Goal: Task Accomplishment & Management: Manage account settings

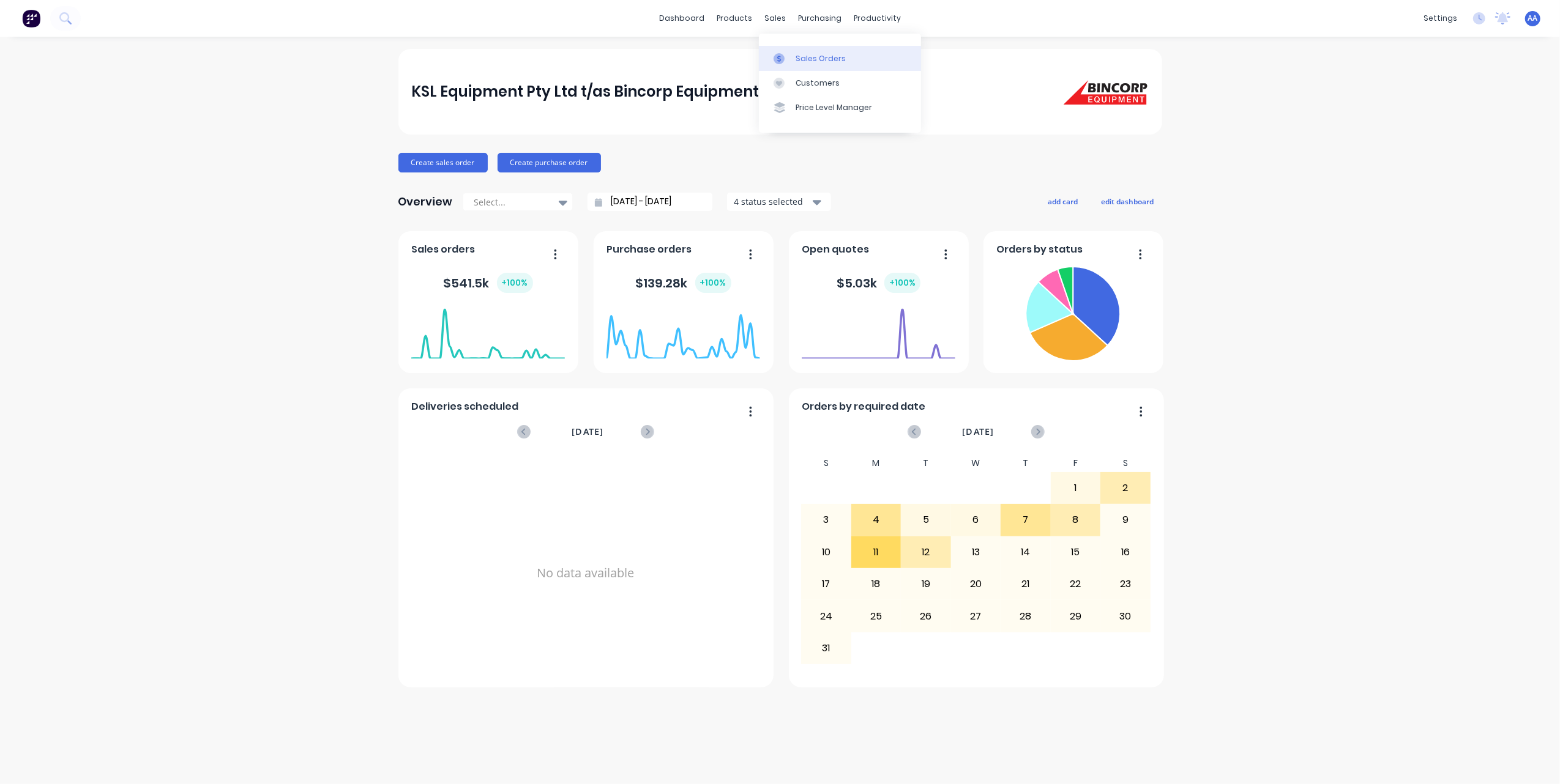
click at [826, 57] on div "Sales Orders" at bounding box center [820, 59] width 50 height 11
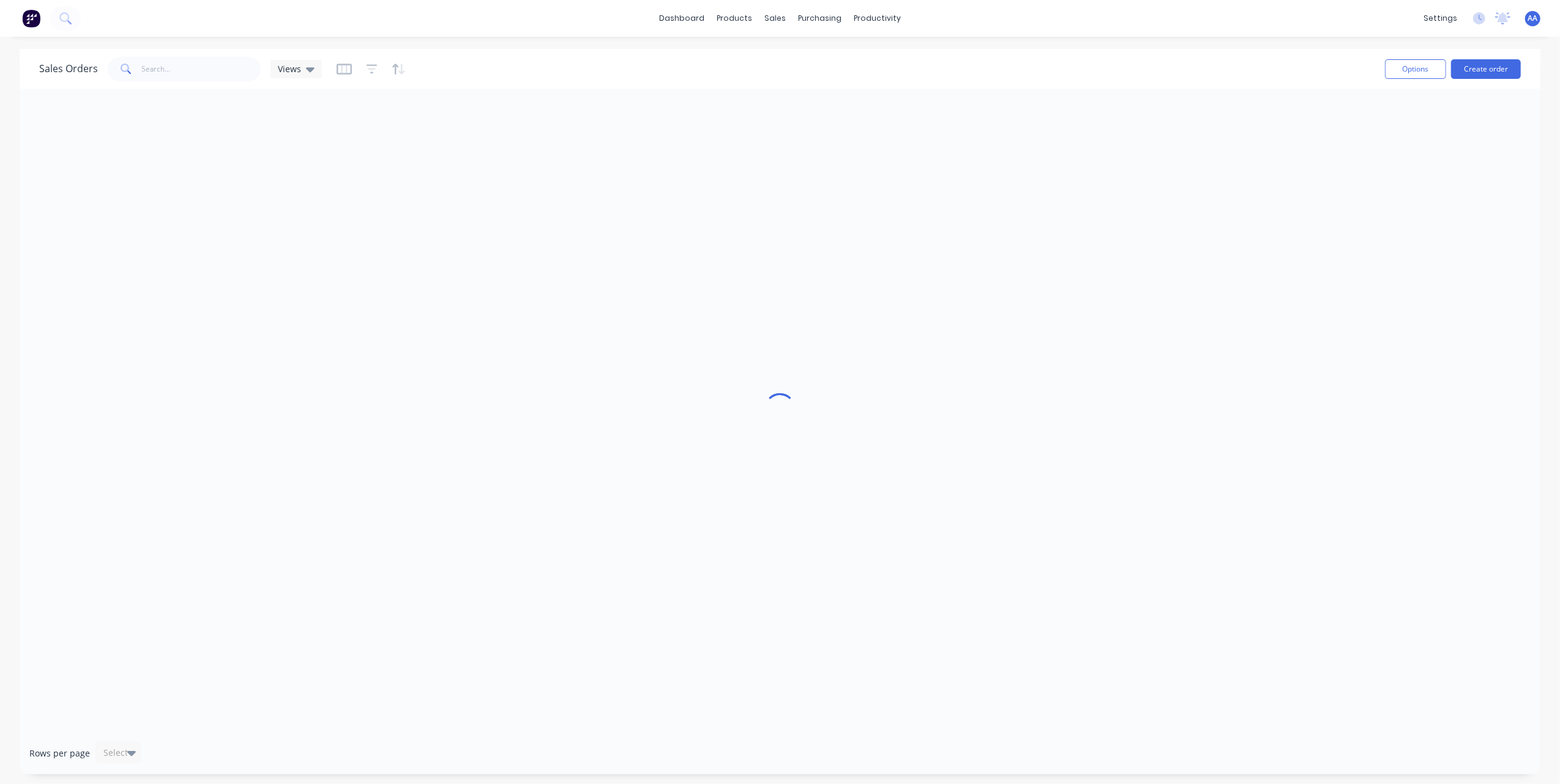
click at [1532, 18] on span "AA" at bounding box center [1533, 18] width 10 height 11
click at [1428, 152] on div "Sign out" at bounding box center [1428, 154] width 33 height 11
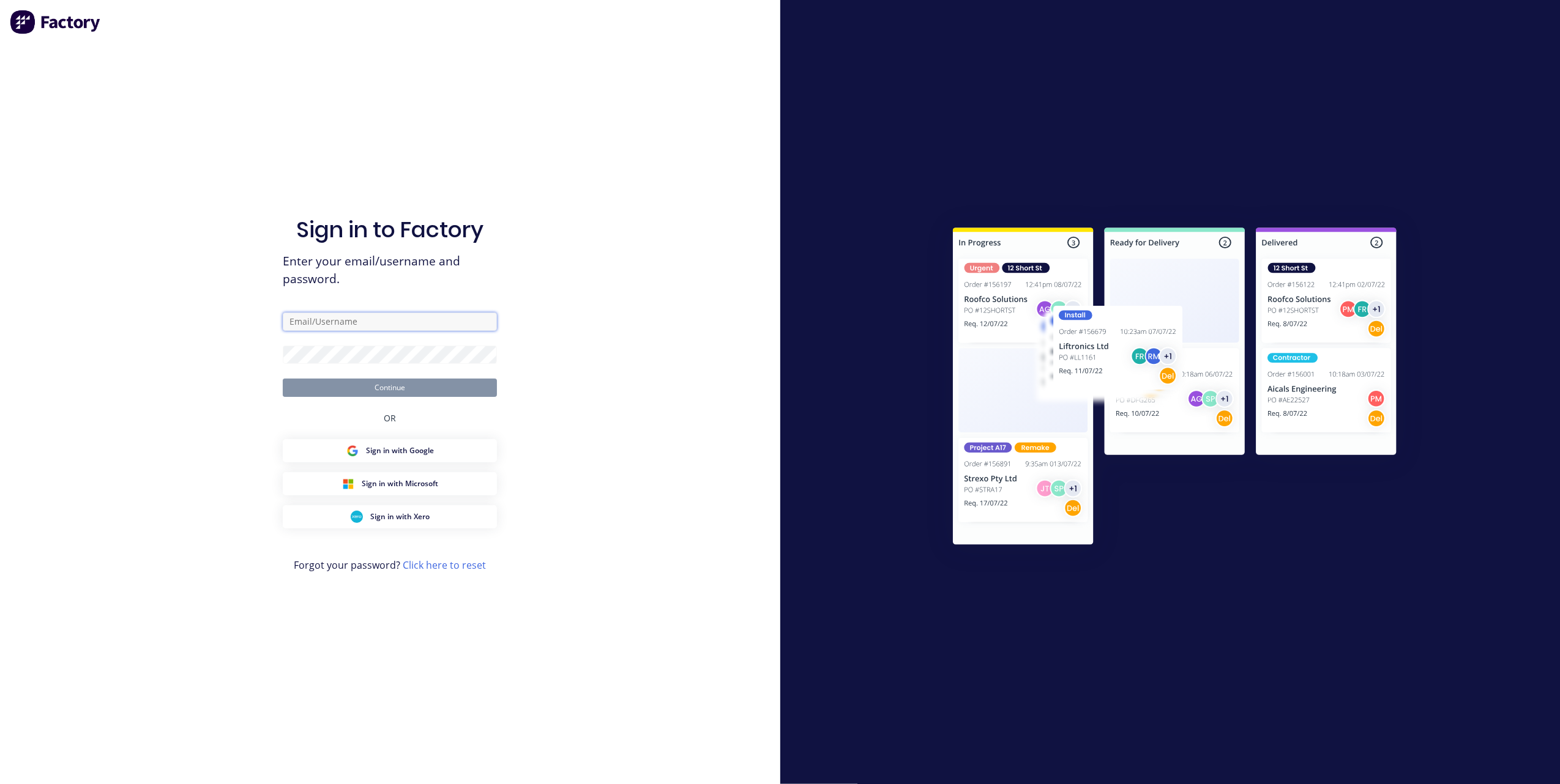
type input "[PERSON_NAME][EMAIL_ADDRESS][DOMAIN_NAME]"
click at [371, 383] on button "Continue" at bounding box center [389, 388] width 214 height 18
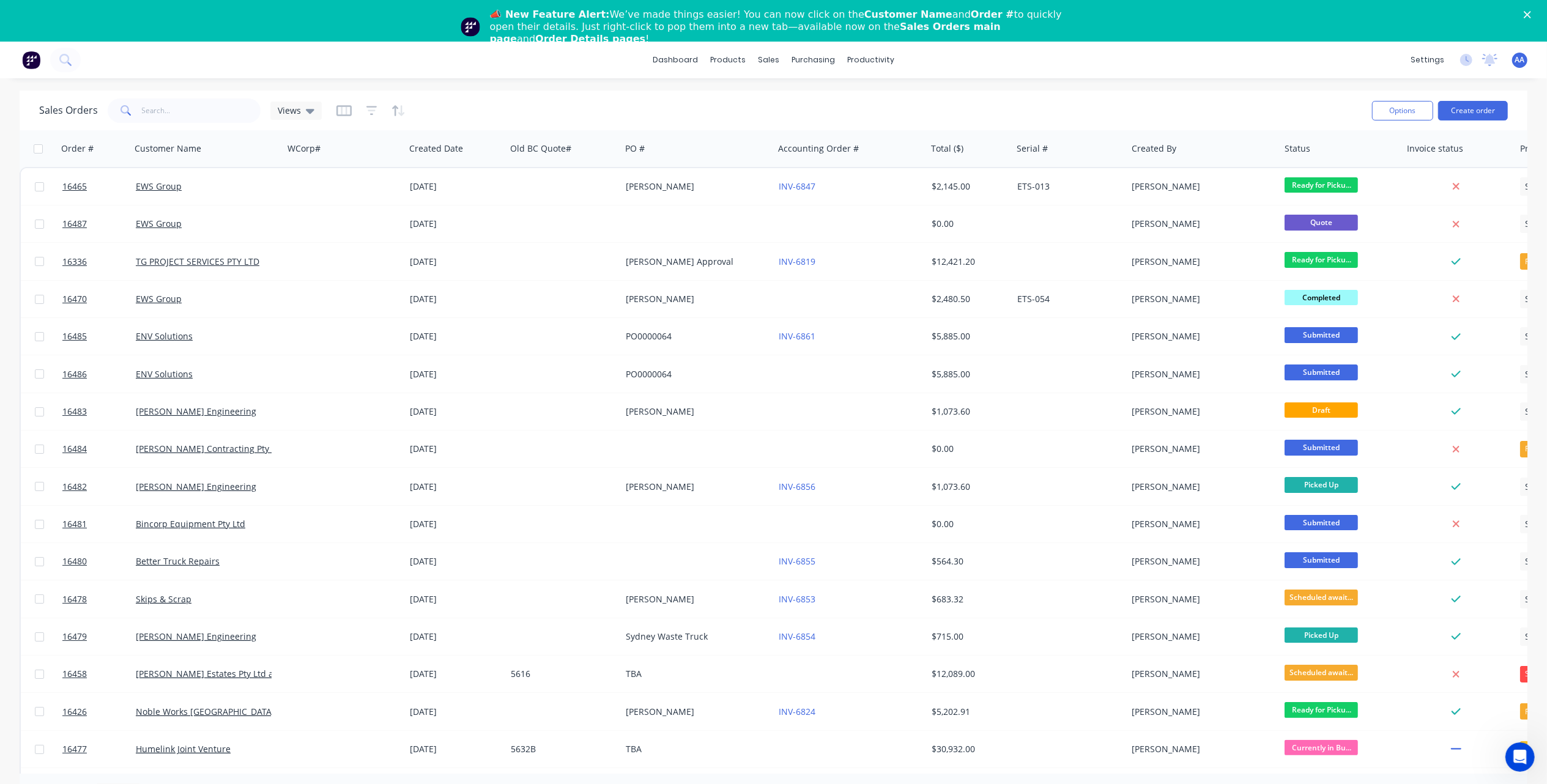
click at [1531, 12] on icon "Close" at bounding box center [1527, 14] width 7 height 7
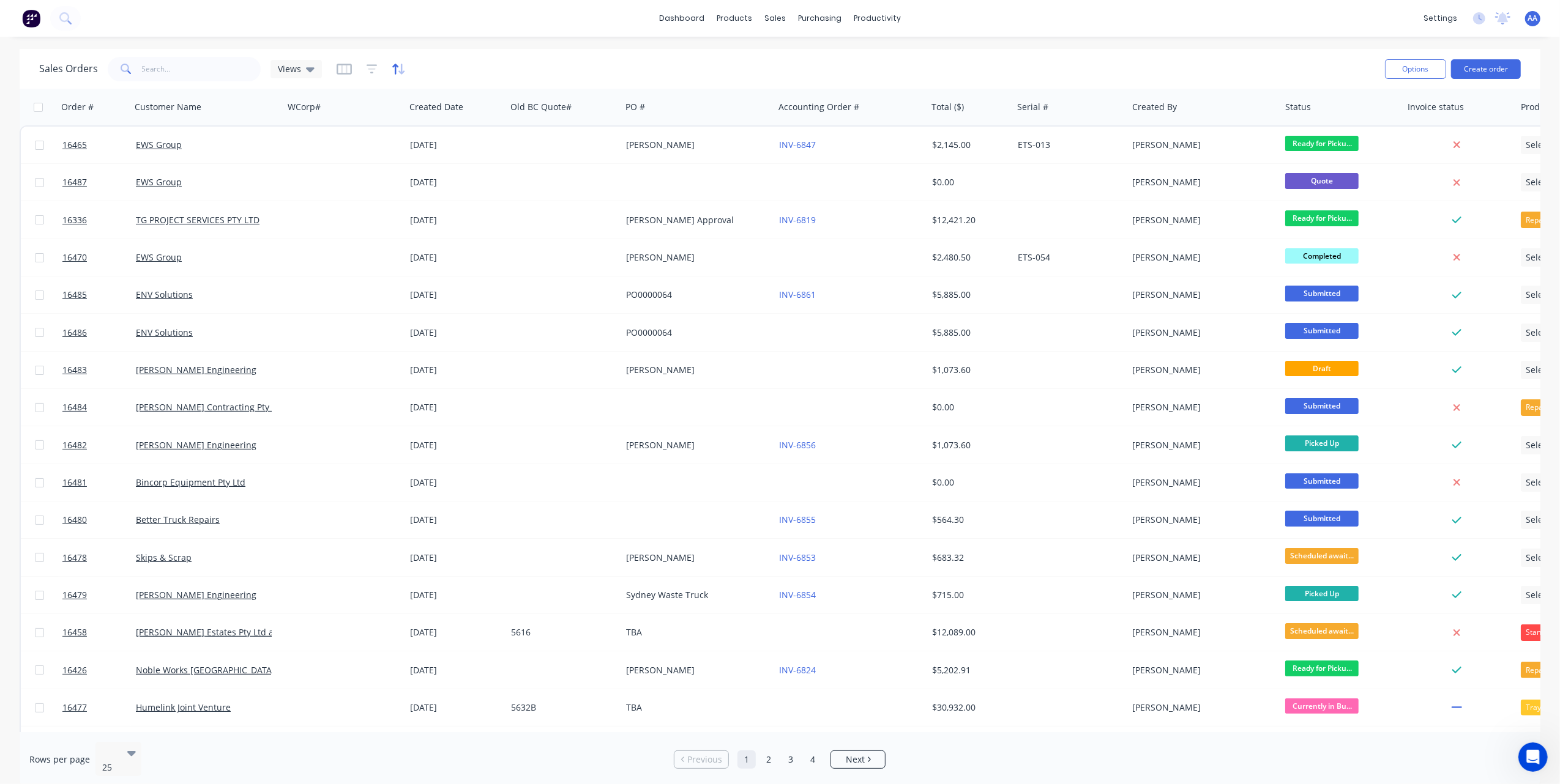
click at [395, 71] on icon "button" at bounding box center [399, 69] width 14 height 12
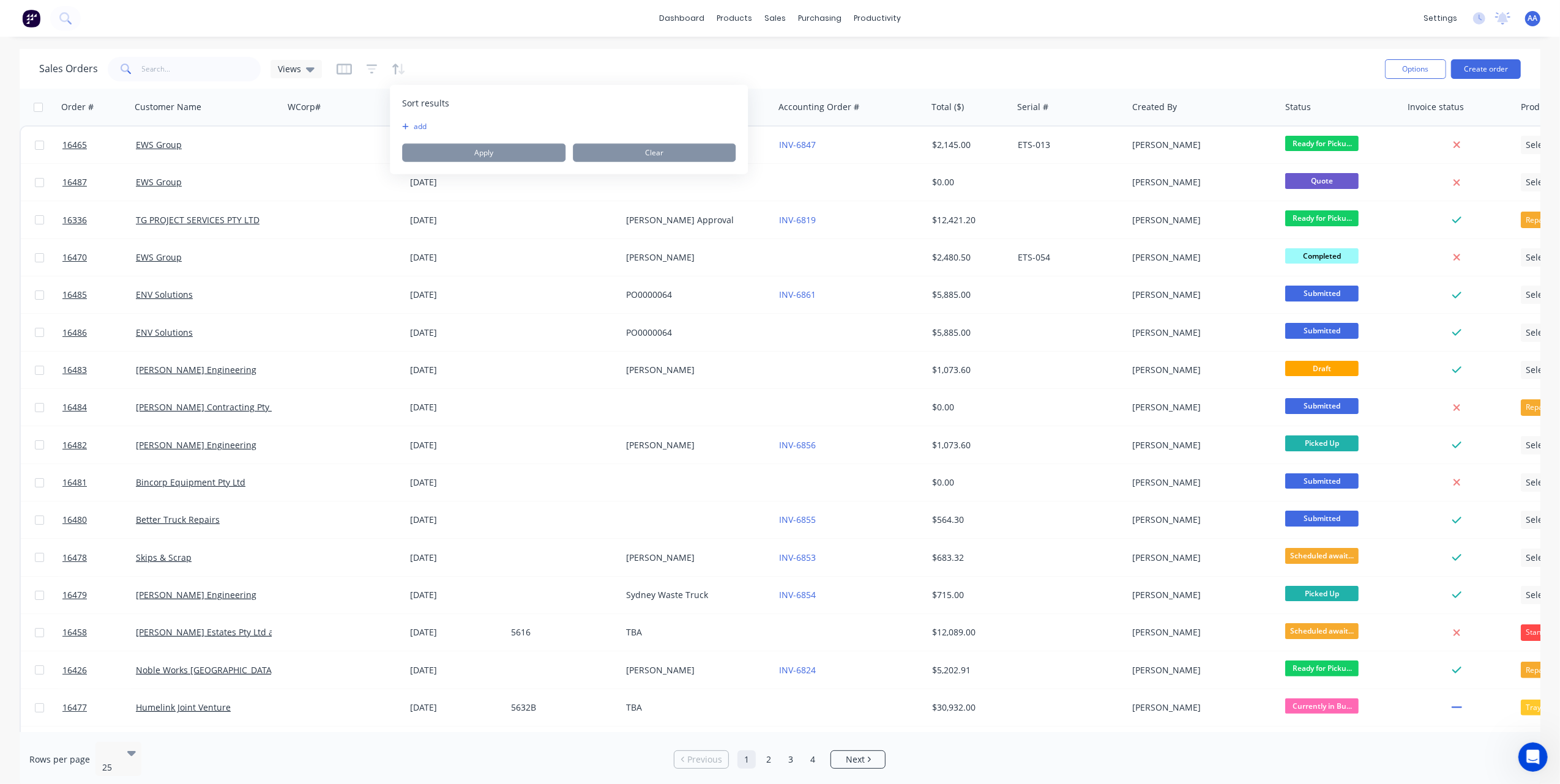
click at [463, 37] on div "dashboard products sales purchasing productivity dashboard products Product Cat…" at bounding box center [780, 392] width 1560 height 784
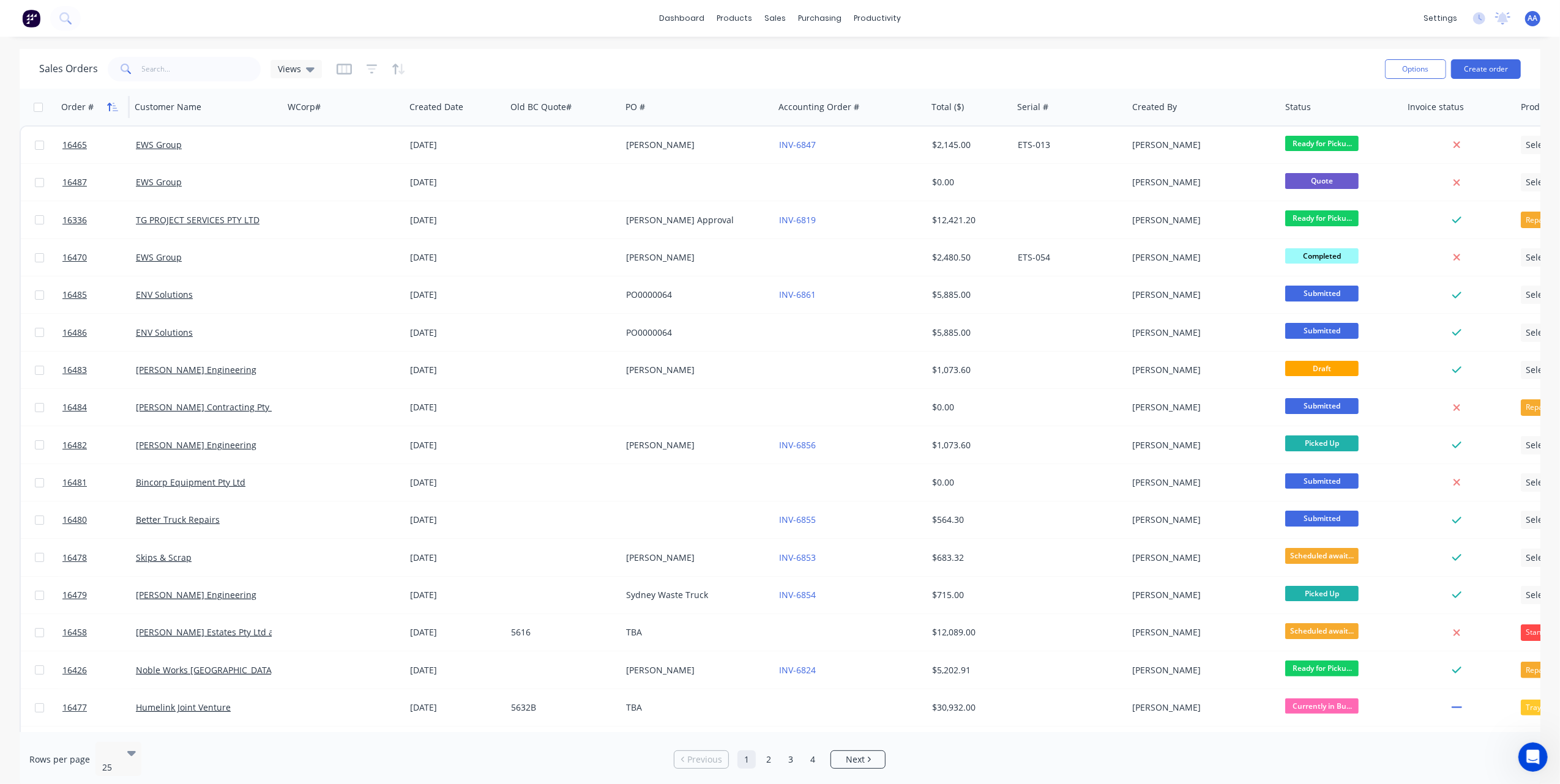
click at [113, 104] on icon "button" at bounding box center [113, 107] width 11 height 10
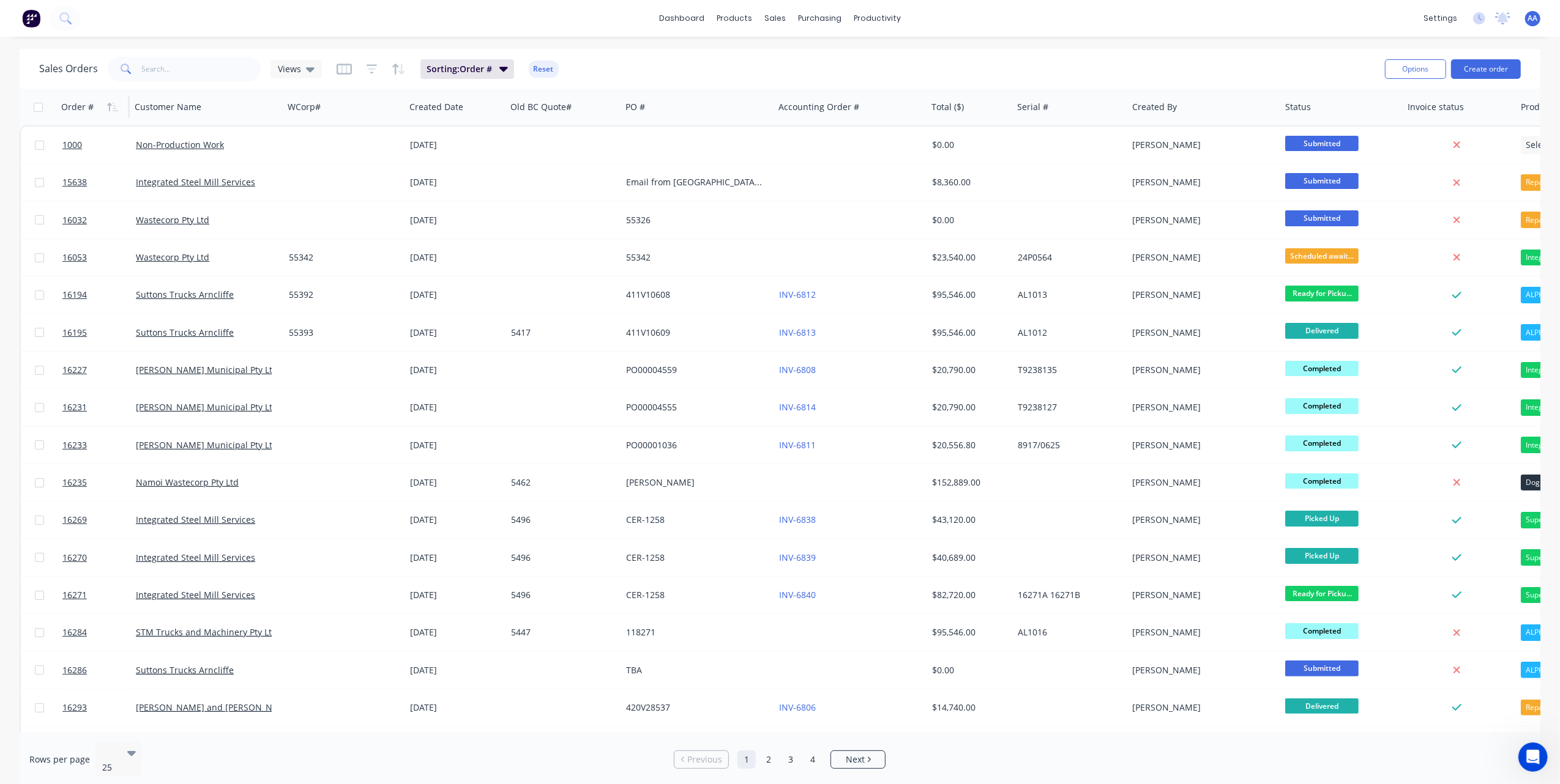
click at [113, 104] on icon "button" at bounding box center [113, 107] width 11 height 10
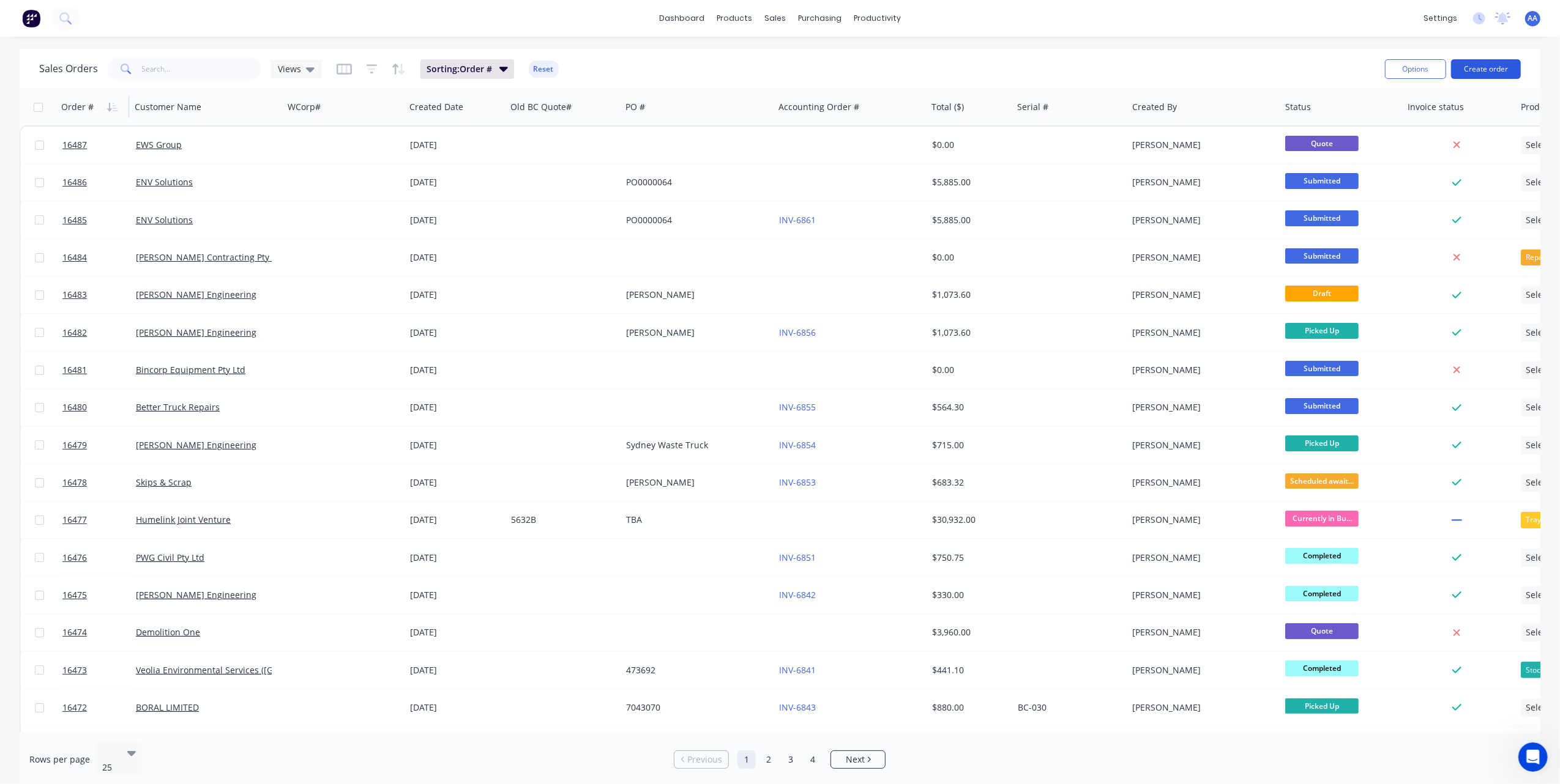
click at [1479, 64] on button "Create order" at bounding box center [1485, 69] width 69 height 20
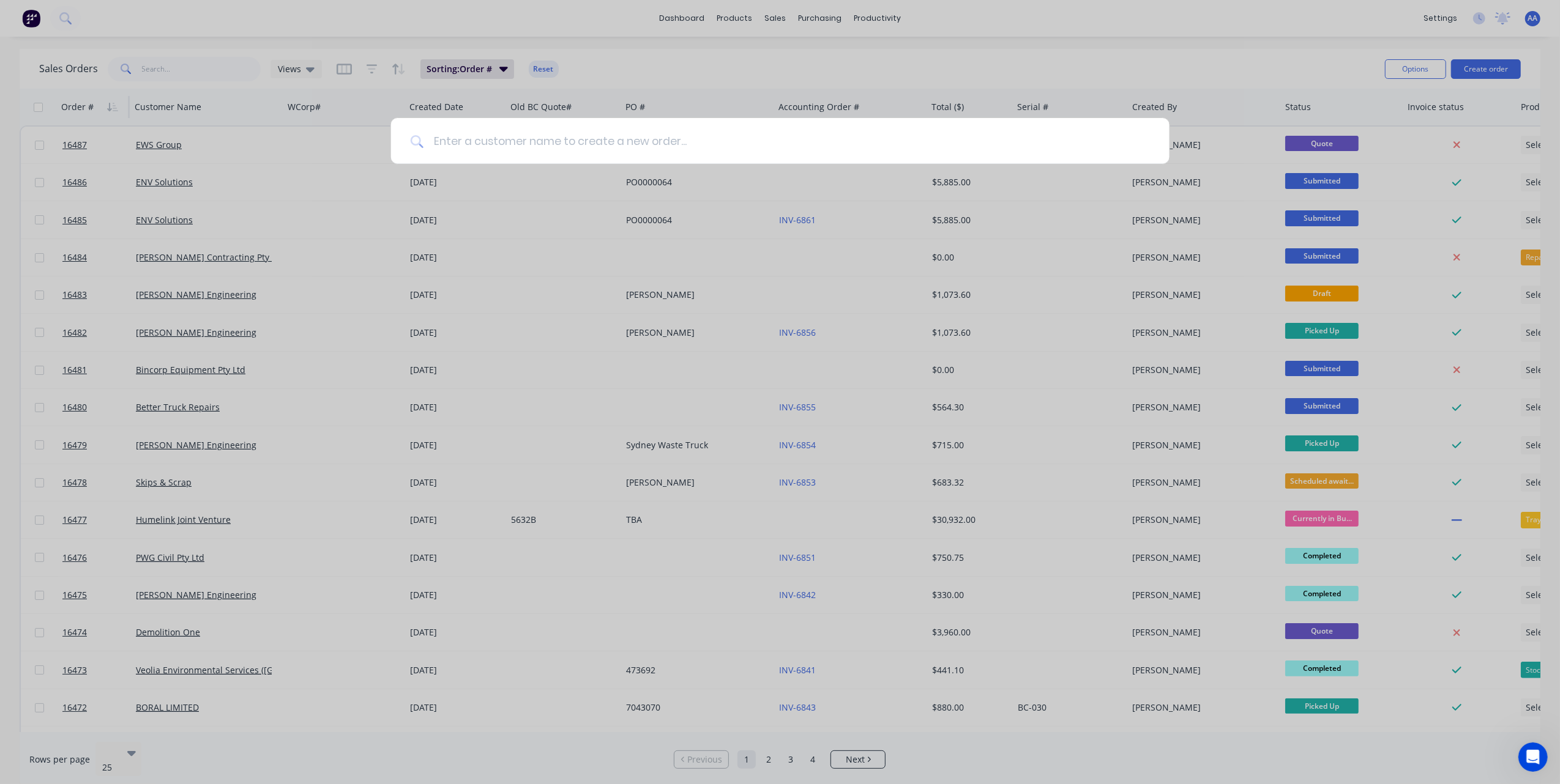
click at [618, 149] on input at bounding box center [787, 141] width 726 height 46
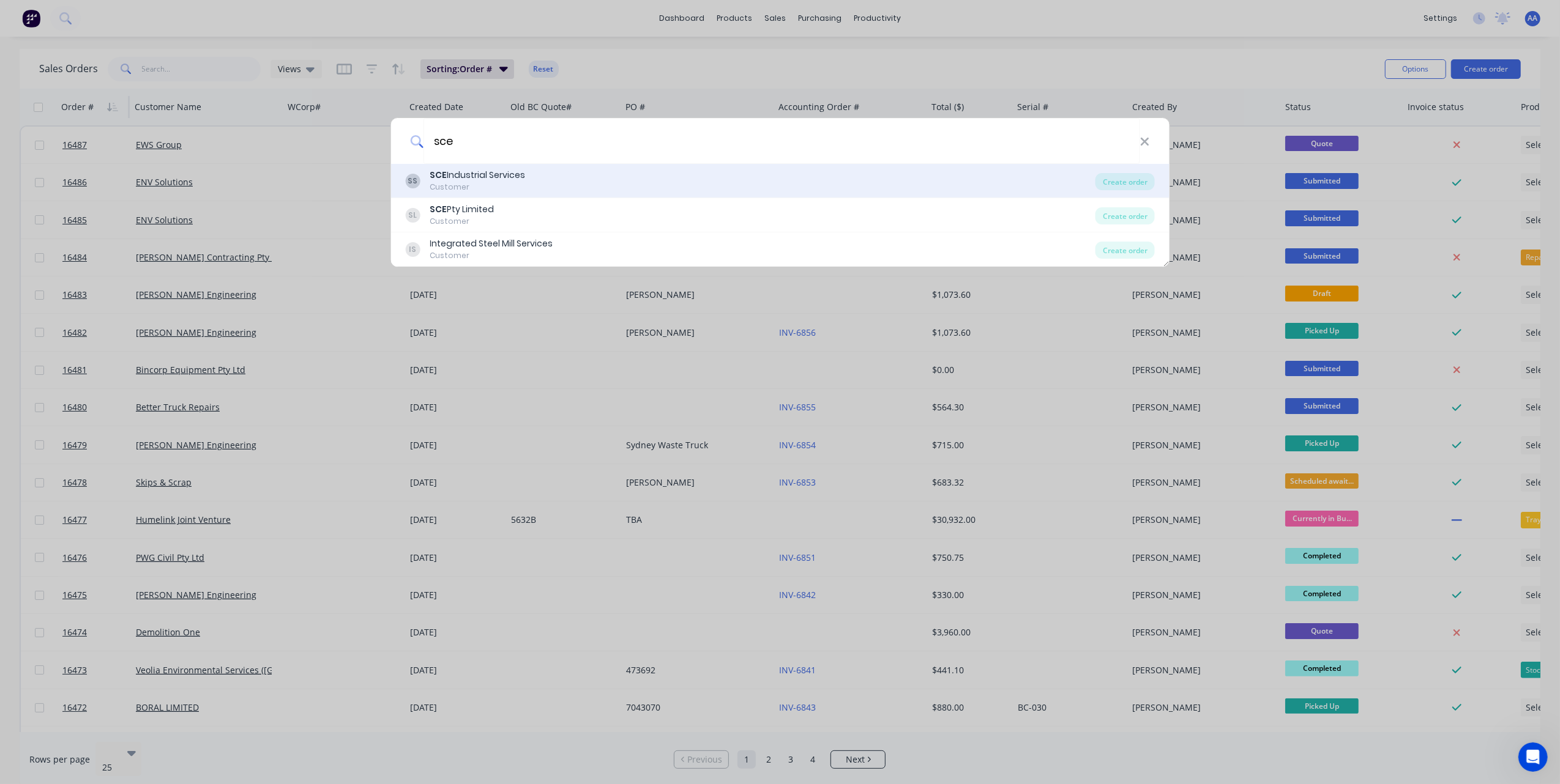
type input "sce"
click at [581, 177] on div "SS SCE Industrial Services Customer" at bounding box center [750, 181] width 690 height 24
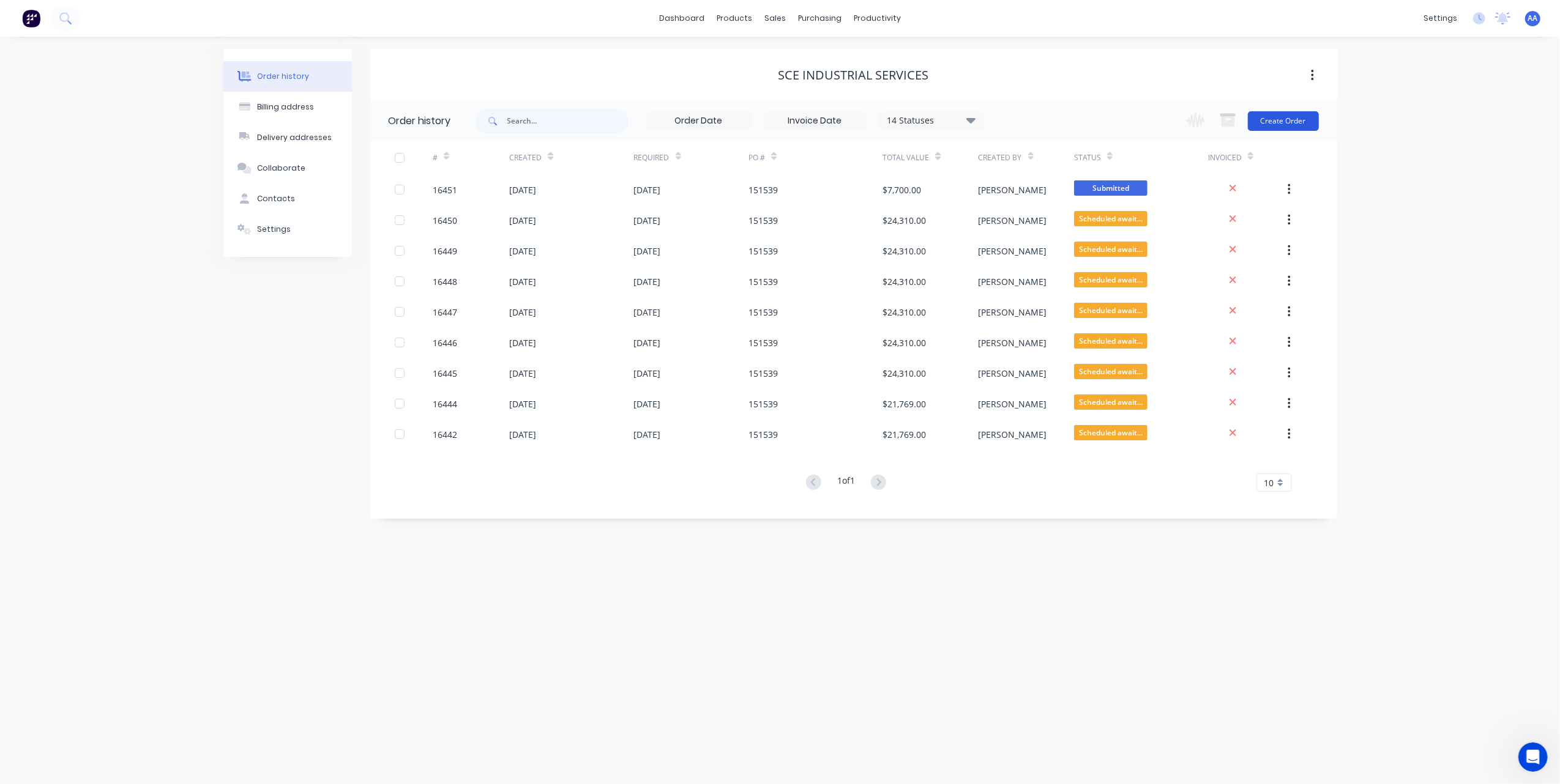
click at [1274, 117] on button "Create Order" at bounding box center [1282, 121] width 71 height 20
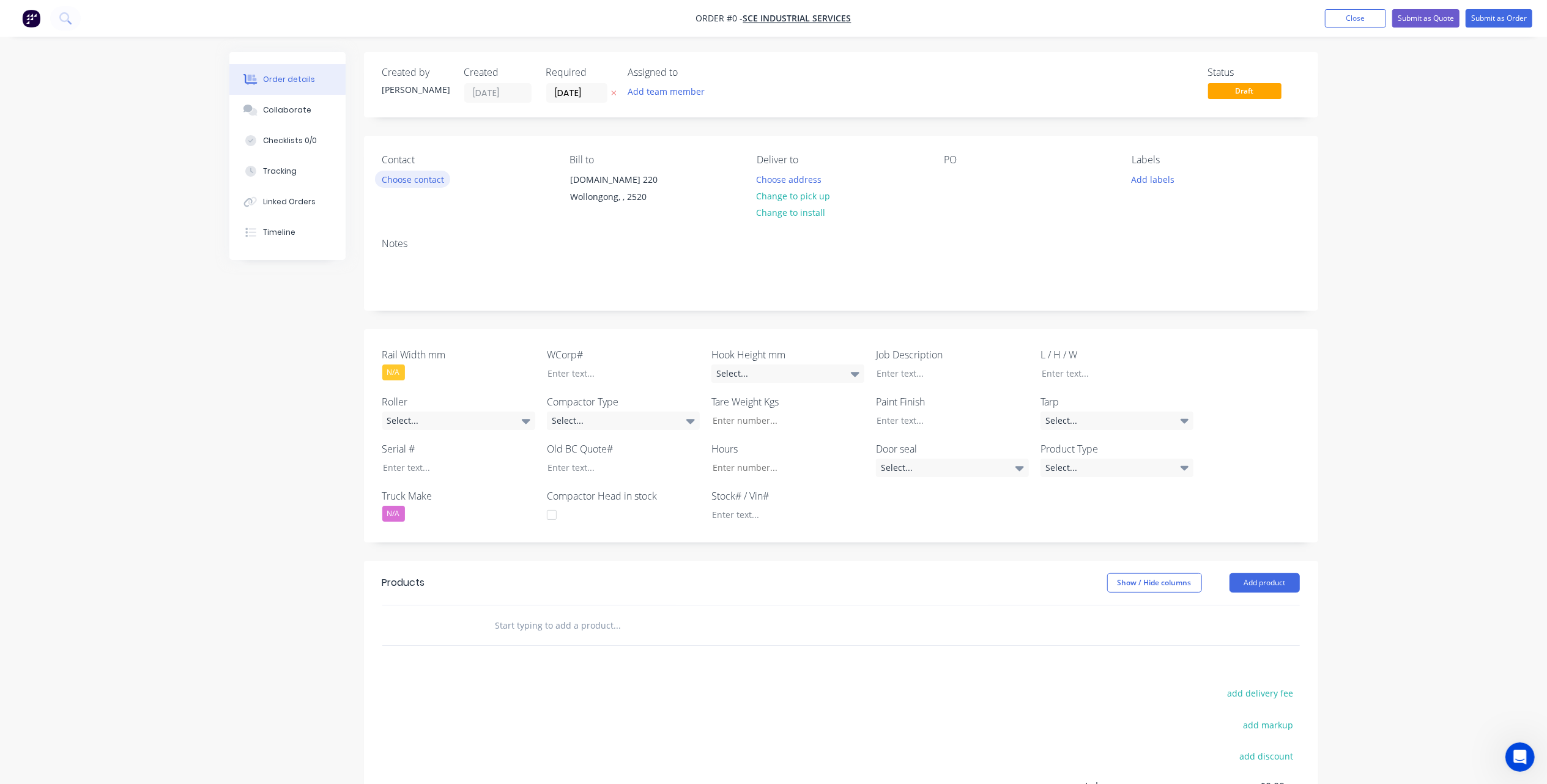
click at [424, 183] on button "Choose contact" at bounding box center [412, 179] width 75 height 17
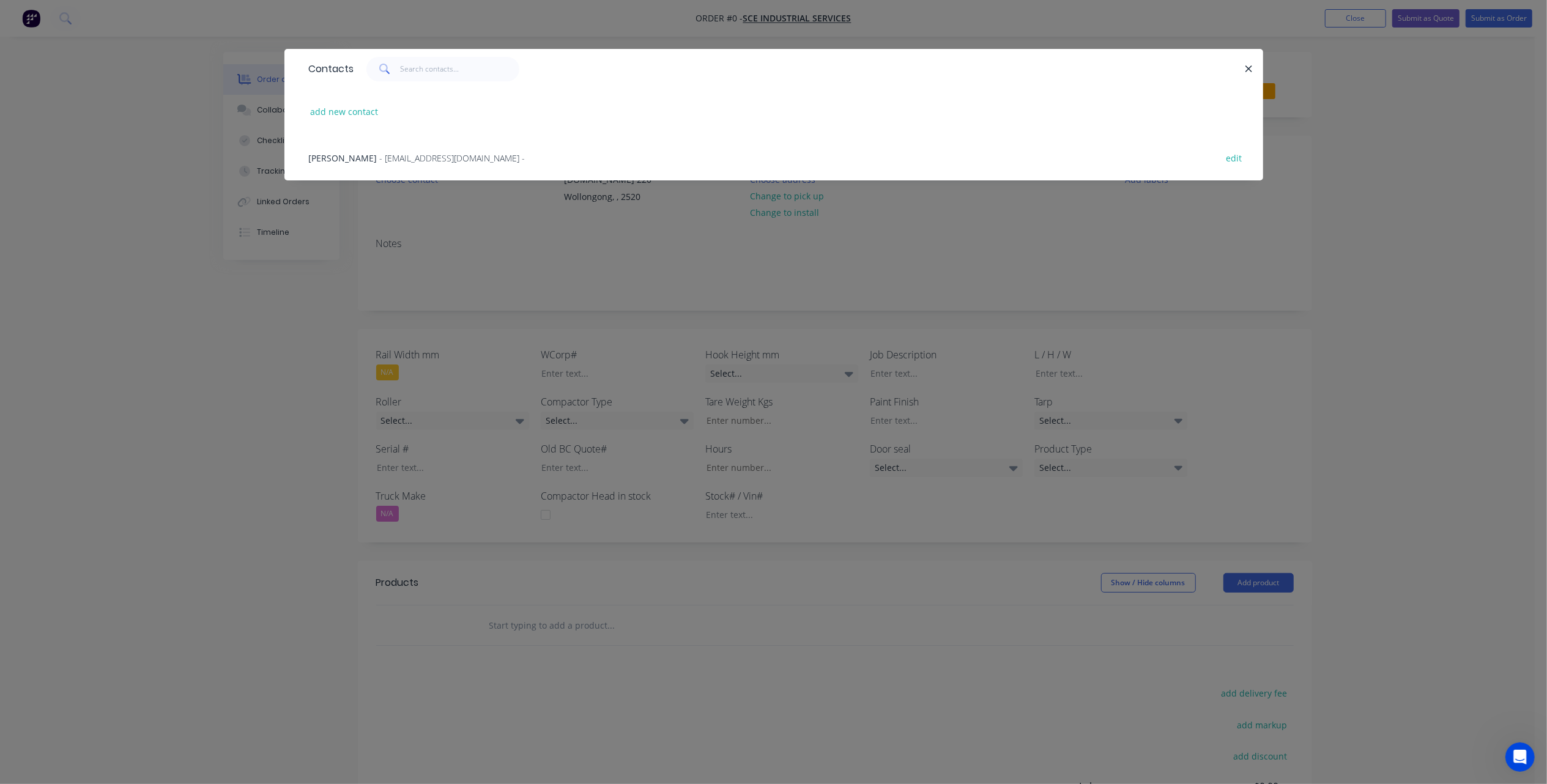
click at [414, 160] on span "- [EMAIL_ADDRESS][DOMAIN_NAME] -" at bounding box center [452, 158] width 145 height 12
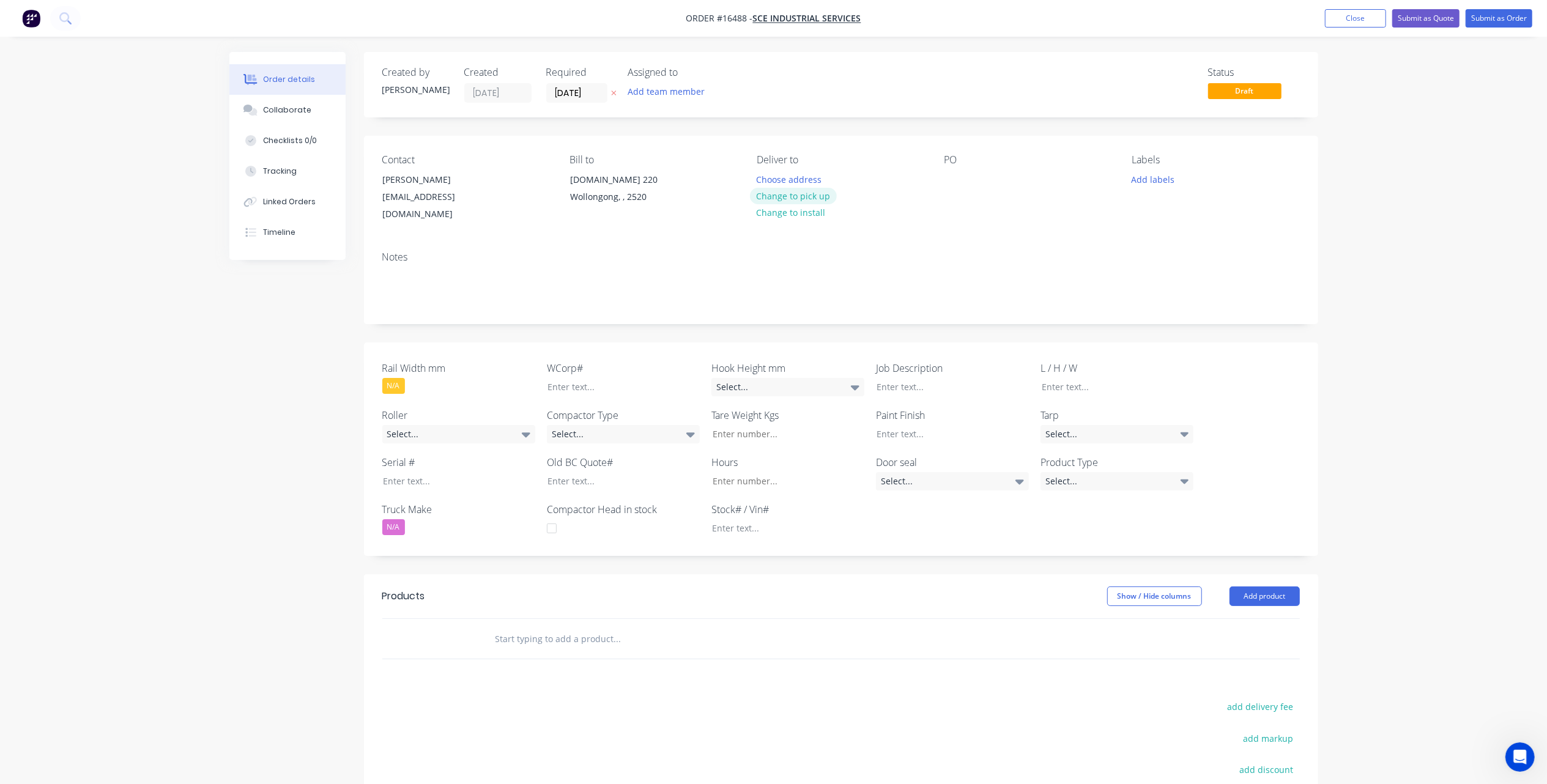
click at [827, 198] on button "Change to pick up" at bounding box center [793, 195] width 87 height 17
click at [949, 179] on div at bounding box center [954, 179] width 20 height 18
click at [953, 176] on div at bounding box center [954, 179] width 20 height 18
paste div
click at [401, 378] on div "N/A" at bounding box center [393, 386] width 22 height 16
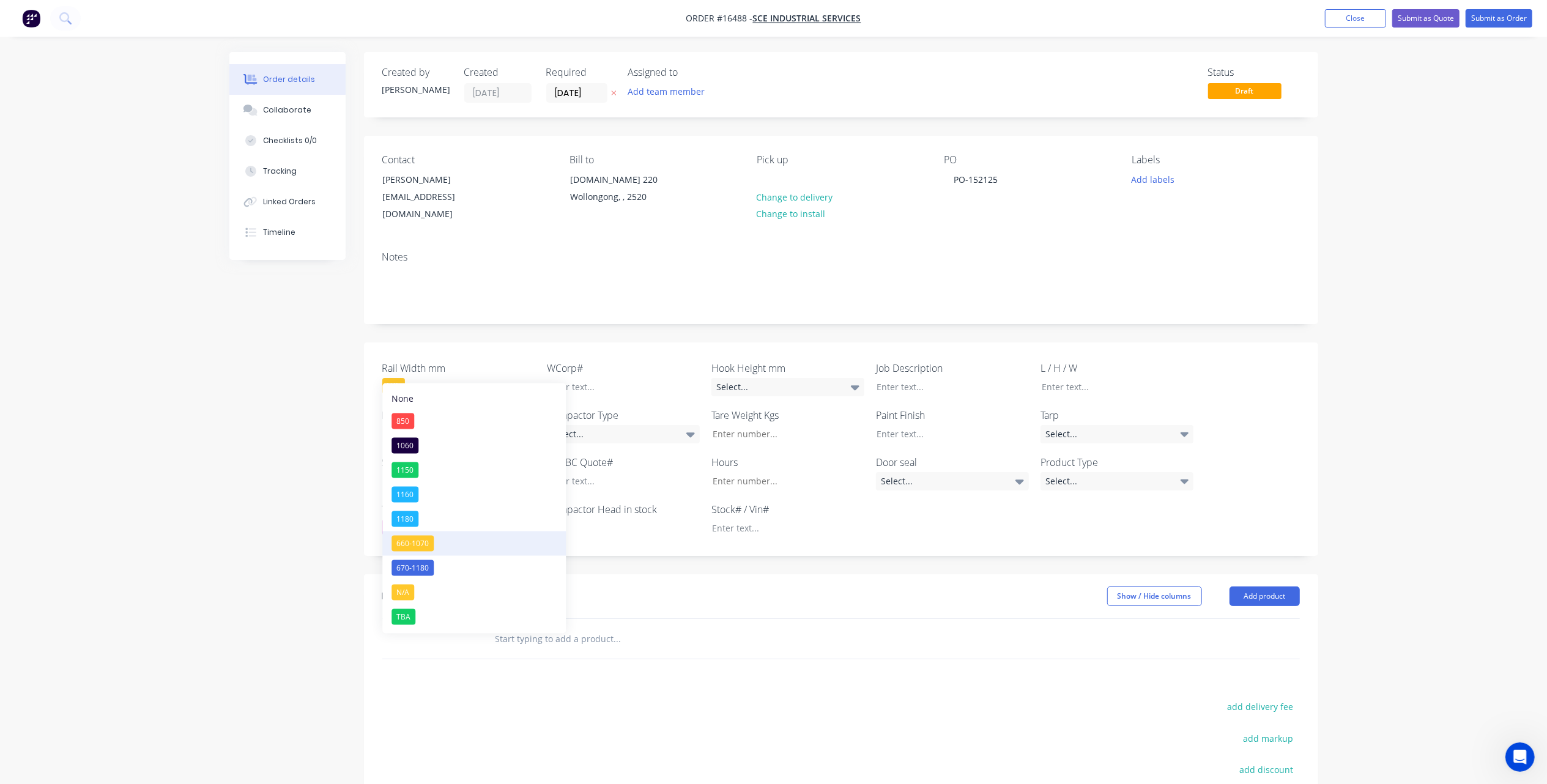
click at [434, 544] on button "660-1070" at bounding box center [474, 543] width 184 height 25
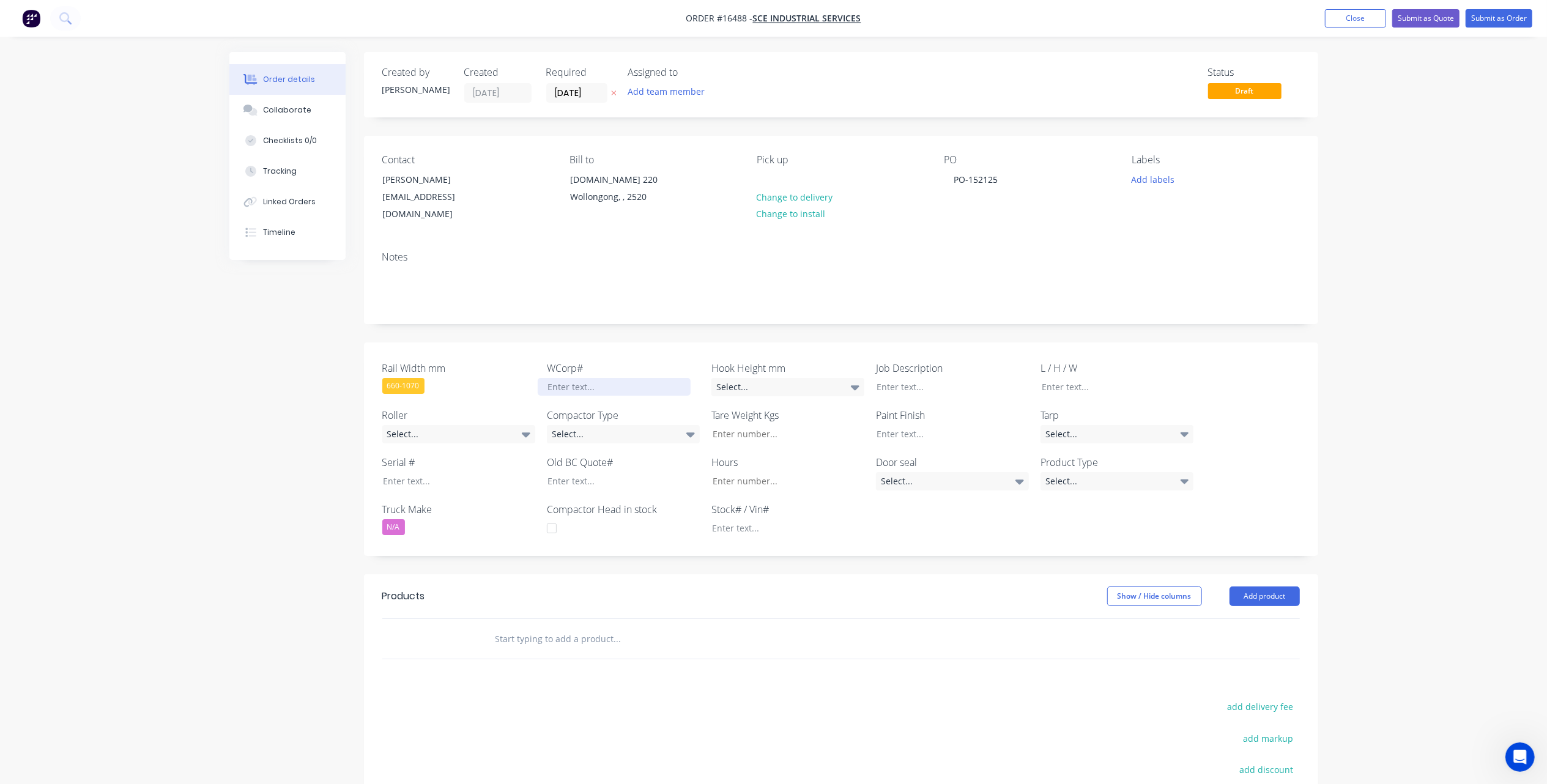
click at [590, 378] on div at bounding box center [614, 387] width 153 height 18
click at [573, 378] on div at bounding box center [614, 387] width 153 height 18
click at [776, 378] on div "Select..." at bounding box center [788, 387] width 153 height 18
click at [989, 539] on div "Rail Width mm 660-1070 WCorp# 55484 Hook Height mm Select... Job Description L …" at bounding box center [841, 449] width 954 height 214
click at [917, 378] on div at bounding box center [944, 387] width 153 height 18
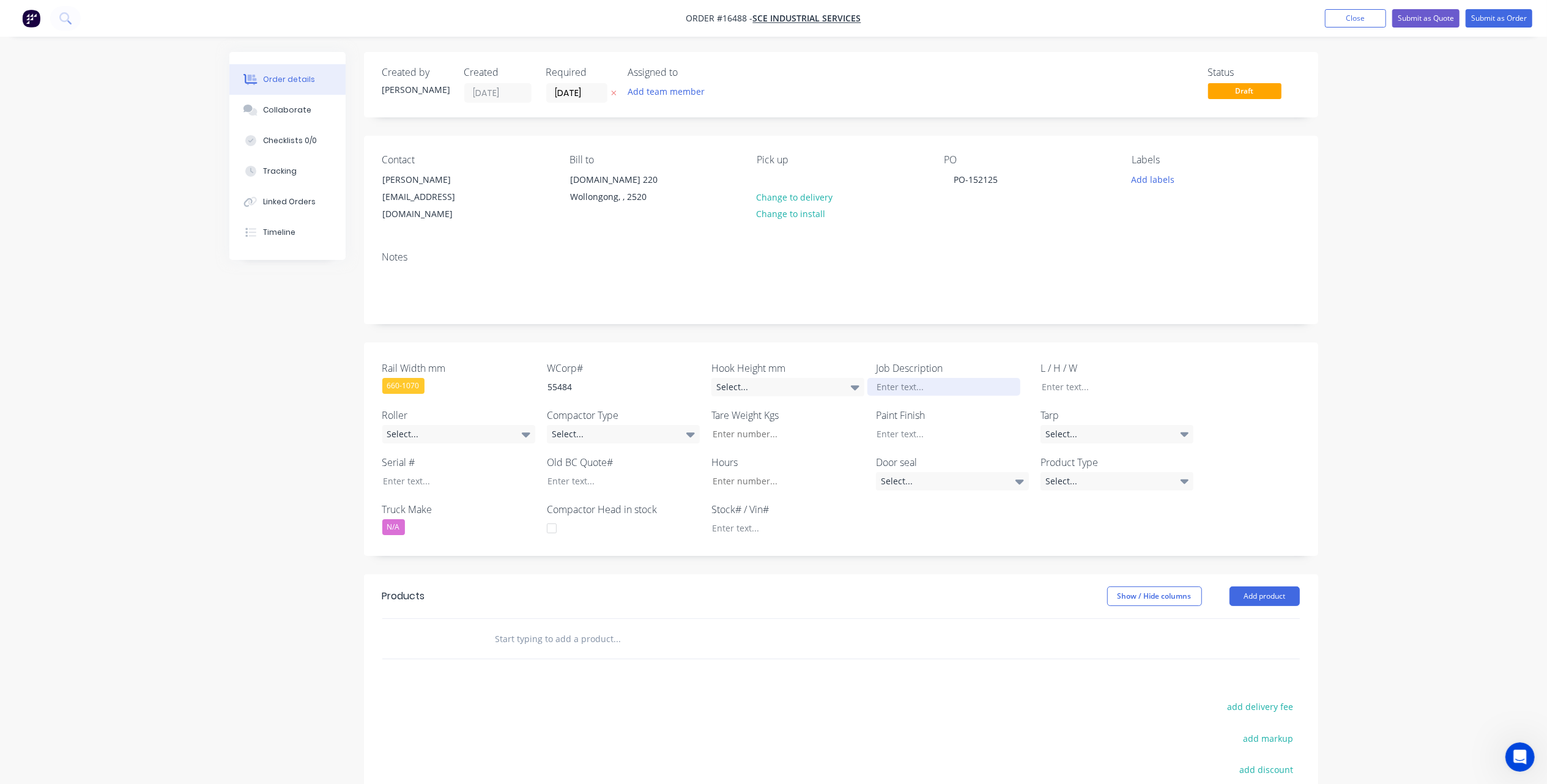
drag, startPoint x: 898, startPoint y: 371, endPoint x: 891, endPoint y: 370, distance: 7.1
click at [898, 378] on div at bounding box center [944, 387] width 153 height 18
paste div
click at [1145, 181] on button "Add labels" at bounding box center [1153, 179] width 57 height 17
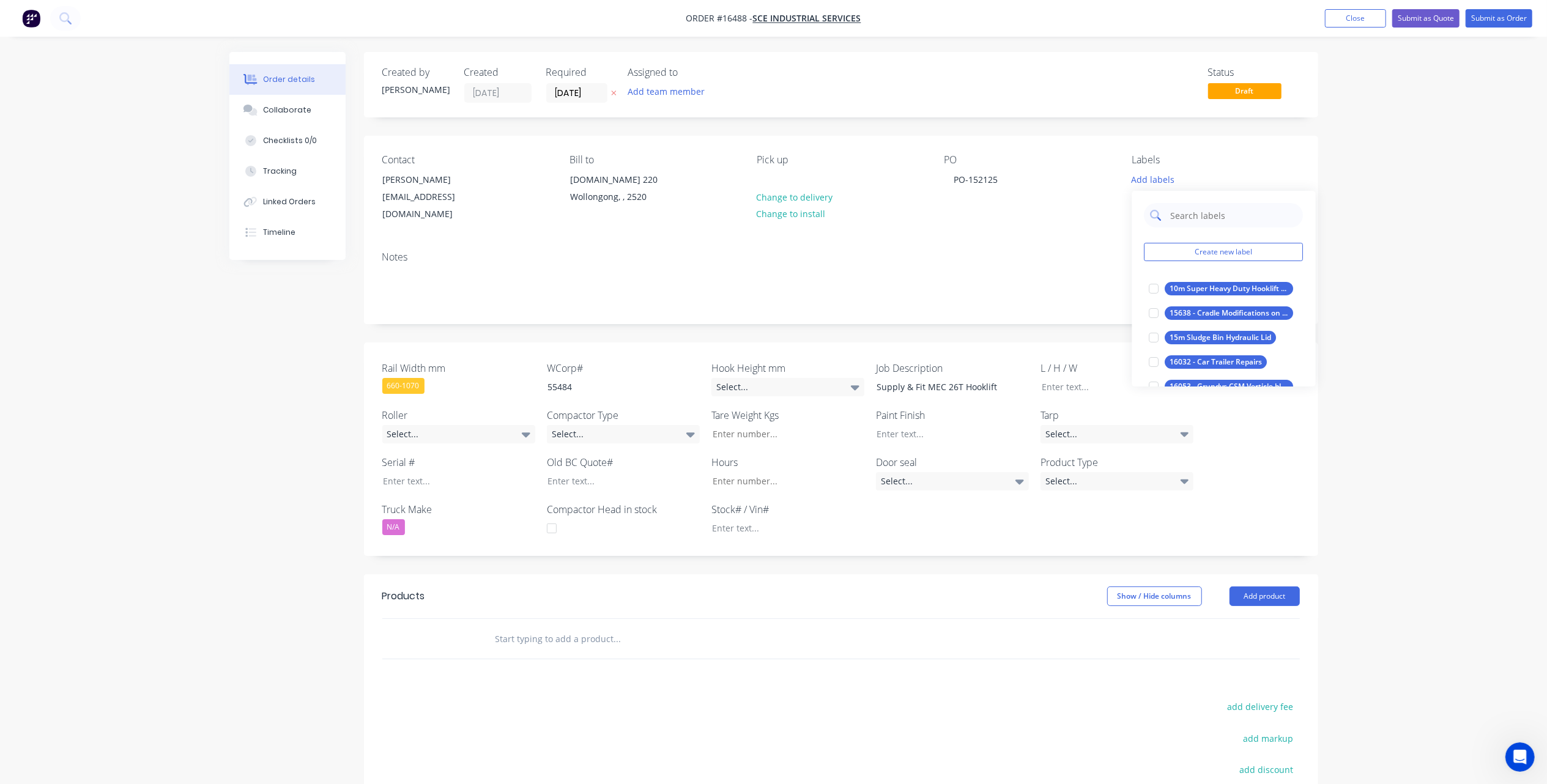
click at [1193, 213] on input "text" at bounding box center [1233, 215] width 128 height 25
click at [1188, 250] on button "Create new label" at bounding box center [1224, 251] width 159 height 18
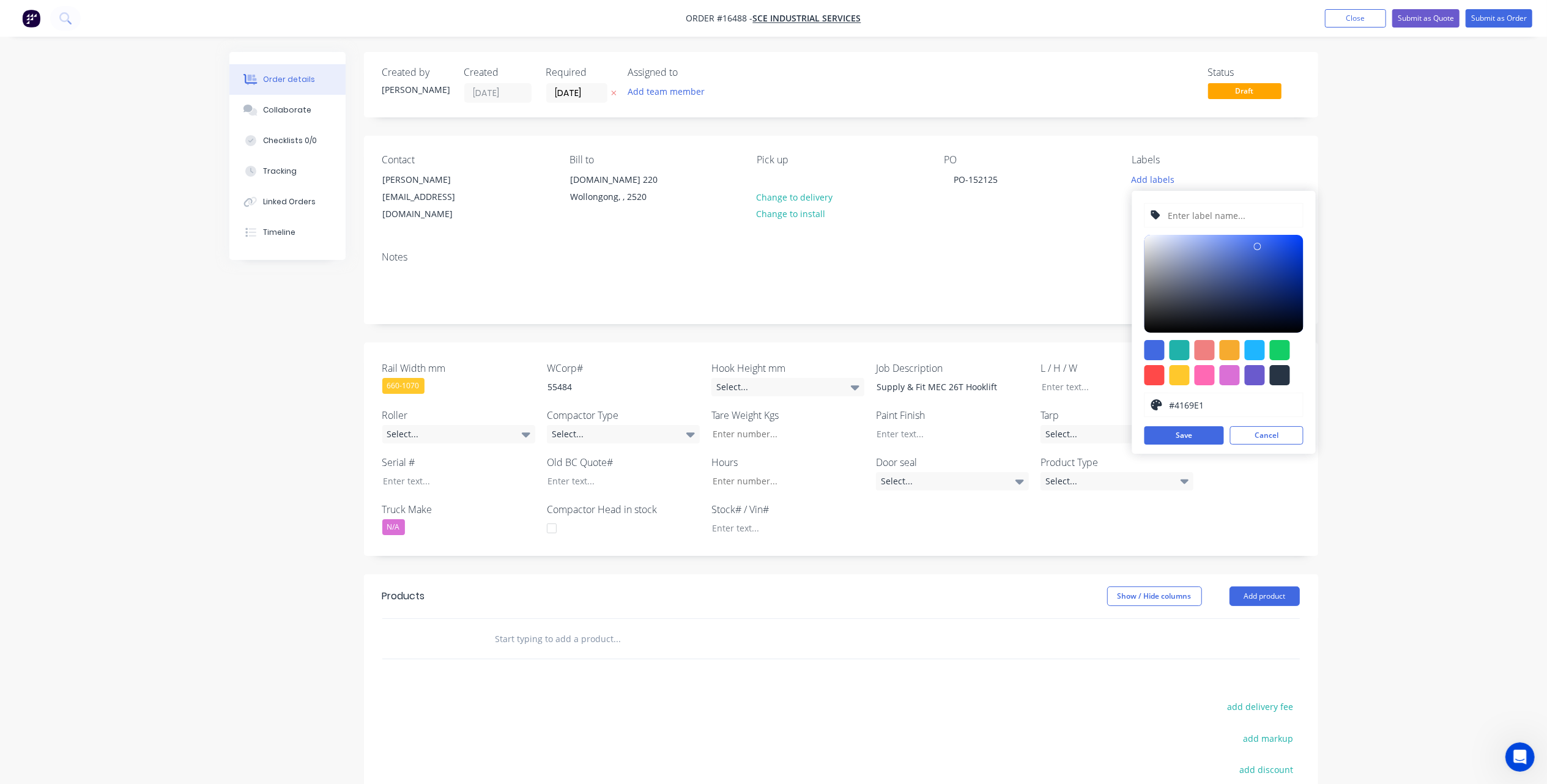
click at [1195, 215] on input "text" at bounding box center [1231, 215] width 130 height 23
paste input "Supply & Fit MEC 26T Hooklift"
type input "Supply & Fit MEC 26T Hooklift"
click at [1171, 438] on button "Save" at bounding box center [1185, 435] width 80 height 18
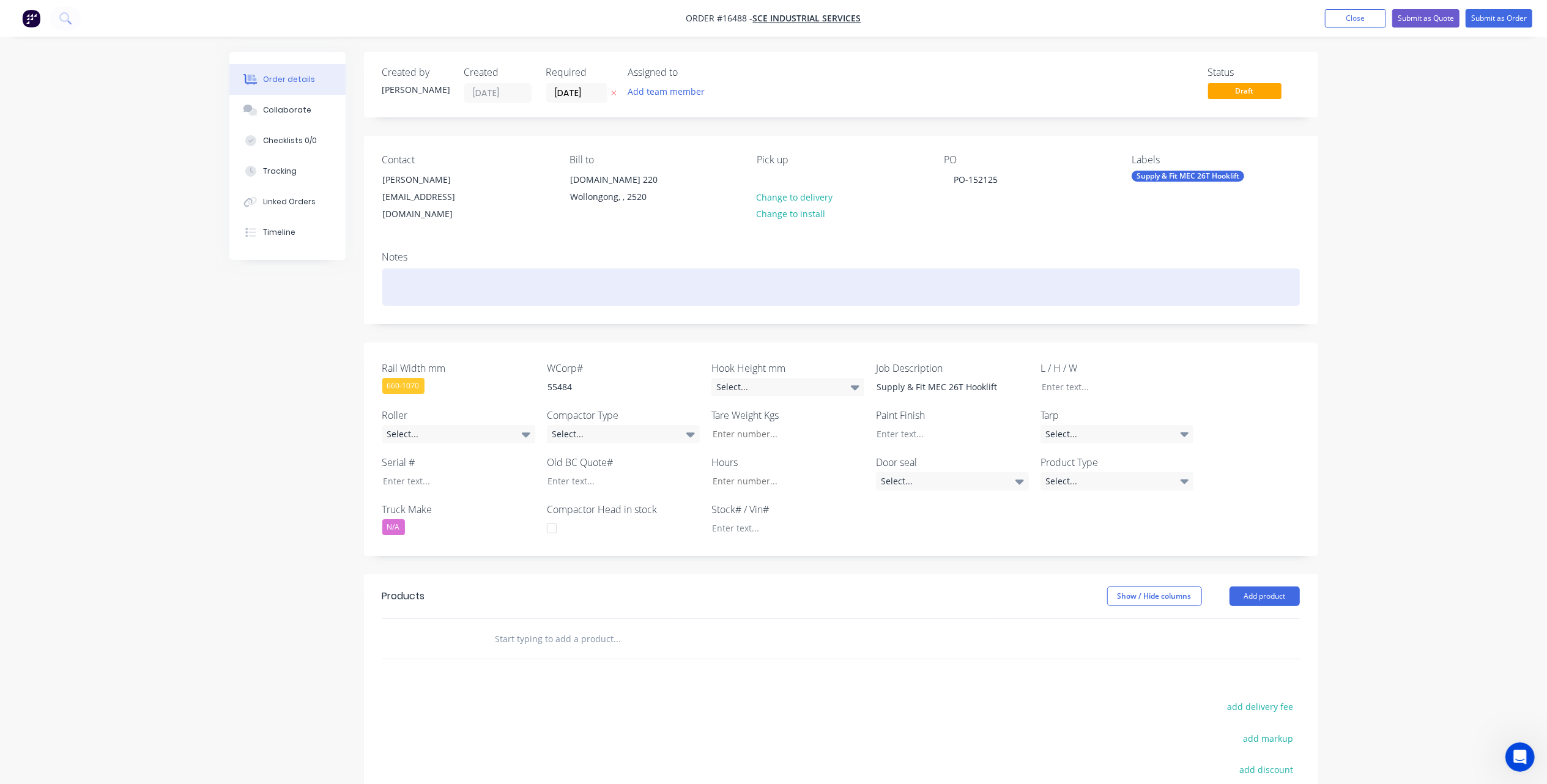
click at [408, 269] on div at bounding box center [841, 287] width 918 height 37
paste div
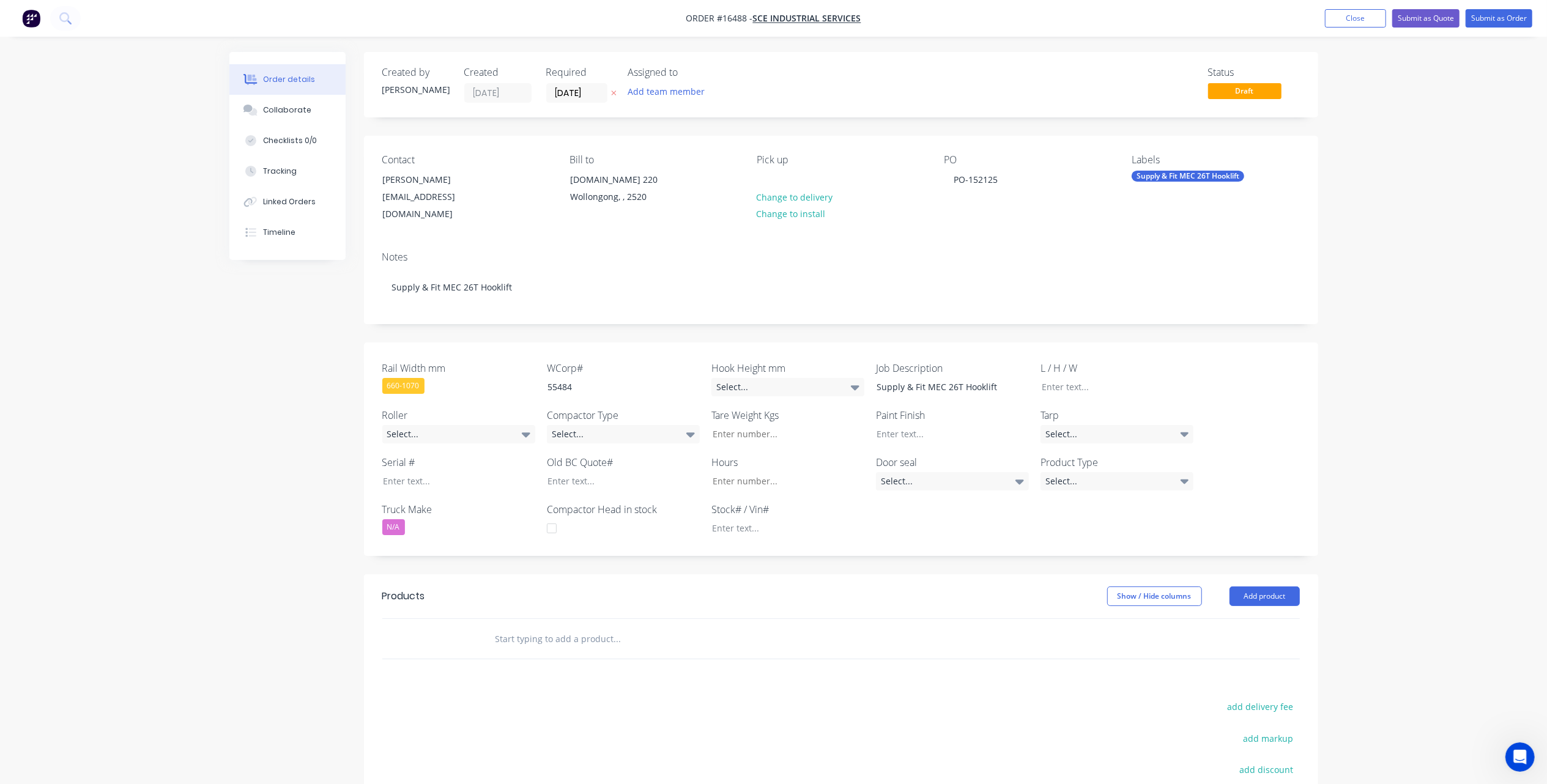
click at [610, 472] on div at bounding box center [614, 481] width 153 height 18
click at [596, 425] on div "Select..." at bounding box center [624, 434] width 153 height 18
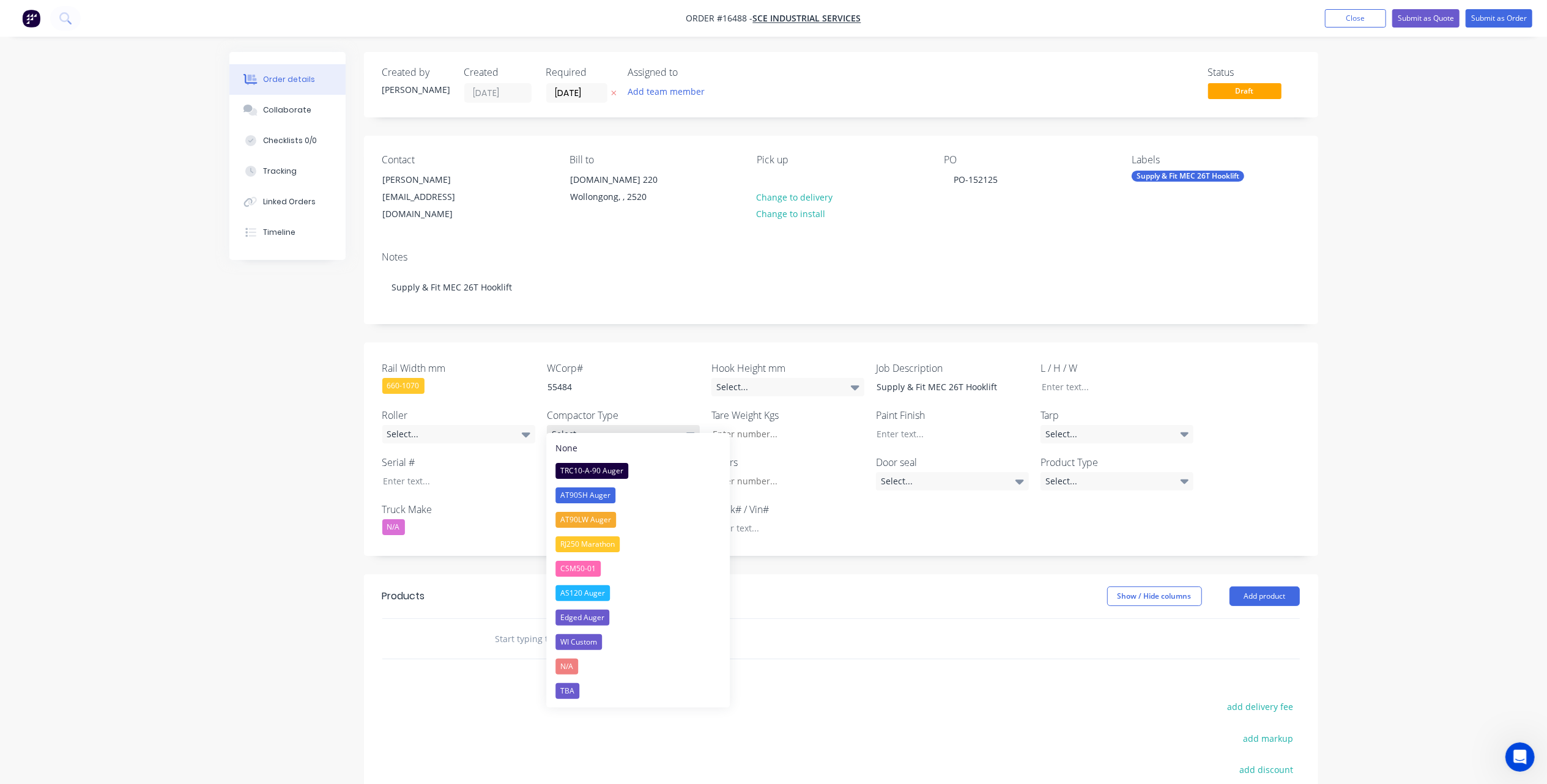
click at [596, 425] on div "Select..." at bounding box center [624, 434] width 153 height 18
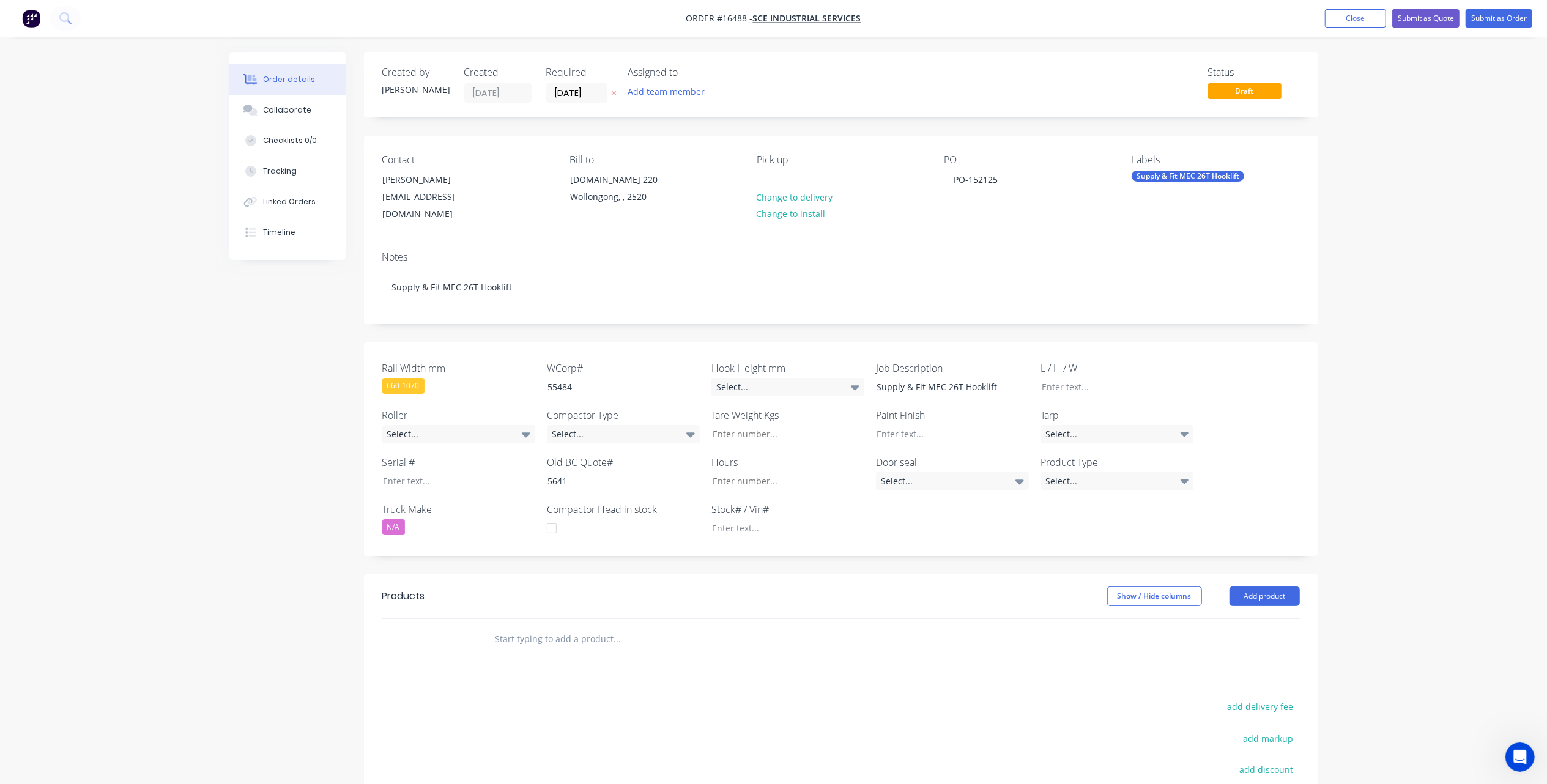
click at [554, 626] on input "text" at bounding box center [617, 638] width 245 height 25
paste input "Supply & Fit MEC 26T Hooklift Remove old body from existing truck and fit new h…"
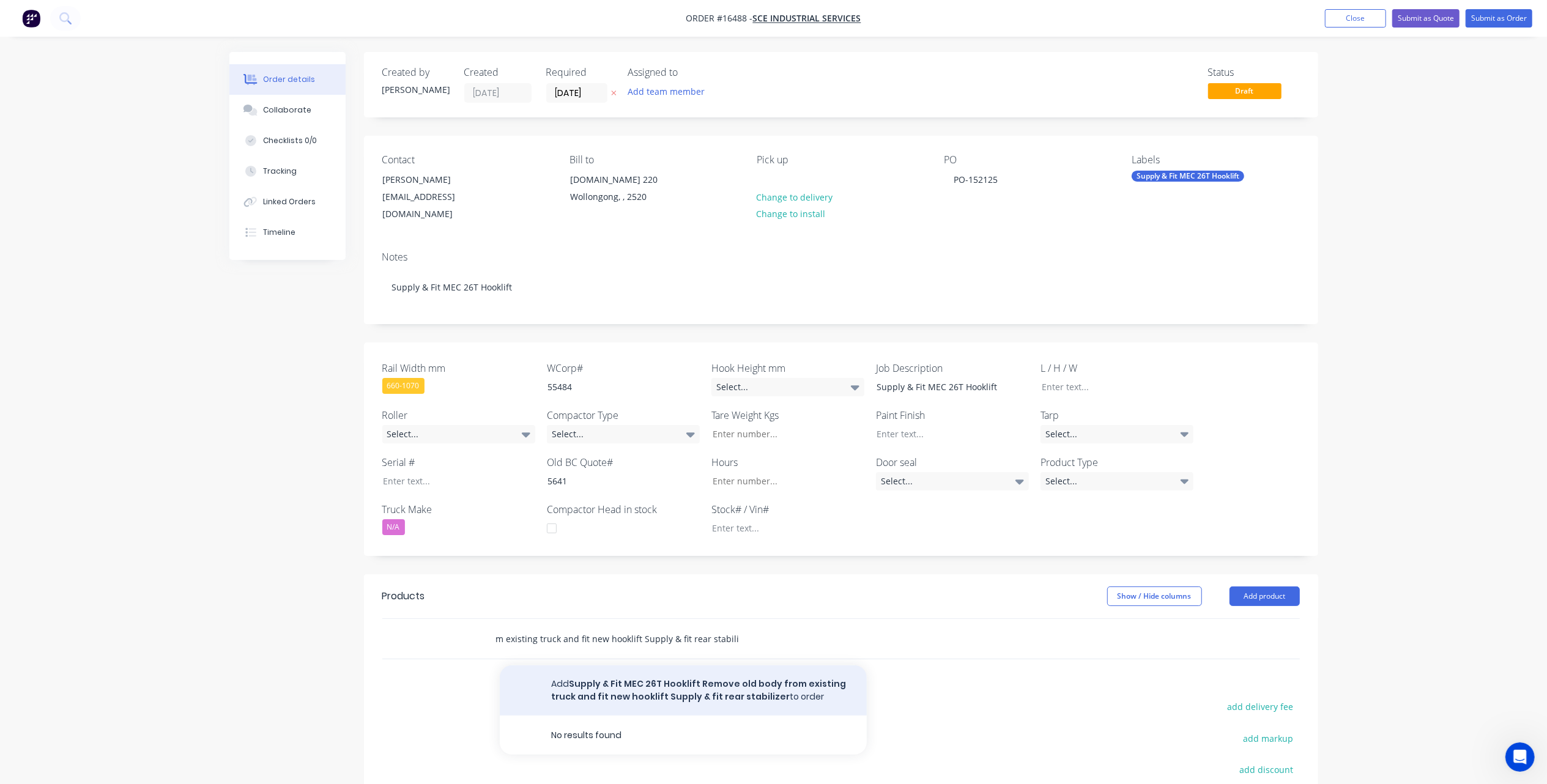
type input "Supply & Fit MEC 26T Hooklift Remove old body from existing truck and fit new h…"
click at [657, 667] on button "Add Supply & Fit MEC 26T Hooklift Remove old body from existing truck and fit n…" at bounding box center [683, 690] width 367 height 50
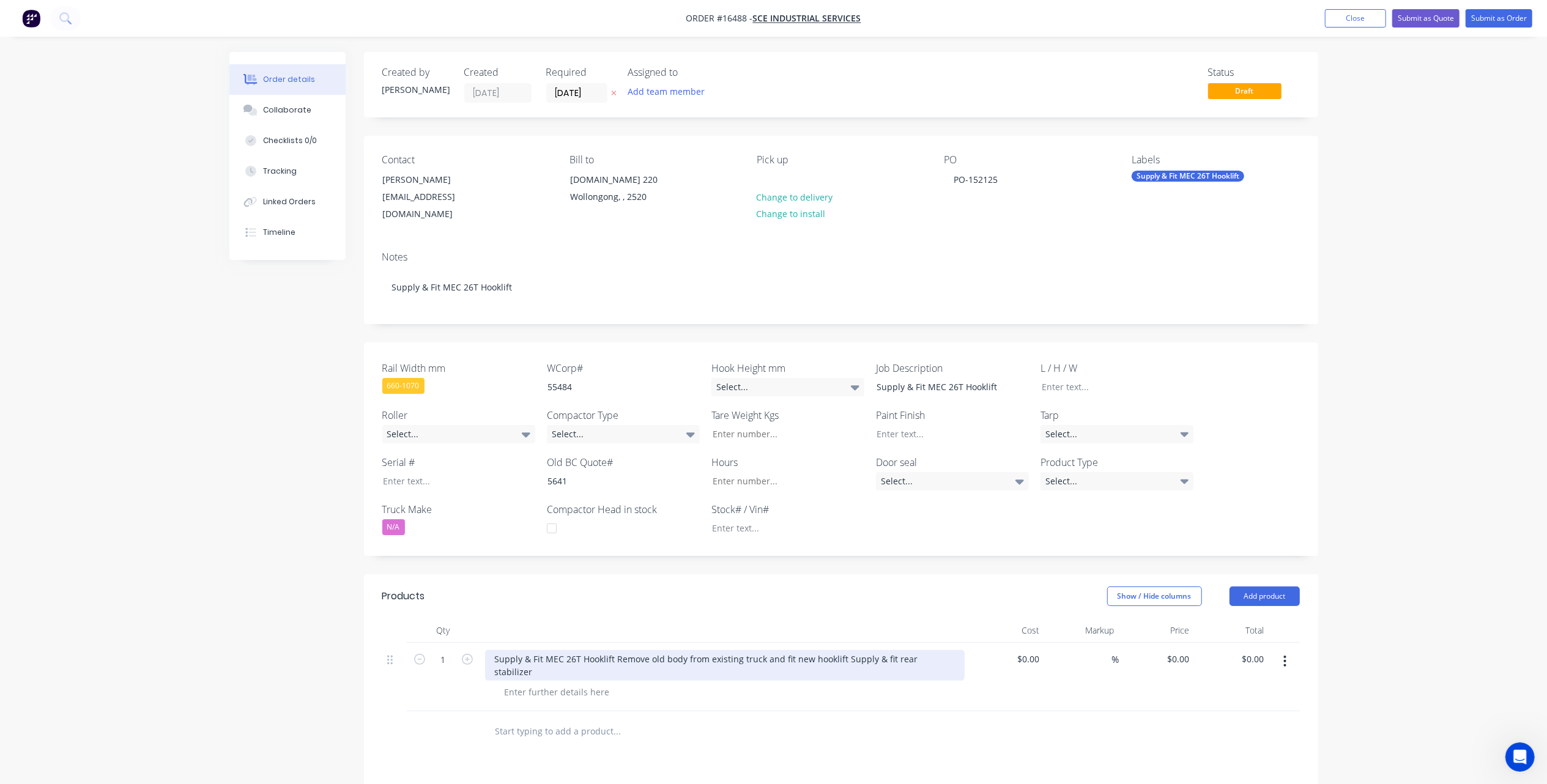
click at [615, 650] on div "Supply & Fit MEC 26T Hooklift Remove old body from existing truck and fit new h…" at bounding box center [724, 665] width 479 height 30
click at [723, 660] on div "Supply & Fit MEC 26T Hooklift Remove old body from existing truck and fit new h…" at bounding box center [665, 665] width 361 height 30
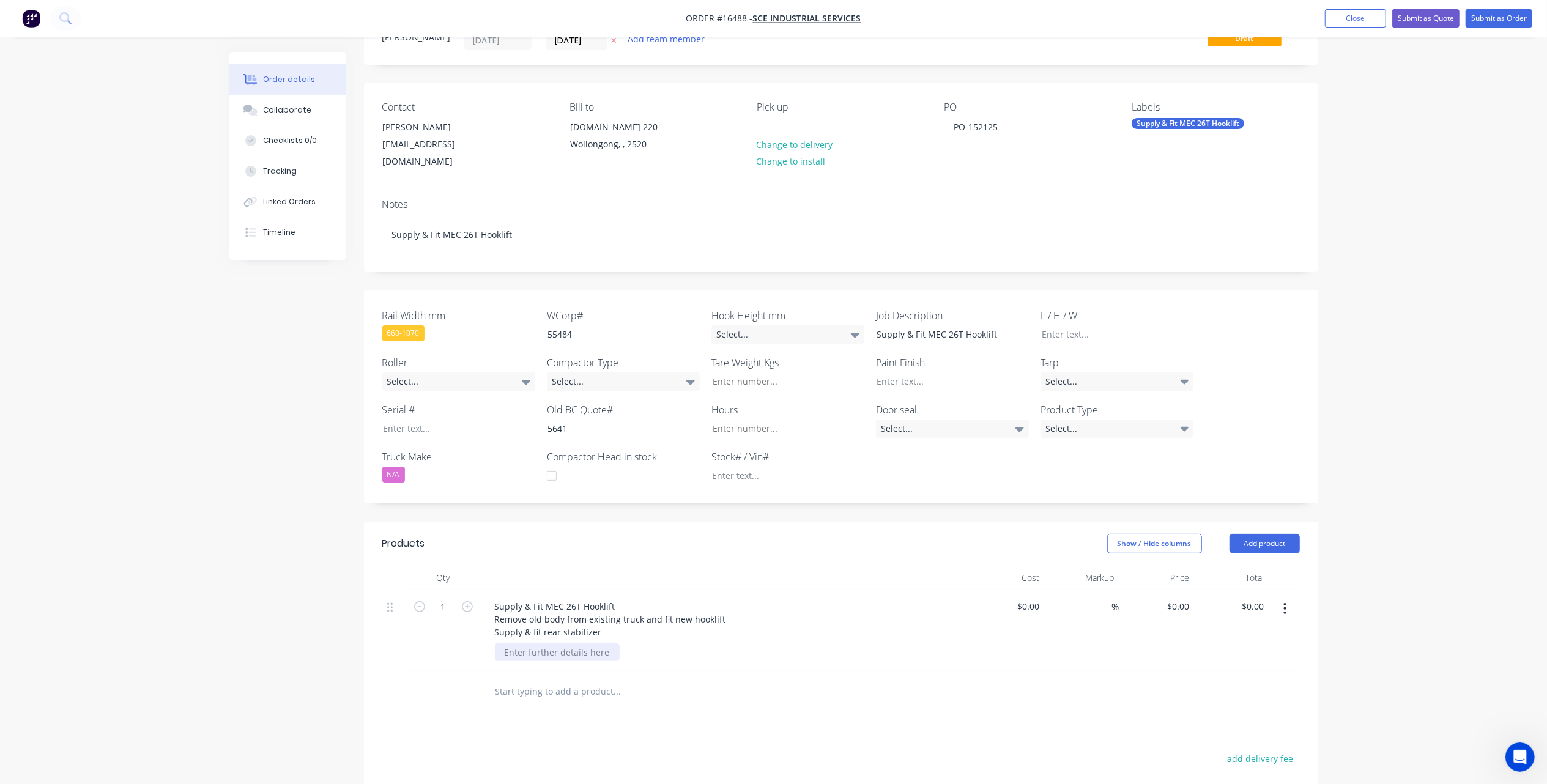
scroll to position [81, 0]
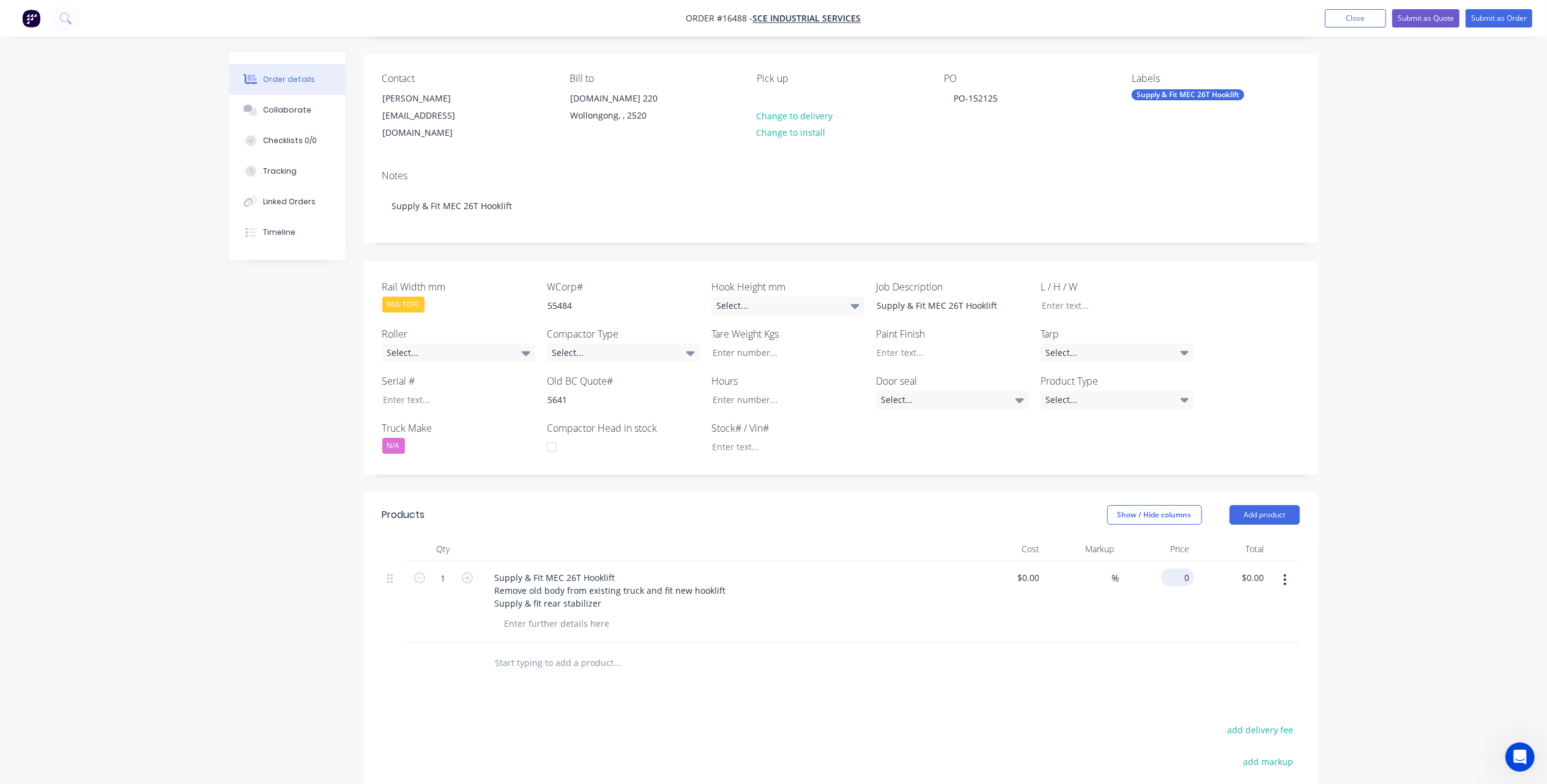
click at [1169, 561] on div "0 $0.00" at bounding box center [1157, 602] width 75 height 81
click at [1182, 569] on input "0" at bounding box center [1187, 577] width 14 height 18
type input "$119,270.00"
drag, startPoint x: 1496, startPoint y: 587, endPoint x: 1426, endPoint y: 569, distance: 72.3
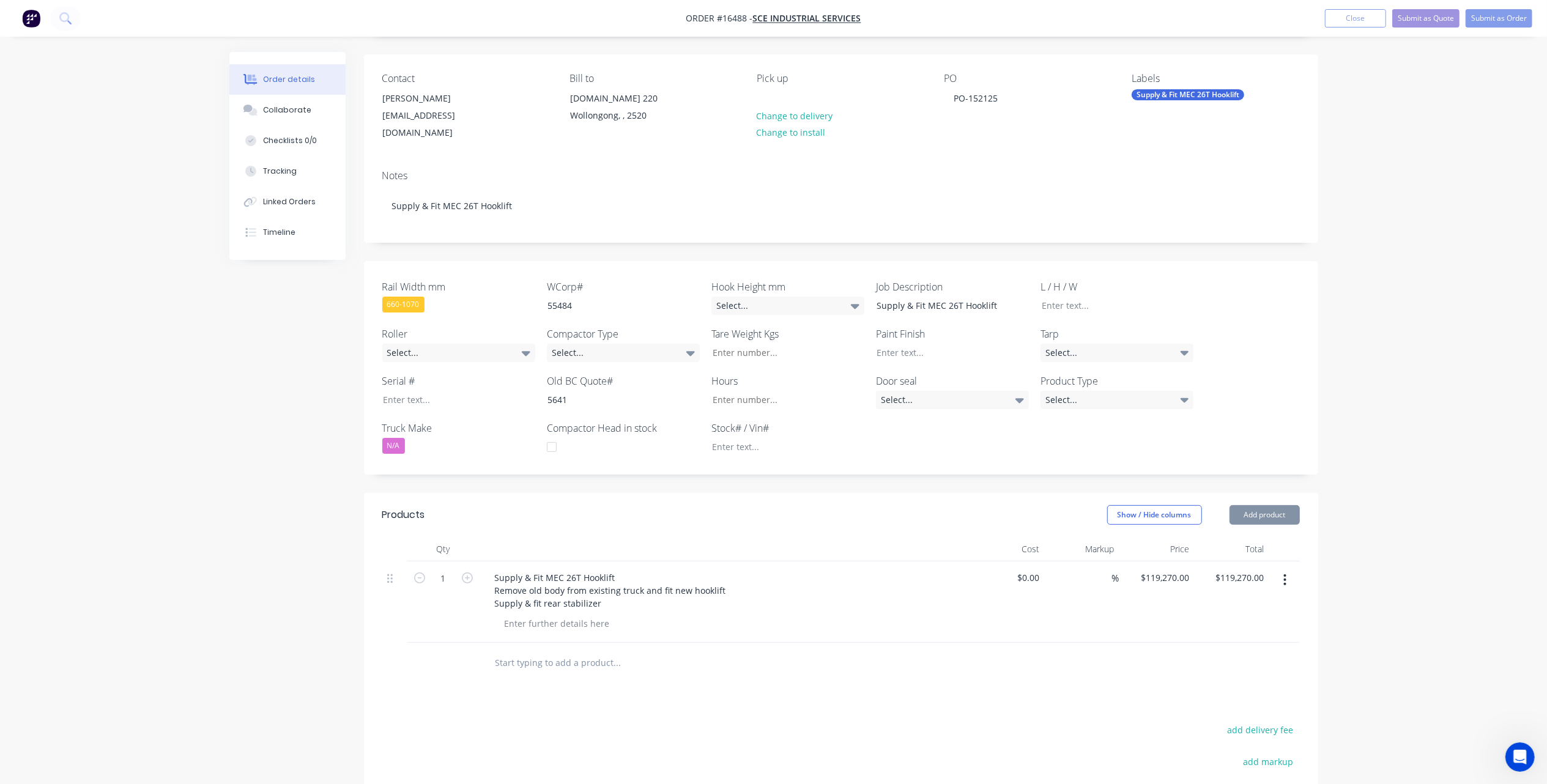
click at [1428, 569] on div "Order details Collaborate Checklists 0/0 Tracking Linked Orders Timeline Order …" at bounding box center [773, 456] width 1547 height 1076
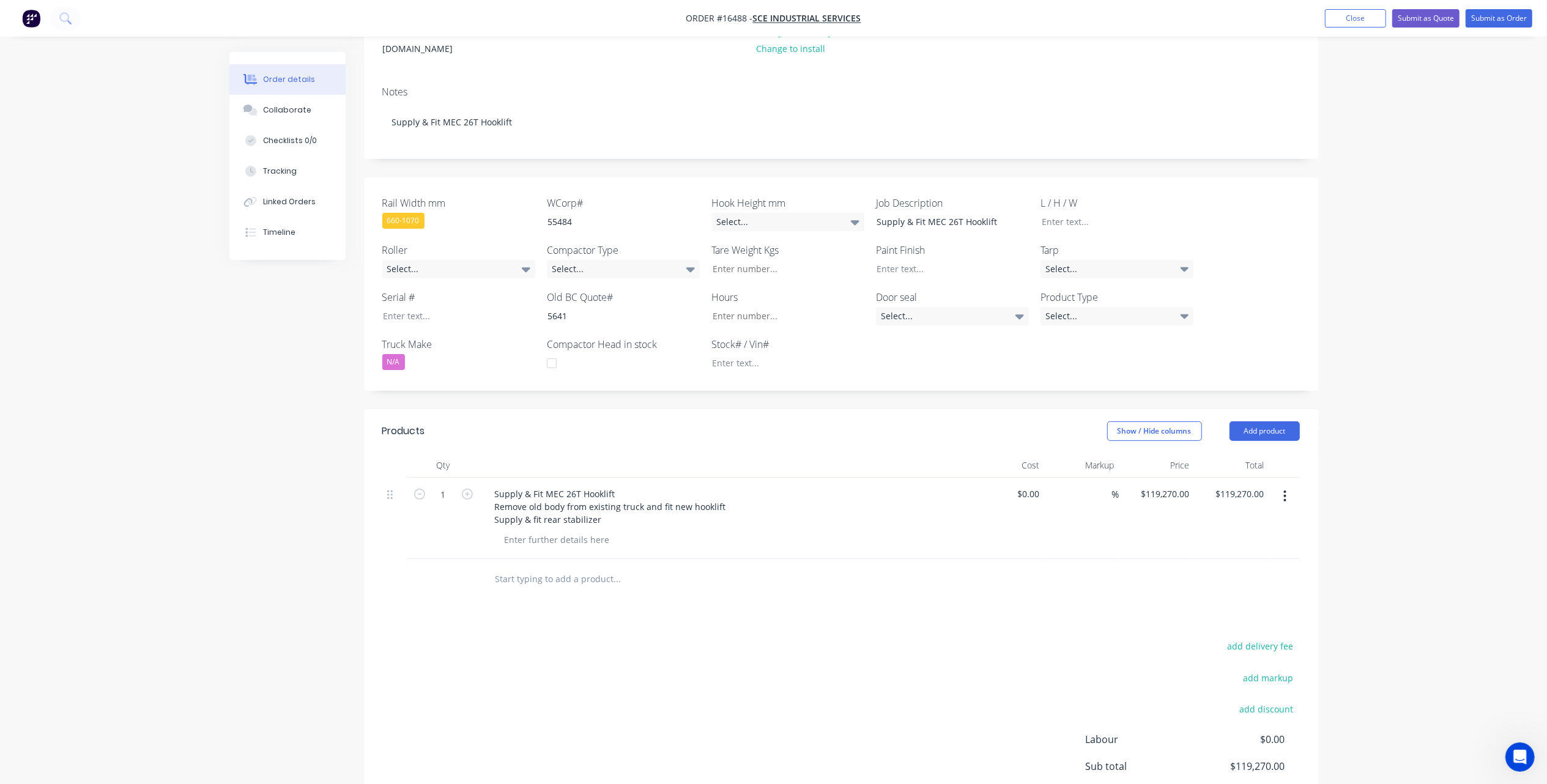
scroll to position [279, 0]
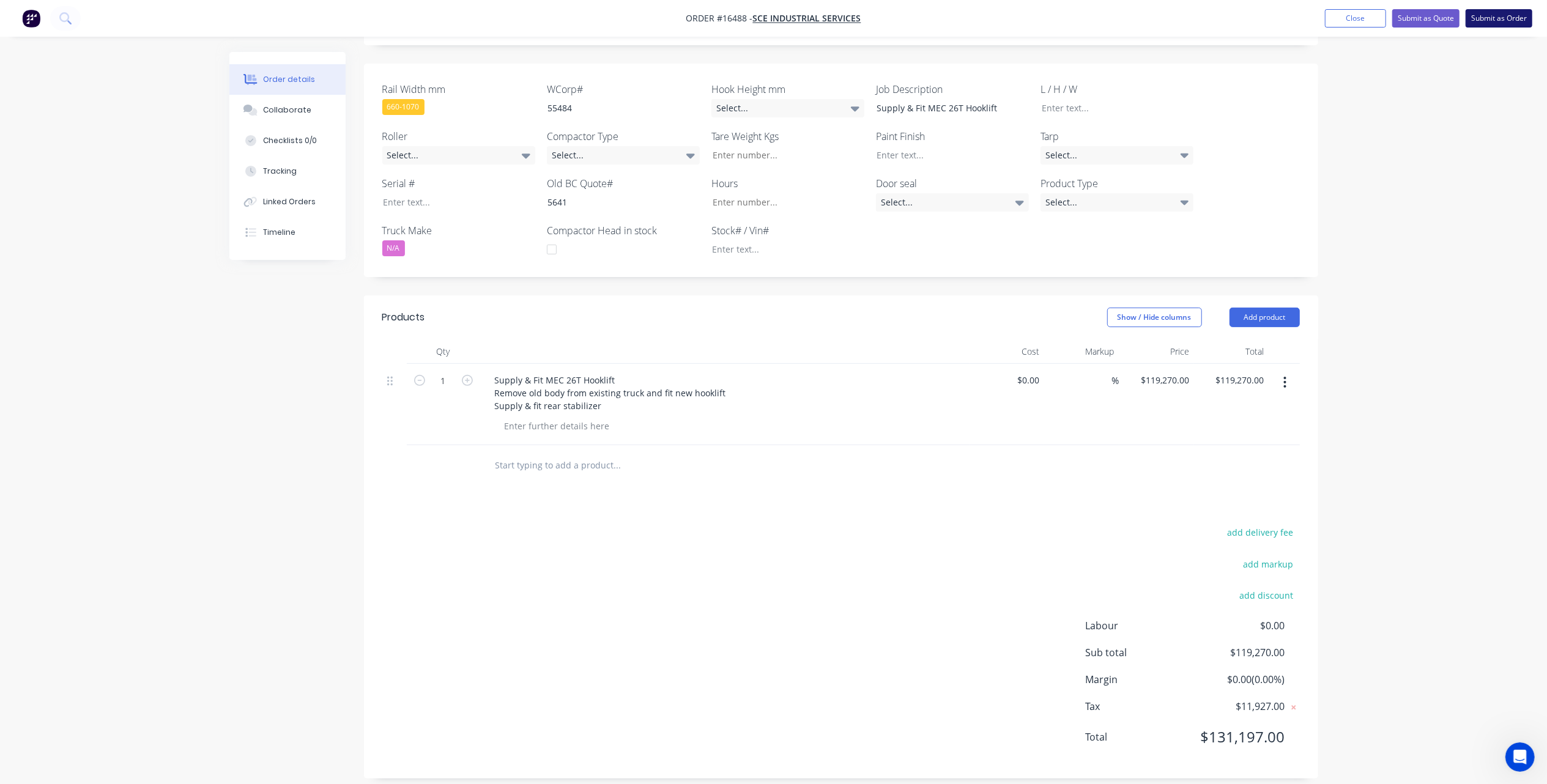
click at [1494, 14] on button "Submit as Order" at bounding box center [1499, 18] width 67 height 18
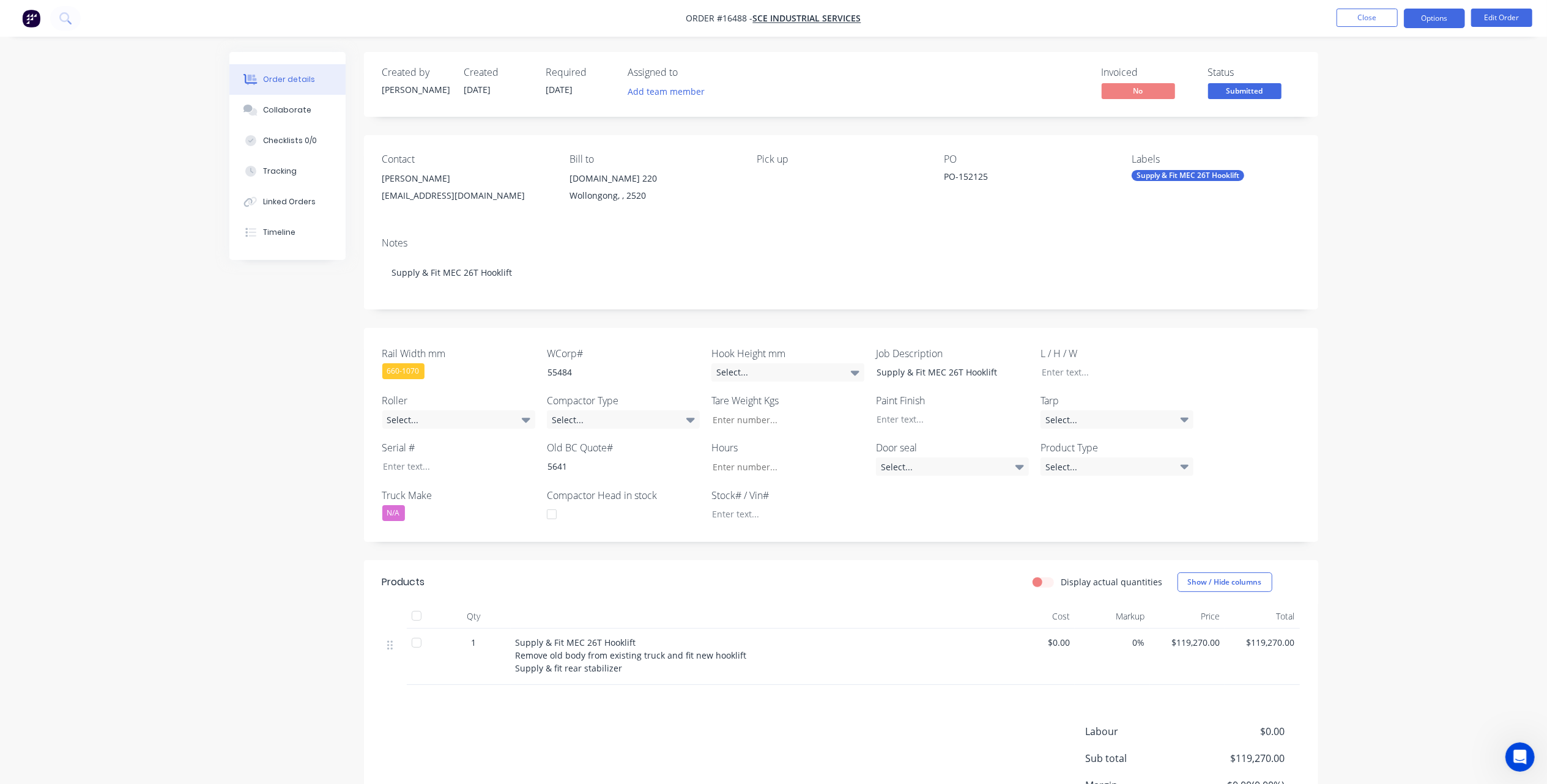
click at [1428, 22] on button "Options" at bounding box center [1435, 18] width 61 height 20
click at [1383, 294] on div "Duplicate" at bounding box center [1398, 294] width 112 height 18
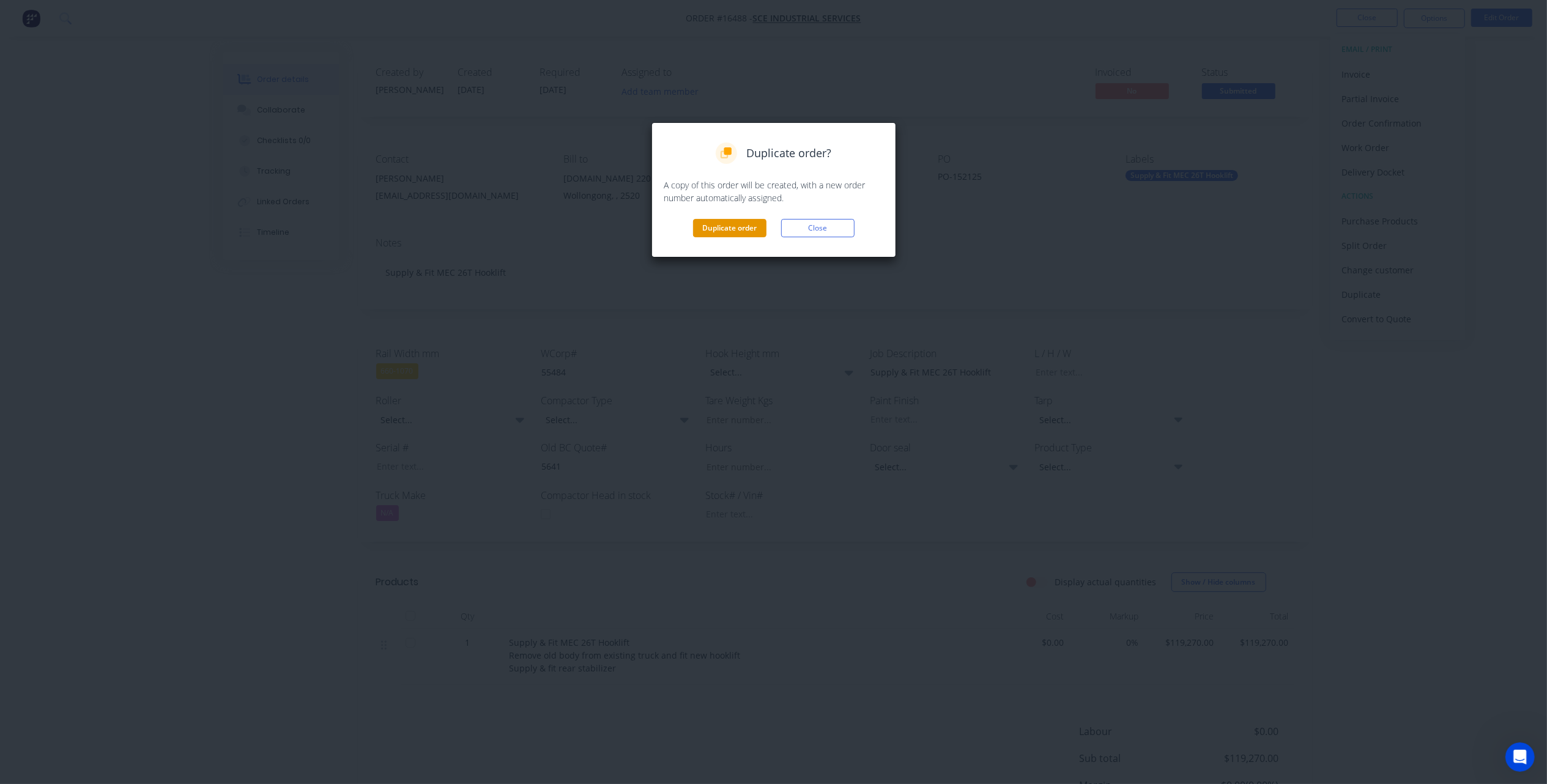
click at [738, 232] on button "Duplicate order" at bounding box center [730, 228] width 73 height 18
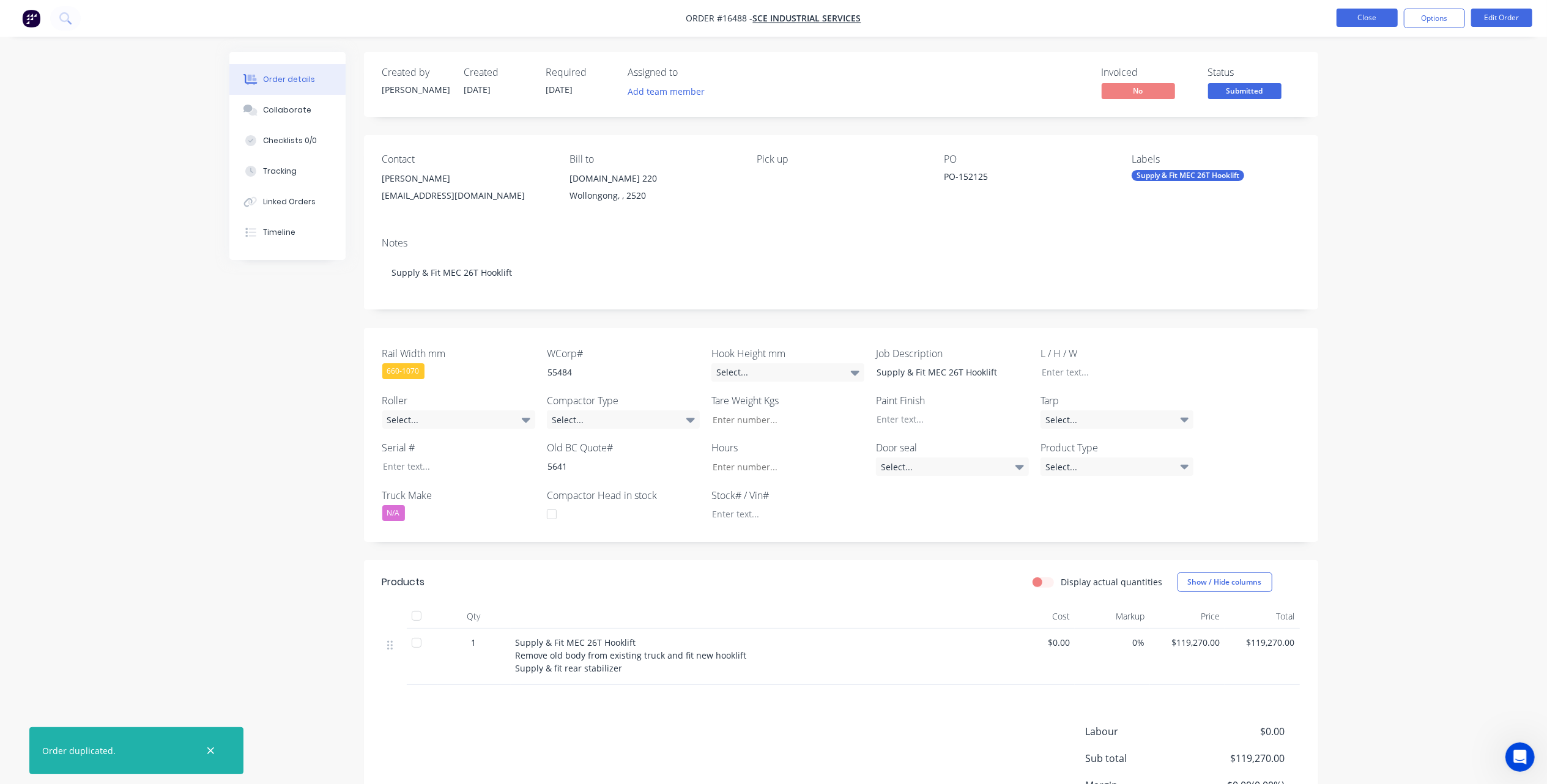
click at [1373, 13] on button "Close" at bounding box center [1367, 18] width 61 height 18
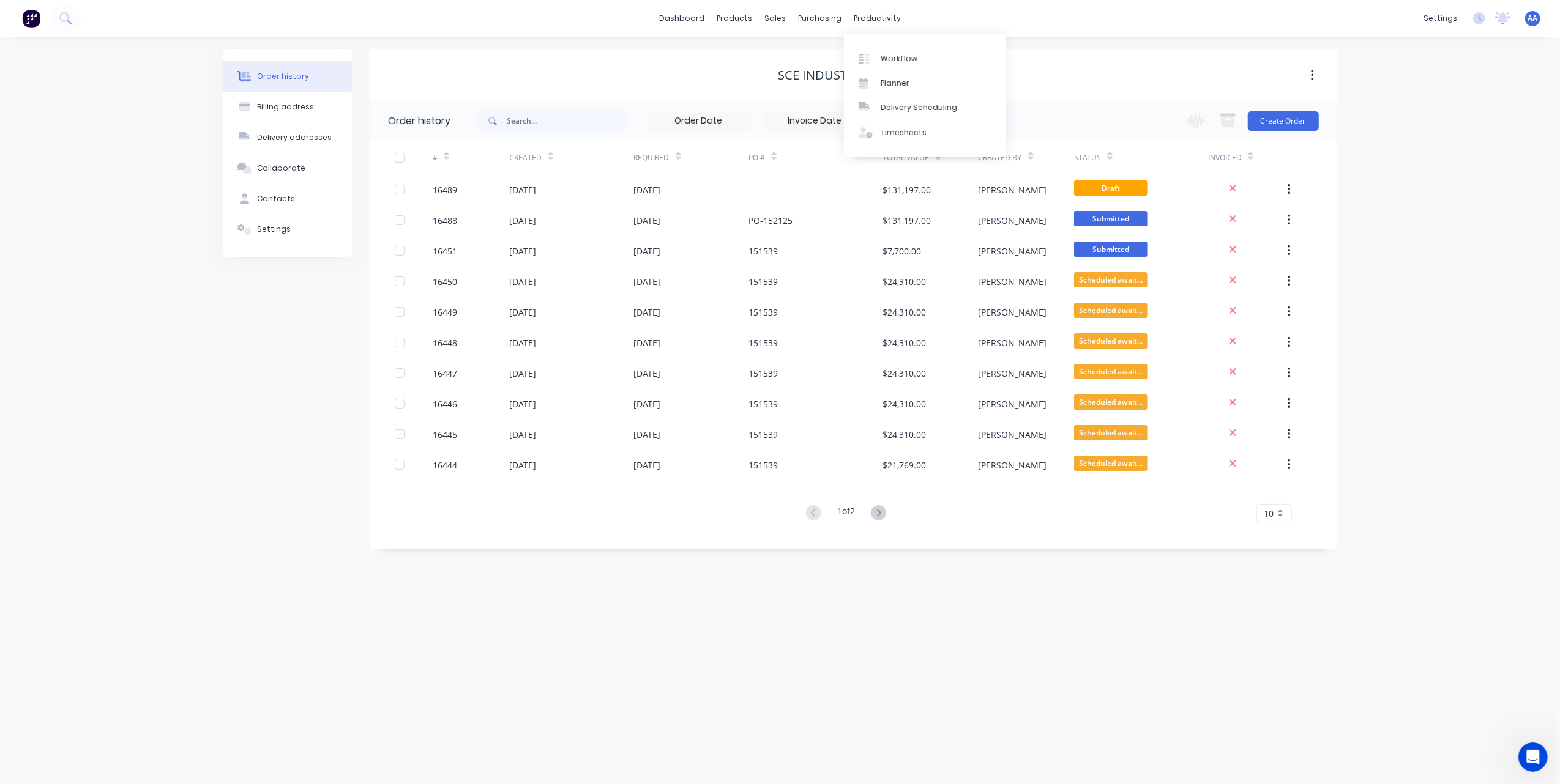
click at [1080, 12] on div "dashboard products sales purchasing productivity dashboard products Product Cat…" at bounding box center [780, 18] width 1560 height 37
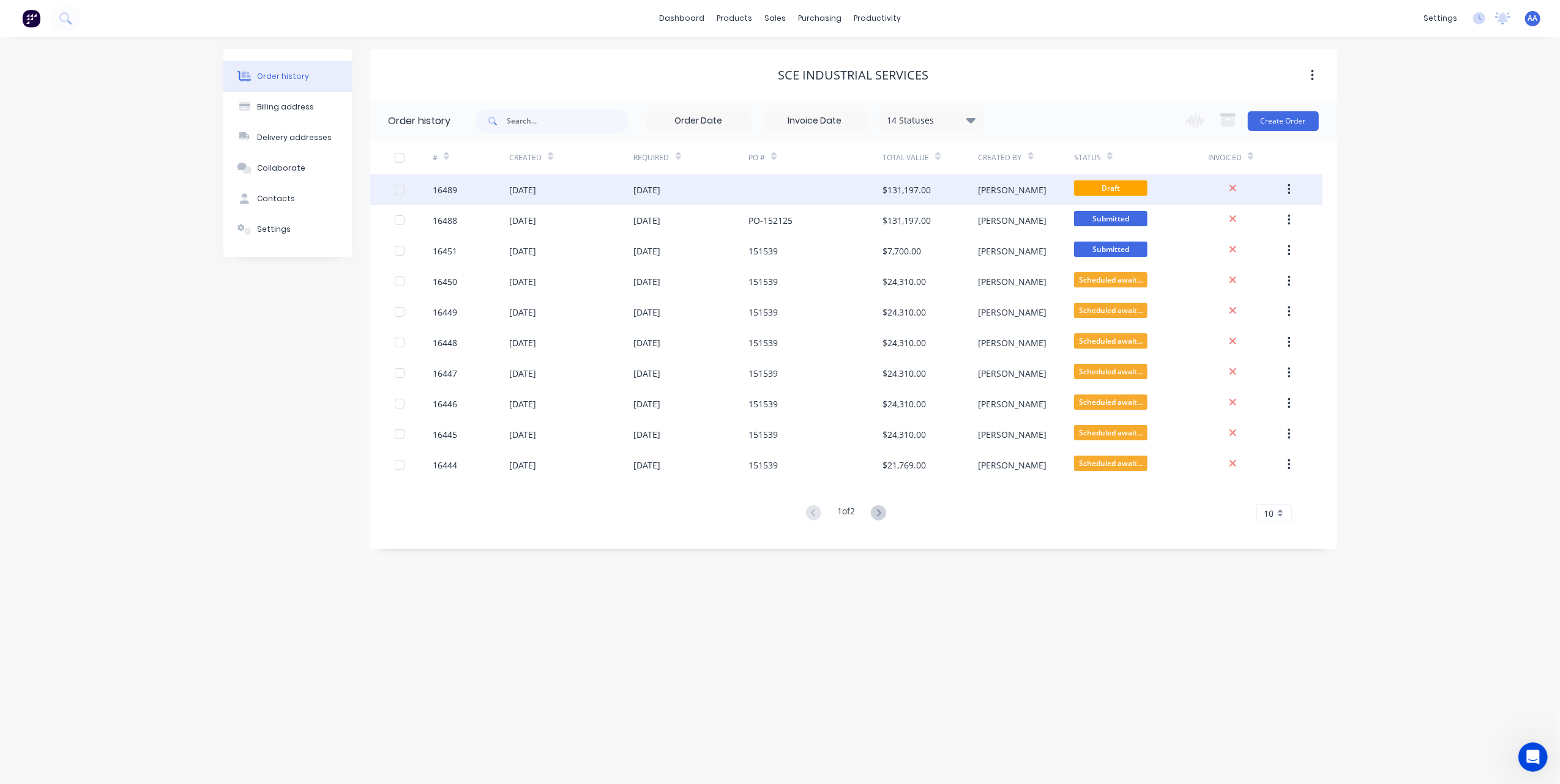
click at [534, 189] on div "[DATE]" at bounding box center [523, 190] width 27 height 13
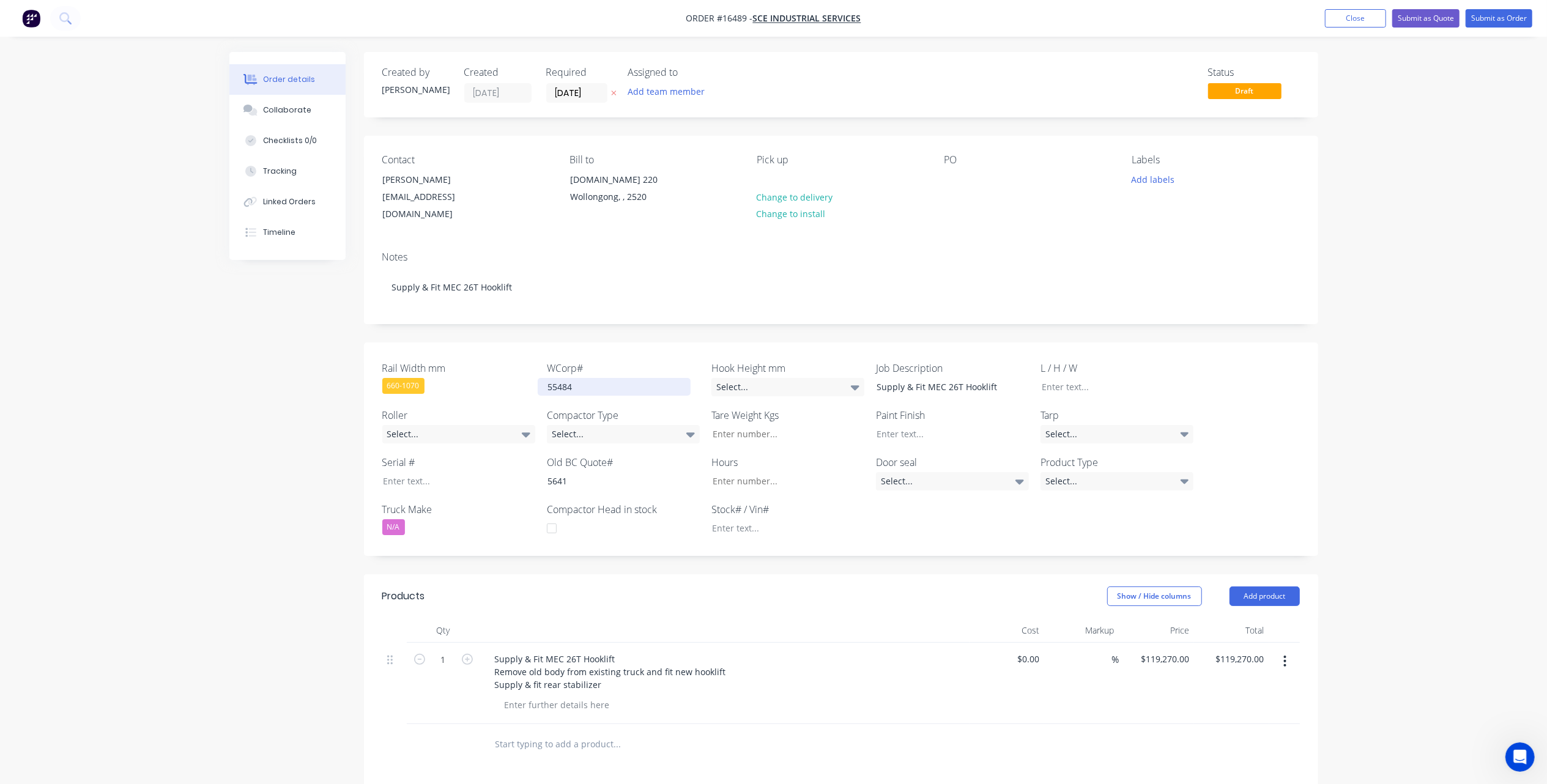
click at [594, 378] on div "55484" at bounding box center [614, 387] width 153 height 18
click at [605, 378] on div "55484" at bounding box center [614, 387] width 153 height 18
click at [1002, 531] on div "Rail Width mm 660-1070 WCorp# 55485 Hook Height mm Select... Job Description Su…" at bounding box center [841, 449] width 954 height 214
click at [397, 519] on div "N/A" at bounding box center [393, 527] width 22 height 16
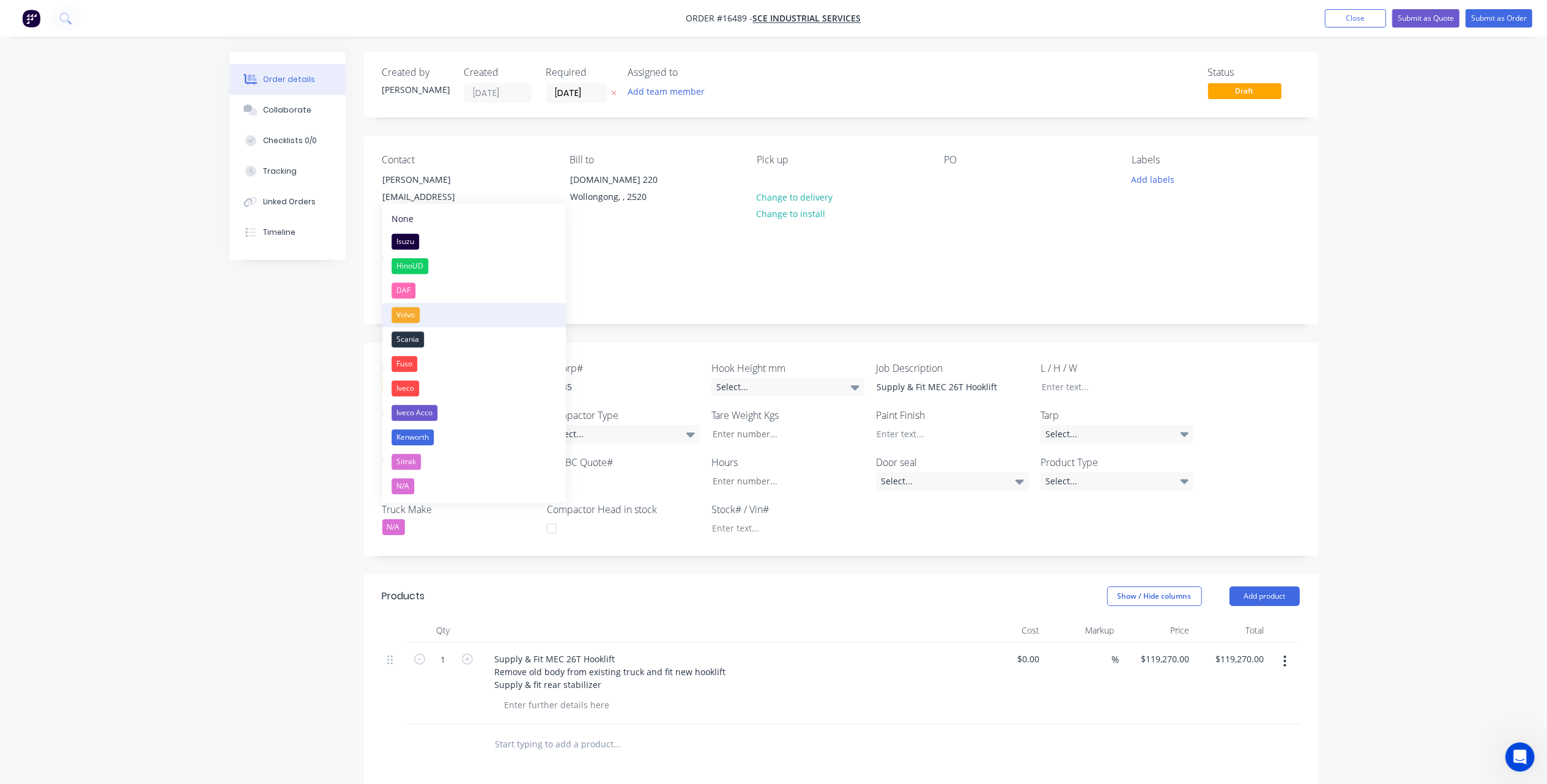
click at [417, 311] on div "Volvo" at bounding box center [405, 315] width 28 height 16
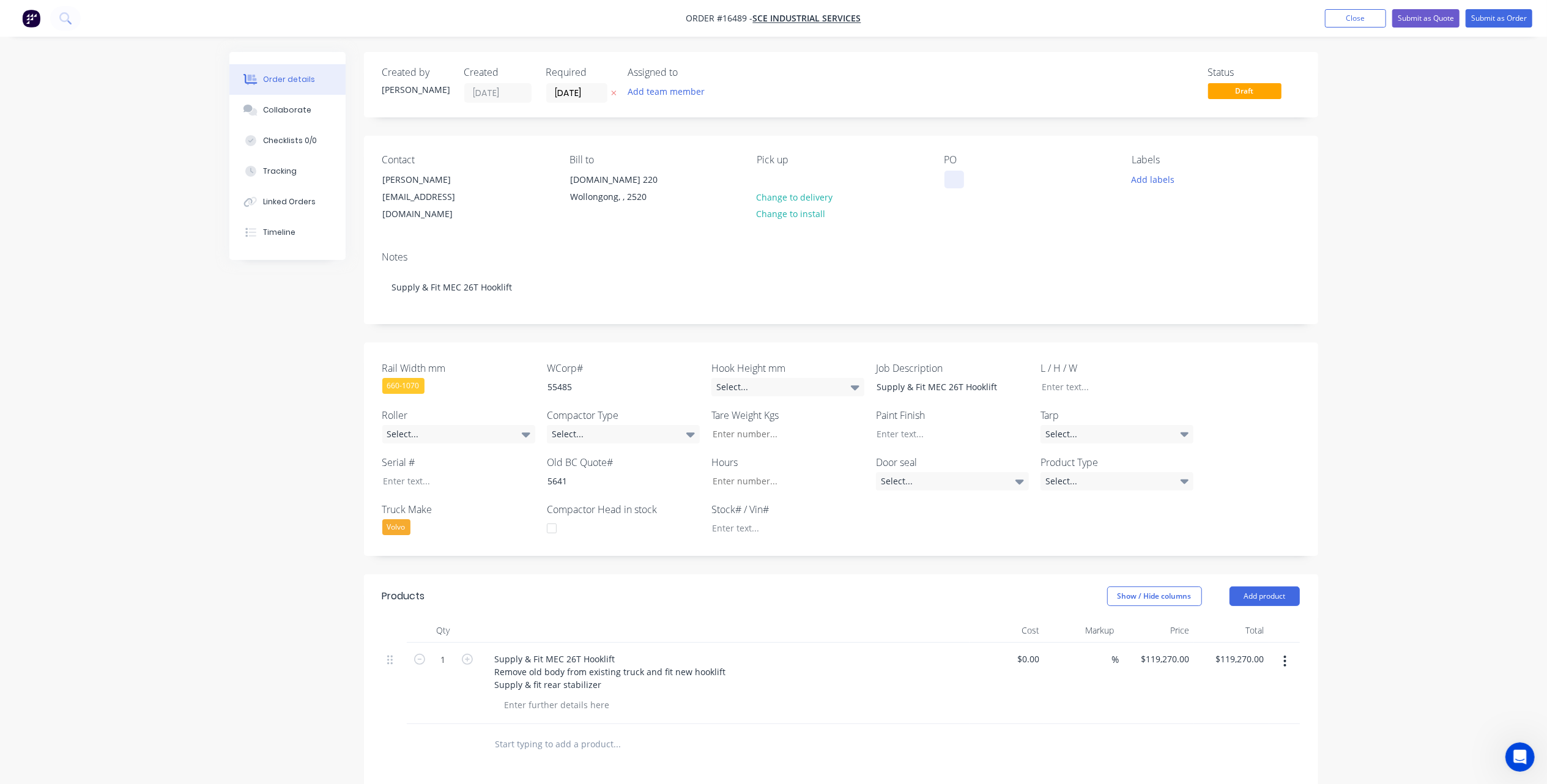
click at [957, 177] on div at bounding box center [954, 179] width 20 height 18
click at [957, 179] on div at bounding box center [954, 179] width 20 height 18
paste div
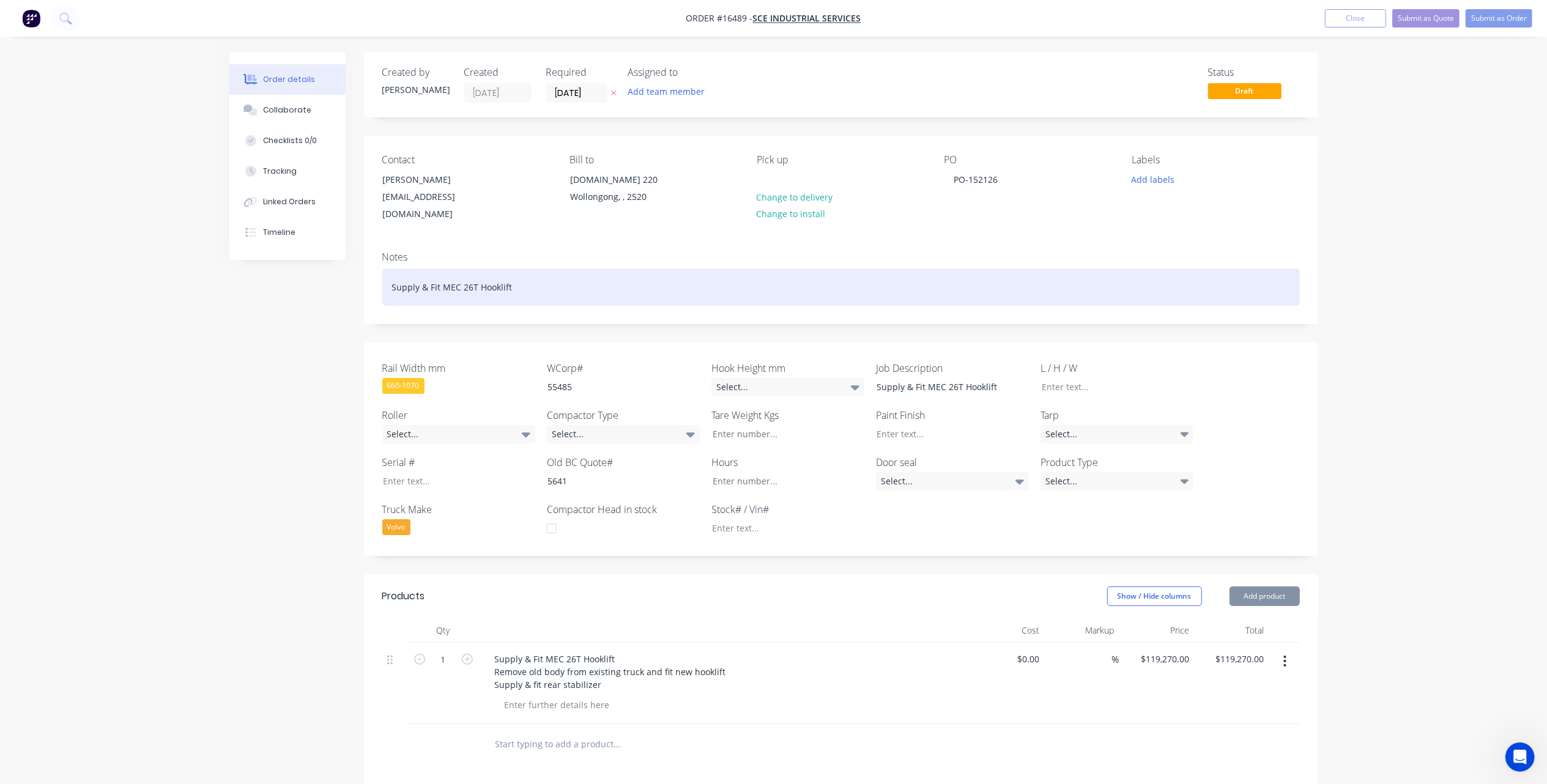
click at [468, 279] on div "Supply & Fit MEC 26T Hooklift" at bounding box center [841, 287] width 918 height 37
drag, startPoint x: 527, startPoint y: 277, endPoint x: 310, endPoint y: 282, distance: 217.1
click at [310, 282] on div "Created by [PERSON_NAME] Created [DATE] Required [DATE] Assigned to Add team me…" at bounding box center [774, 564] width 1089 height 1024
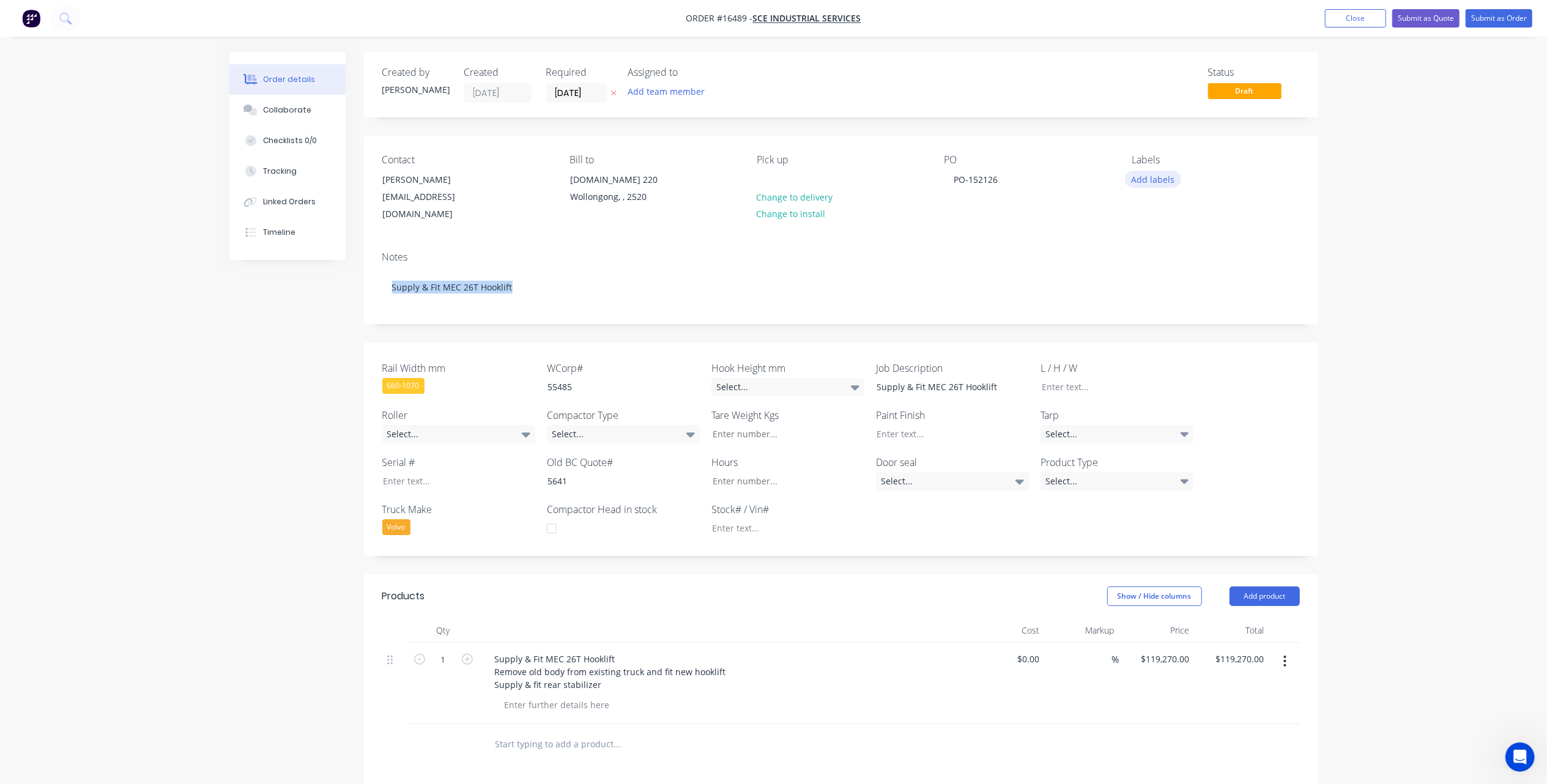
click at [1136, 177] on button "Add labels" at bounding box center [1153, 179] width 57 height 17
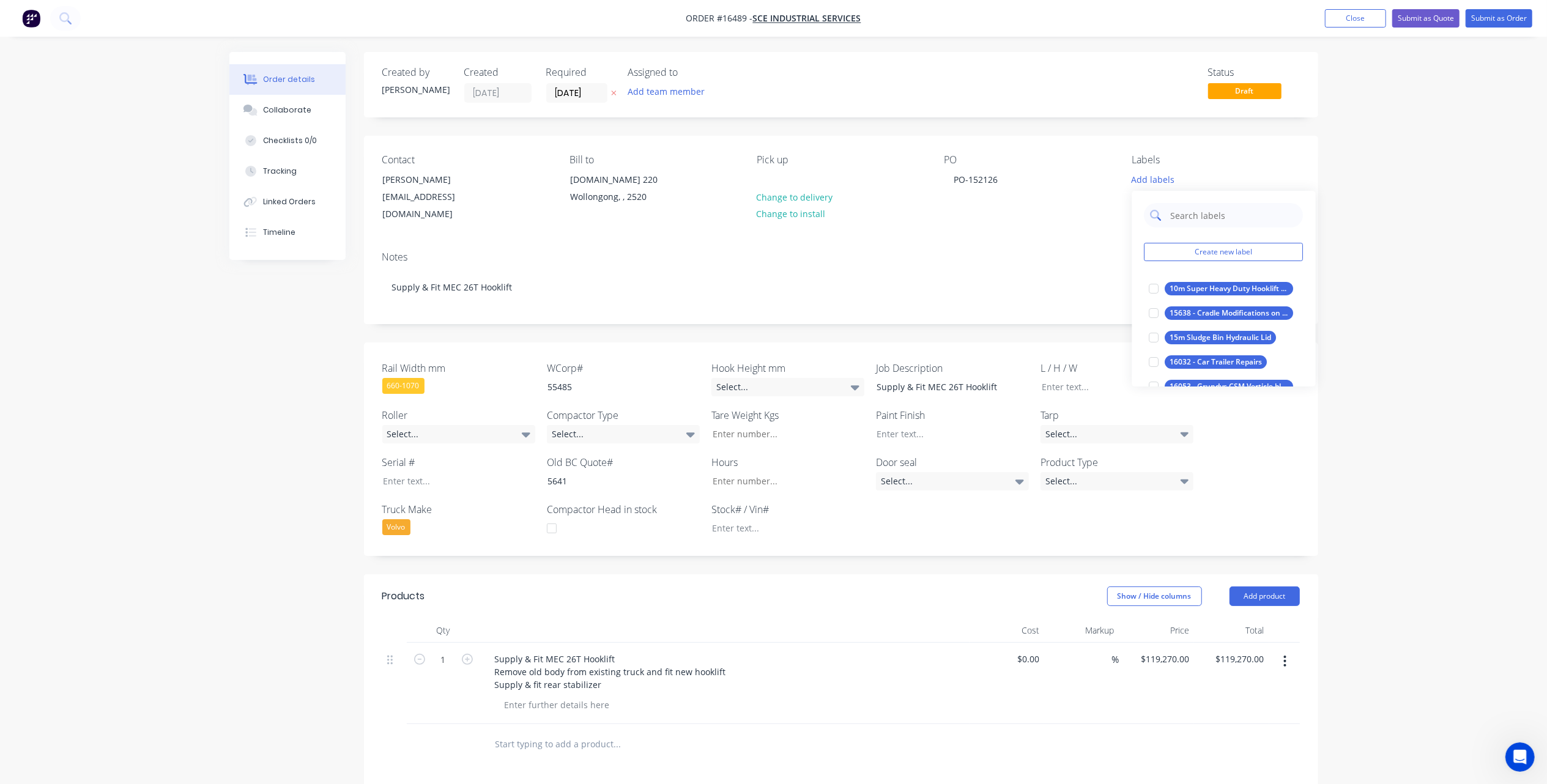
click at [1185, 211] on input "text" at bounding box center [1233, 215] width 128 height 25
type input "suppl"
click at [1153, 291] on div at bounding box center [1154, 289] width 25 height 25
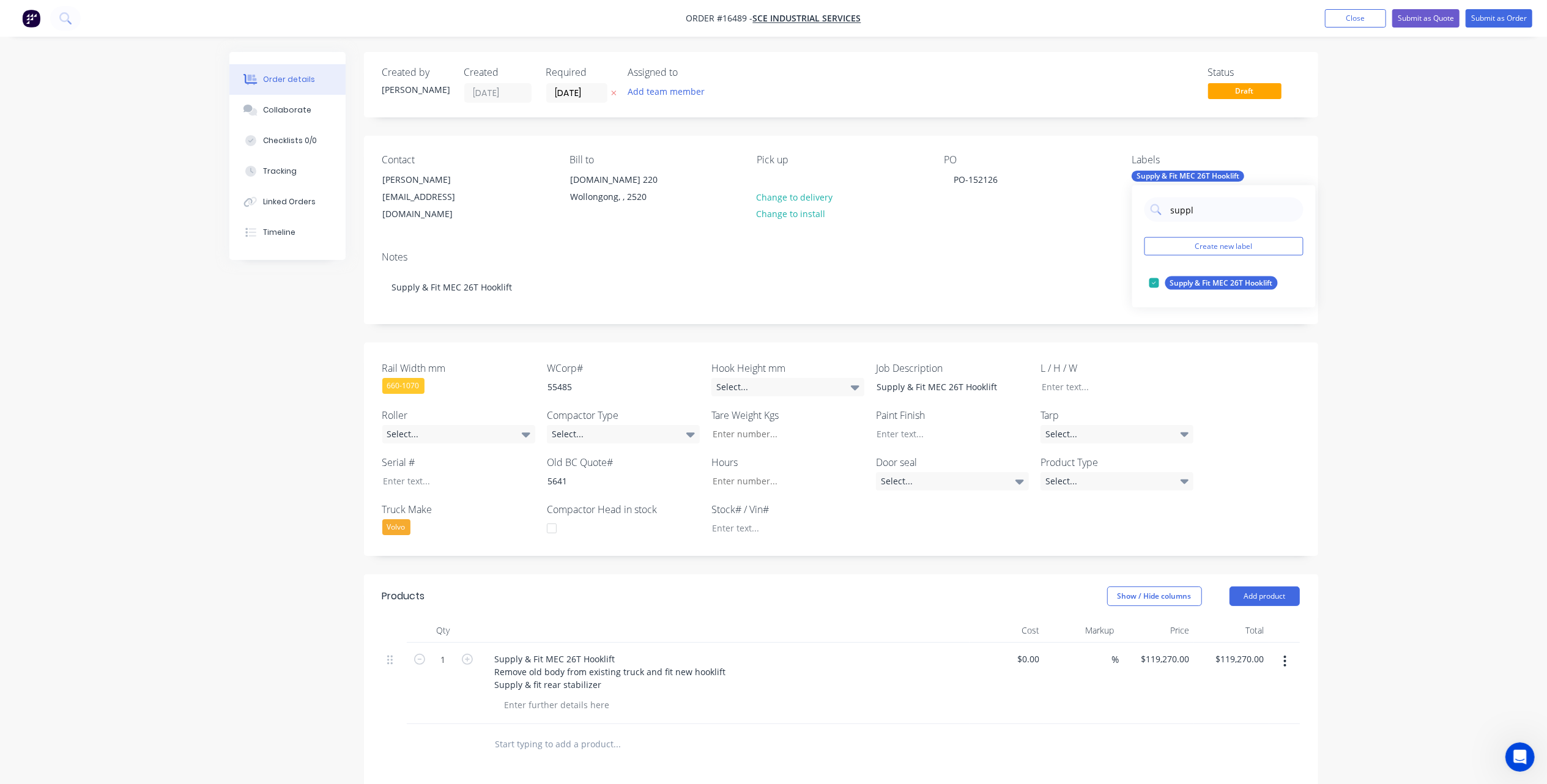
drag, startPoint x: 1334, startPoint y: 302, endPoint x: 1361, endPoint y: 297, distance: 27.5
click at [1334, 301] on div "Order details Collaborate Checklists 0/0 Tracking Linked Orders Timeline Order …" at bounding box center [773, 538] width 1547 height 1076
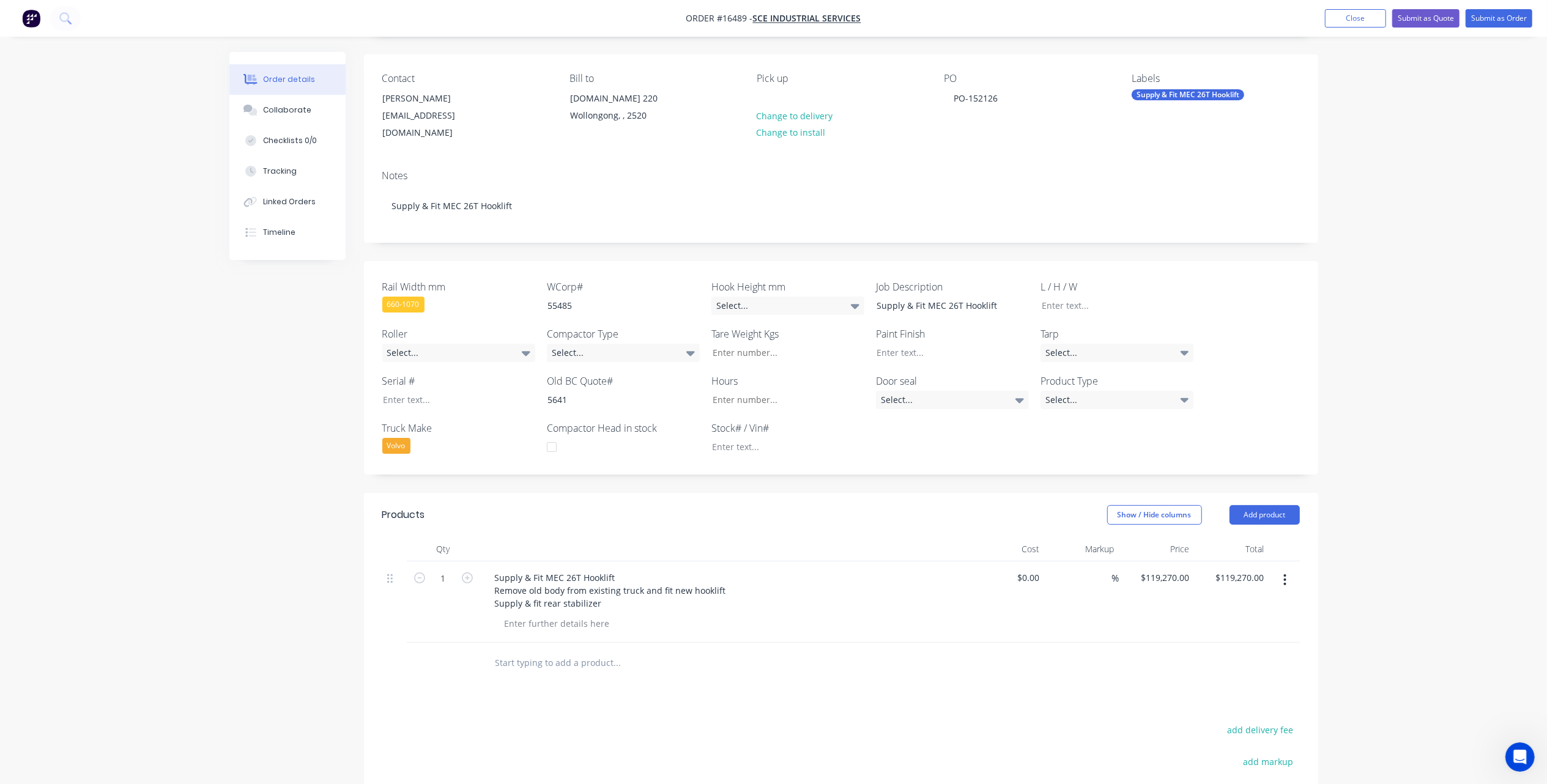
click at [754, 620] on div "Supply & Fit MEC 26T Hooklift Remove old body from existing truck and fit new h…" at bounding box center [724, 602] width 489 height 81
drag, startPoint x: 491, startPoint y: 577, endPoint x: 612, endPoint y: 594, distance: 122.2
click at [607, 591] on div "Supply & Fit MEC 26T Hooklift Remove old body from existing truck and fit new h…" at bounding box center [610, 590] width 251 height 43
paste div
click at [662, 699] on div "Products Show / Hide columns Add product Qty Cost Markup Price Total 1 Supply &…" at bounding box center [841, 735] width 954 height 483
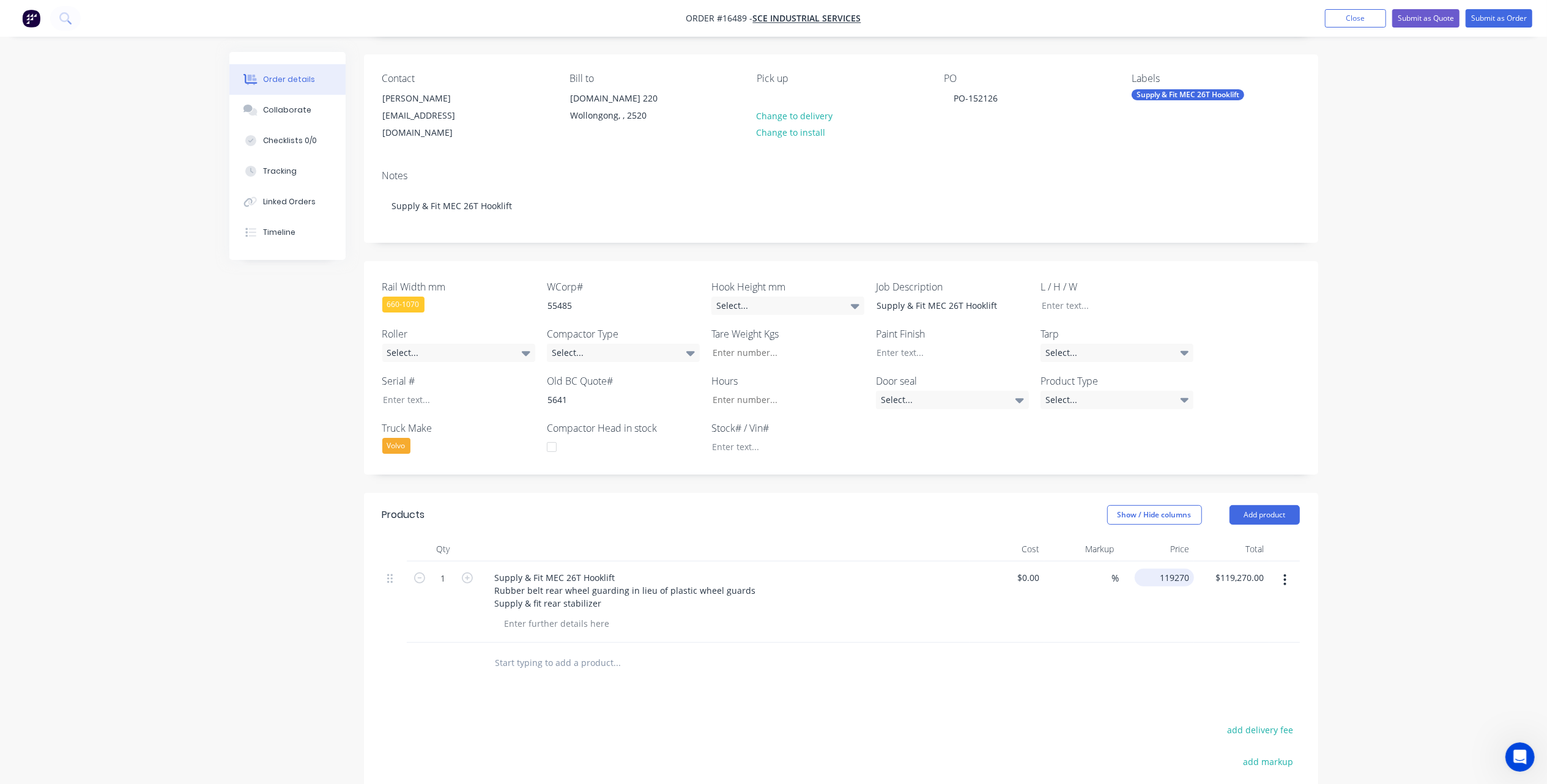
click at [1158, 569] on div "119270 $119,270.00" at bounding box center [1167, 577] width 54 height 18
type input "$116,170.00"
click at [1023, 679] on div "Products Show / Hide columns Add product Qty Cost Markup Price Total 1 Supply &…" at bounding box center [841, 735] width 954 height 483
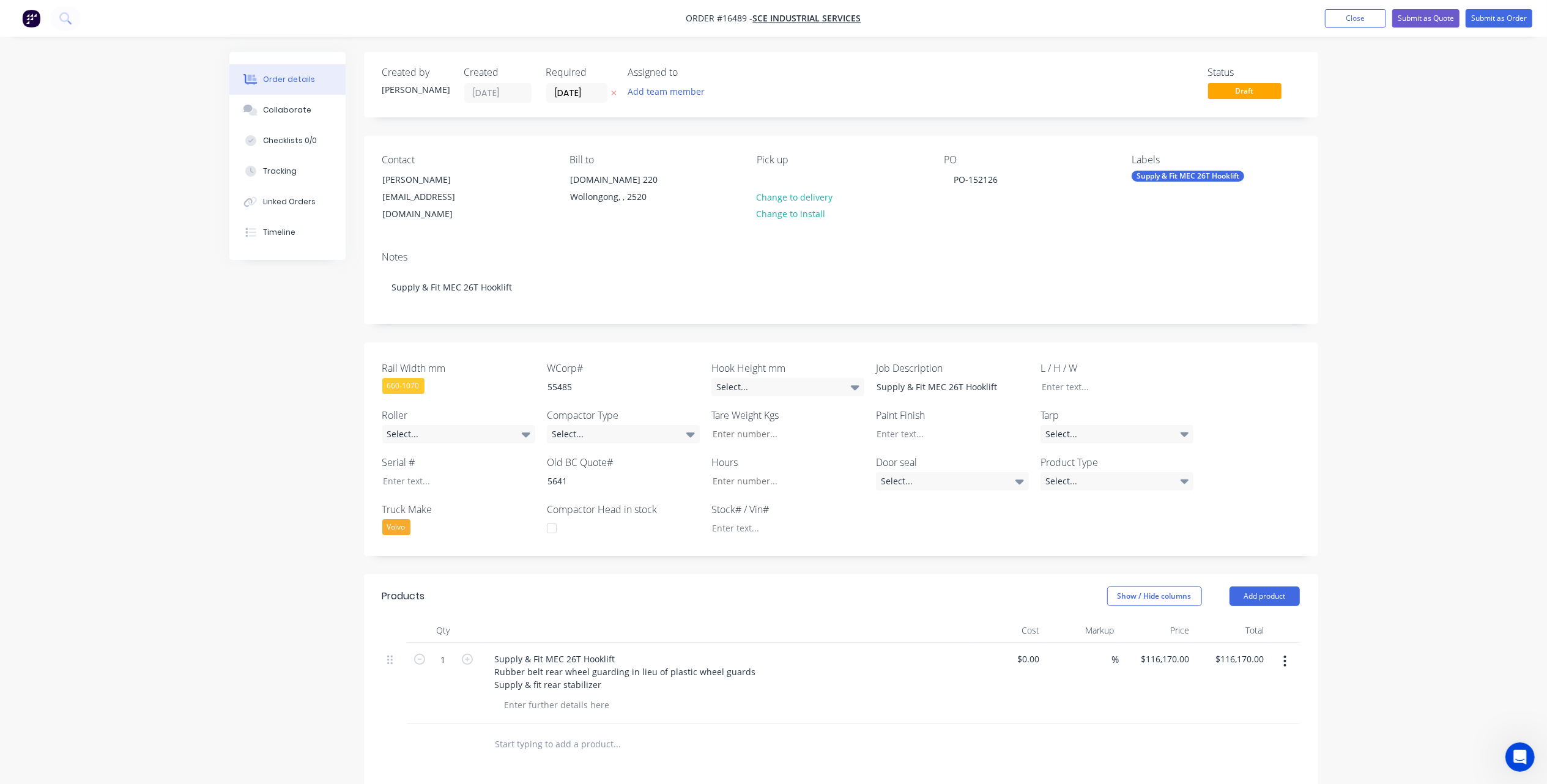
scroll to position [163, 0]
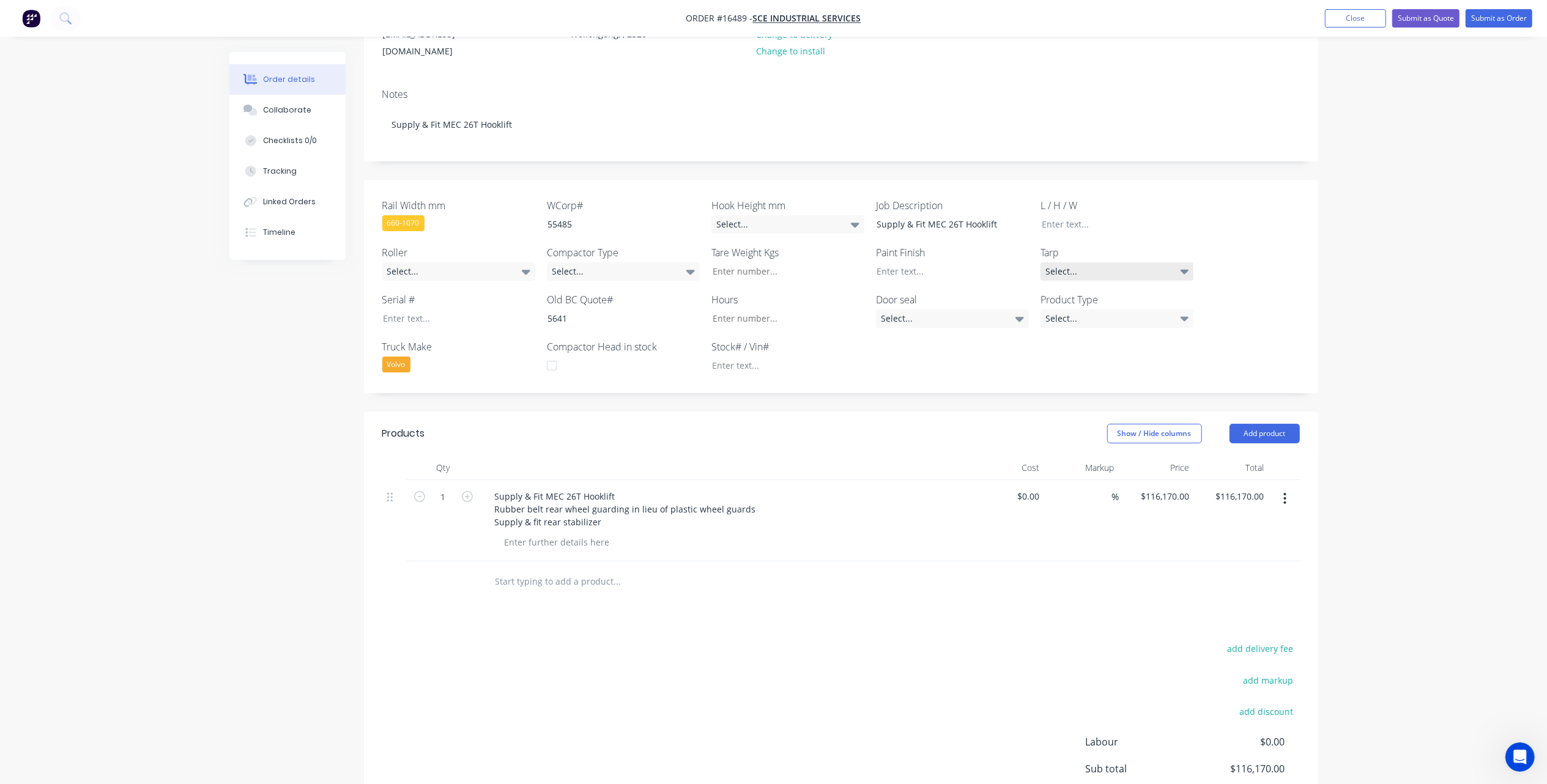
click at [1146, 262] on div "Select..." at bounding box center [1117, 271] width 153 height 18
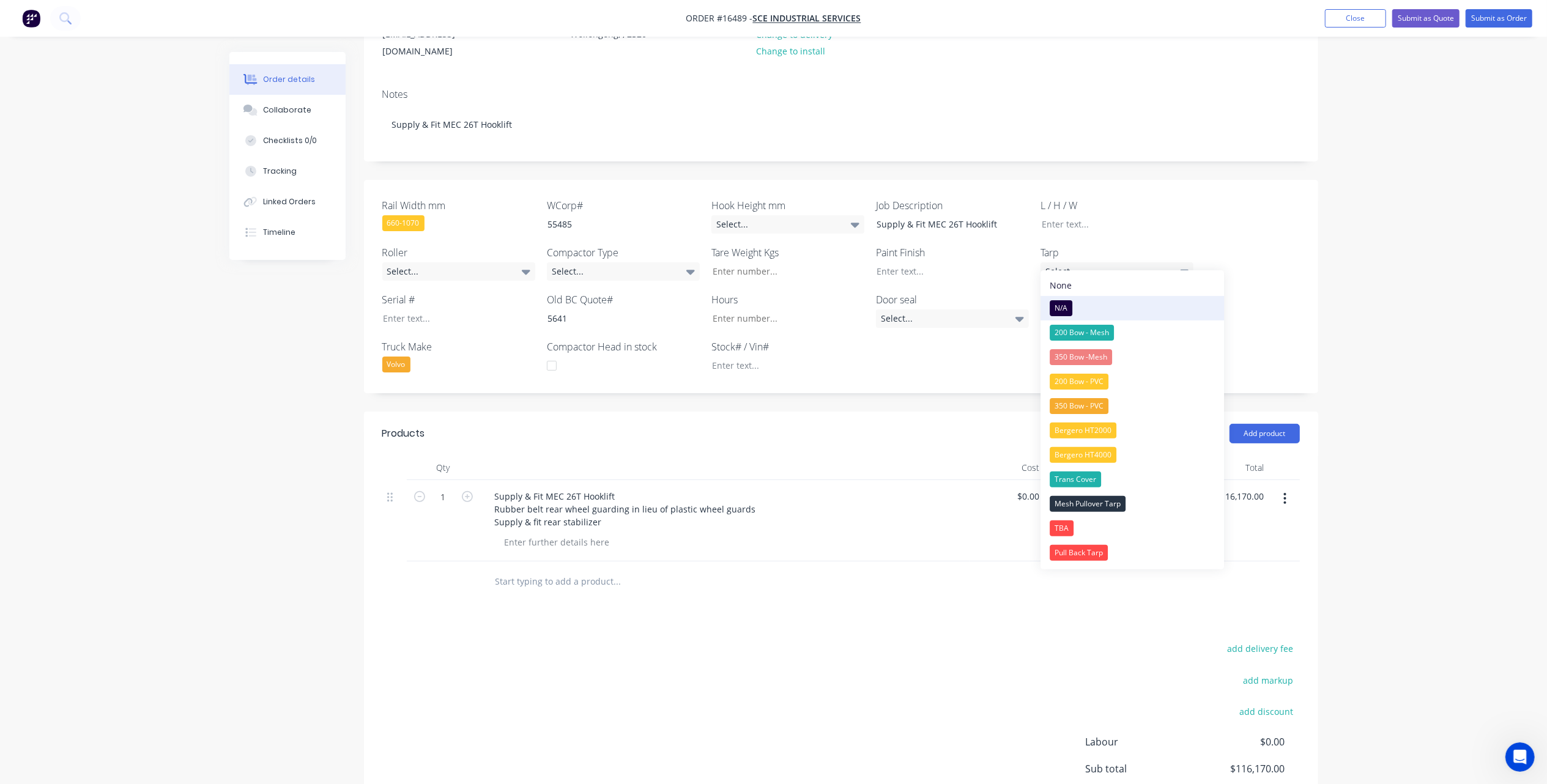
click at [1066, 306] on div "N/A" at bounding box center [1061, 308] width 22 height 16
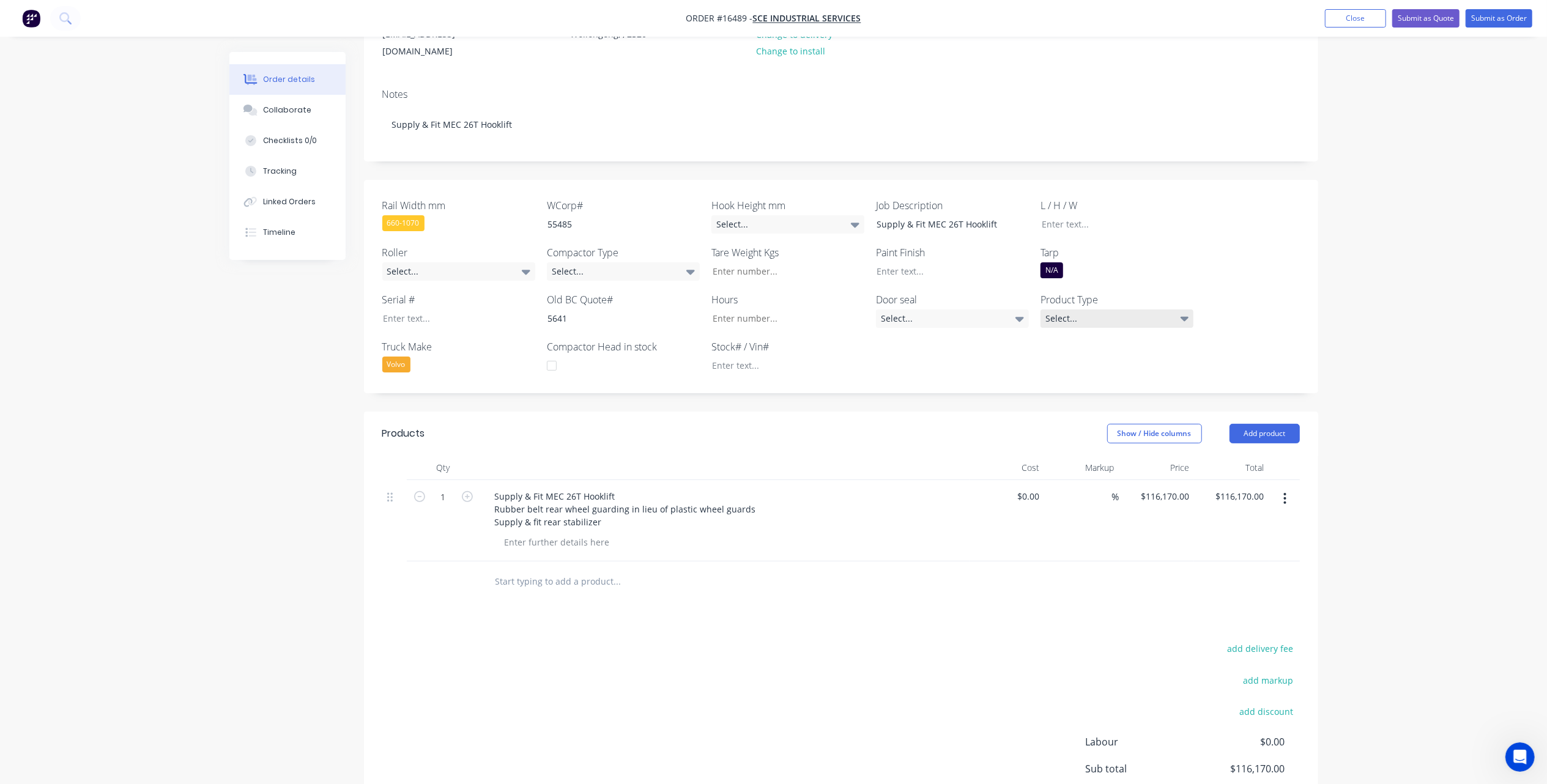
click at [1075, 309] on div "Select..." at bounding box center [1117, 318] width 153 height 18
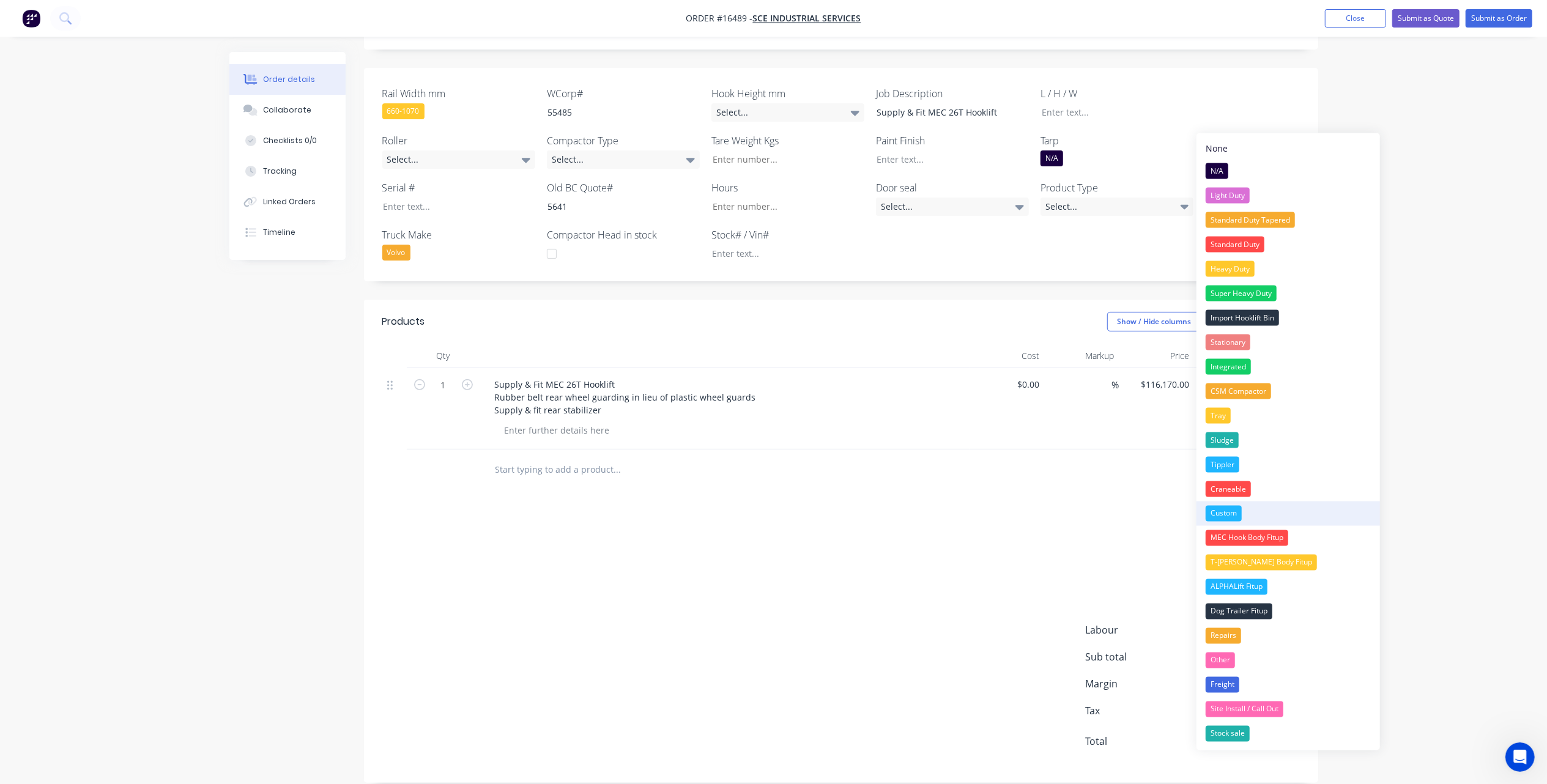
scroll to position [279, 0]
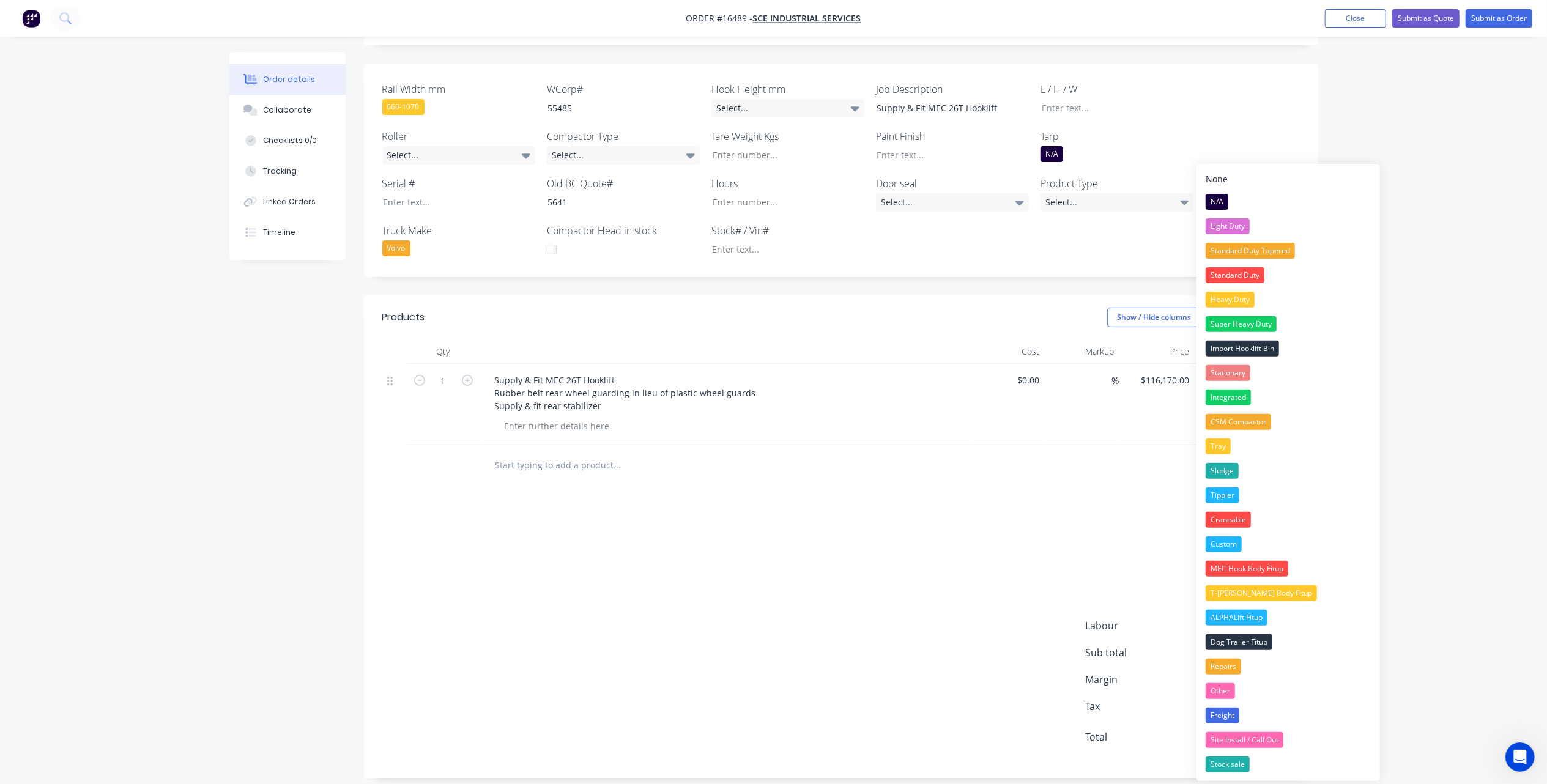
click at [862, 510] on div "Products Show / Hide columns Add product Qty Cost Markup Price Total 1 Supply &…" at bounding box center [841, 537] width 954 height 483
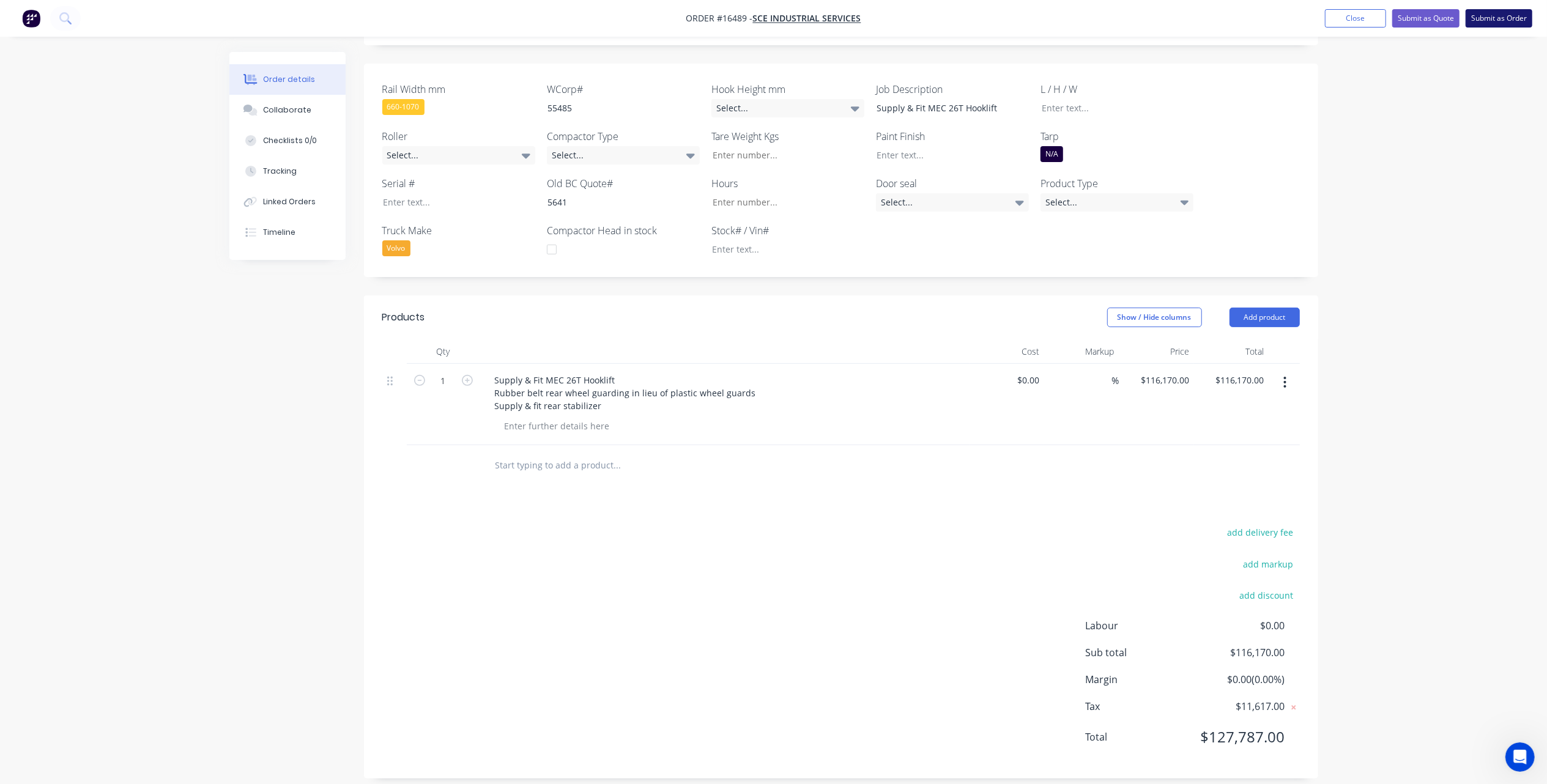
click at [1490, 20] on button "Submit as Order" at bounding box center [1499, 18] width 67 height 18
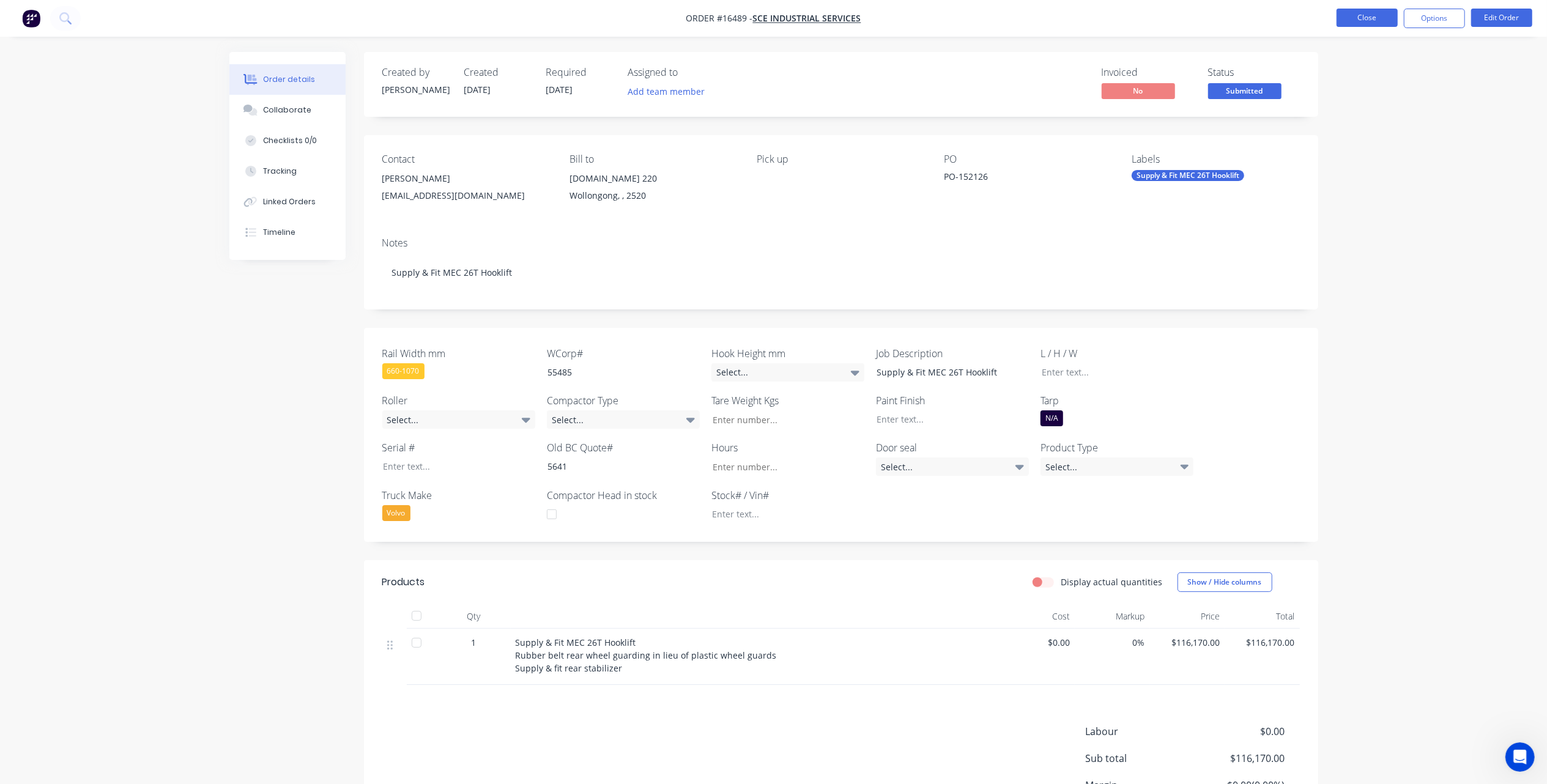
click at [1352, 13] on button "Close" at bounding box center [1367, 18] width 61 height 18
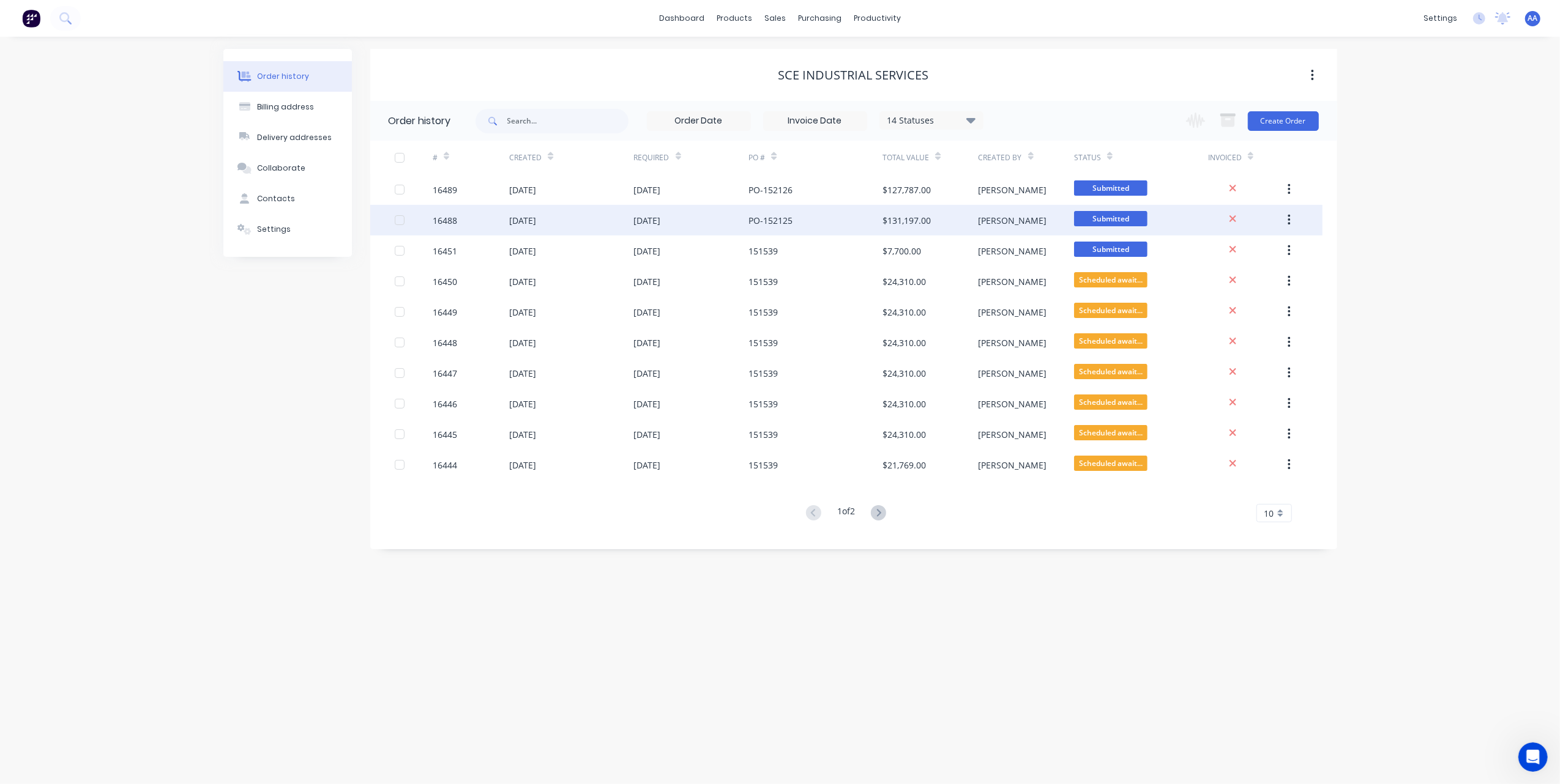
click at [644, 213] on div "[DATE]" at bounding box center [691, 220] width 115 height 30
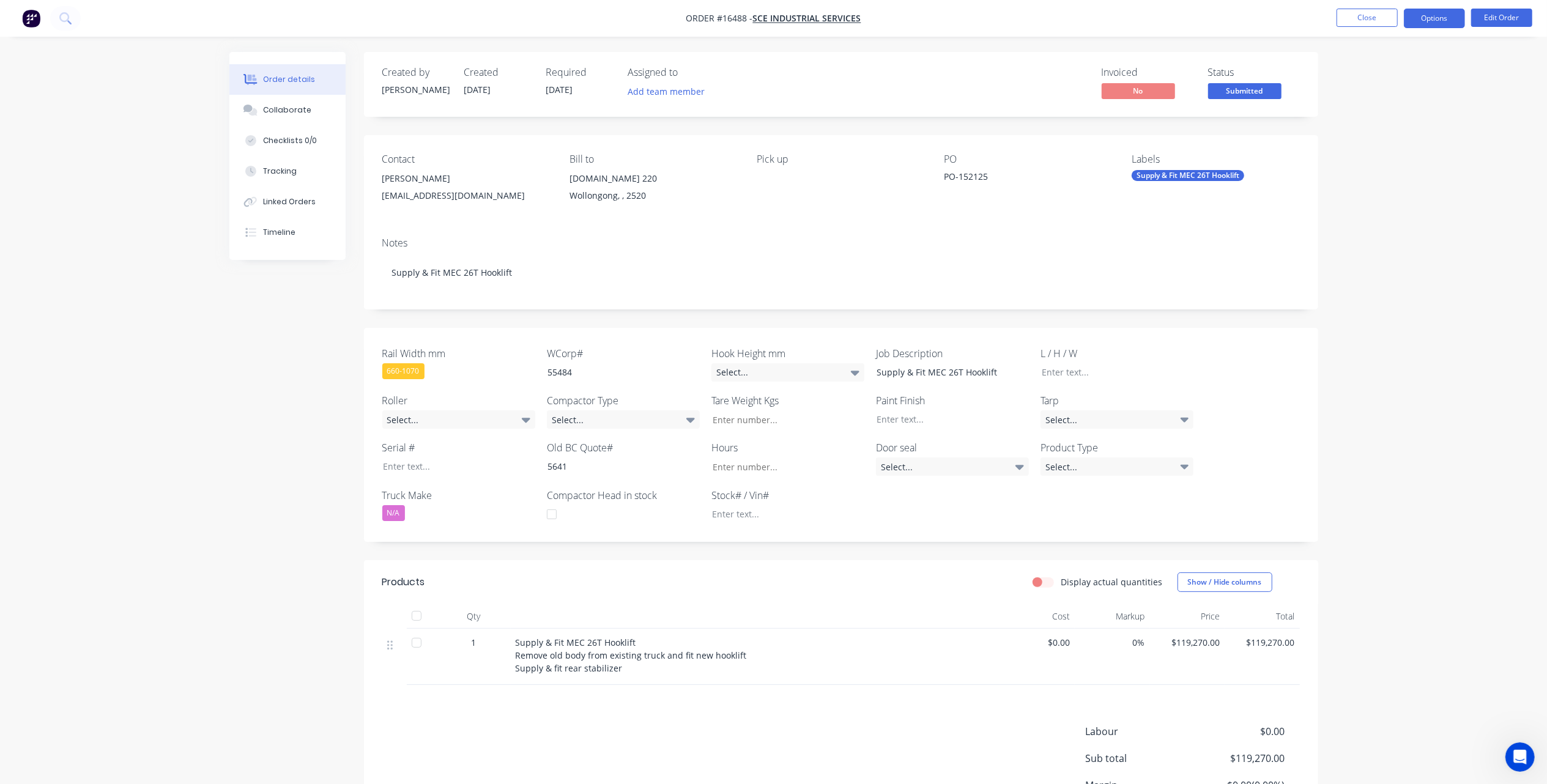
click at [1424, 14] on button "Options" at bounding box center [1435, 18] width 61 height 20
click at [1387, 96] on div "Partial Invoice" at bounding box center [1398, 99] width 112 height 18
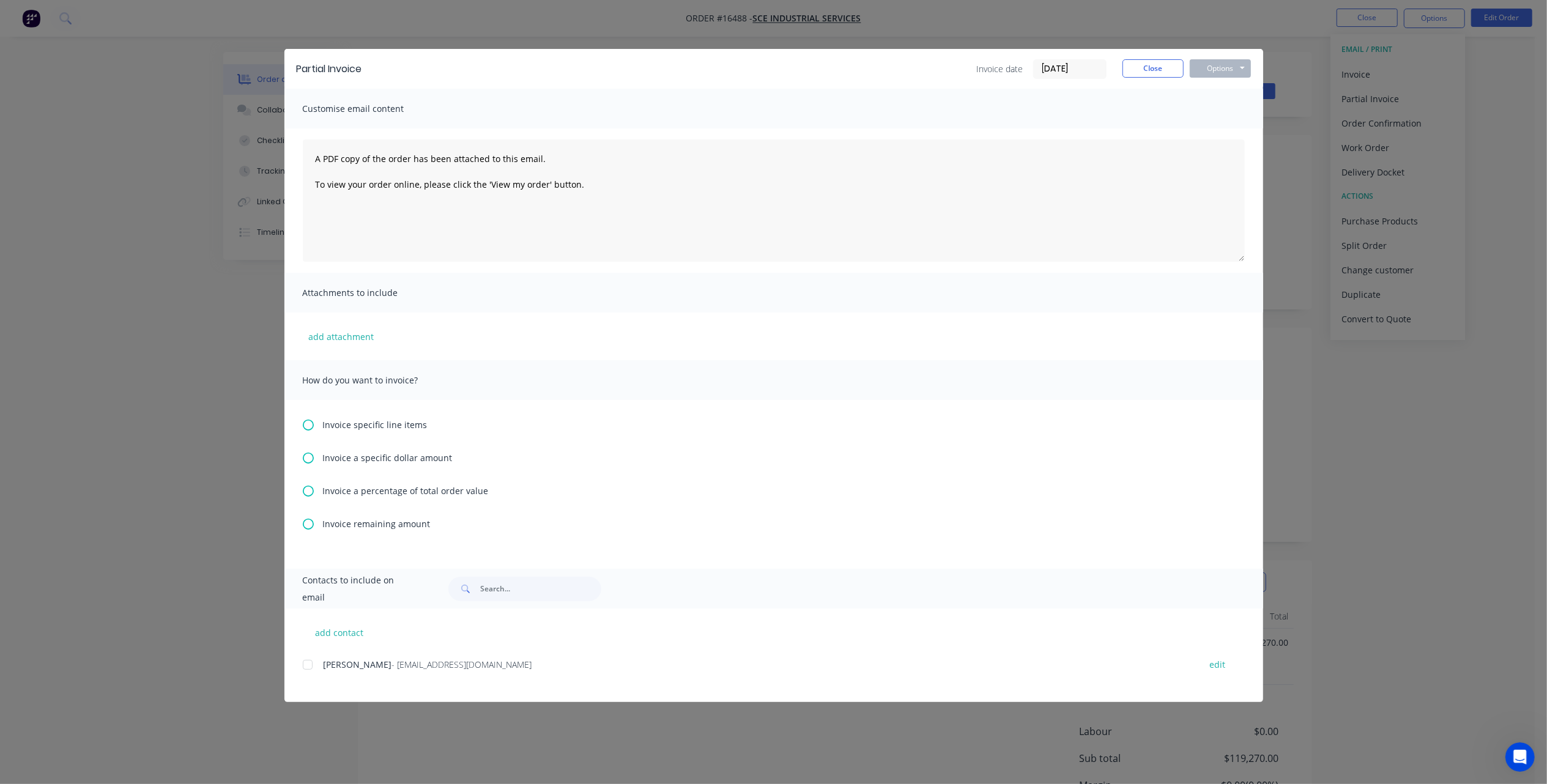
click at [303, 427] on icon at bounding box center [309, 425] width 11 height 11
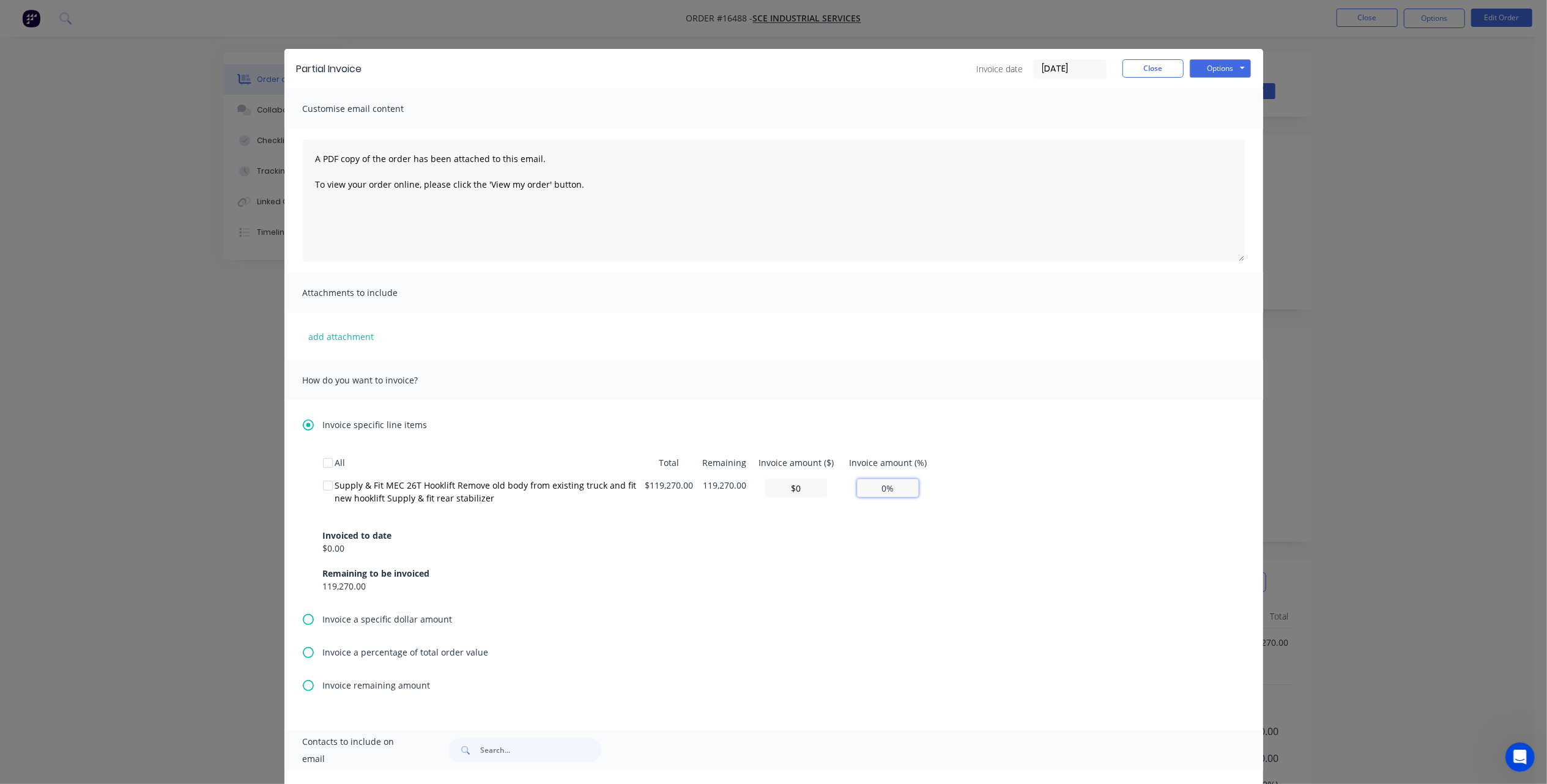
click at [882, 491] on input "0%" at bounding box center [887, 487] width 61 height 18
type input "0%"
type input "$2,385.40"
type input "2%"
type input "$23,854.00"
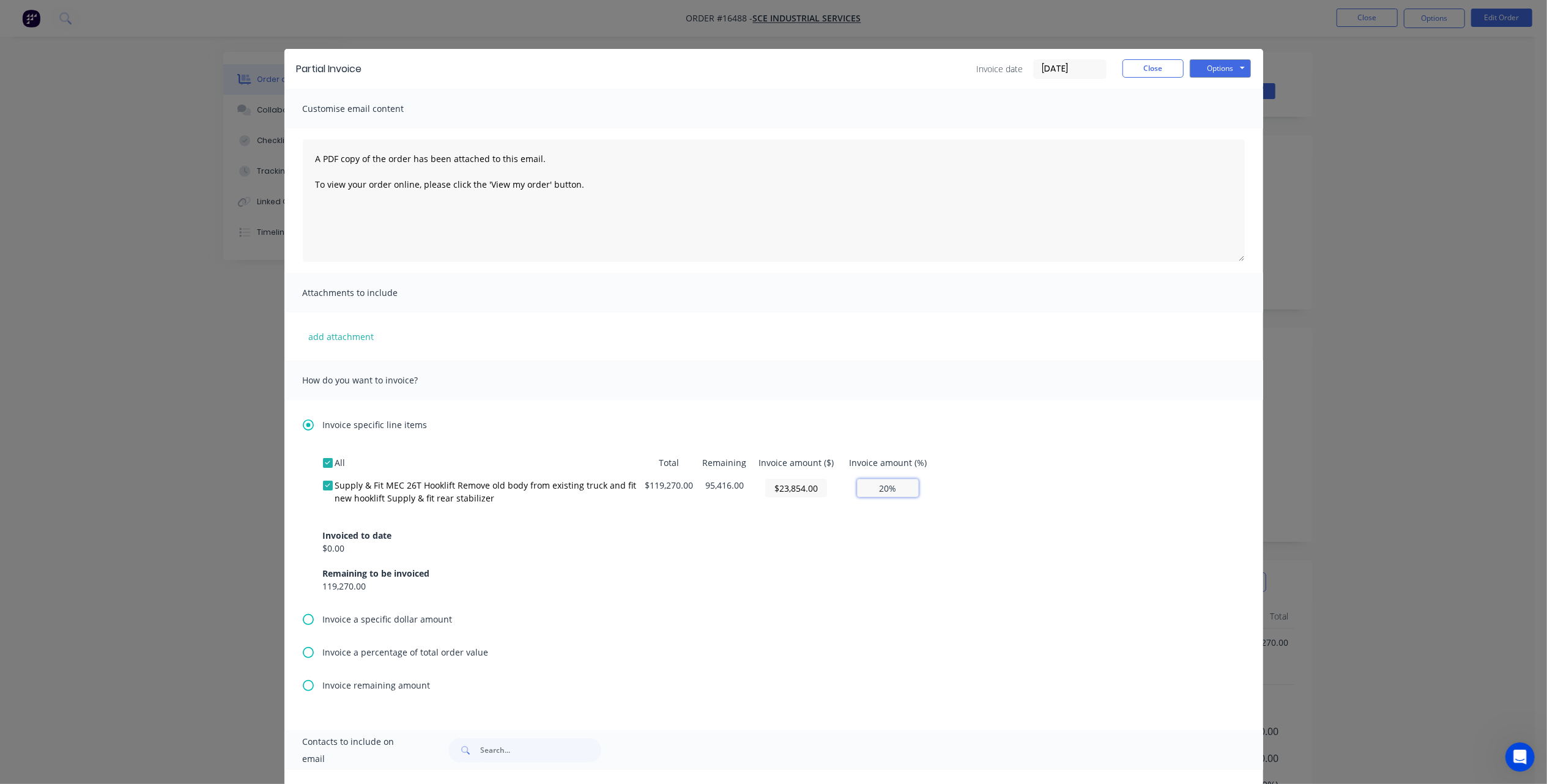
type input "20%"
click at [1004, 602] on div "All Total Remaining Invoice amount ($) Invoice amount (%) Supply & Fit MEC 26T …" at bounding box center [774, 532] width 942 height 161
click at [1210, 69] on button "Options" at bounding box center [1220, 68] width 61 height 18
click at [1200, 113] on button "Print" at bounding box center [1229, 110] width 78 height 20
click at [1232, 65] on button "Options" at bounding box center [1220, 68] width 61 height 18
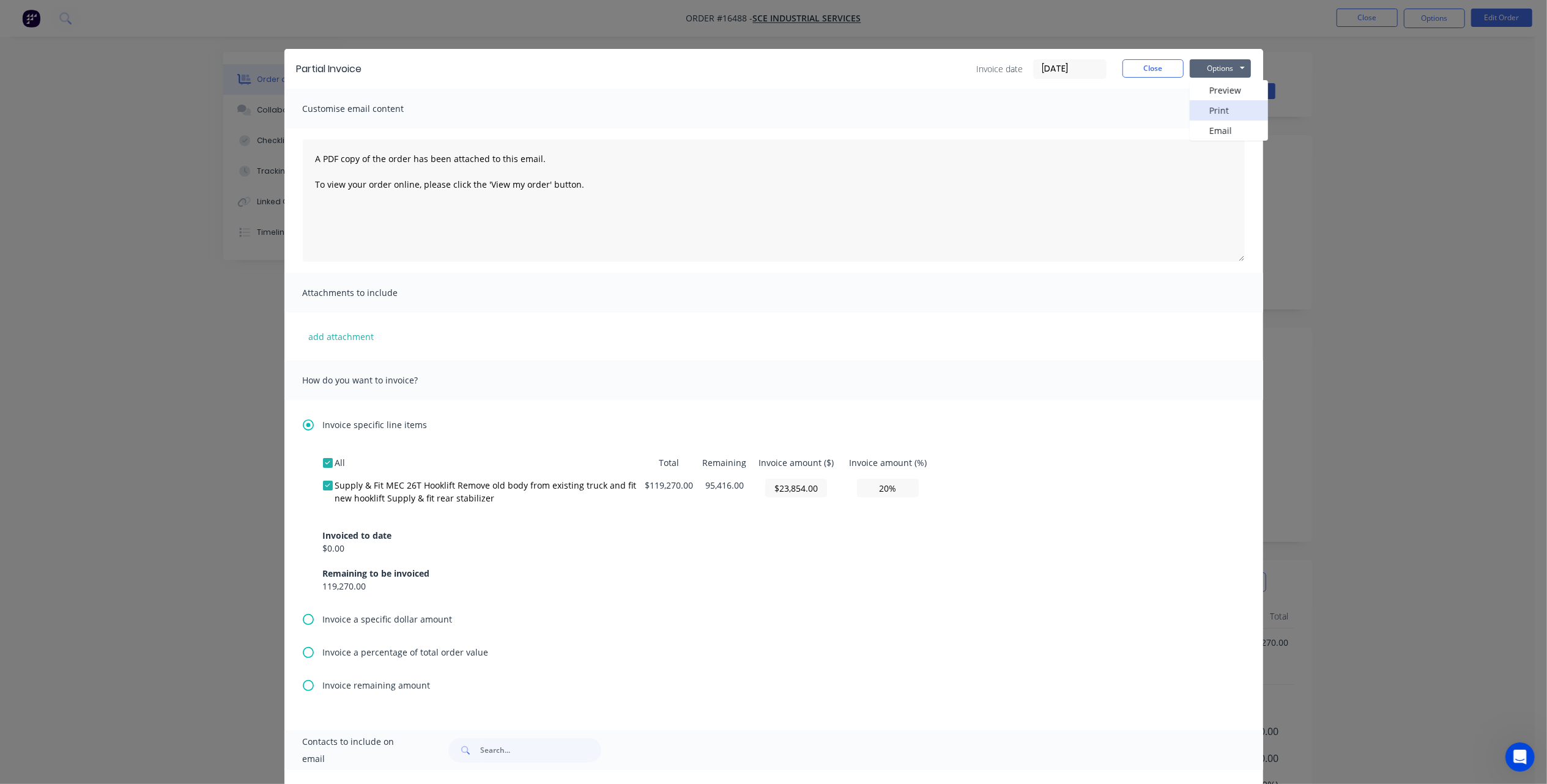
click at [1216, 112] on button "Print" at bounding box center [1229, 110] width 78 height 20
click at [324, 458] on div at bounding box center [328, 463] width 25 height 25
click at [321, 487] on div at bounding box center [328, 485] width 25 height 25
click at [1221, 69] on button "Options" at bounding box center [1220, 68] width 61 height 18
click at [1209, 106] on button "Print" at bounding box center [1229, 110] width 78 height 20
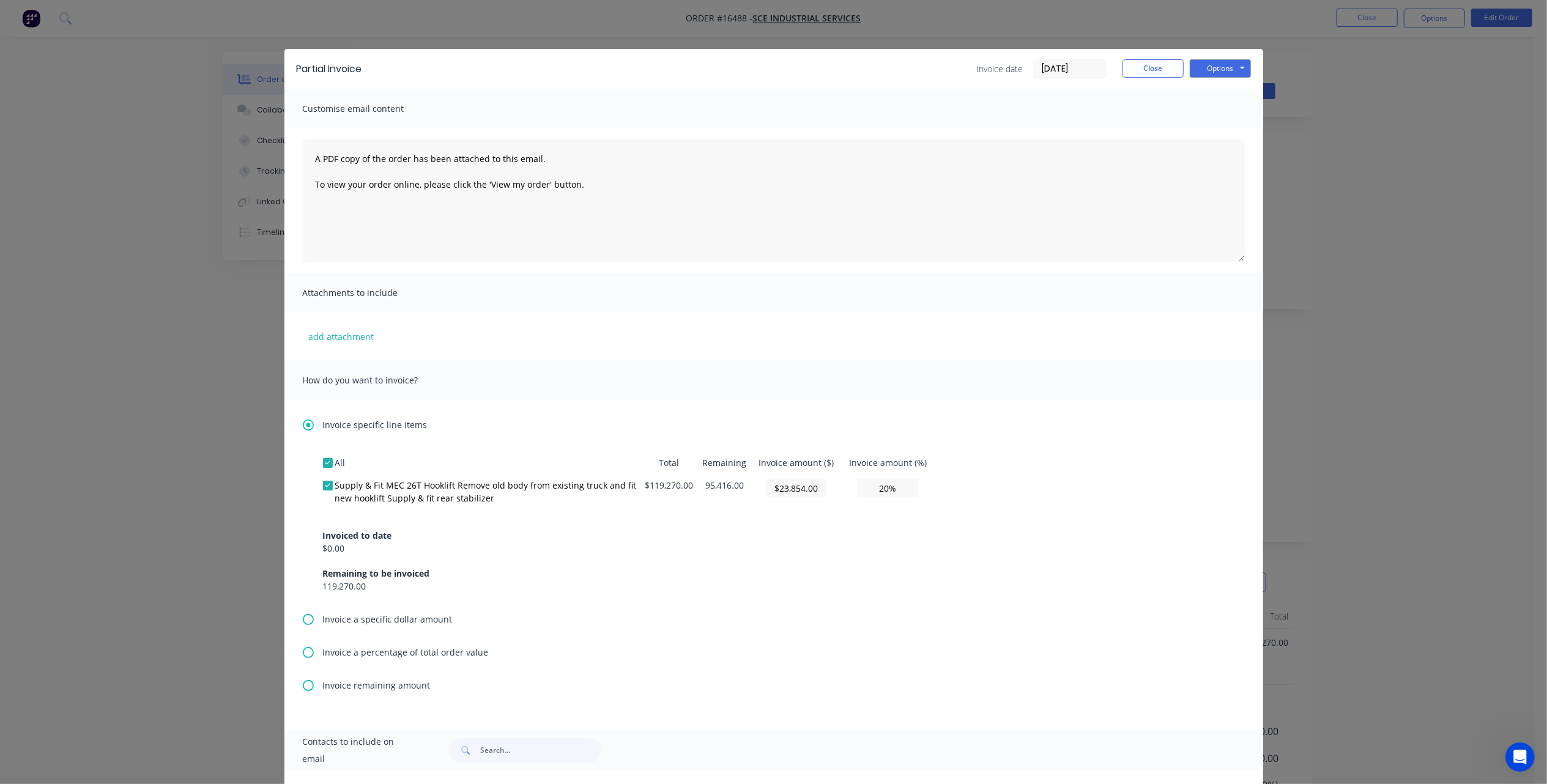
click at [306, 649] on icon at bounding box center [309, 652] width 11 height 11
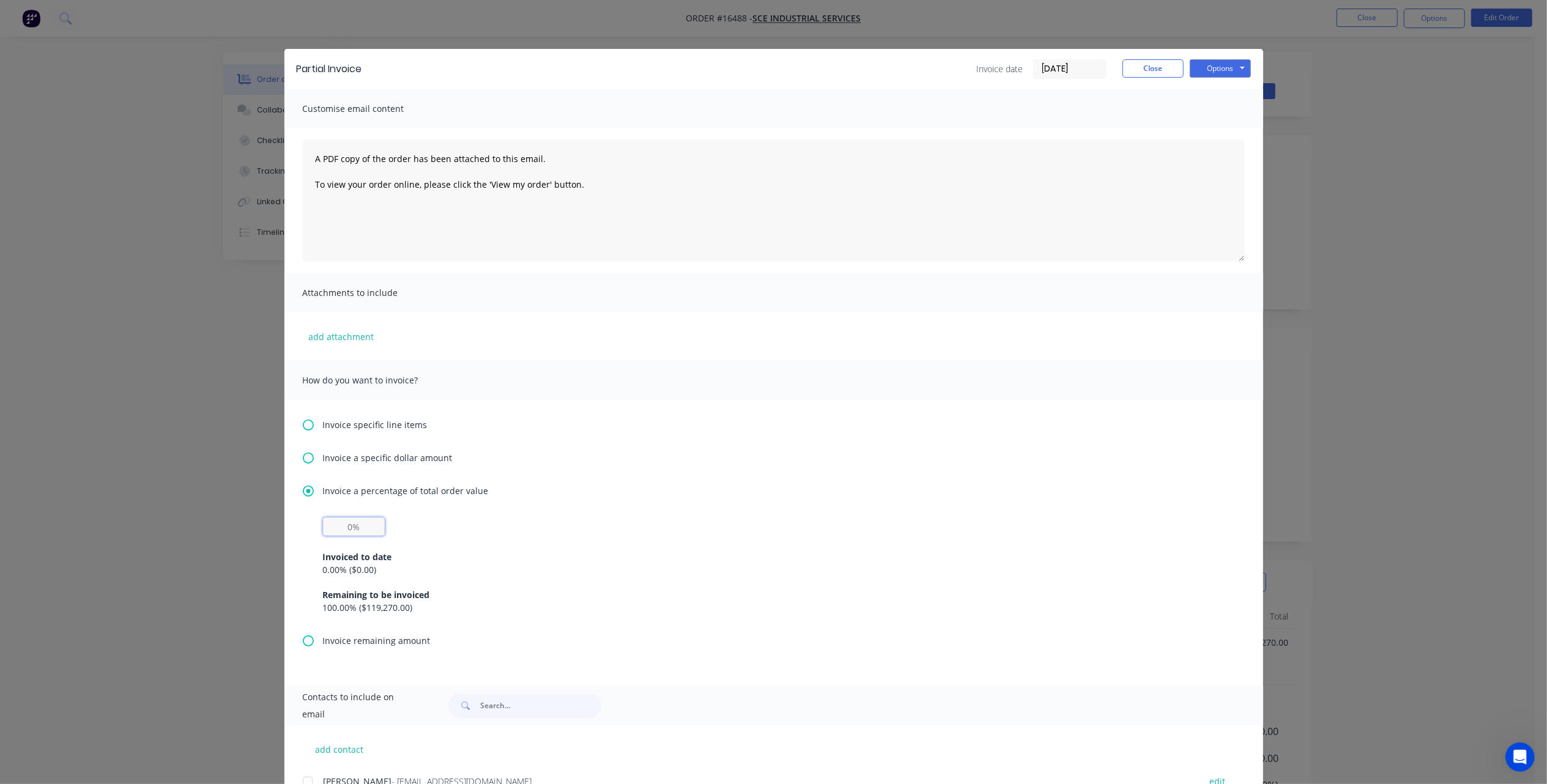
click at [344, 527] on input "text" at bounding box center [353, 526] width 61 height 18
click at [712, 534] on div "20% Invoiced to date 0.00 % ( $0.00 ) Remaining to be invoiced 100.00 % ( $119,…" at bounding box center [774, 565] width 902 height 97
click at [571, 599] on div "Remaining to be invoiced" at bounding box center [774, 595] width 902 height 13
click at [413, 493] on span "Invoice a percentage of total order value" at bounding box center [406, 490] width 166 height 13
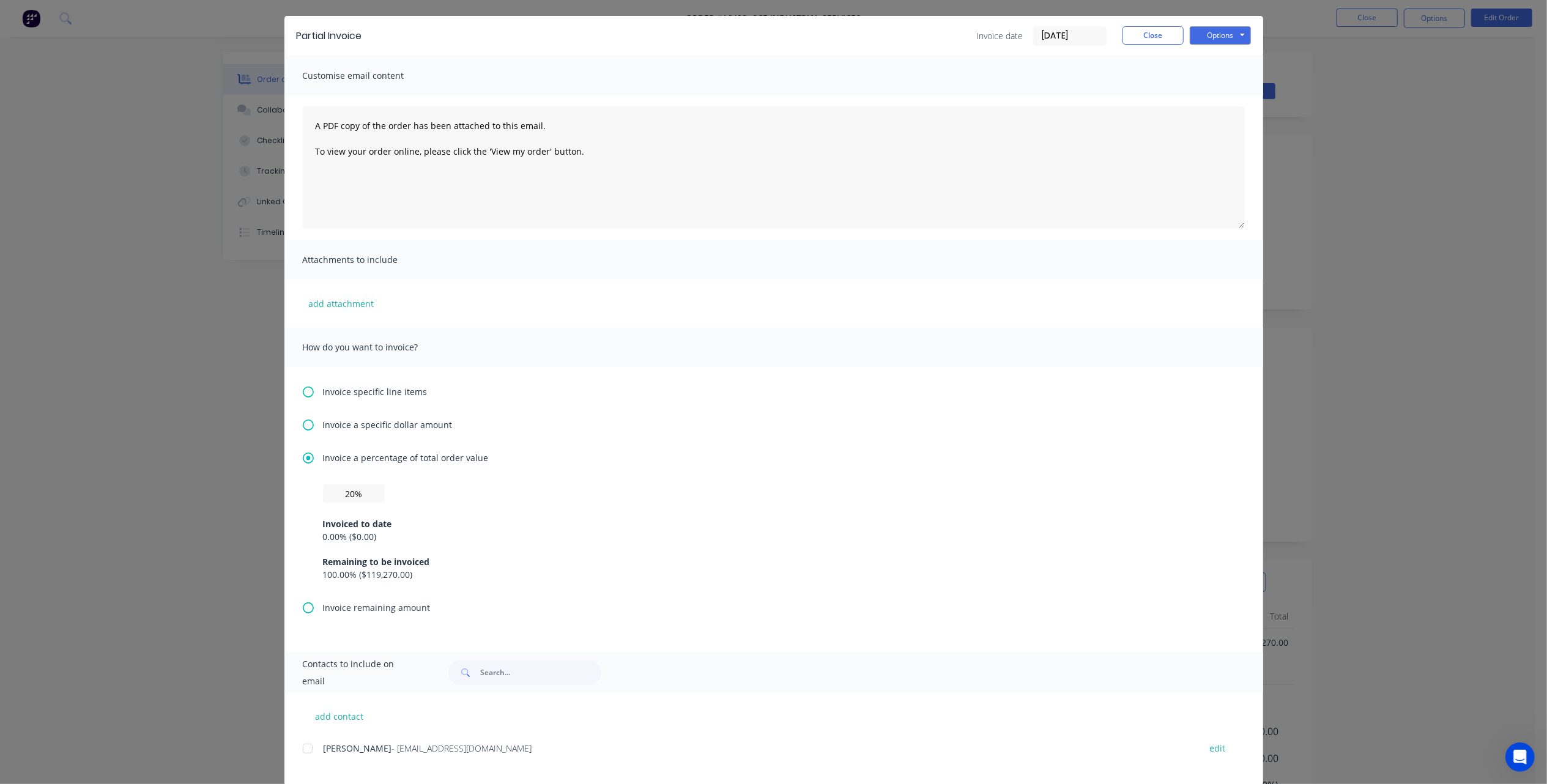
scroll to position [51, 0]
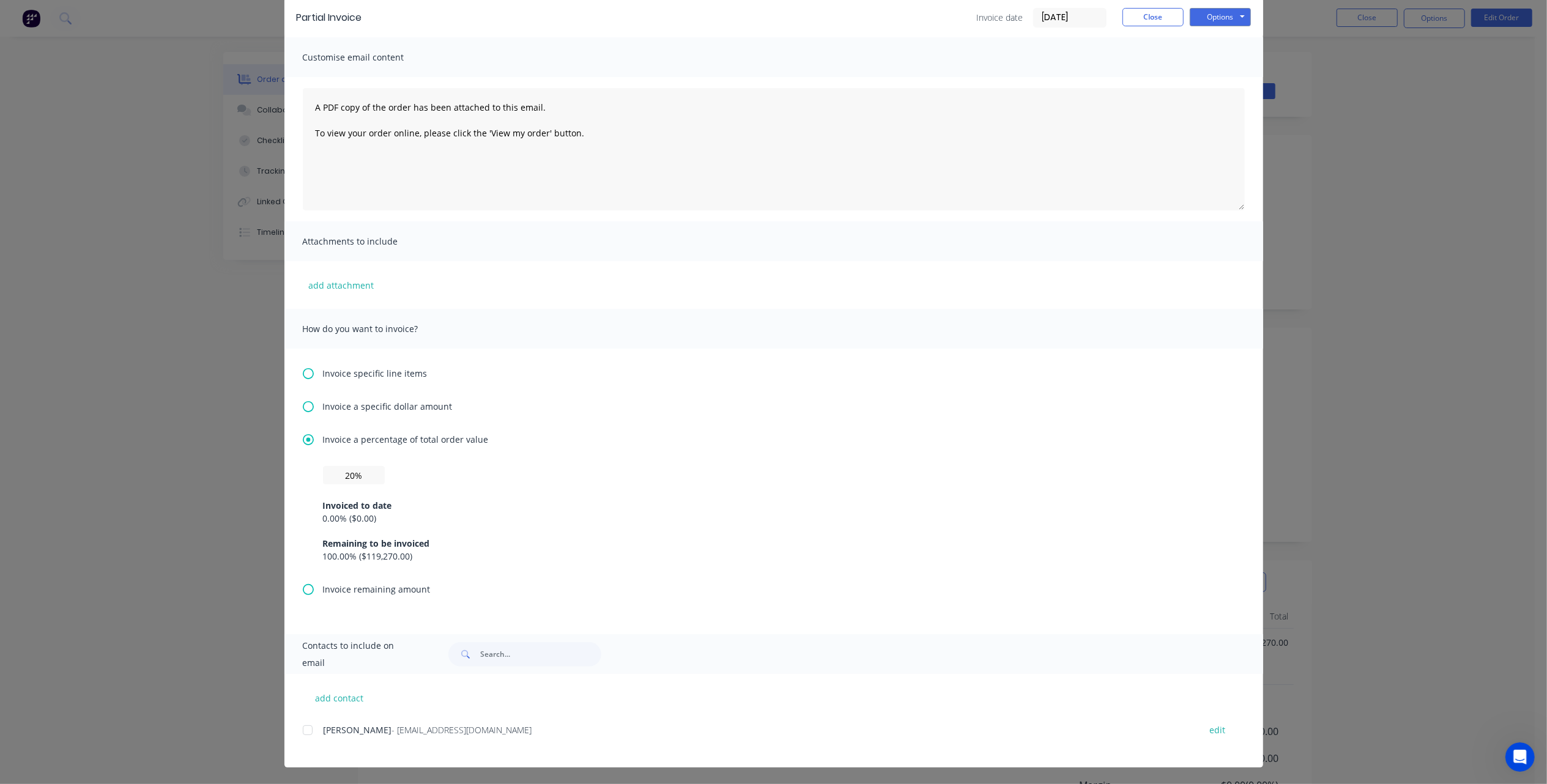
click at [323, 514] on div "0.00 % ( $0.00 )" at bounding box center [774, 518] width 902 height 13
click at [348, 514] on div "0.00 % ( $0.00 )" at bounding box center [774, 518] width 902 height 13
click at [345, 475] on input "20%" at bounding box center [353, 475] width 61 height 18
type input "2%"
type input "20%"
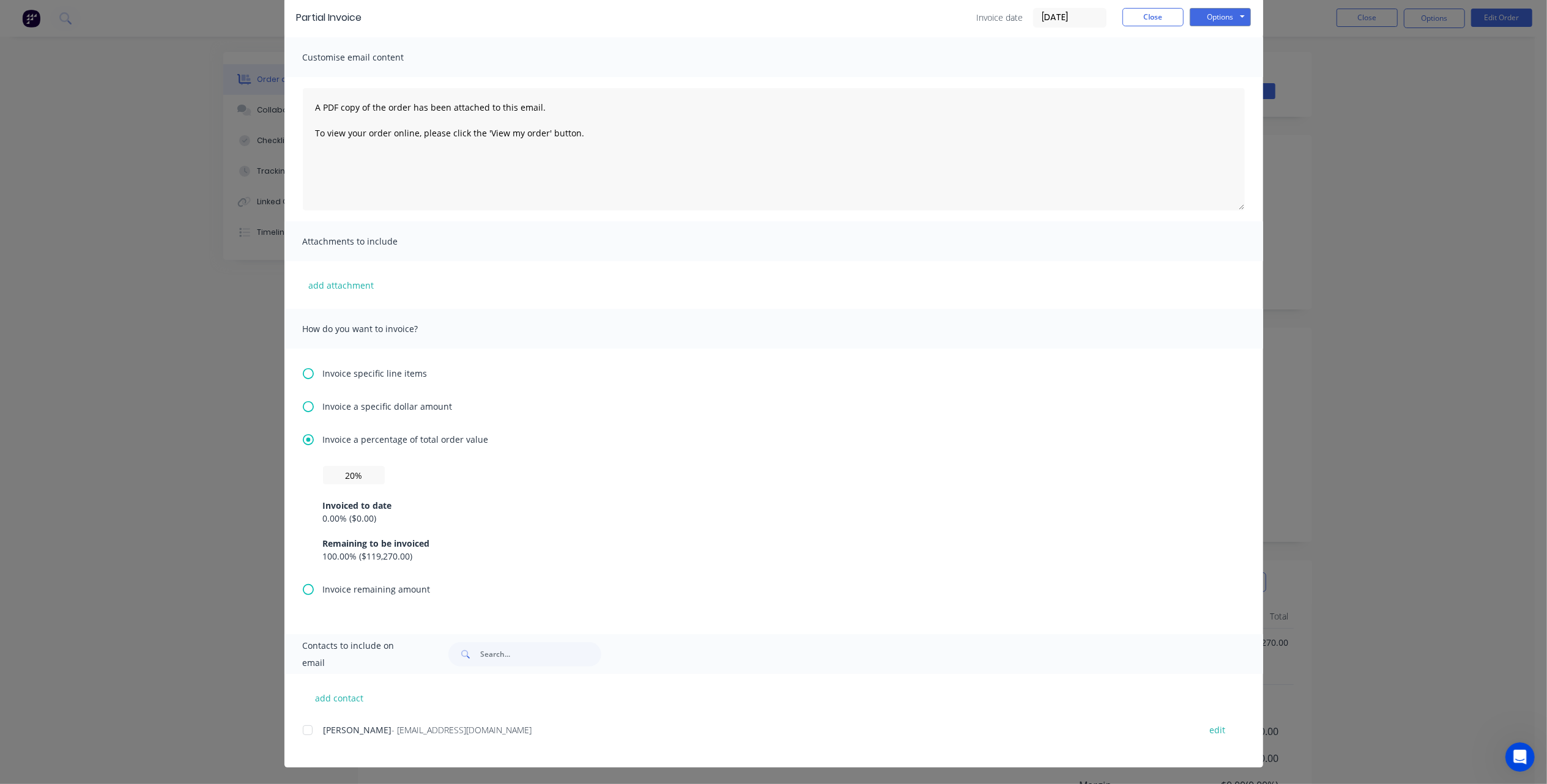
click at [548, 440] on div "Invoice a percentage of total order value" at bounding box center [774, 439] width 942 height 13
click at [303, 407] on icon at bounding box center [309, 407] width 11 height 11
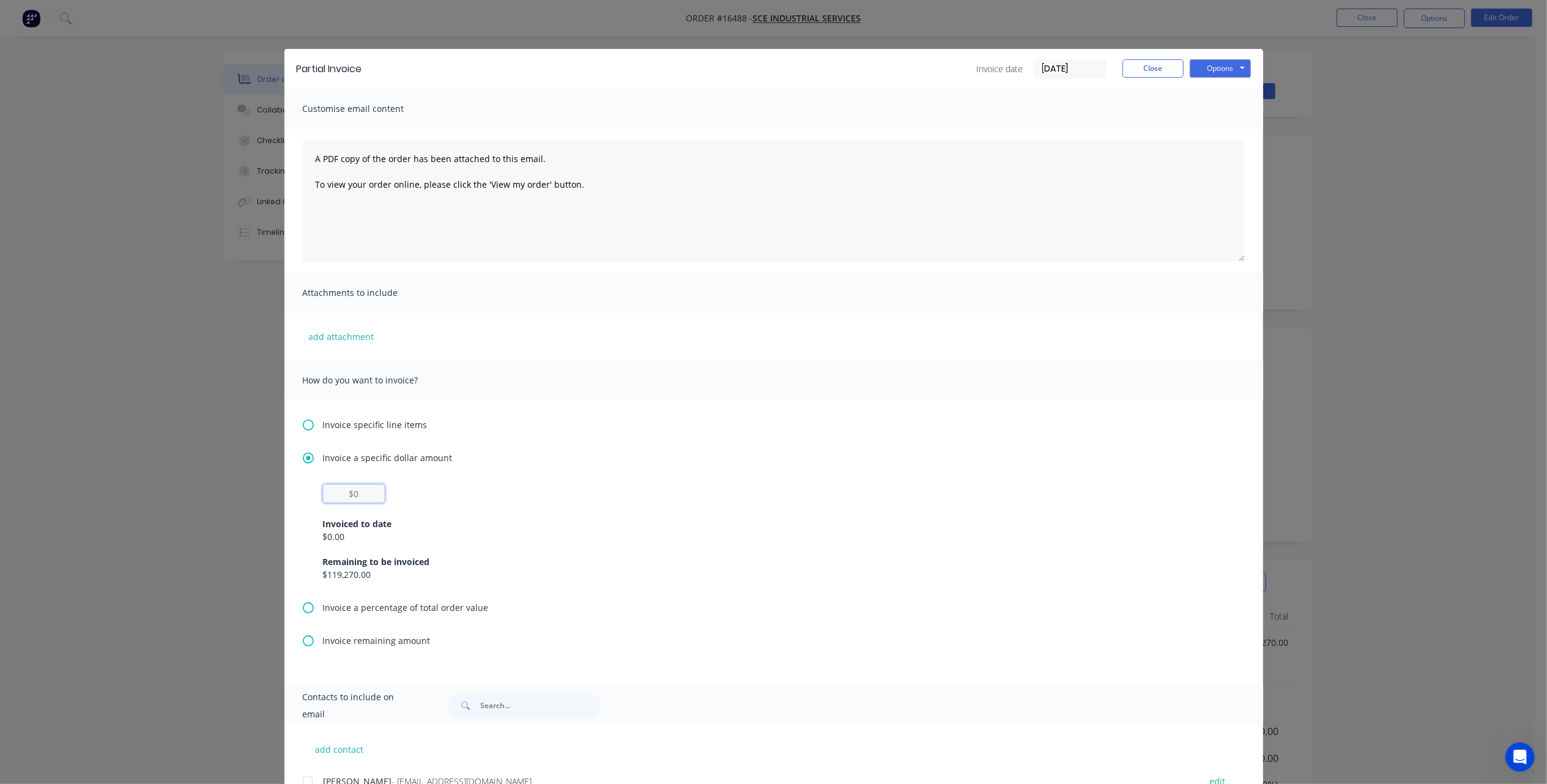
click at [344, 492] on input "text" at bounding box center [353, 493] width 61 height 18
type input "$23,854"
click at [697, 494] on div "$23,854 Invoiced to date $0.00 Remaining to be invoiced $119,270.00" at bounding box center [774, 532] width 902 height 97
click at [1216, 65] on button "Options" at bounding box center [1220, 68] width 61 height 18
click at [1208, 110] on button "Print" at bounding box center [1229, 110] width 78 height 20
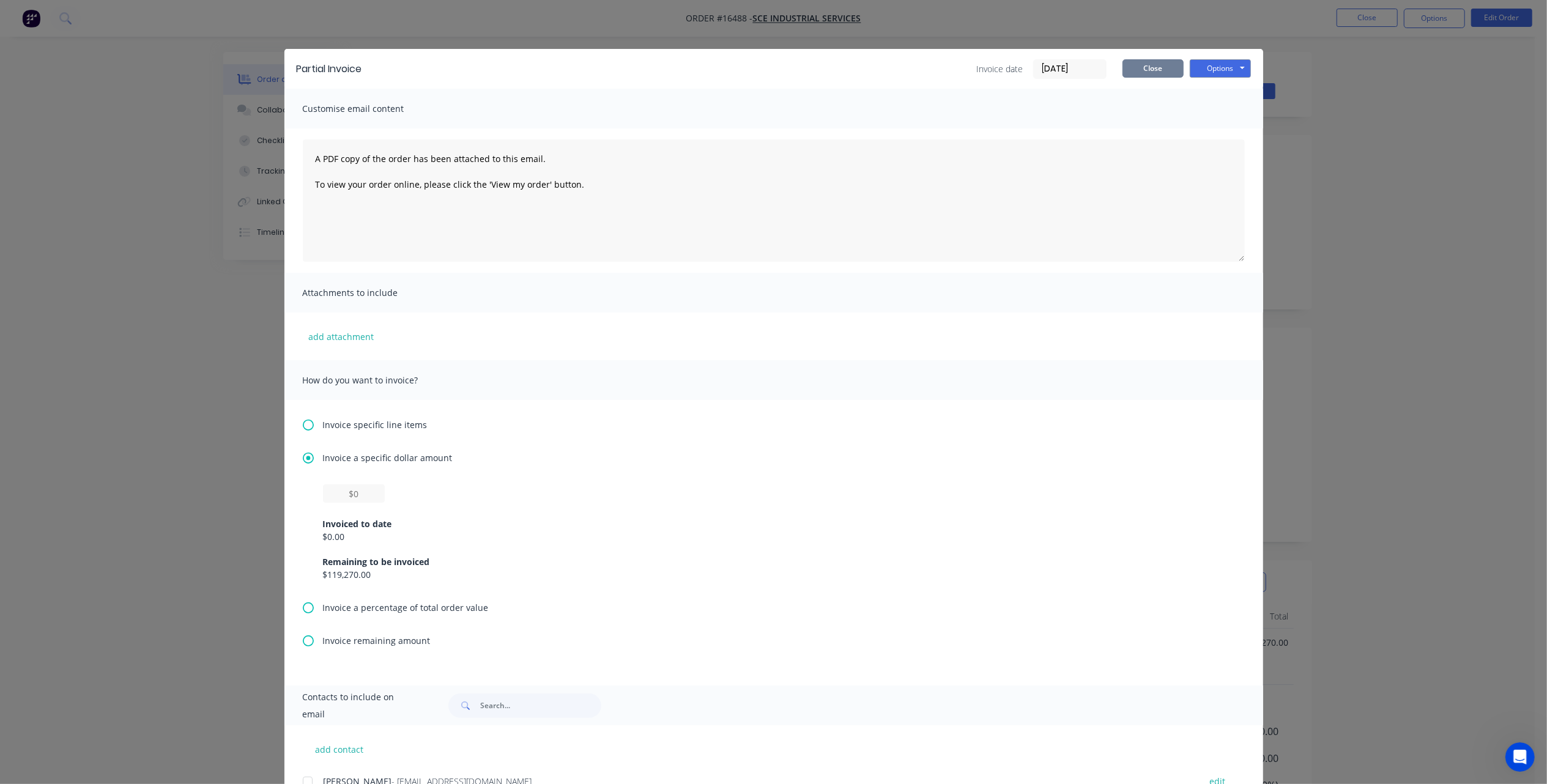
click at [1135, 66] on button "Close" at bounding box center [1153, 68] width 61 height 18
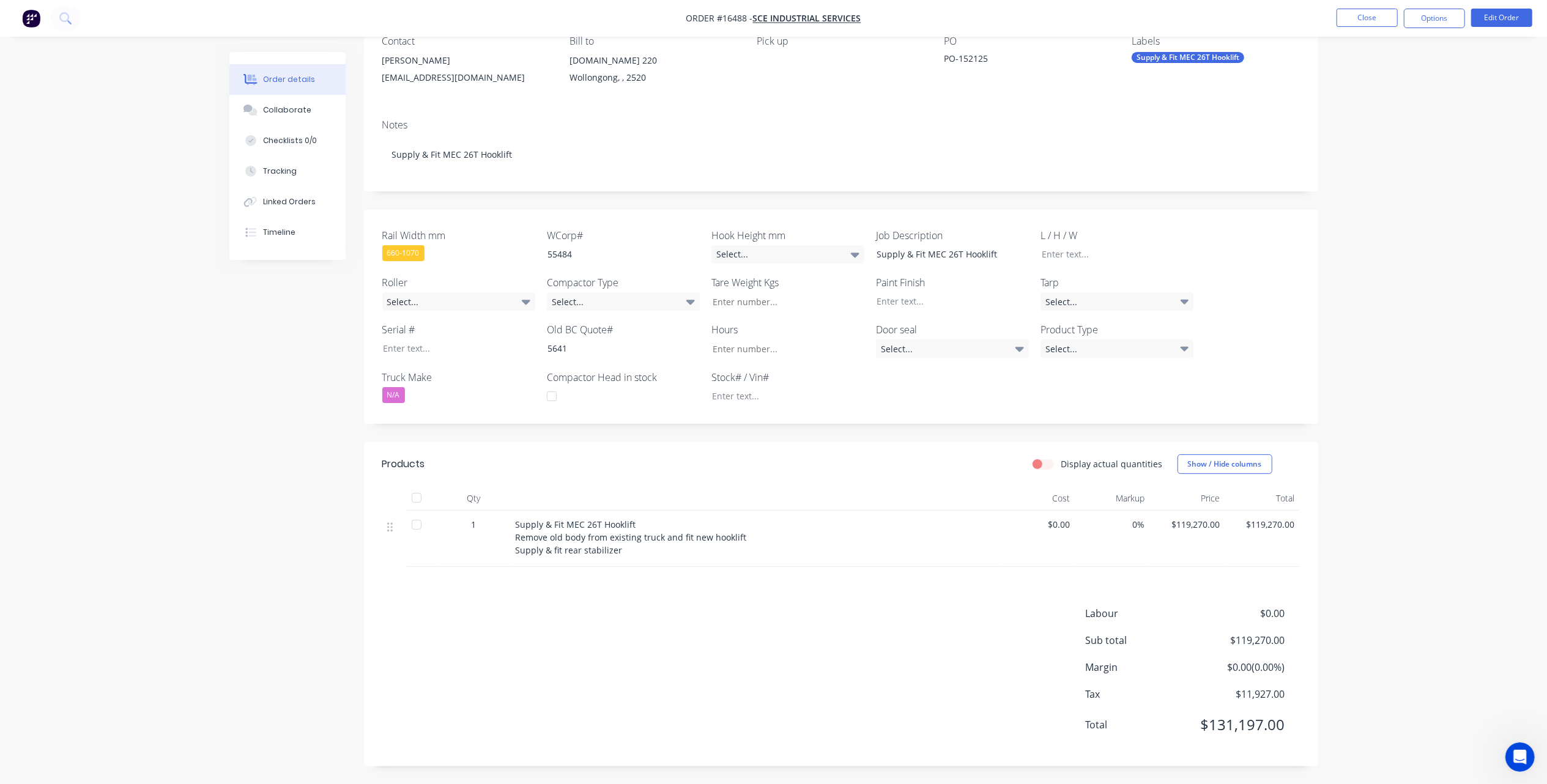
scroll to position [119, 0]
click at [389, 530] on icon at bounding box center [389, 526] width 6 height 11
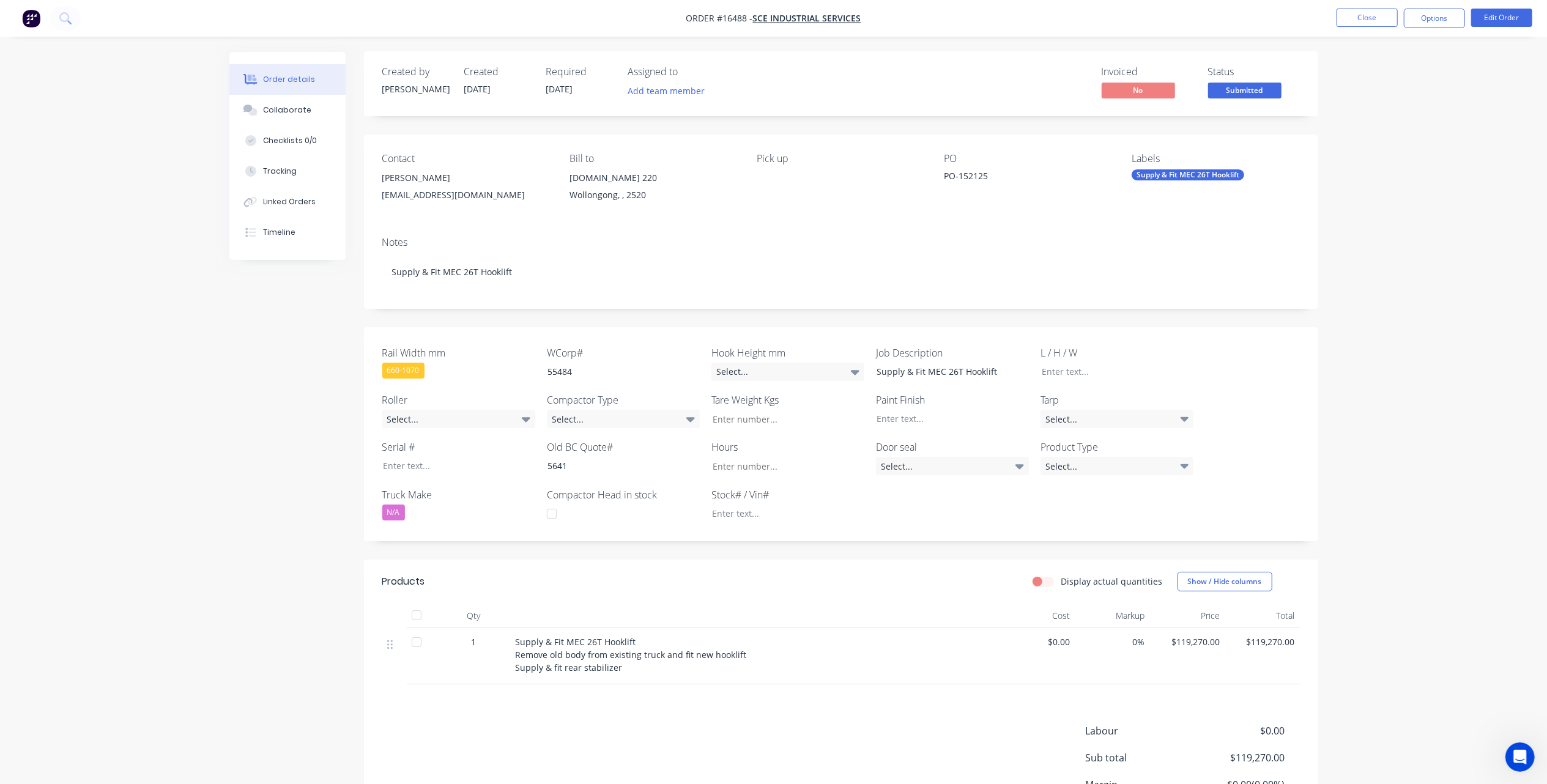
scroll to position [0, 0]
click at [1450, 17] on button "Options" at bounding box center [1435, 18] width 61 height 20
click at [1391, 91] on div "Partial Invoice" at bounding box center [1398, 99] width 112 height 18
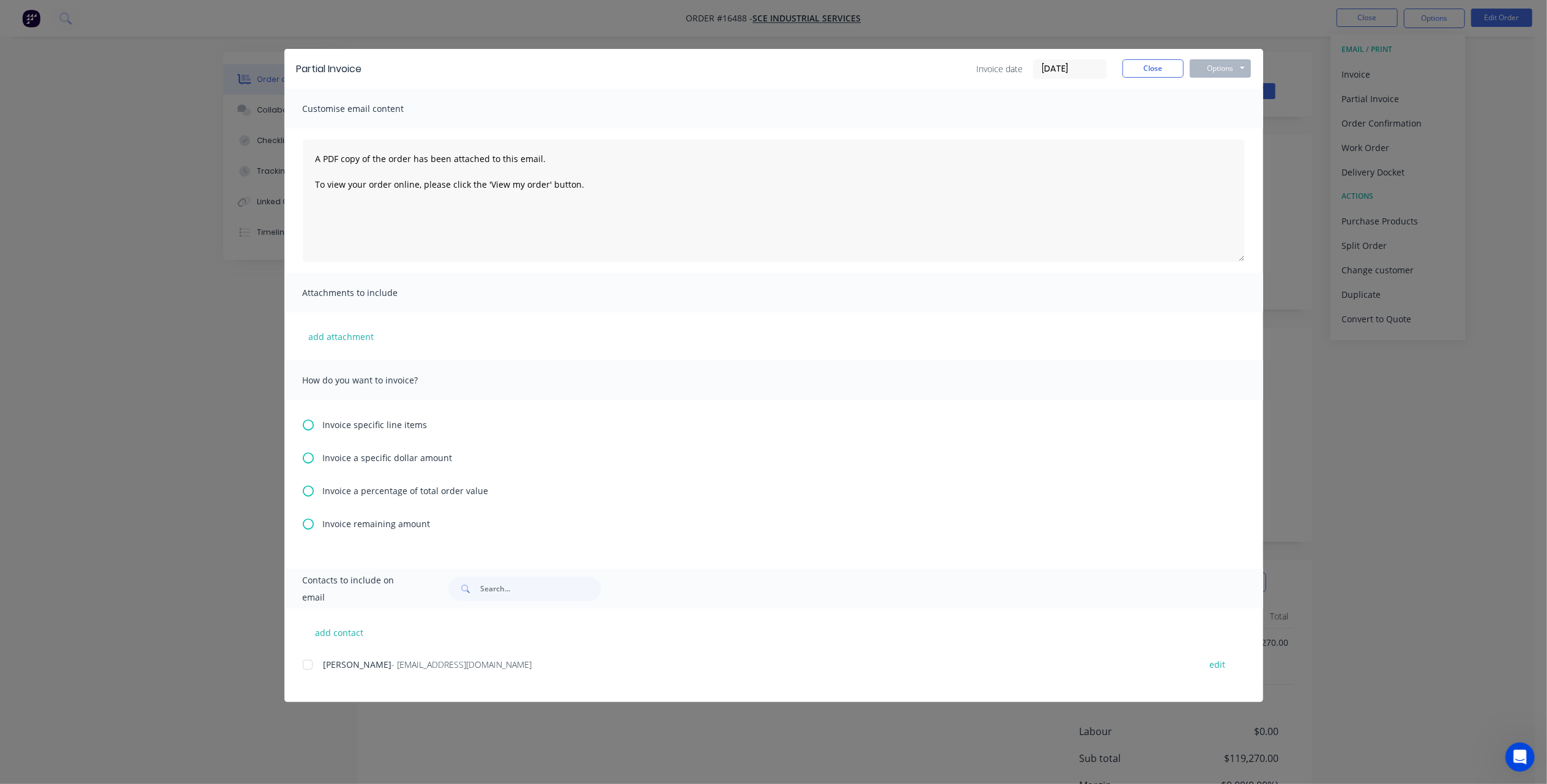
click at [305, 424] on icon at bounding box center [309, 425] width 11 height 11
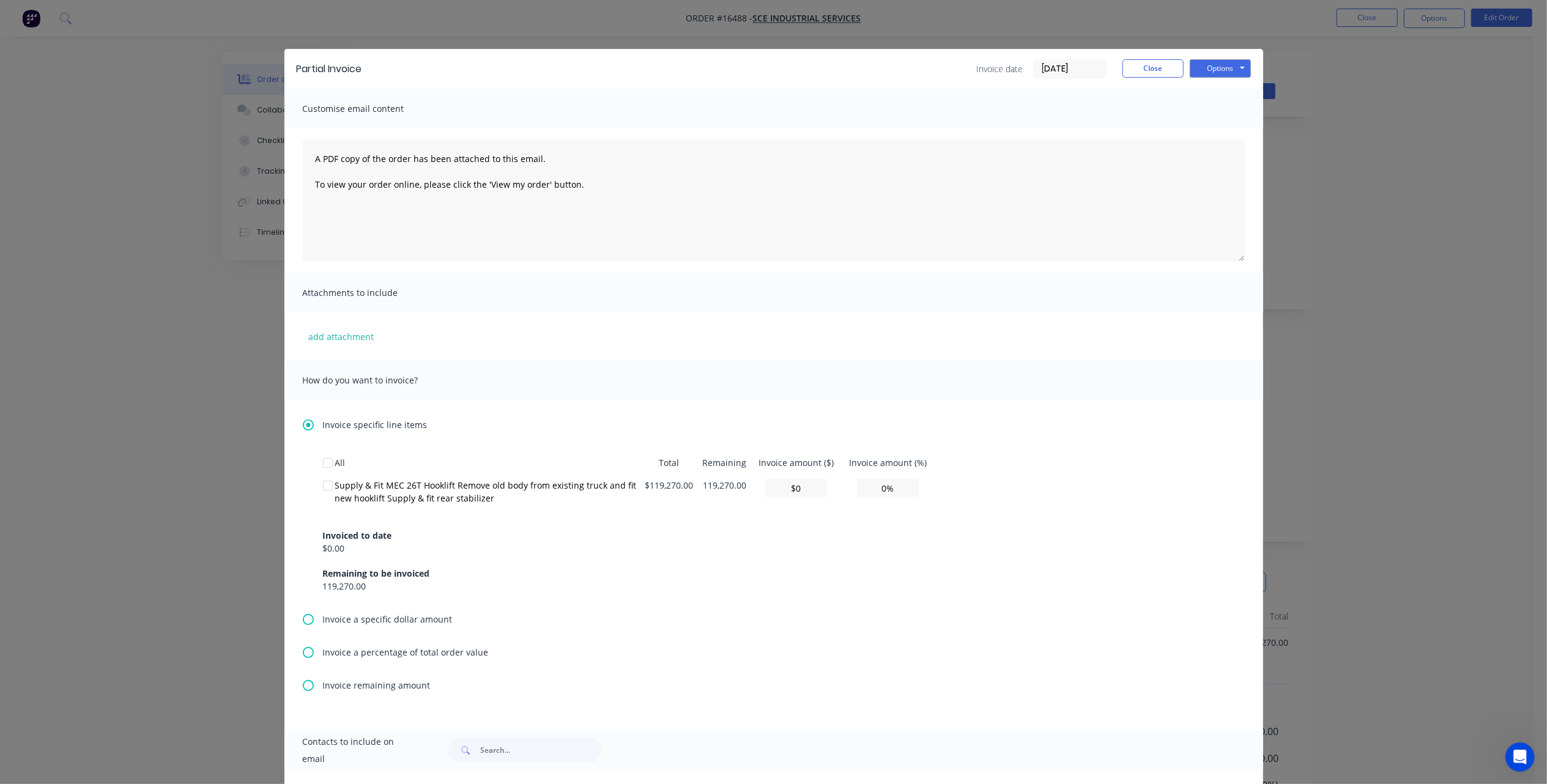
click at [328, 482] on div at bounding box center [328, 485] width 25 height 25
click at [874, 486] on input "0%" at bounding box center [887, 487] width 61 height 18
type input "$23,854.00"
type input "20%"
click at [902, 569] on div "Invoiced to date $0.00 Remaining to be invoiced 119,270.00" at bounding box center [774, 554] width 902 height 78
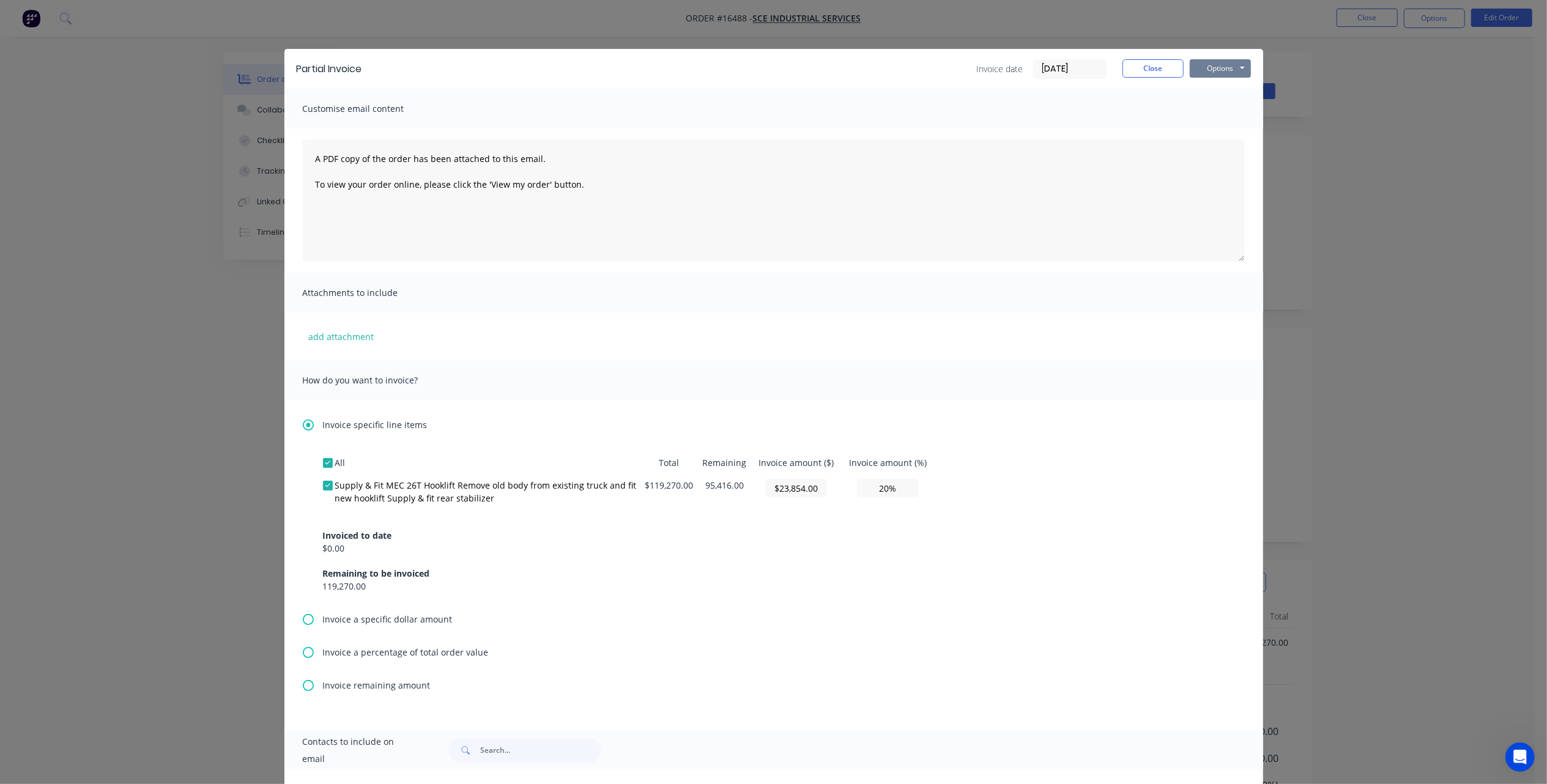
click at [1229, 62] on button "Options" at bounding box center [1220, 68] width 61 height 18
click at [1220, 113] on button "Print" at bounding box center [1229, 110] width 78 height 20
drag, startPoint x: 1132, startPoint y: 67, endPoint x: 1122, endPoint y: 74, distance: 12.2
click at [1132, 67] on button "Close" at bounding box center [1153, 68] width 61 height 18
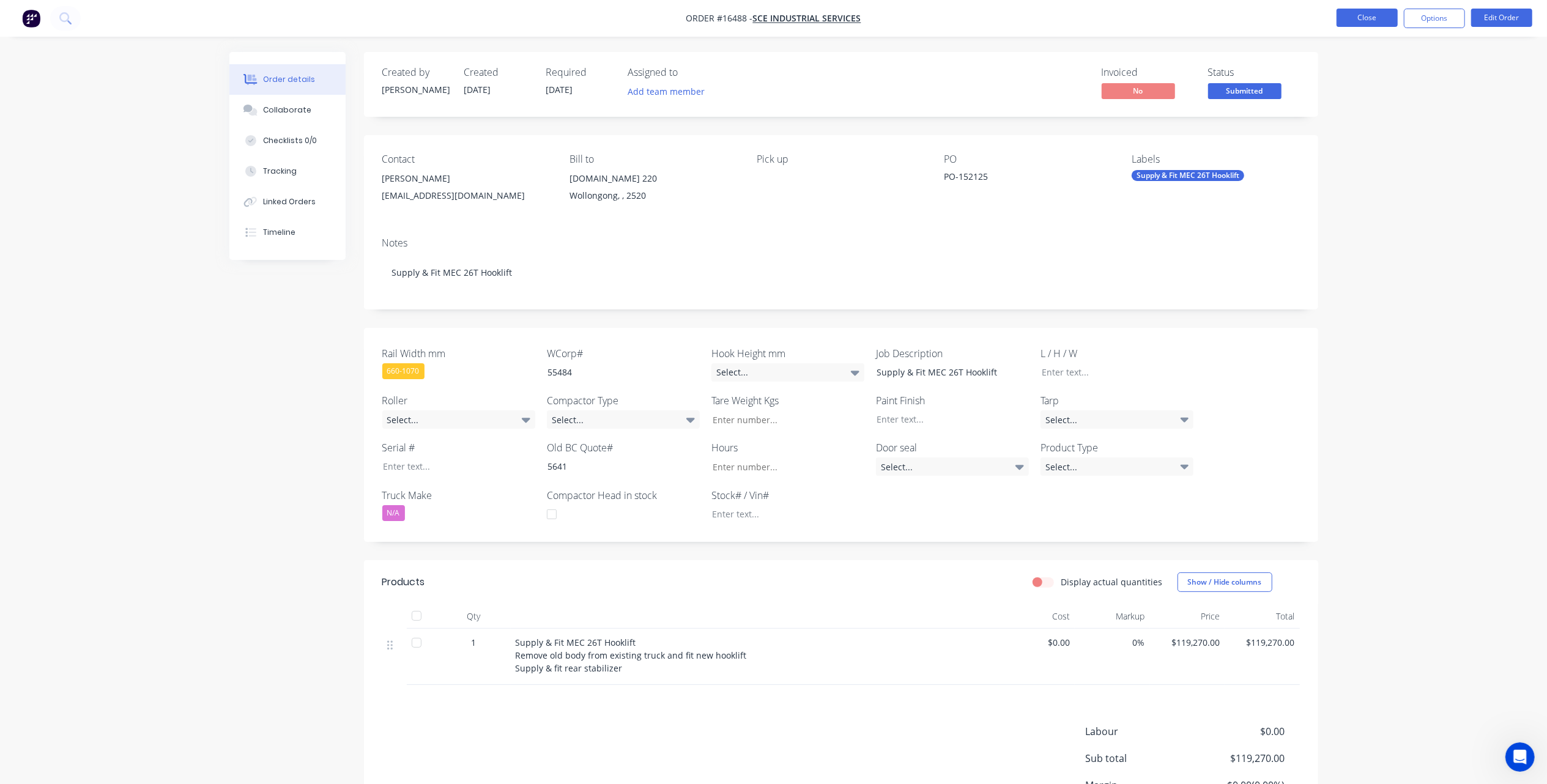
click at [1365, 11] on button "Close" at bounding box center [1367, 18] width 61 height 18
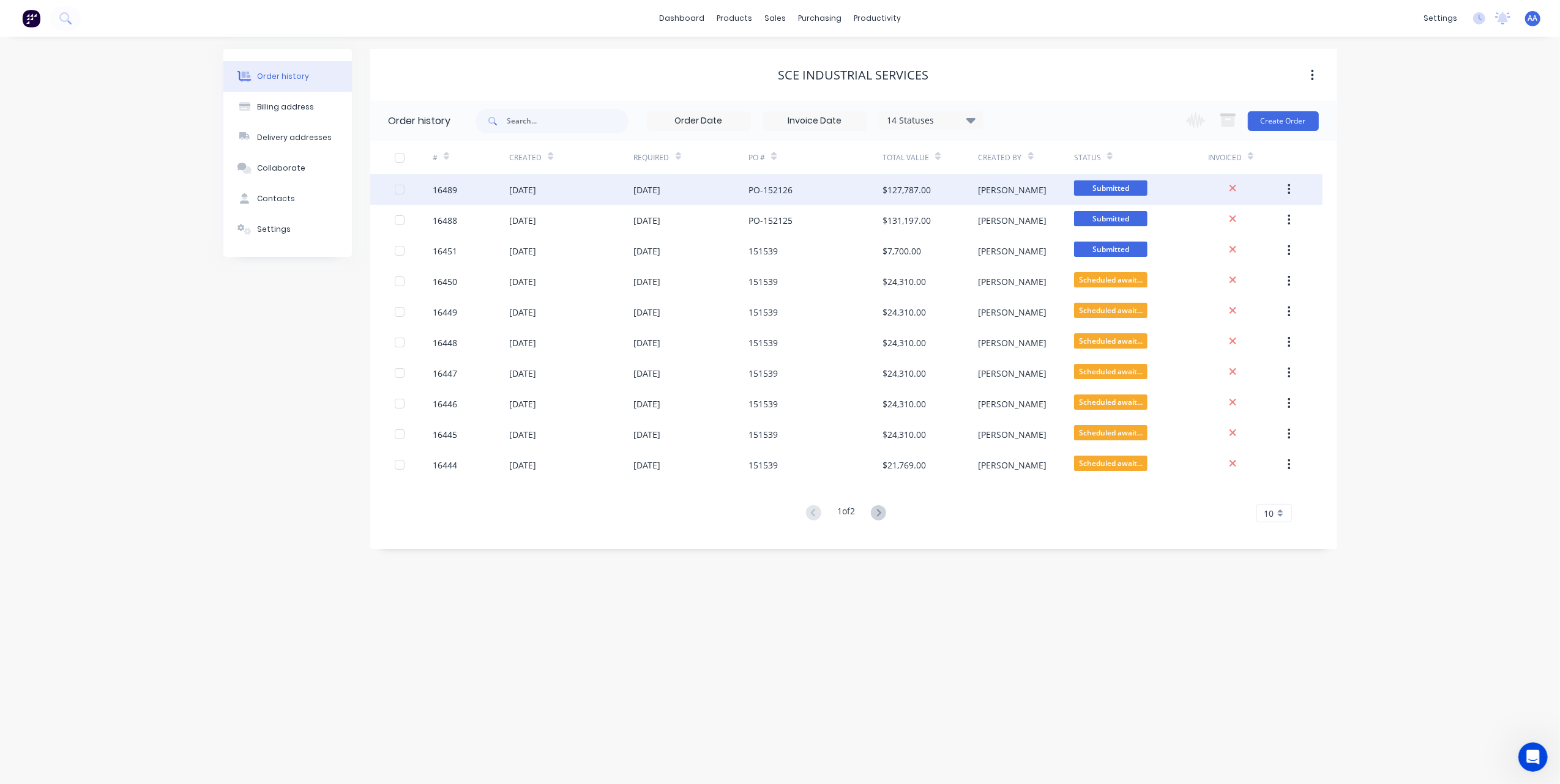
click at [515, 191] on div "[DATE]" at bounding box center [523, 190] width 27 height 13
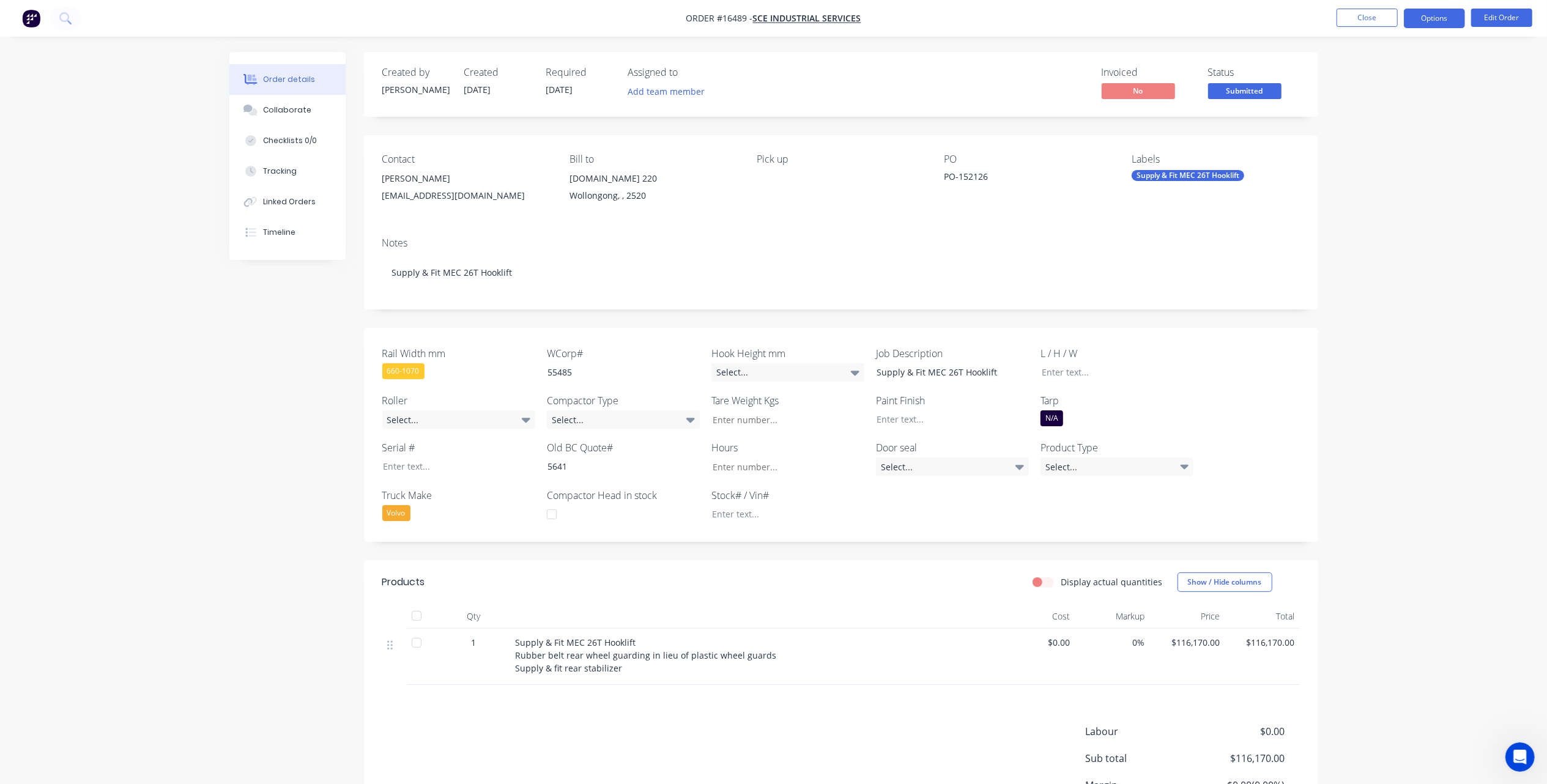
click at [1433, 20] on button "Options" at bounding box center [1435, 18] width 61 height 20
click at [1387, 94] on div "Partial Invoice" at bounding box center [1398, 99] width 112 height 18
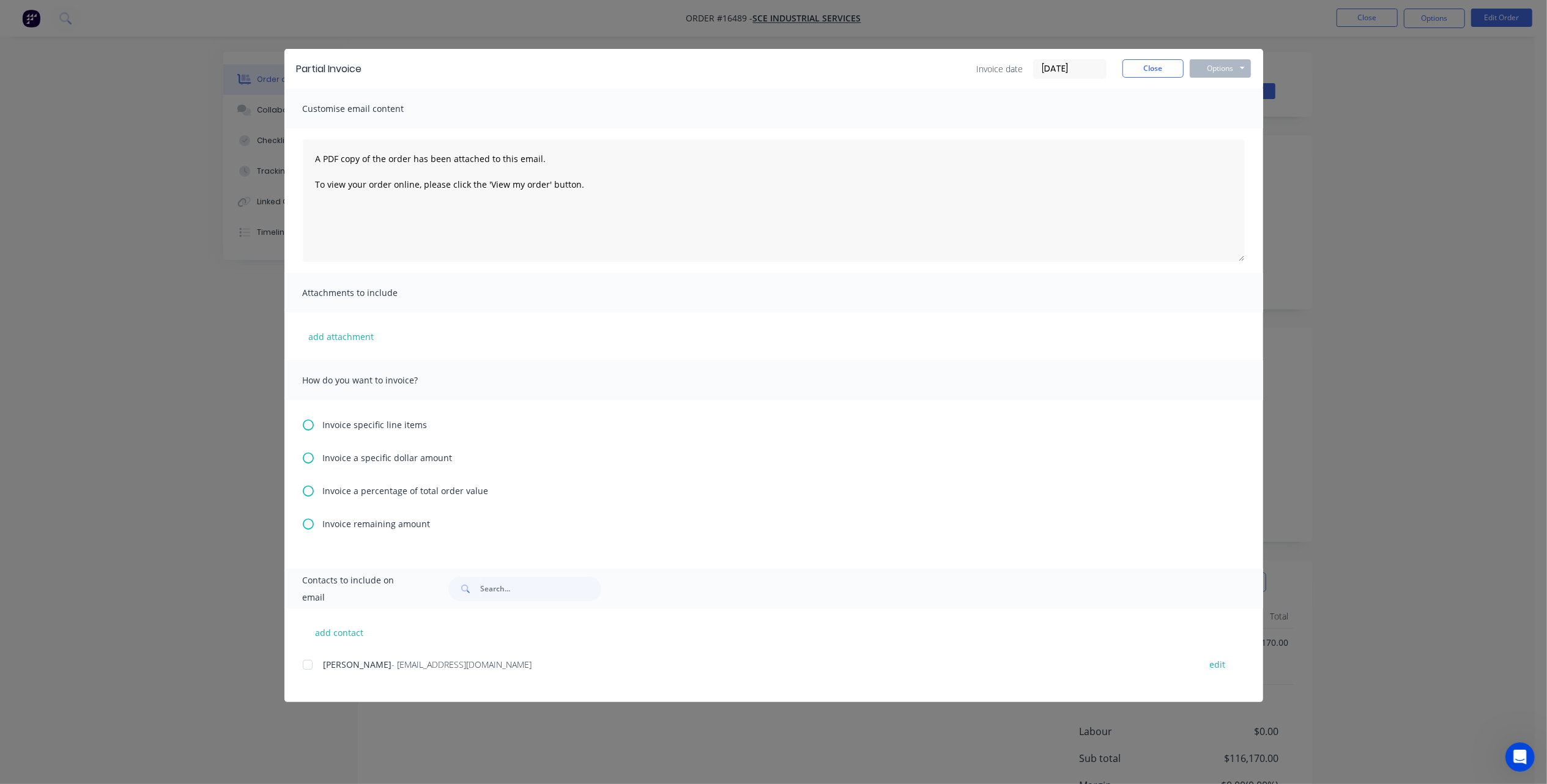
click at [311, 422] on icon at bounding box center [309, 425] width 11 height 11
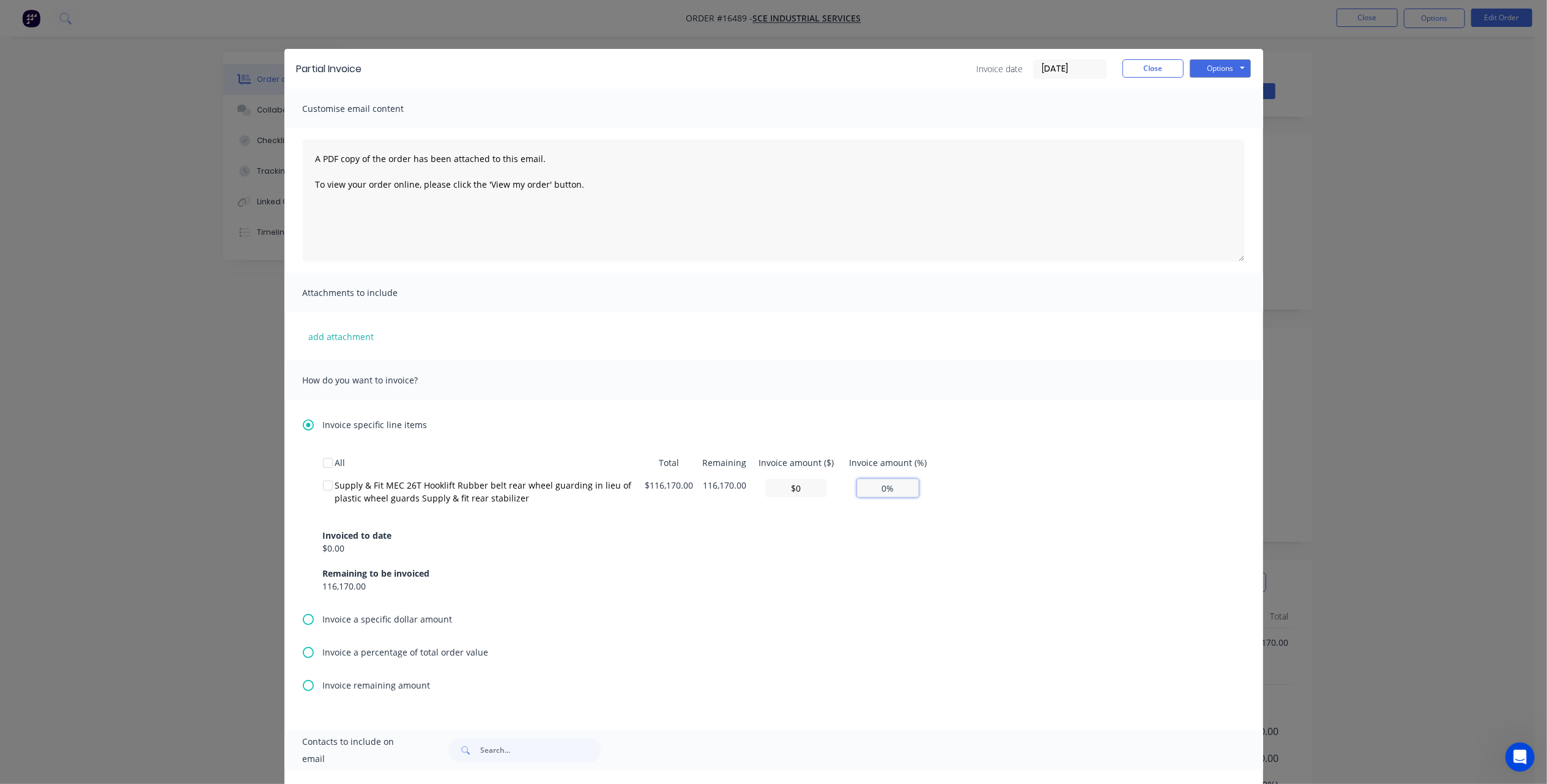
click at [878, 490] on input "0%" at bounding box center [887, 487] width 61 height 18
type input "$23,234.00"
type input "20%"
drag, startPoint x: 928, startPoint y: 534, endPoint x: 952, endPoint y: 534, distance: 24.0
click at [929, 534] on div "Invoiced to date $0.00 Remaining to be invoiced 116,170.00" at bounding box center [774, 554] width 902 height 78
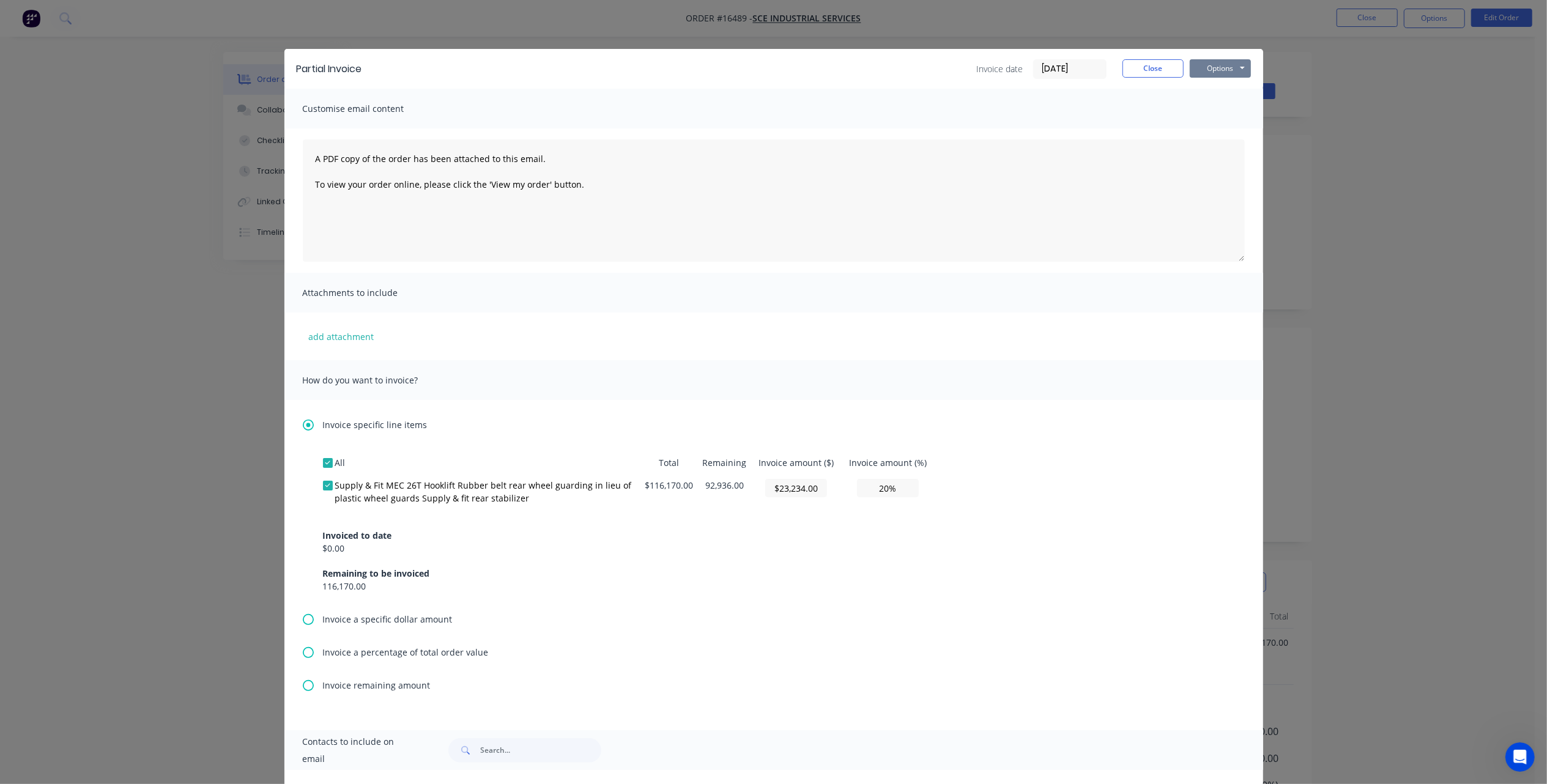
click at [1217, 69] on button "Options" at bounding box center [1220, 68] width 61 height 18
click at [1210, 112] on button "Print" at bounding box center [1229, 110] width 78 height 20
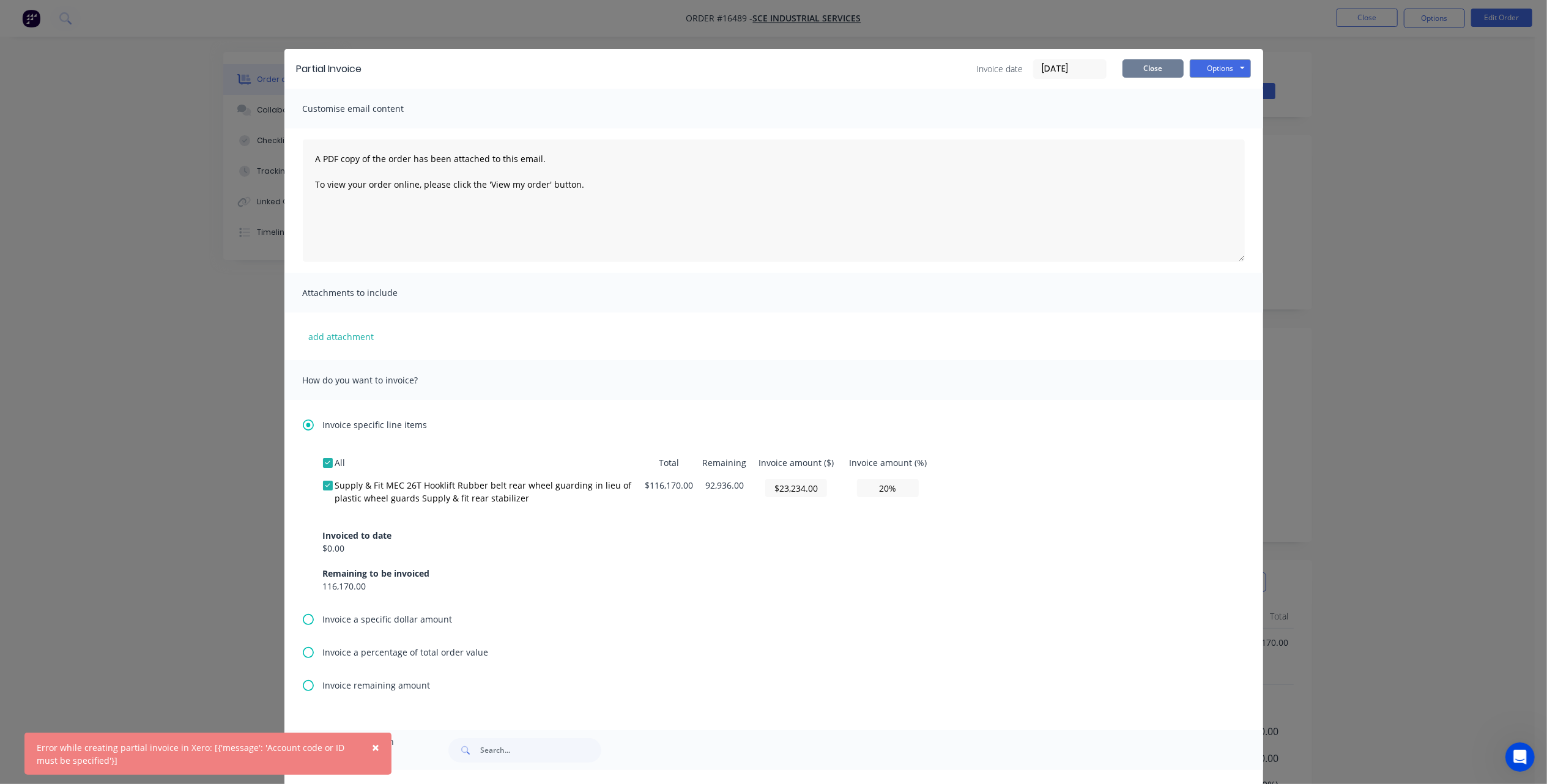
click at [1158, 61] on button "Close" at bounding box center [1153, 68] width 61 height 18
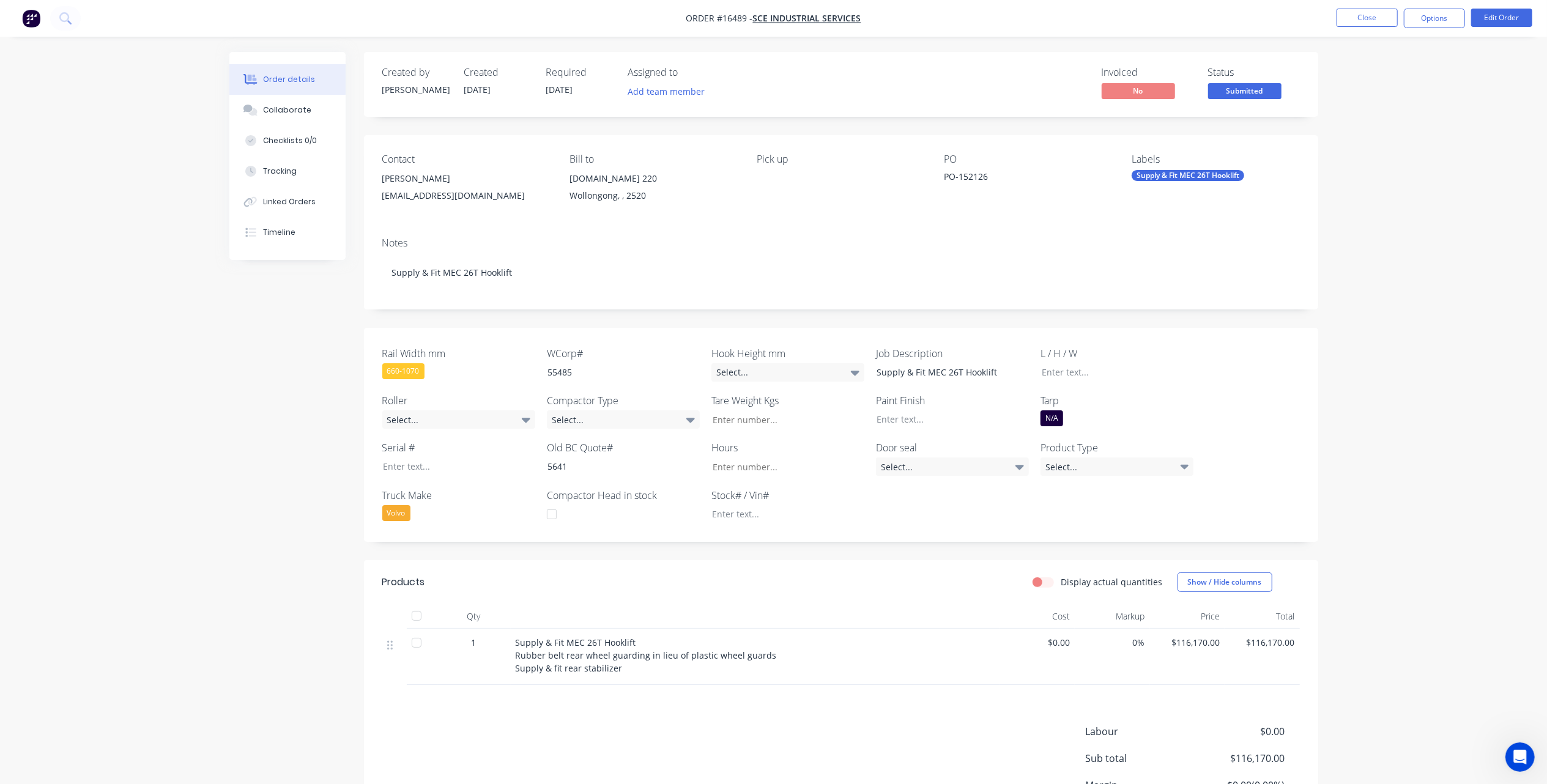
click at [1517, 749] on icon "Open Intercom Messenger" at bounding box center [1519, 756] width 20 height 20
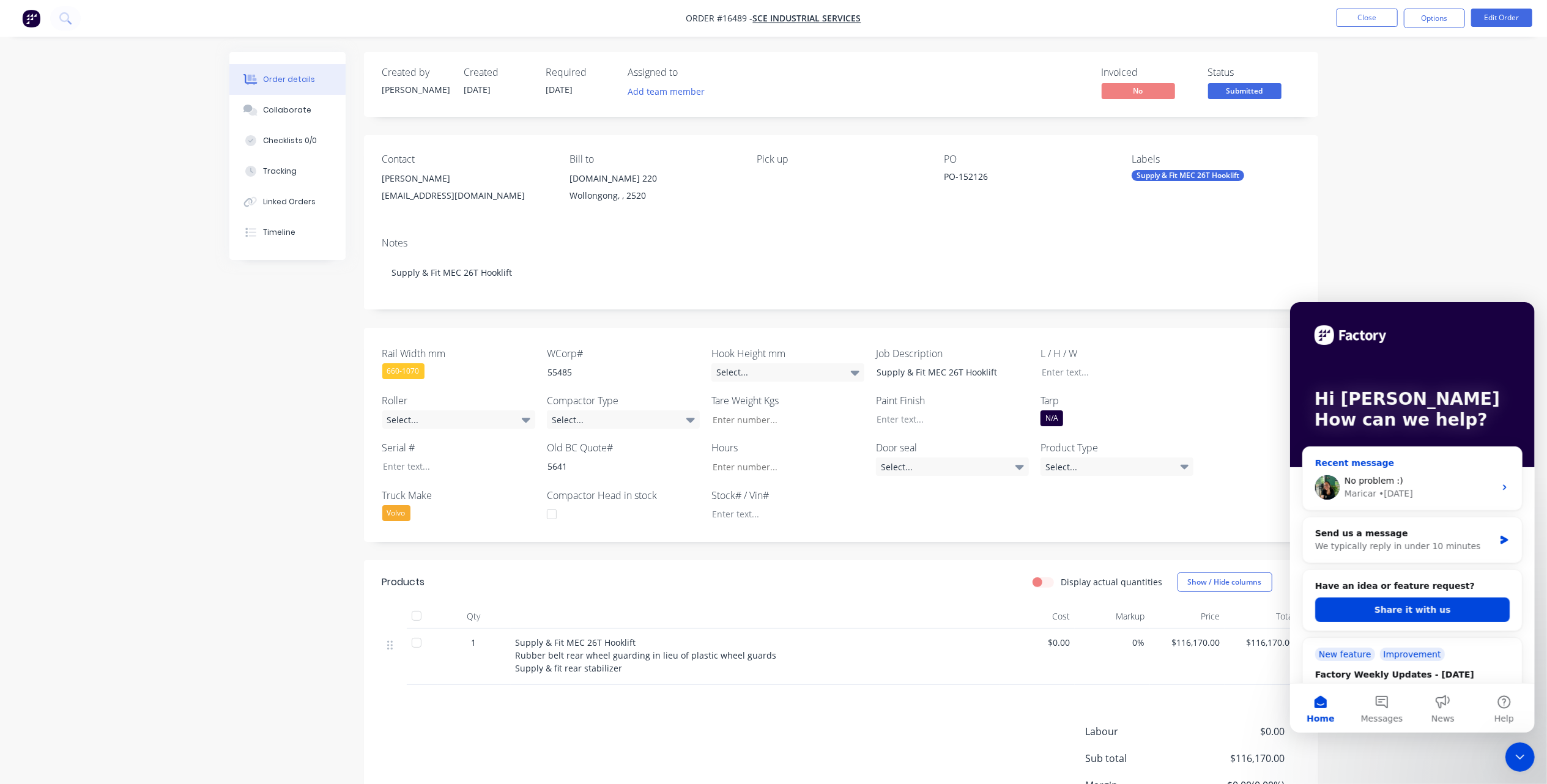
click at [1386, 480] on span "No problem :)" at bounding box center [1374, 480] width 59 height 10
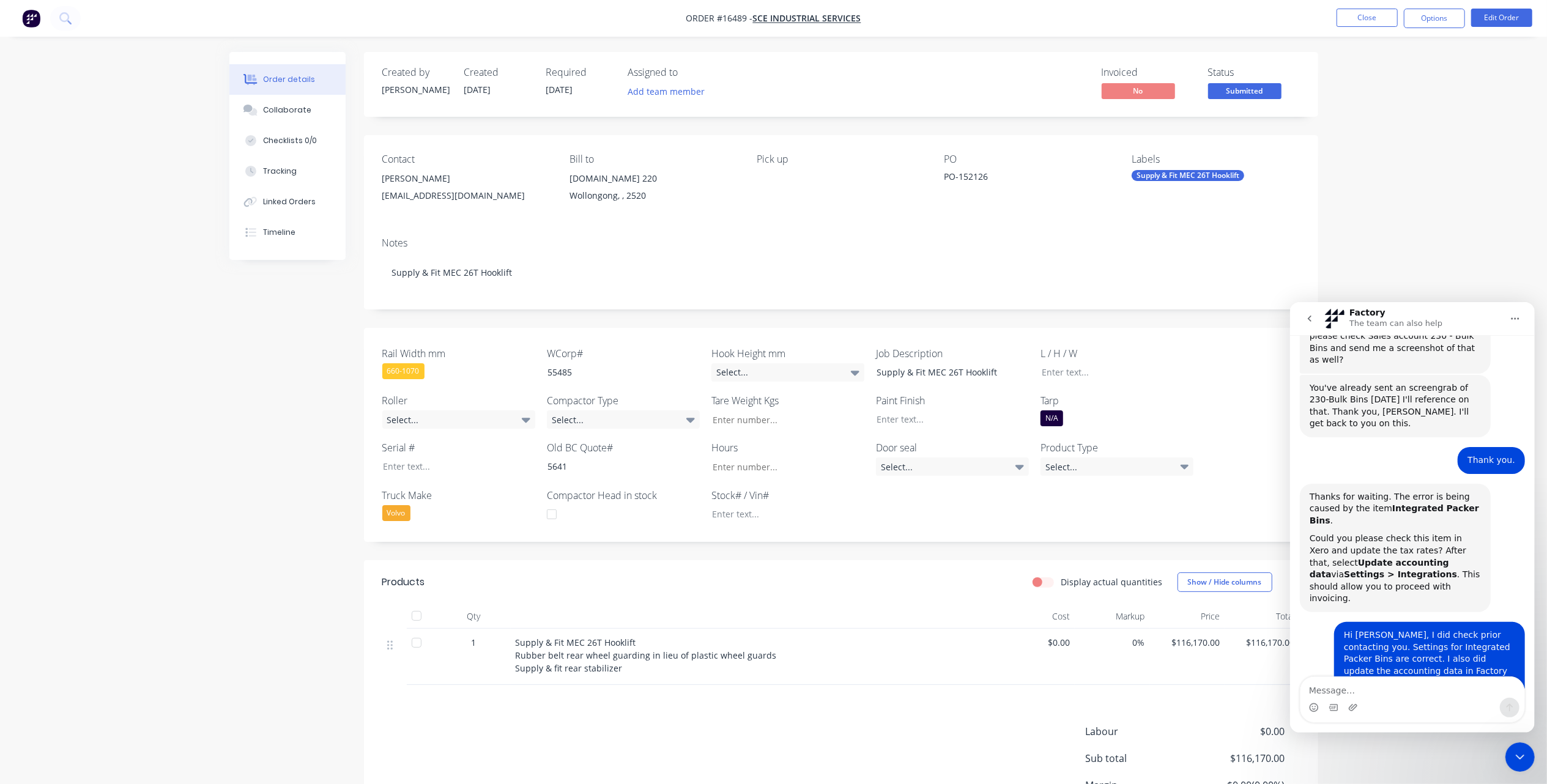
scroll to position [3248, 0]
click at [1342, 688] on textarea "Message…" at bounding box center [1411, 687] width 224 height 21
type textarea "Good morning [PERSON_NAME]"
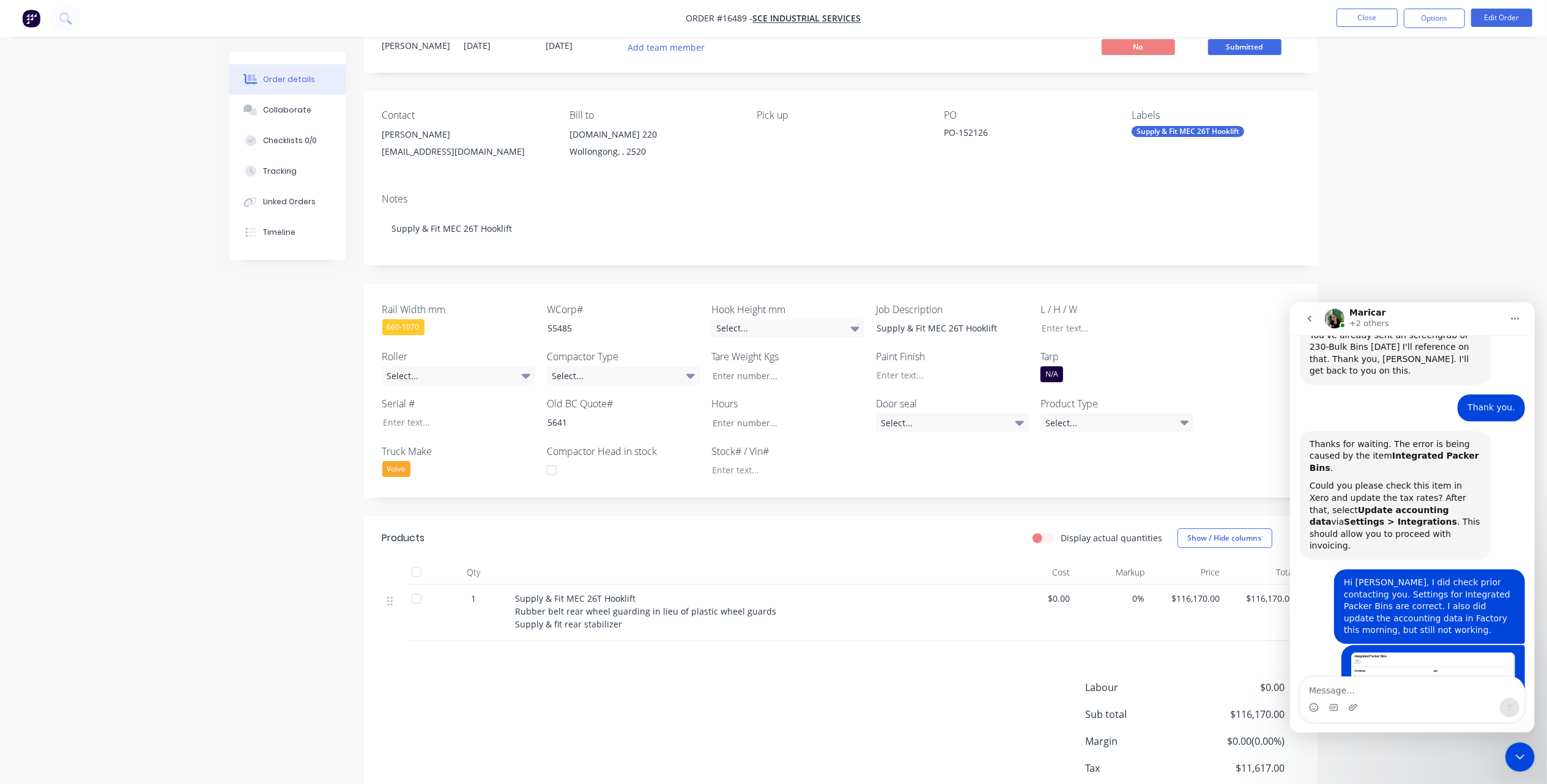
scroll to position [81, 0]
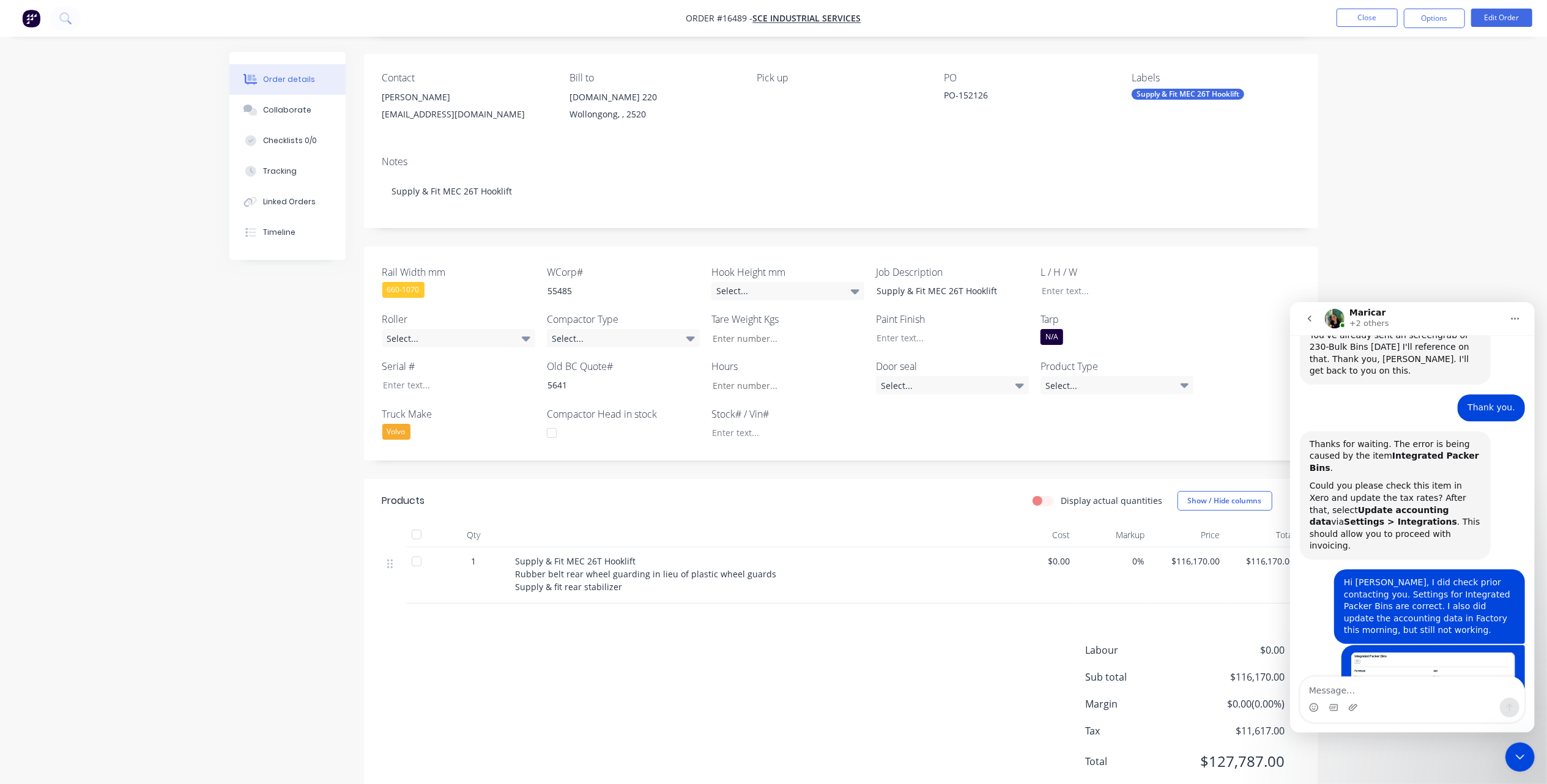
click at [1462, 171] on div "Order details Collaborate Checklists 0/0 Tracking Linked Orders Timeline Order …" at bounding box center [773, 370] width 1547 height 903
click at [1513, 755] on icon "Close Intercom Messenger" at bounding box center [1520, 756] width 14 height 14
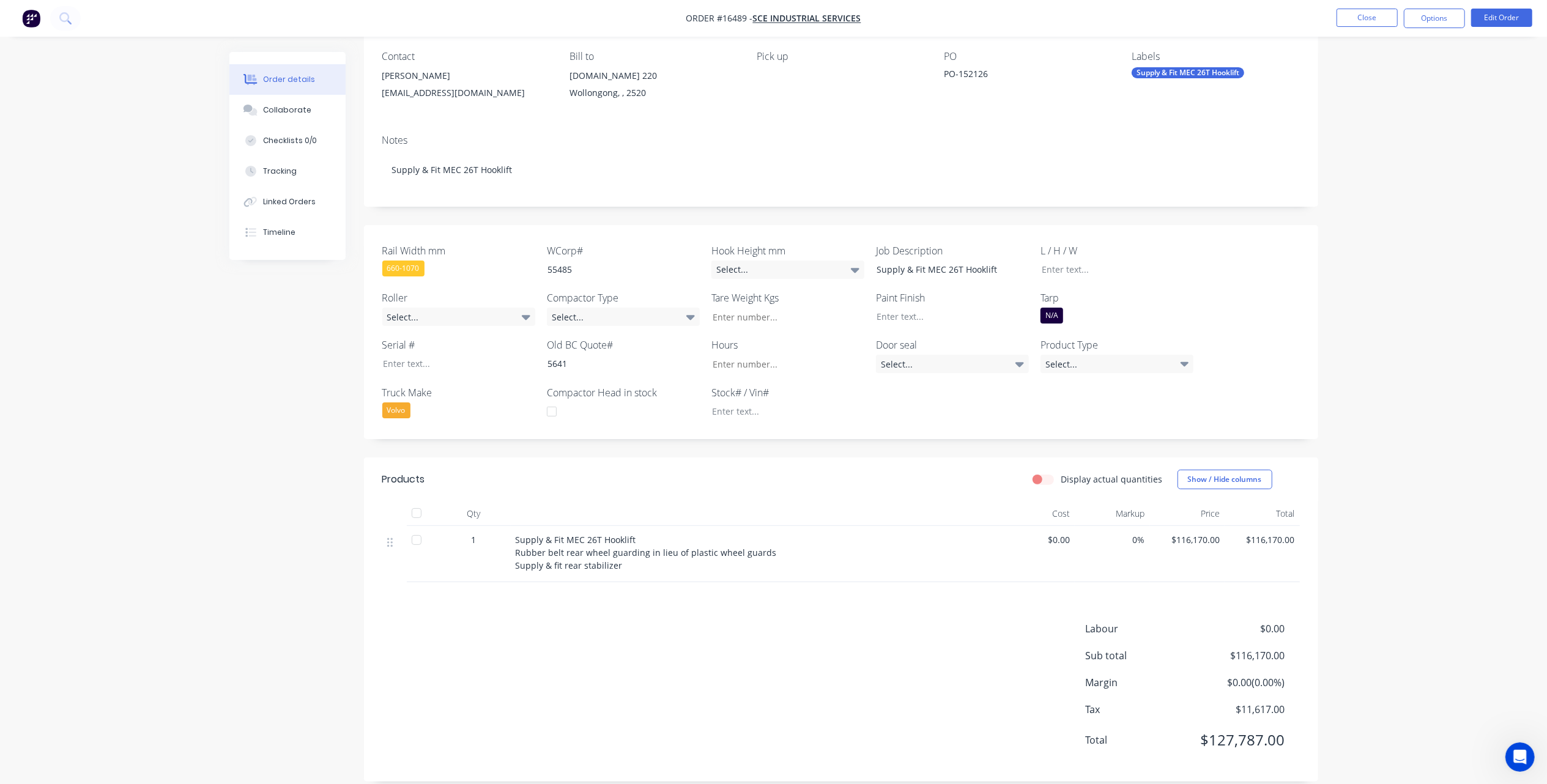
scroll to position [119, 0]
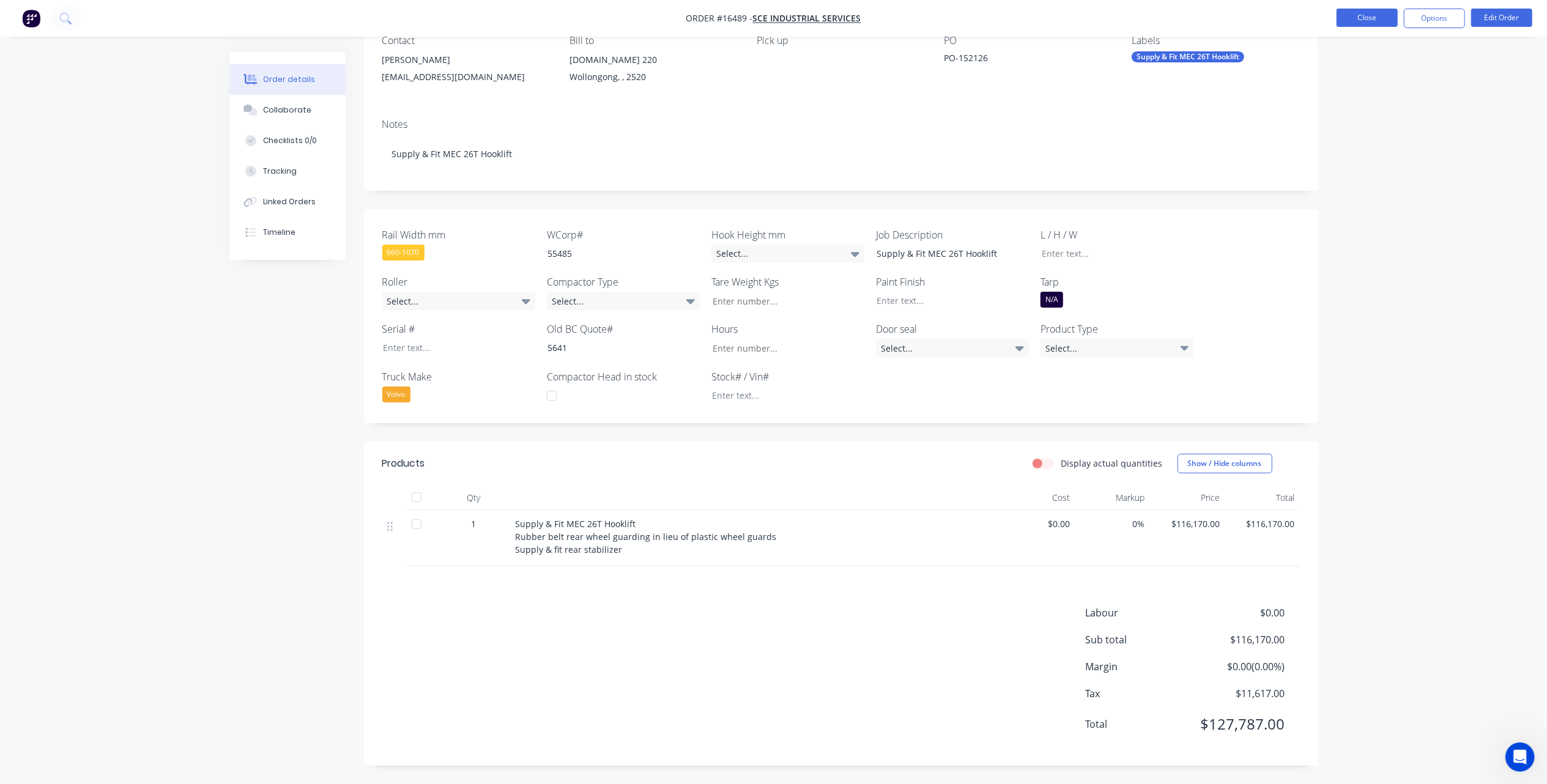
click at [1371, 15] on button "Close" at bounding box center [1367, 18] width 61 height 18
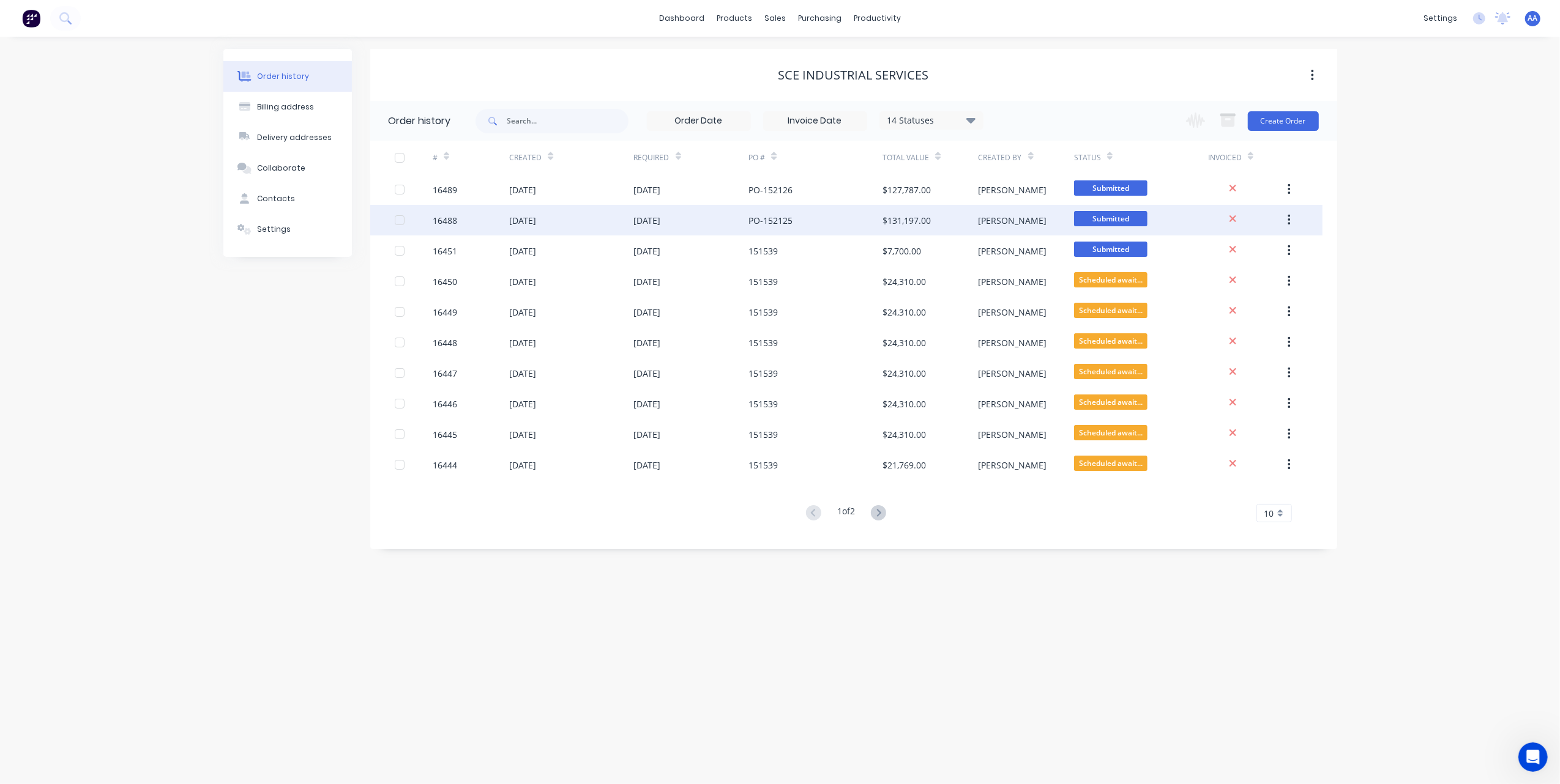
click at [476, 223] on div "16488" at bounding box center [471, 220] width 77 height 30
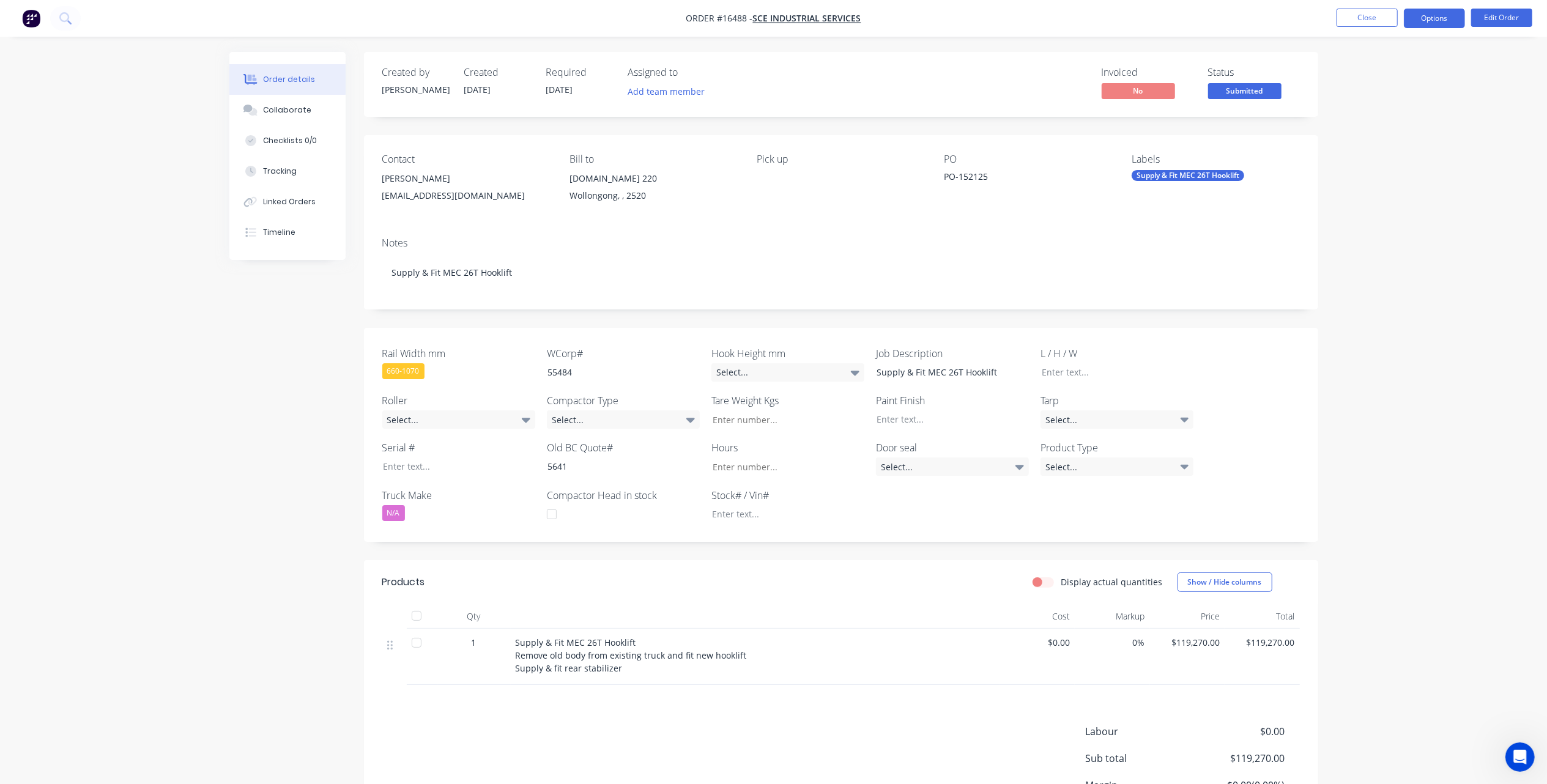
click at [1425, 20] on button "Options" at bounding box center [1435, 18] width 61 height 20
click at [94, 424] on div "Order details Collaborate Checklists 0/0 Tracking Linked Orders Timeline Order …" at bounding box center [773, 451] width 1547 height 903
click at [268, 230] on div "Timeline" at bounding box center [279, 232] width 33 height 11
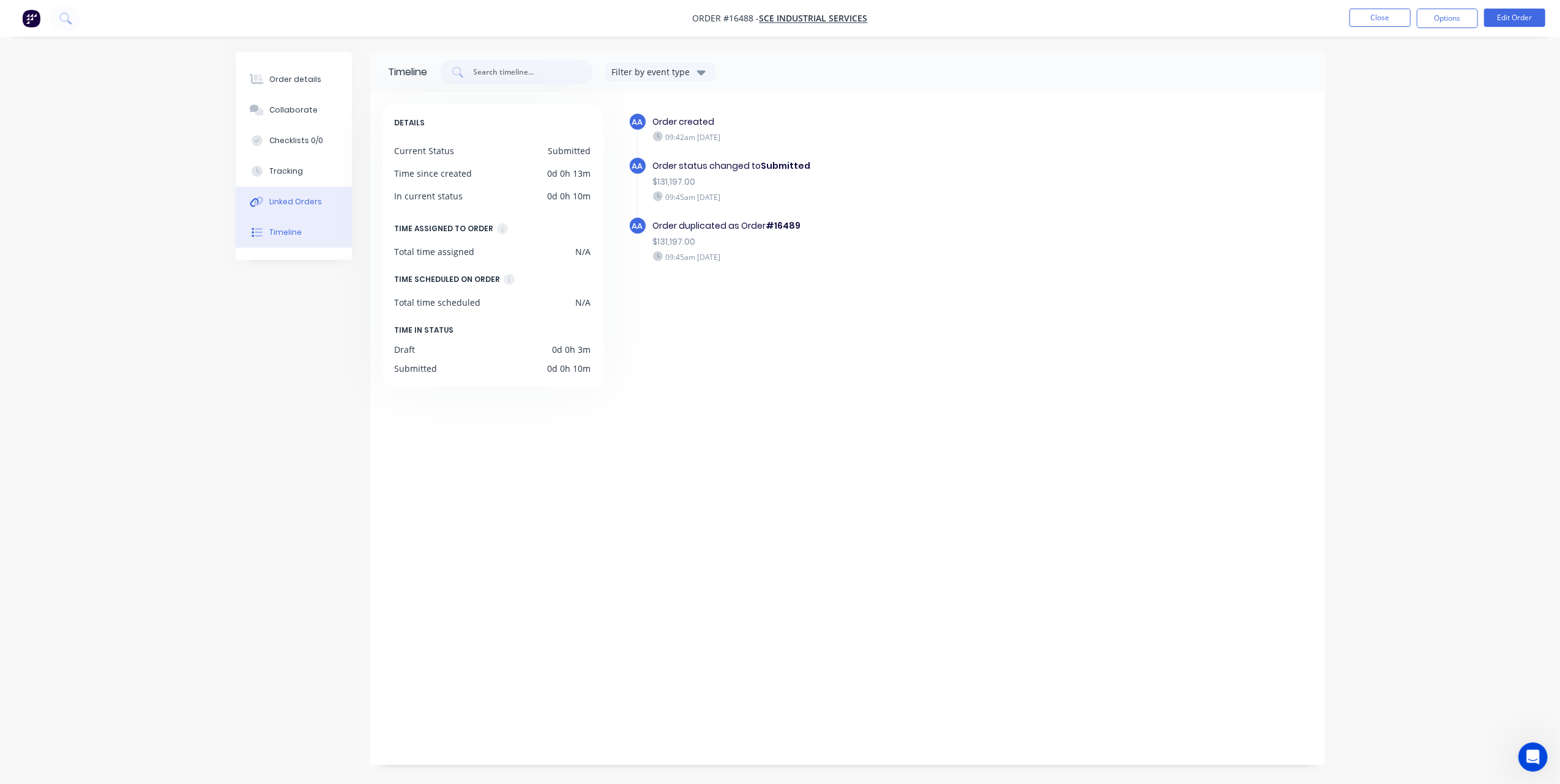
click at [298, 199] on div "Linked Orders" at bounding box center [295, 202] width 53 height 11
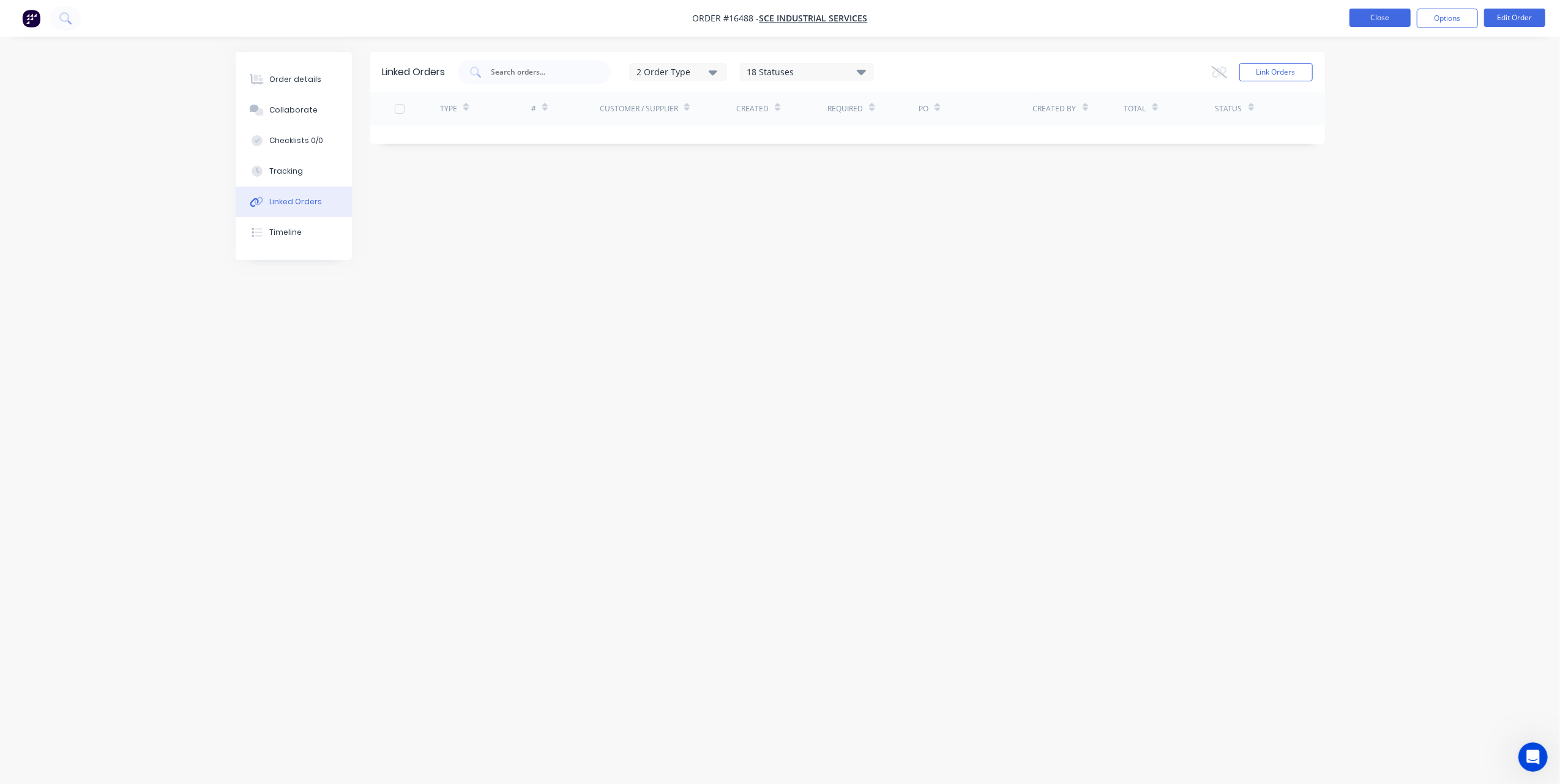
click at [1361, 9] on button "Close" at bounding box center [1380, 18] width 61 height 18
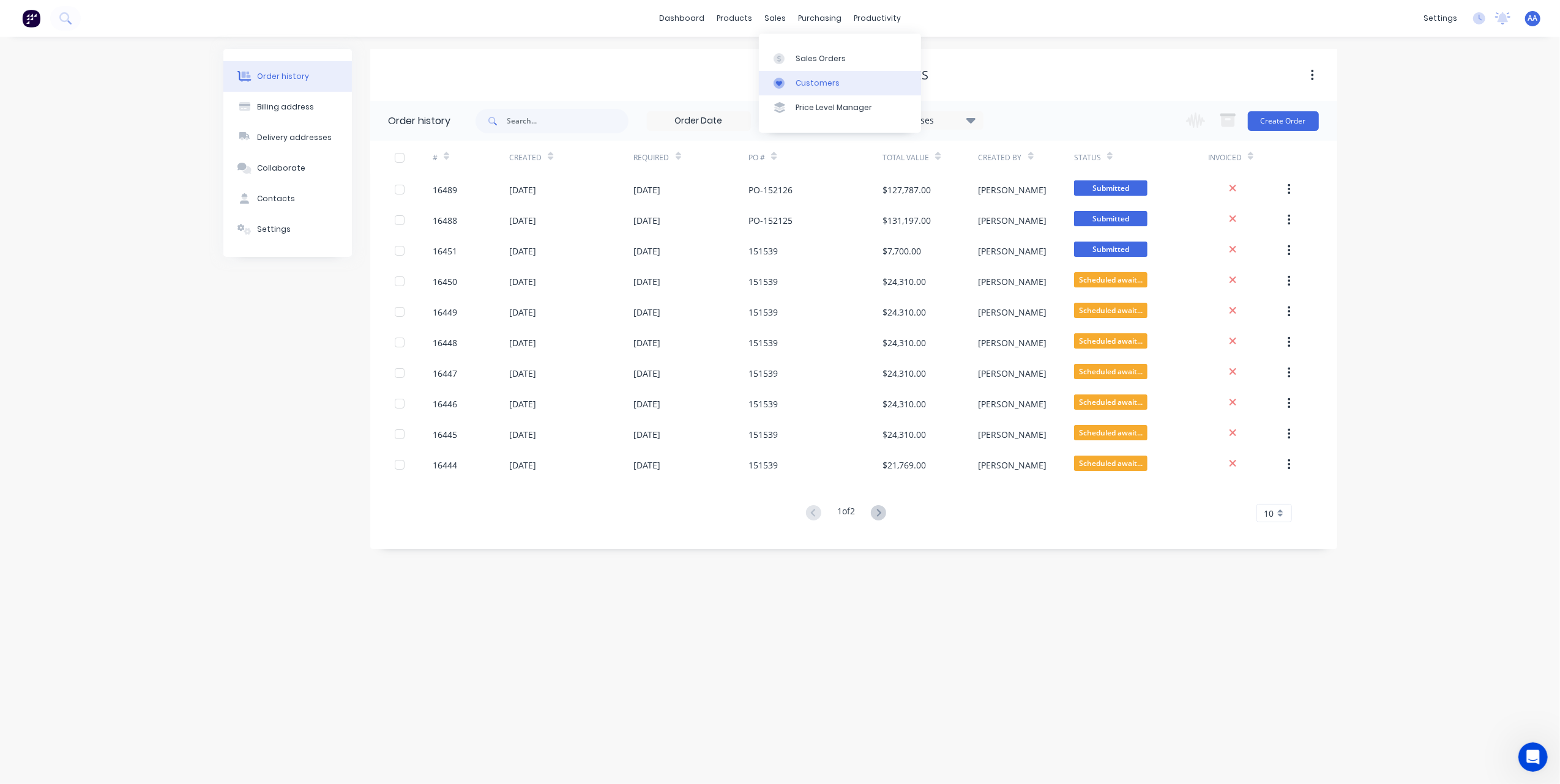
click at [808, 90] on link "Customers" at bounding box center [839, 83] width 162 height 25
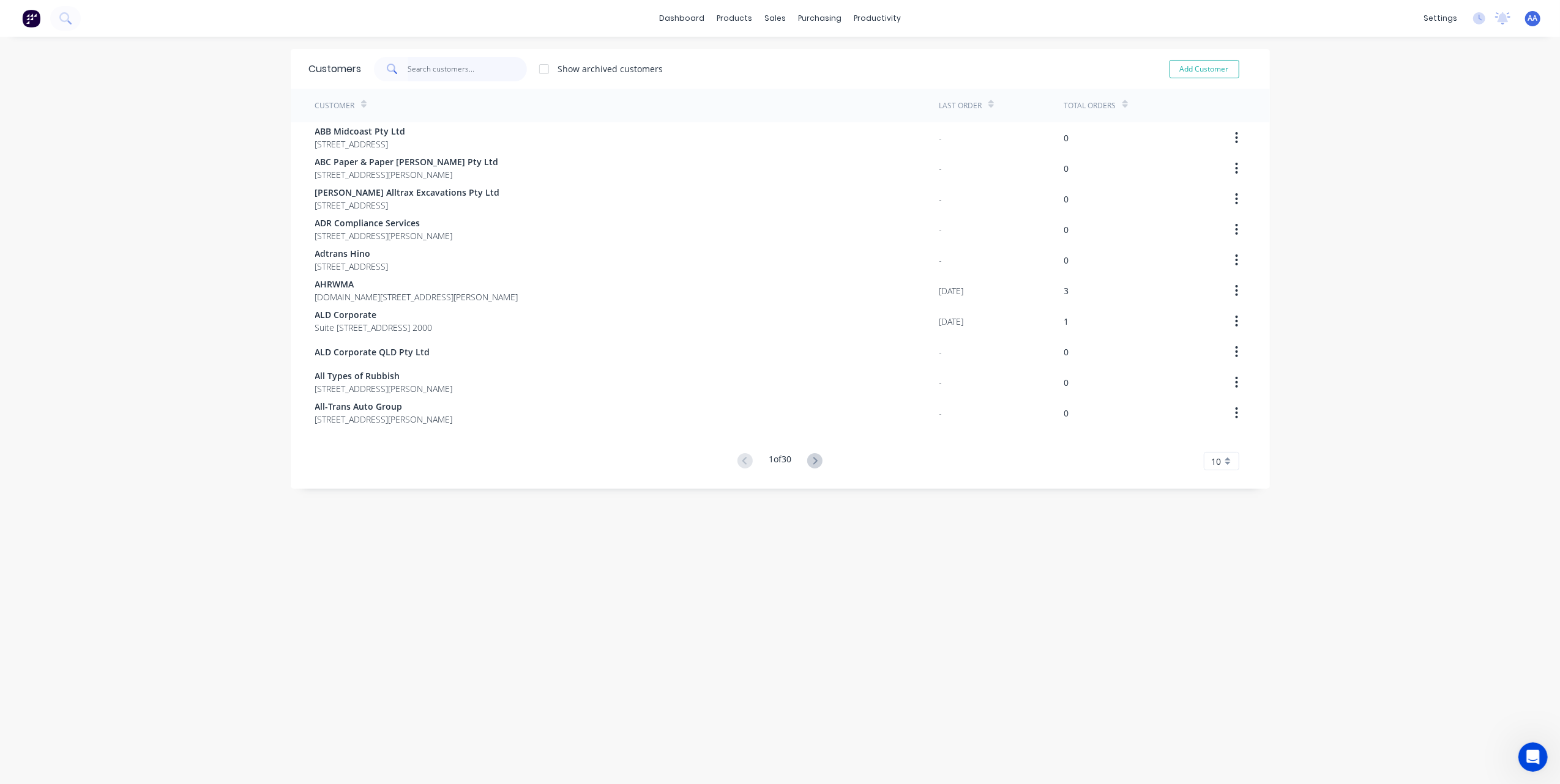
click at [452, 71] on input "text" at bounding box center [468, 69] width 120 height 25
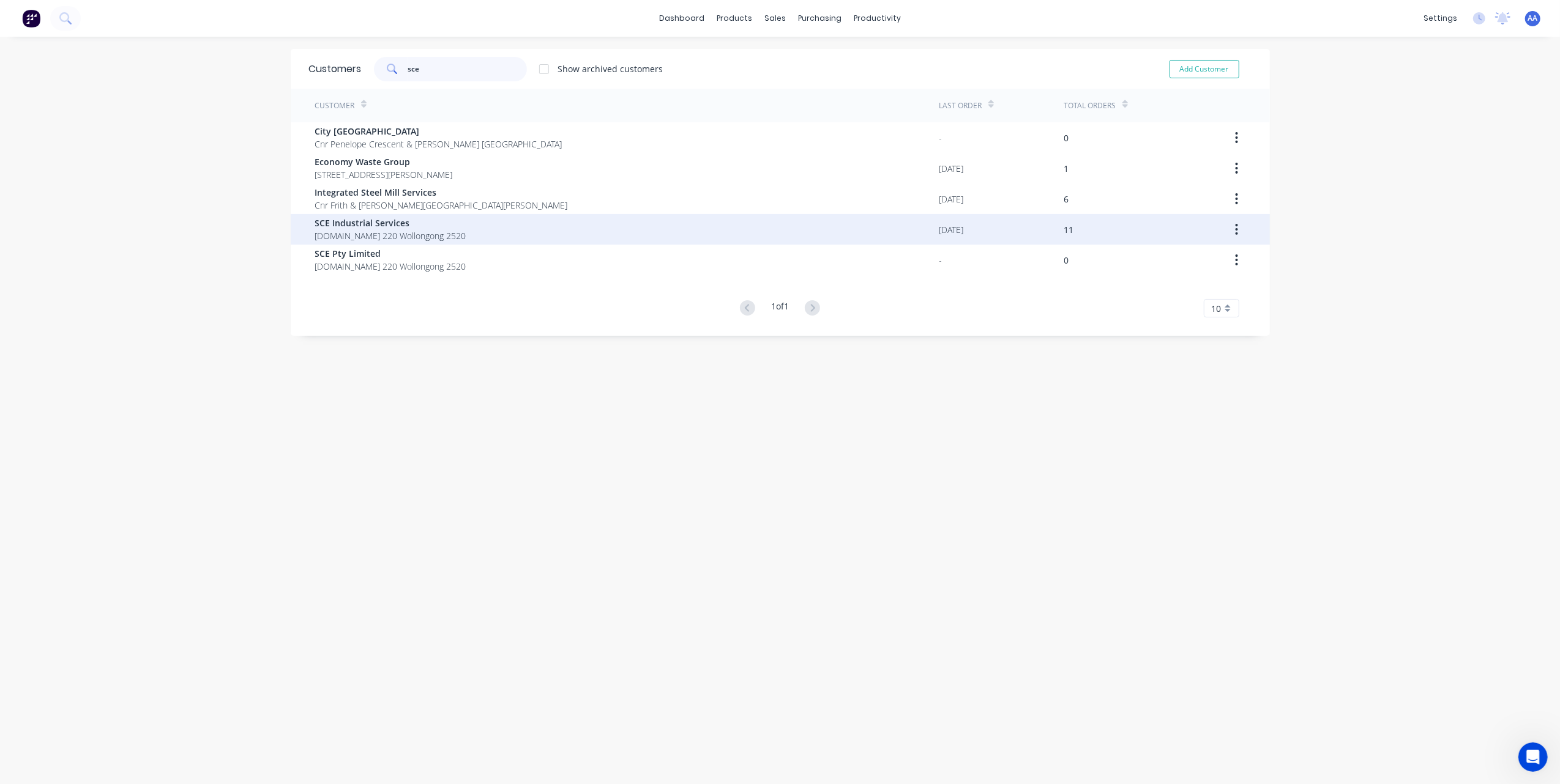
type input "sce"
click at [403, 222] on span "SCE Industrial Services" at bounding box center [390, 223] width 151 height 13
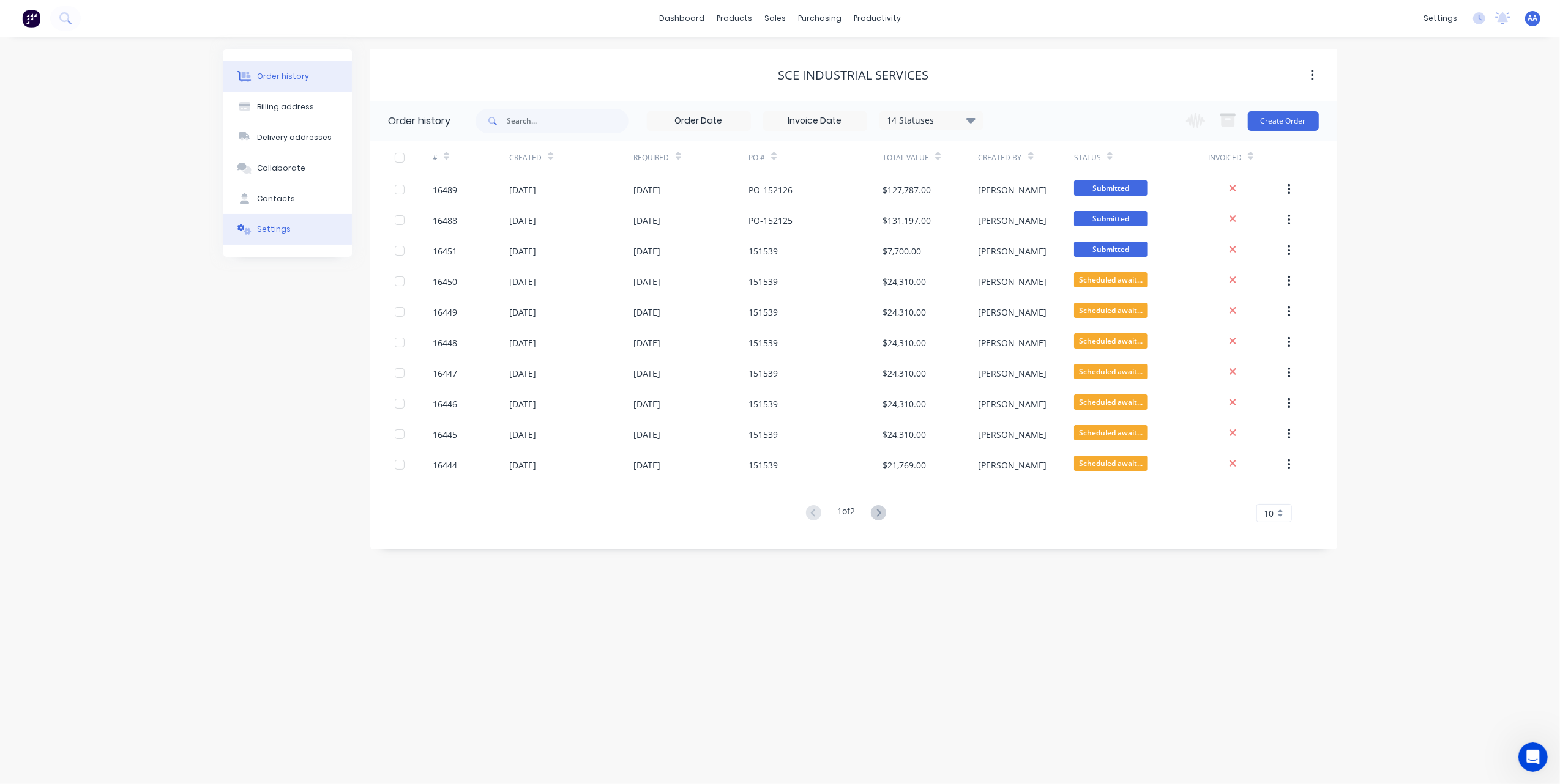
click at [278, 238] on button "Settings" at bounding box center [287, 229] width 128 height 30
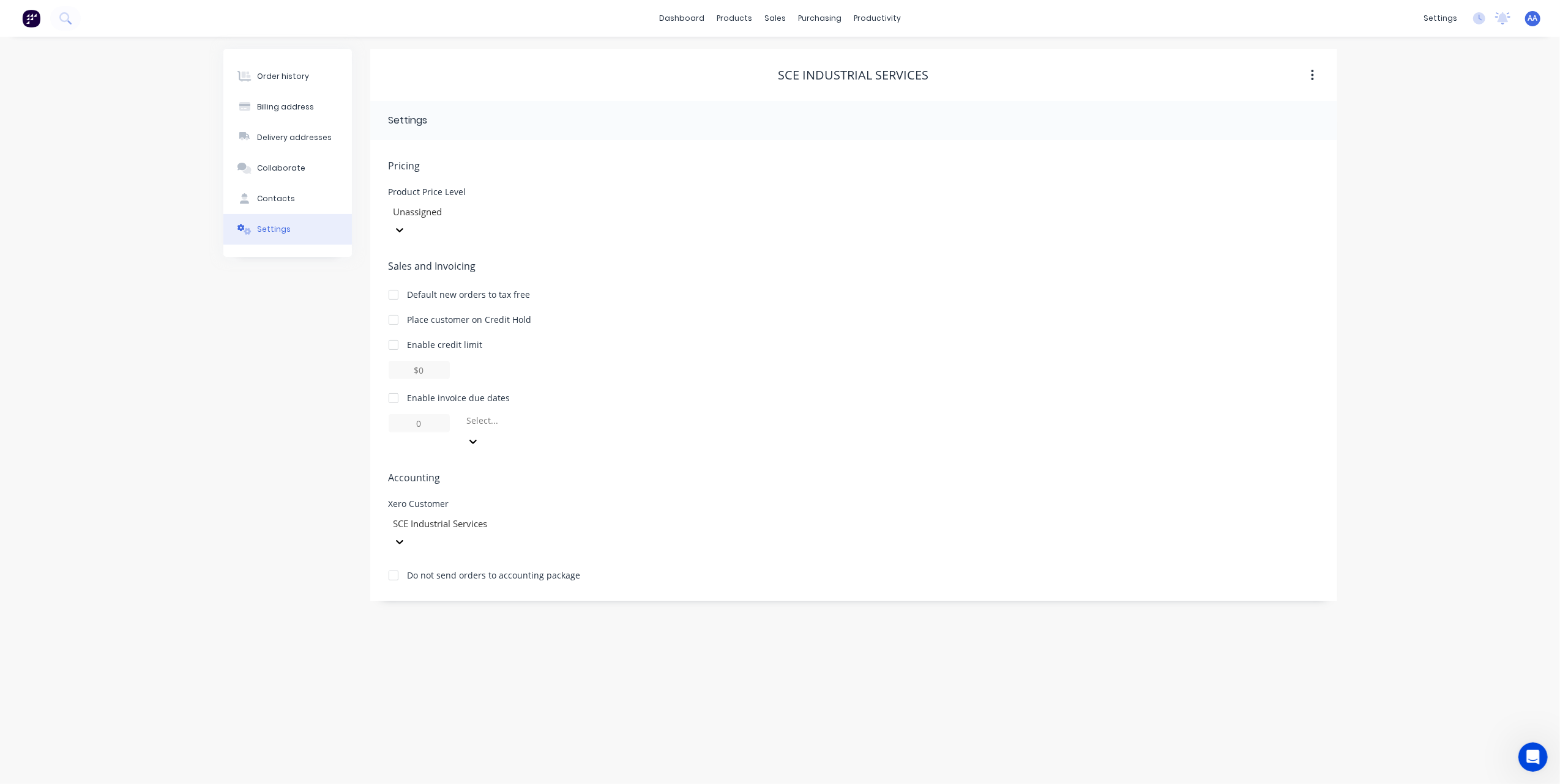
click at [470, 209] on div at bounding box center [480, 211] width 176 height 15
click at [287, 197] on div "Contacts" at bounding box center [276, 199] width 38 height 11
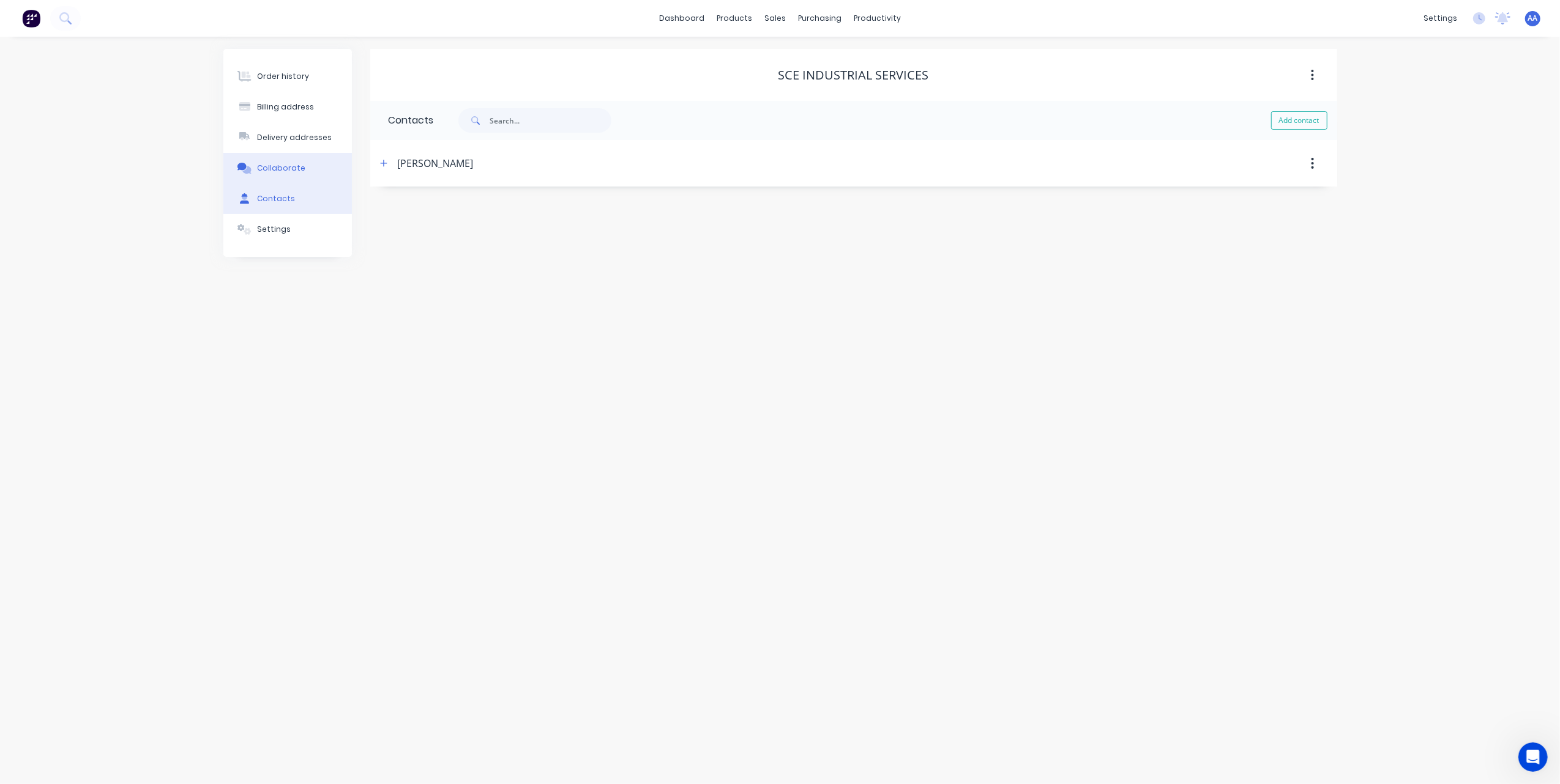
click at [287, 167] on div "Collaborate" at bounding box center [281, 168] width 49 height 11
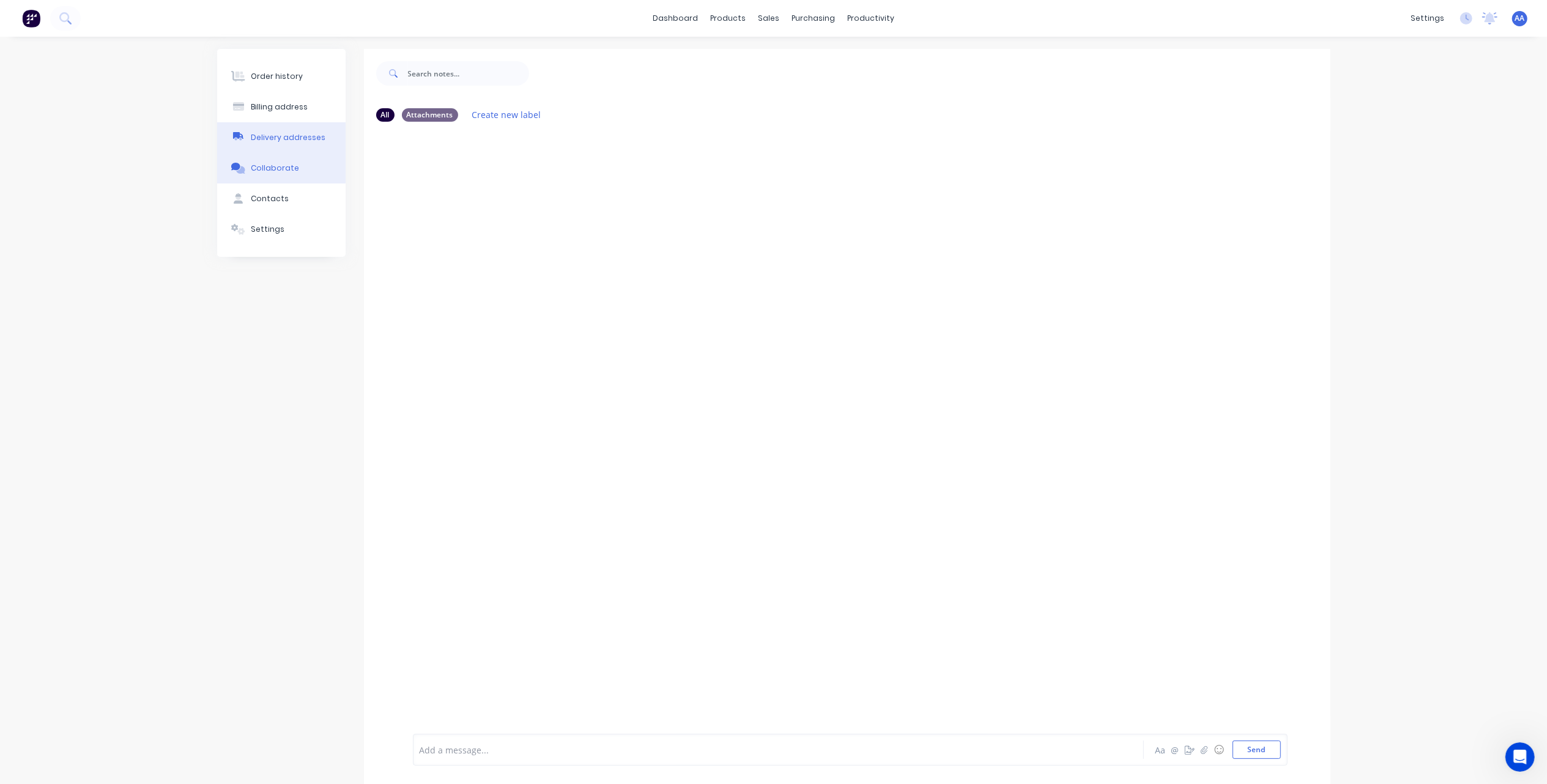
click at [295, 138] on div "Delivery addresses" at bounding box center [288, 138] width 75 height 11
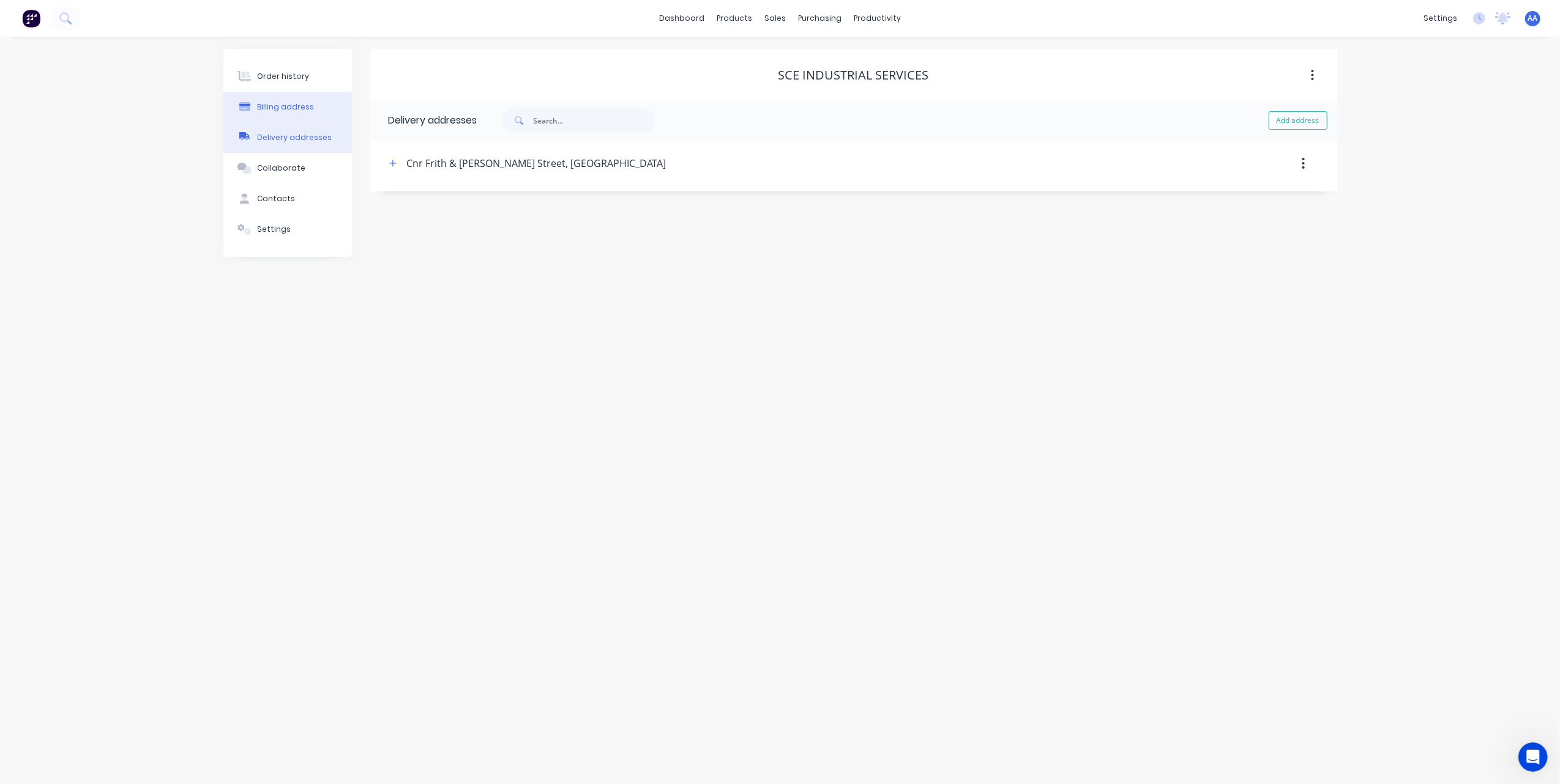
click at [290, 108] on div "Billing address" at bounding box center [285, 107] width 57 height 11
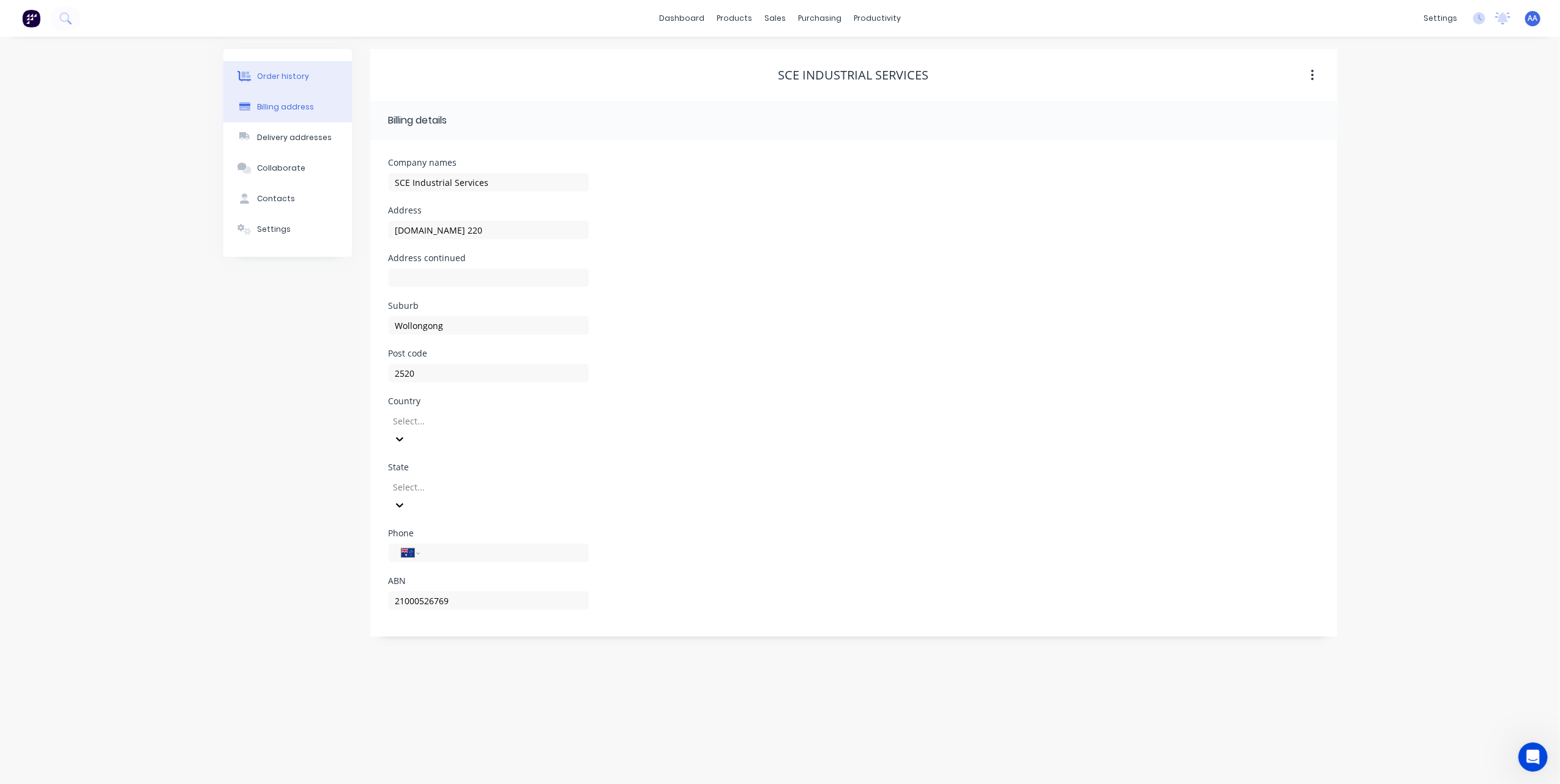
click at [295, 69] on button "Order history" at bounding box center [287, 77] width 128 height 30
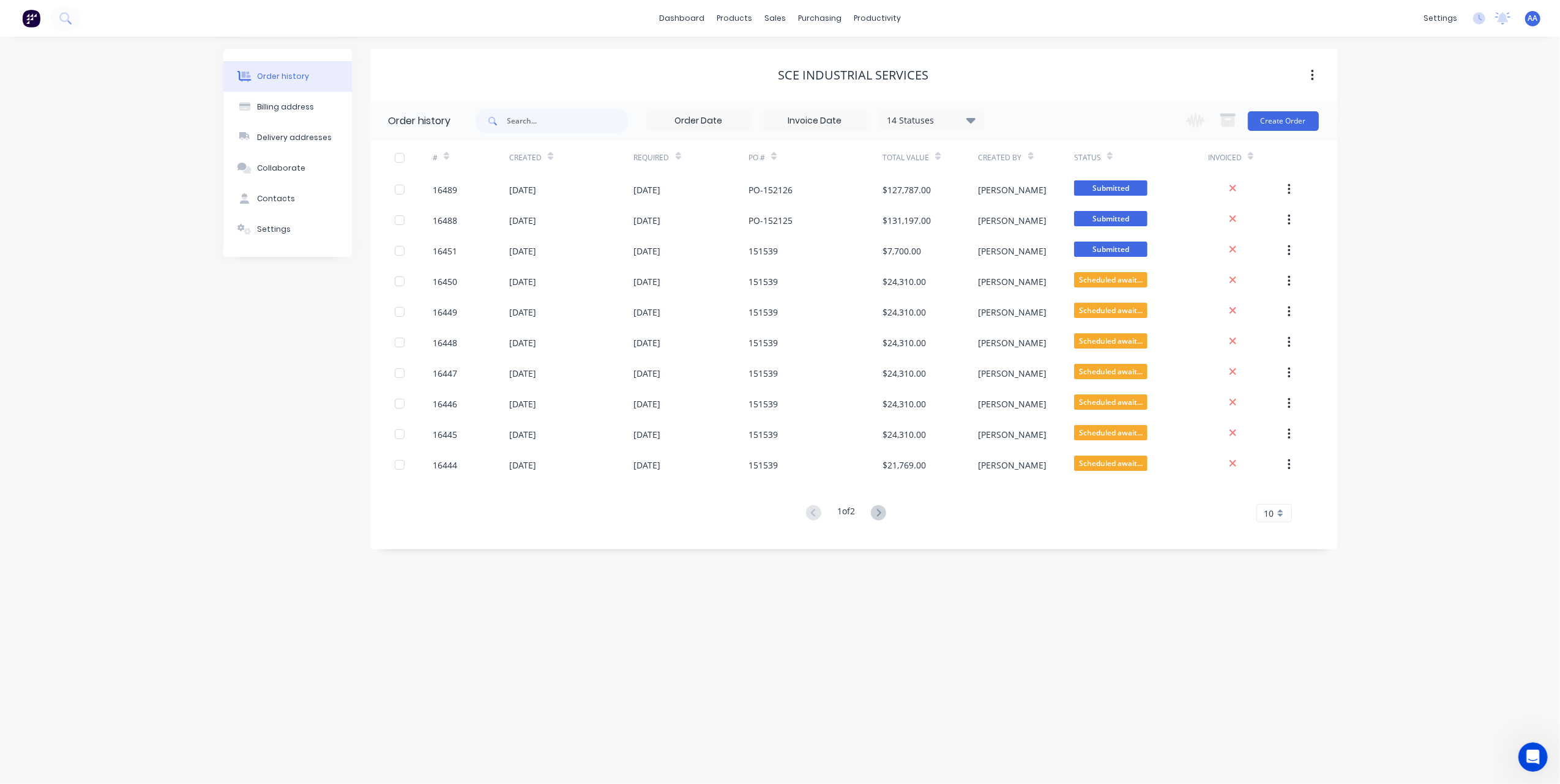
click at [1528, 762] on icon "Open Intercom Messenger" at bounding box center [1532, 756] width 20 height 20
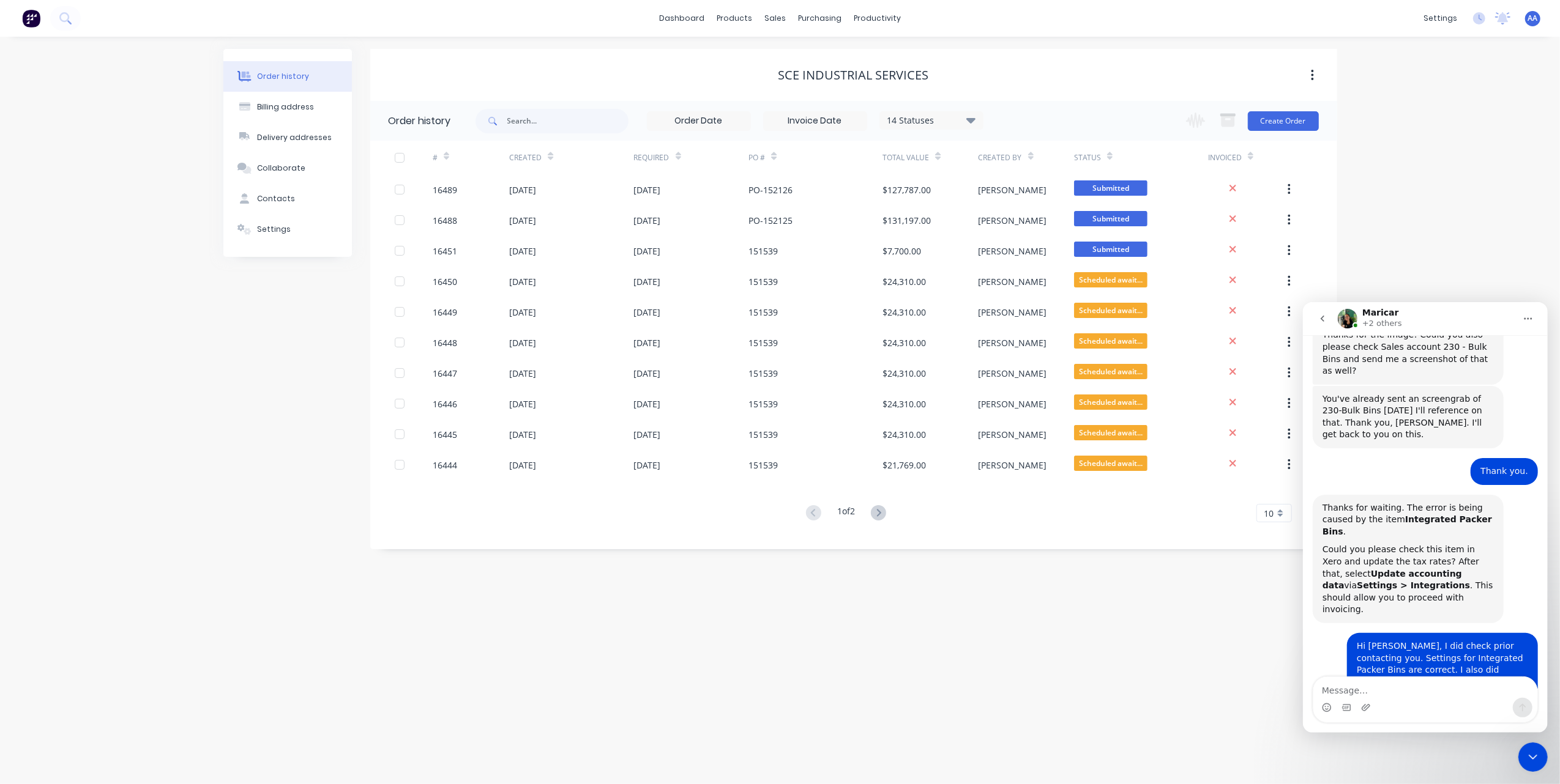
scroll to position [3300, 0]
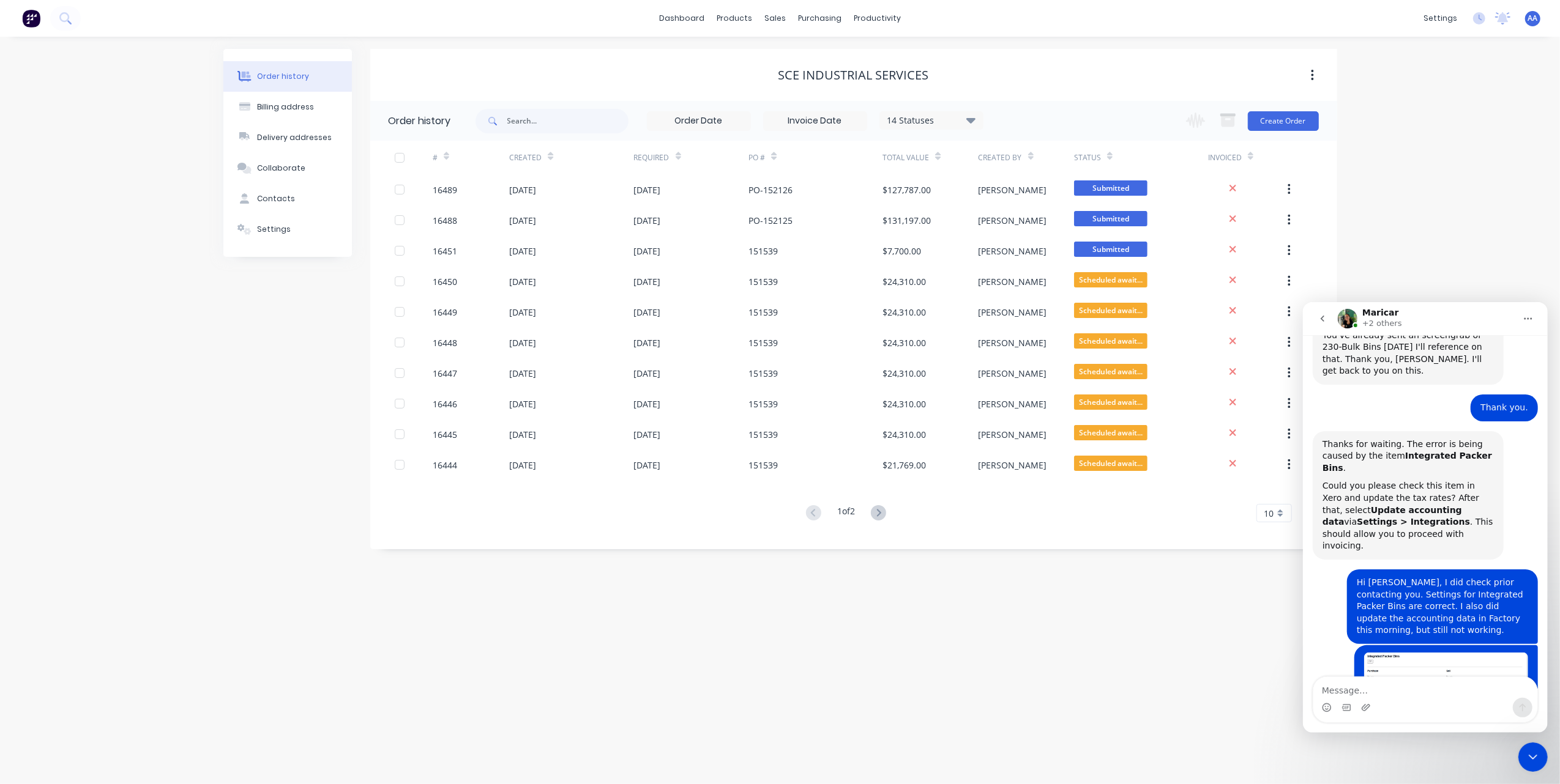
click at [1381, 321] on p "+2 others" at bounding box center [1381, 322] width 40 height 12
click at [1520, 321] on button "Home" at bounding box center [1526, 317] width 23 height 23
click at [1470, 268] on div "Order history Billing address Delivery addresses Collaborate Contacts Settings …" at bounding box center [780, 410] width 1560 height 747
click at [955, 649] on div "Order history Billing address Delivery addresses Collaborate Contacts Settings …" at bounding box center [780, 410] width 1560 height 747
click at [1329, 688] on textarea "Message…" at bounding box center [1424, 687] width 224 height 21
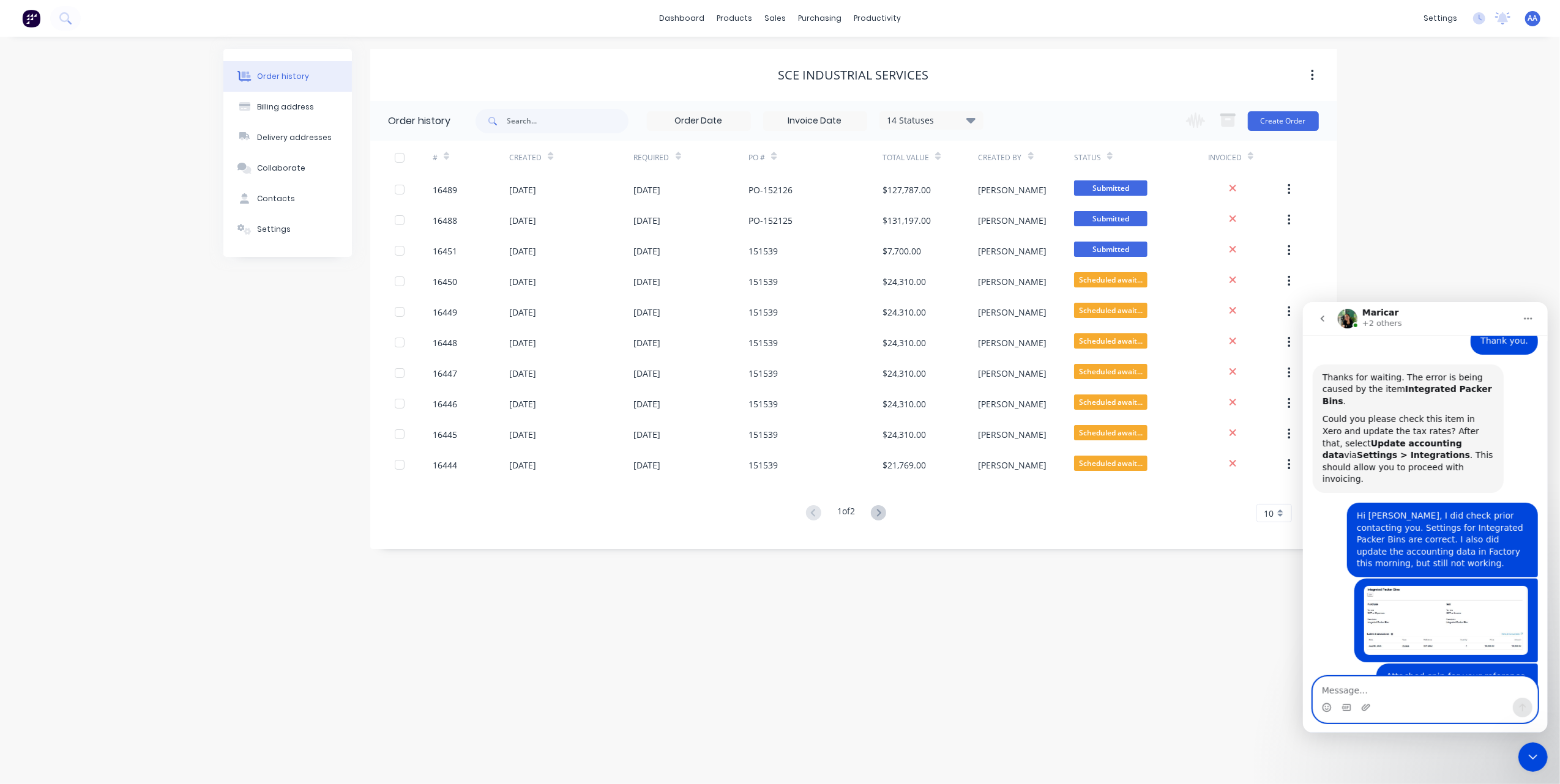
scroll to position [3384, 0]
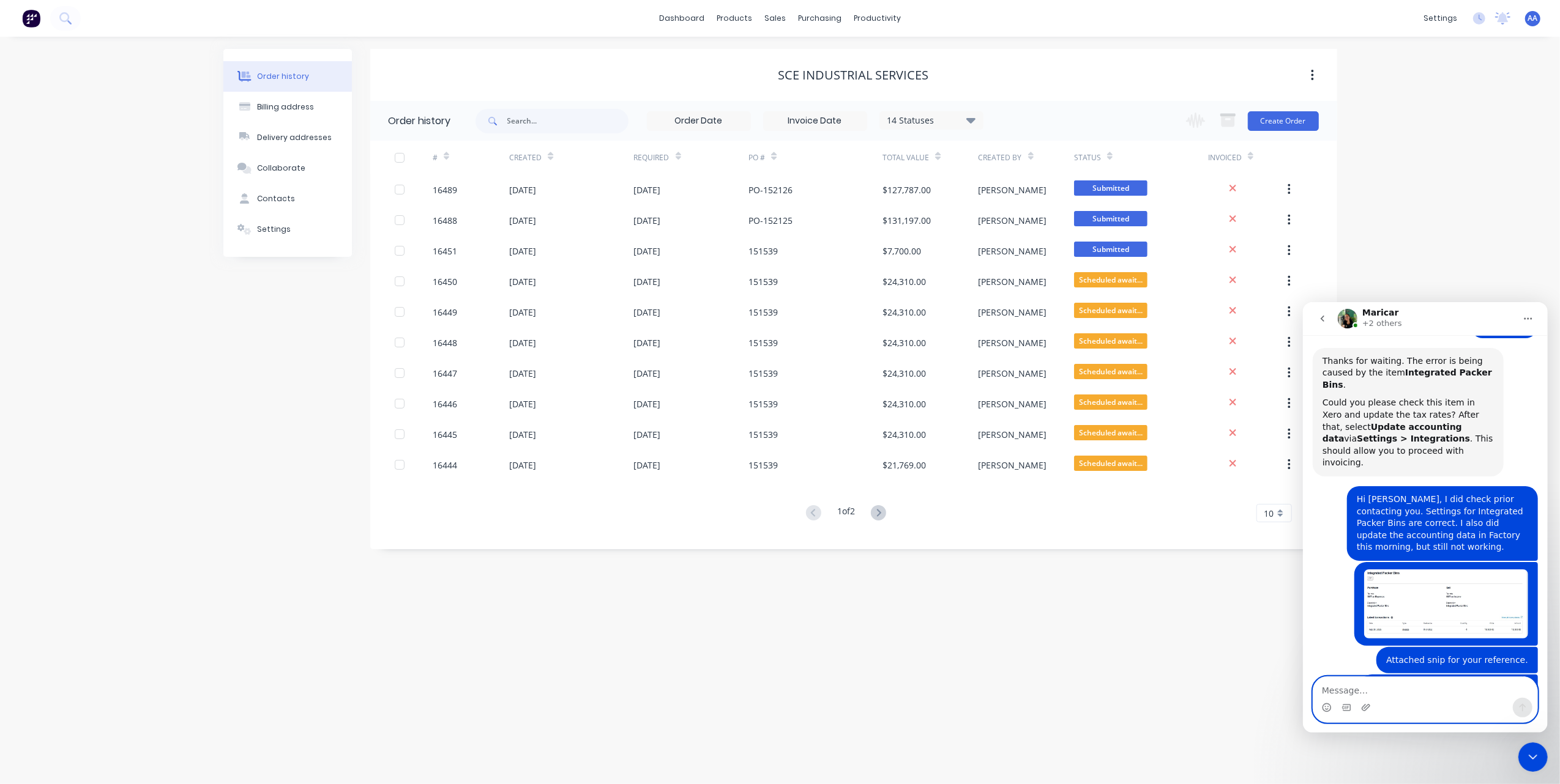
click at [1395, 680] on textarea "Message…" at bounding box center [1424, 687] width 224 height 21
type textarea "Can I please get your phone number."
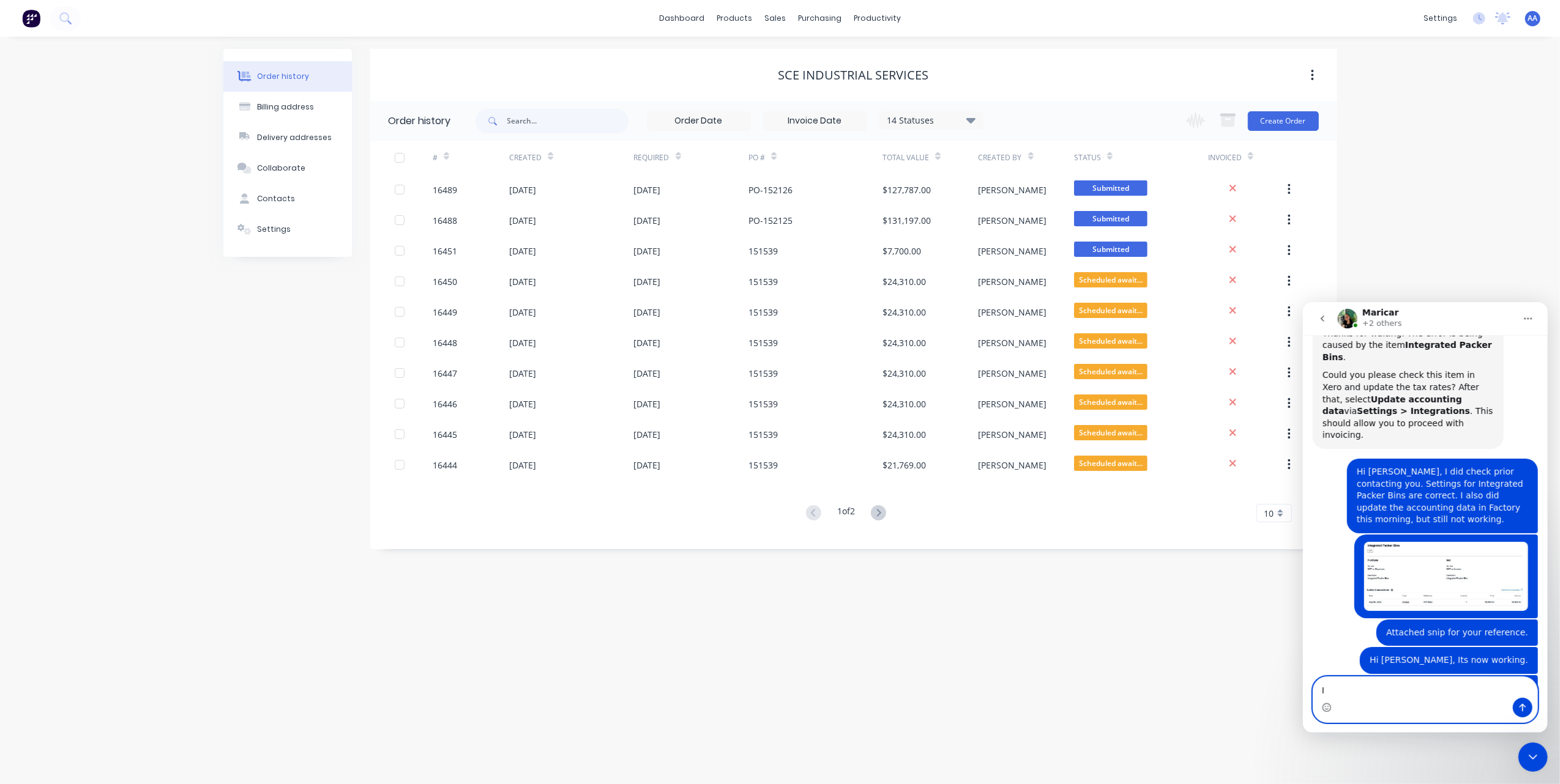
type textarea "I"
drag, startPoint x: 1379, startPoint y: 599, endPoint x: 1539, endPoint y: 606, distance: 160.2
click at [1540, 607] on div "Would you like further information? [DATE] Hi [PERSON_NAME]. What would you lik…" at bounding box center [1424, 510] width 245 height 353
drag, startPoint x: 1539, startPoint y: 606, endPoint x: 1366, endPoint y: 601, distance: 173.1
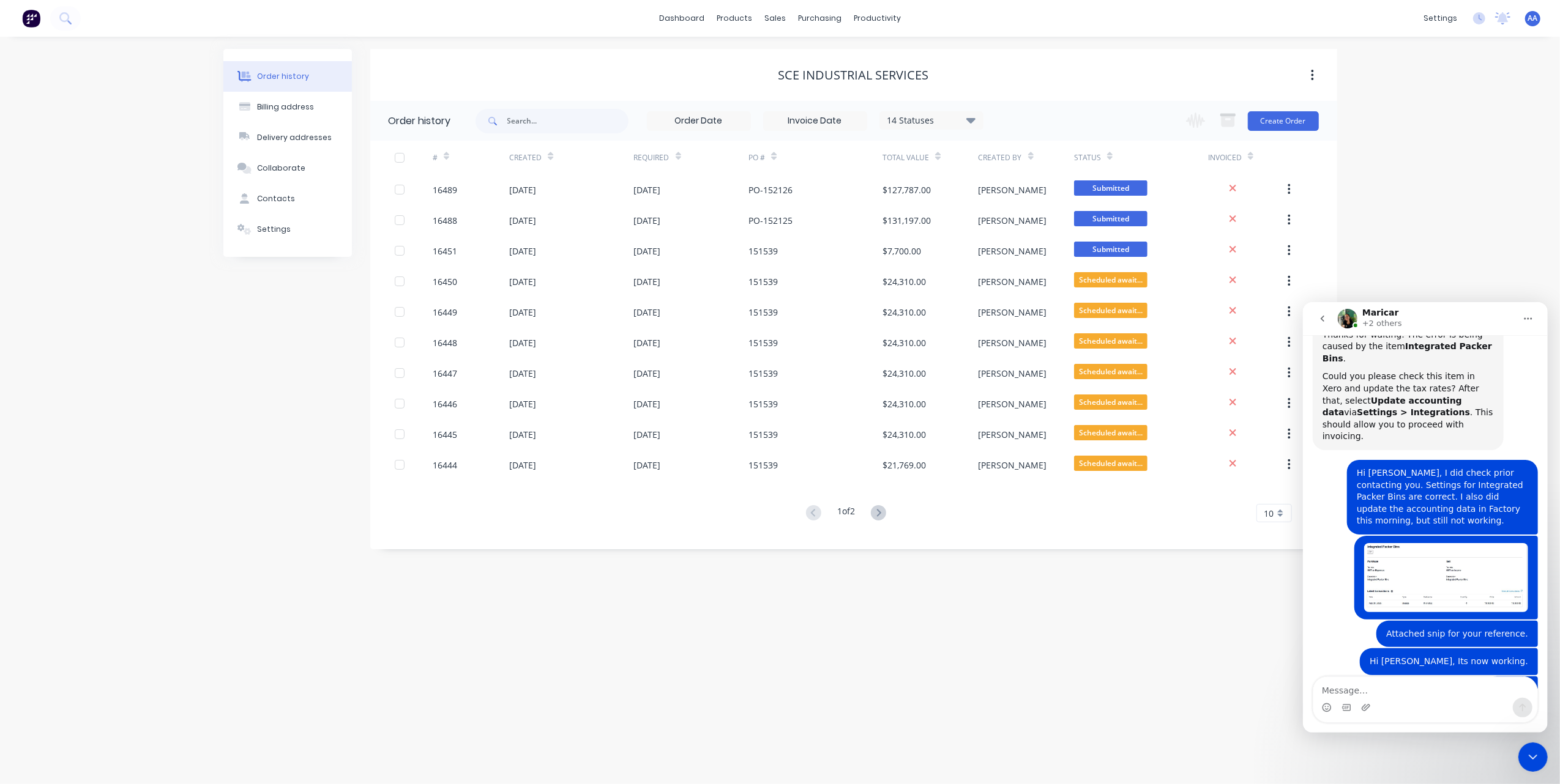
drag, startPoint x: 1366, startPoint y: 601, endPoint x: 1358, endPoint y: 672, distance: 71.4
click at [1344, 682] on textarea "Message…" at bounding box center [1424, 687] width 224 height 21
type textarea "Can I please get your phone number."
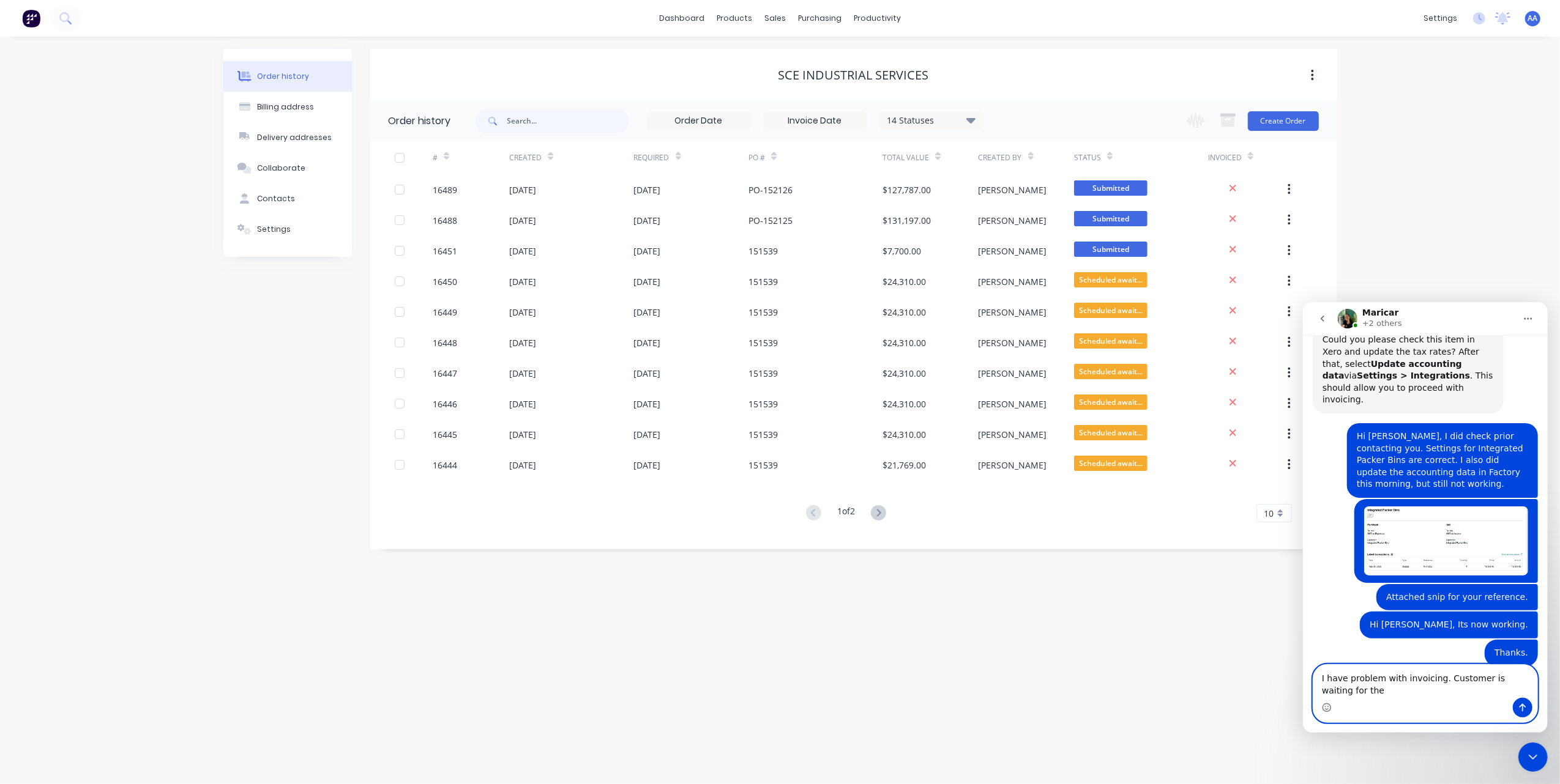
scroll to position [3459, 0]
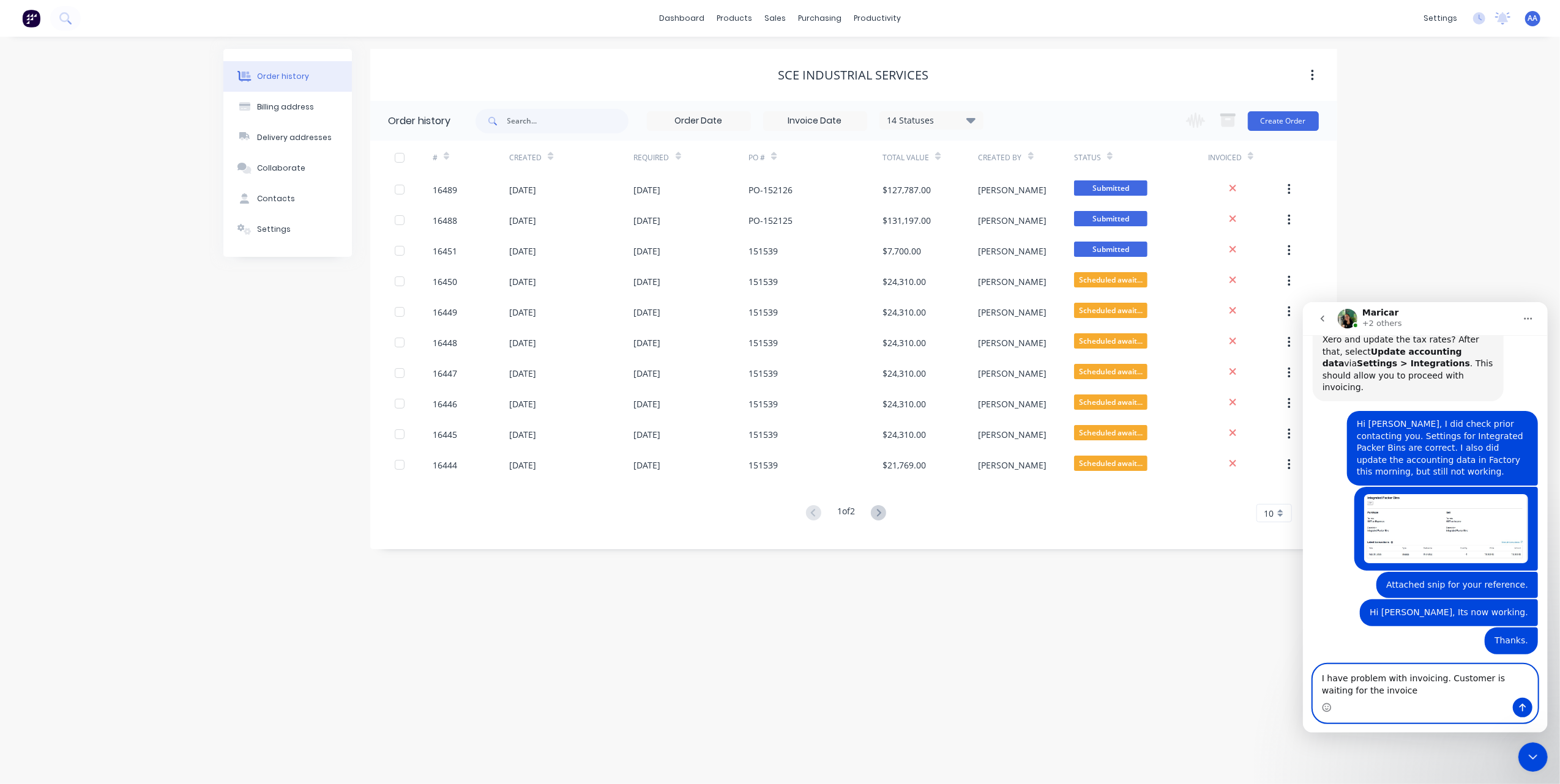
type textarea "I have problem with invoicing. Customer is waiting for the invoice."
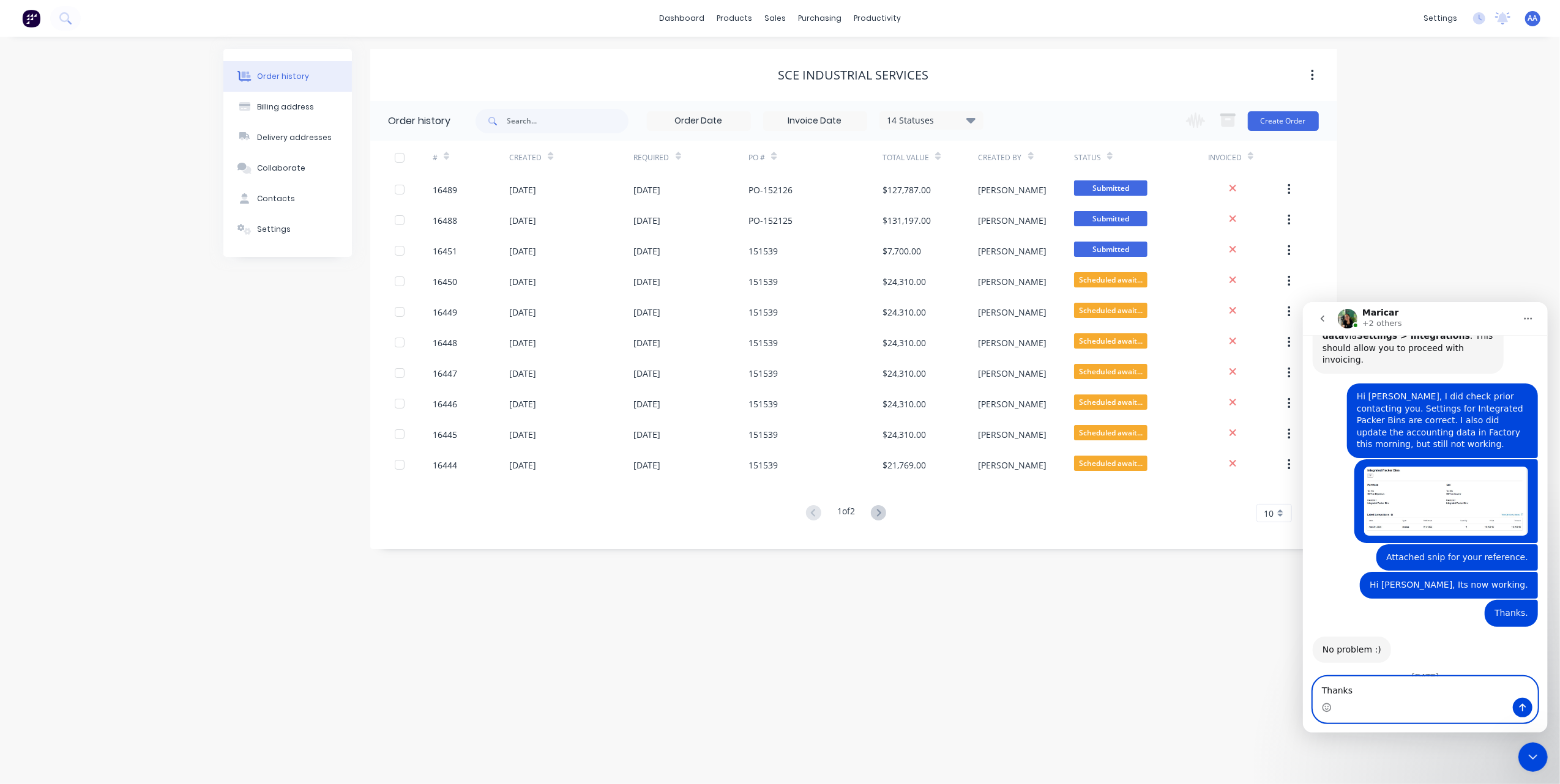
type textarea "Thanks."
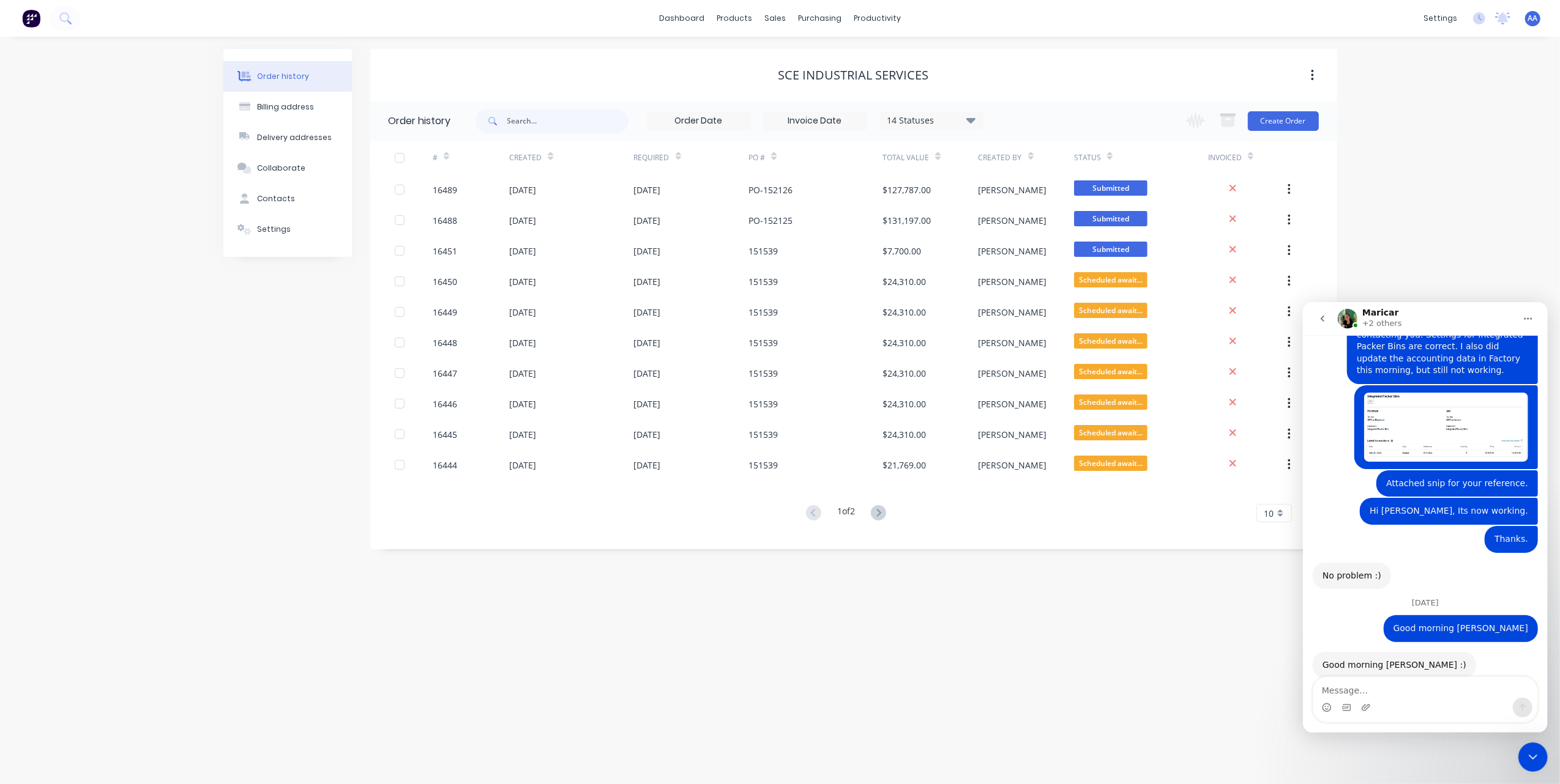
scroll to position [3562, 0]
click at [201, 459] on div "Order history Billing address Delivery addresses Collaborate Contacts Settings …" at bounding box center [780, 410] width 1560 height 747
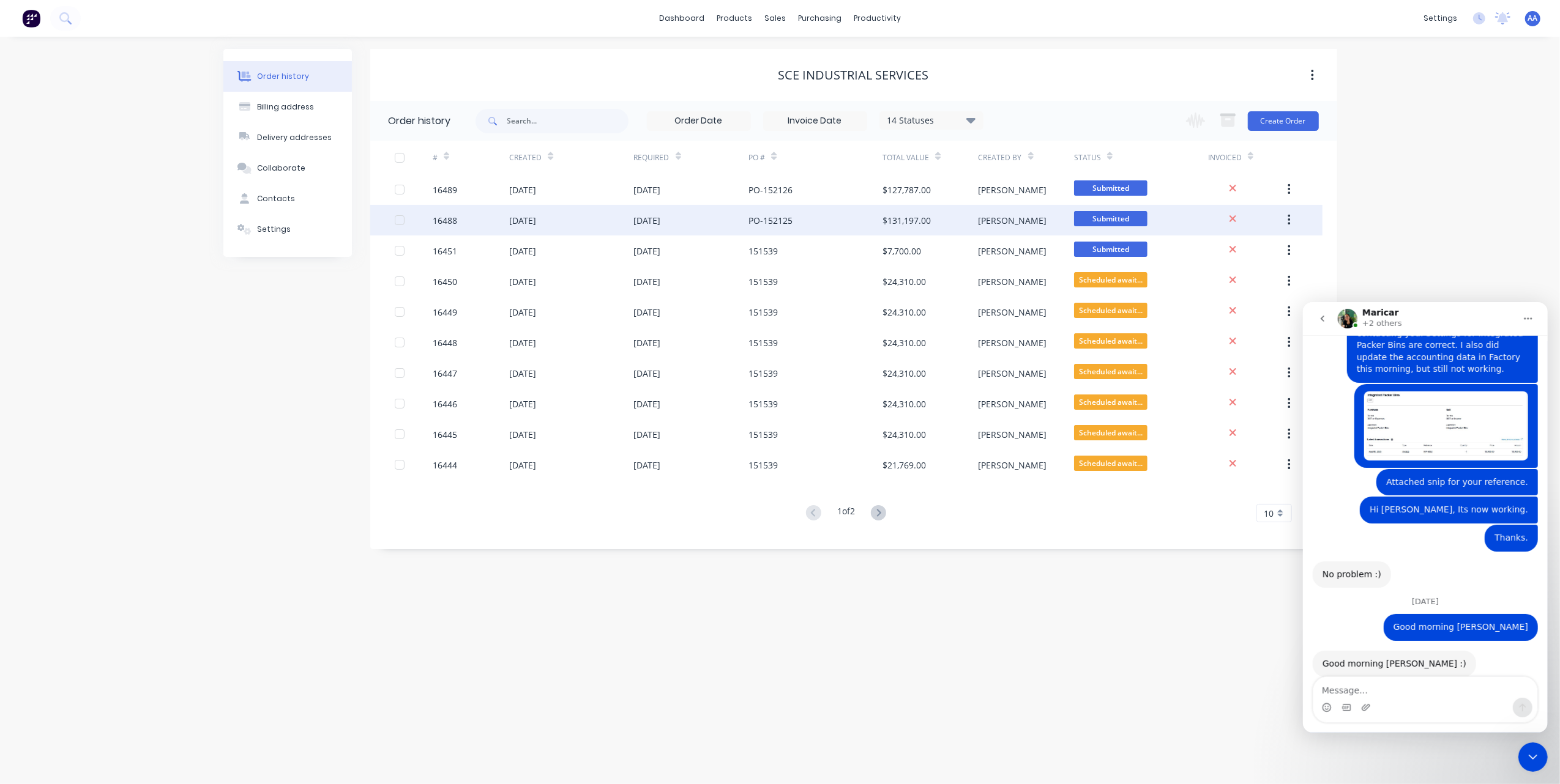
scroll to position [3587, 0]
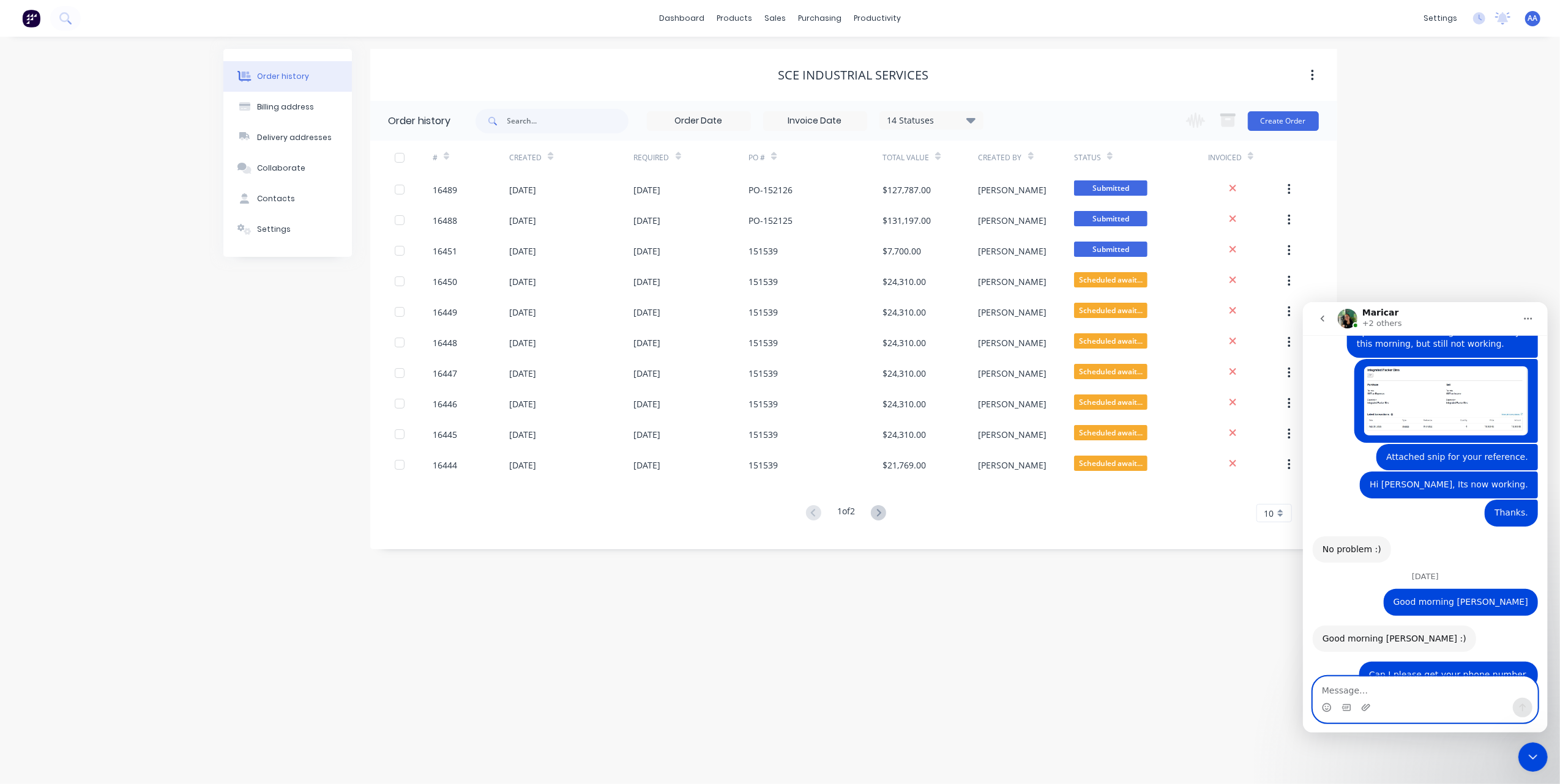
click at [1373, 689] on textarea "Message…" at bounding box center [1424, 687] width 224 height 21
type textarea "Thank you."
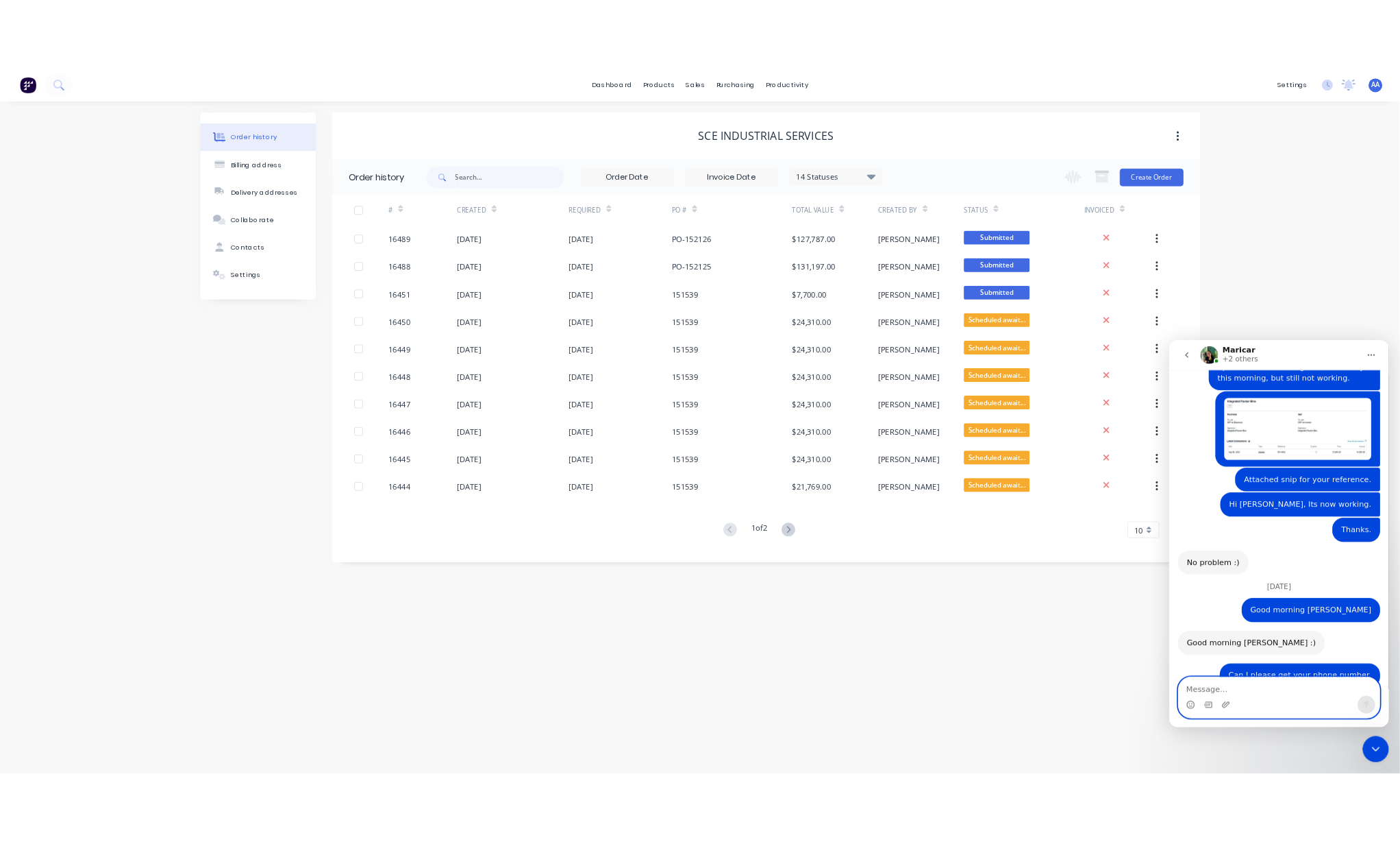
scroll to position [4060, 0]
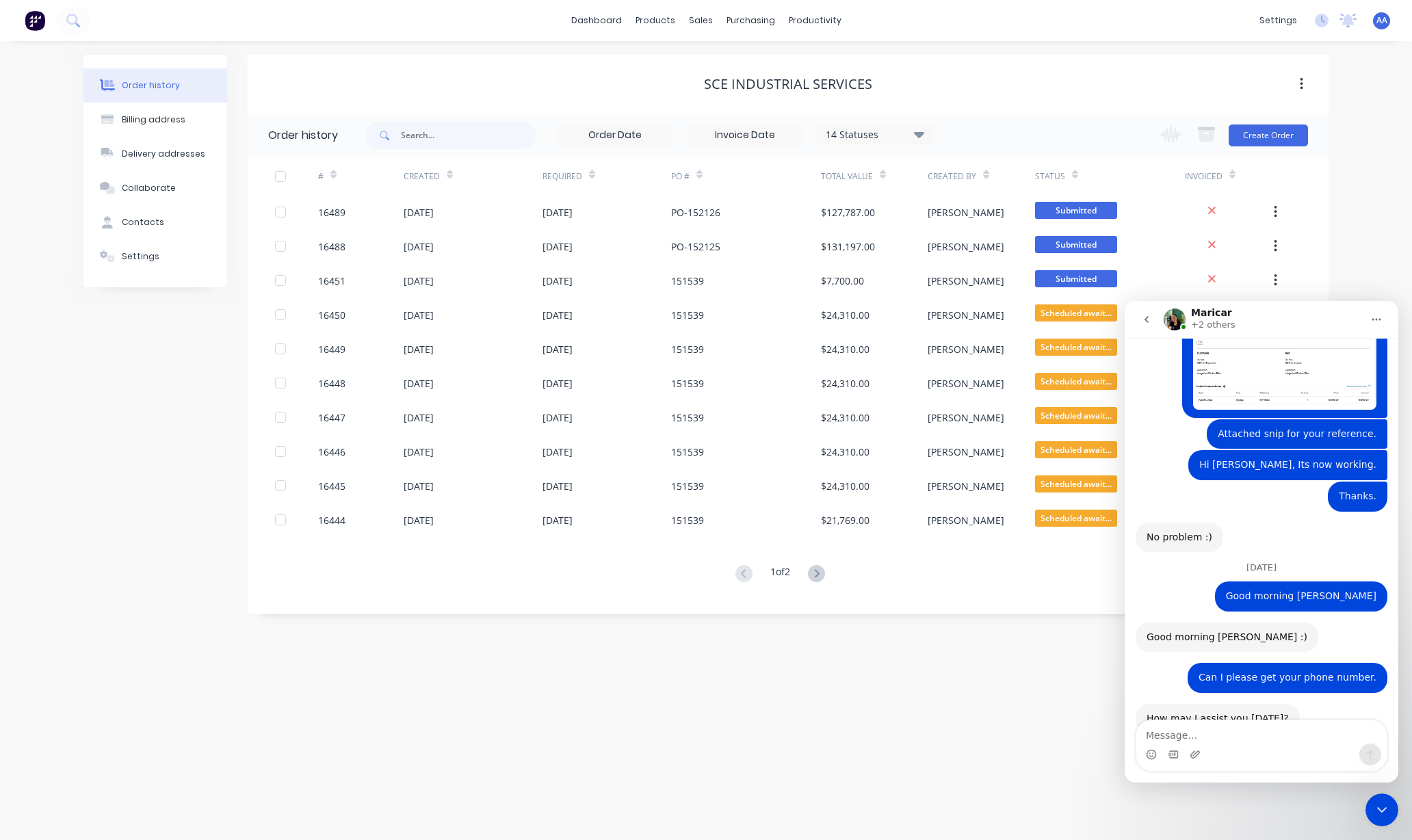
click at [1380, 805] on icon "Close Intercom Messenger" at bounding box center [1382, 810] width 16 height 16
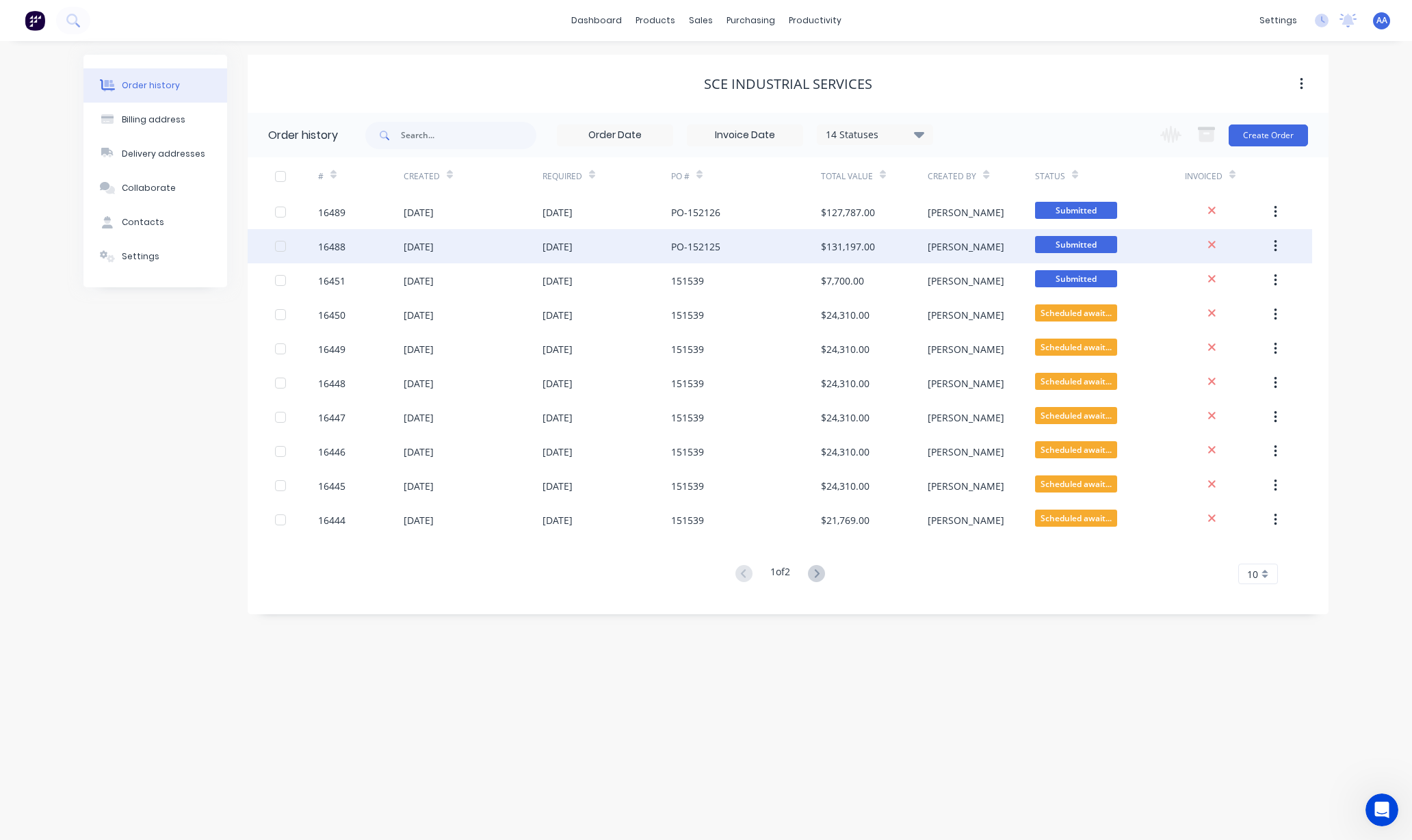
click at [573, 244] on div "[DATE]" at bounding box center [557, 246] width 30 height 14
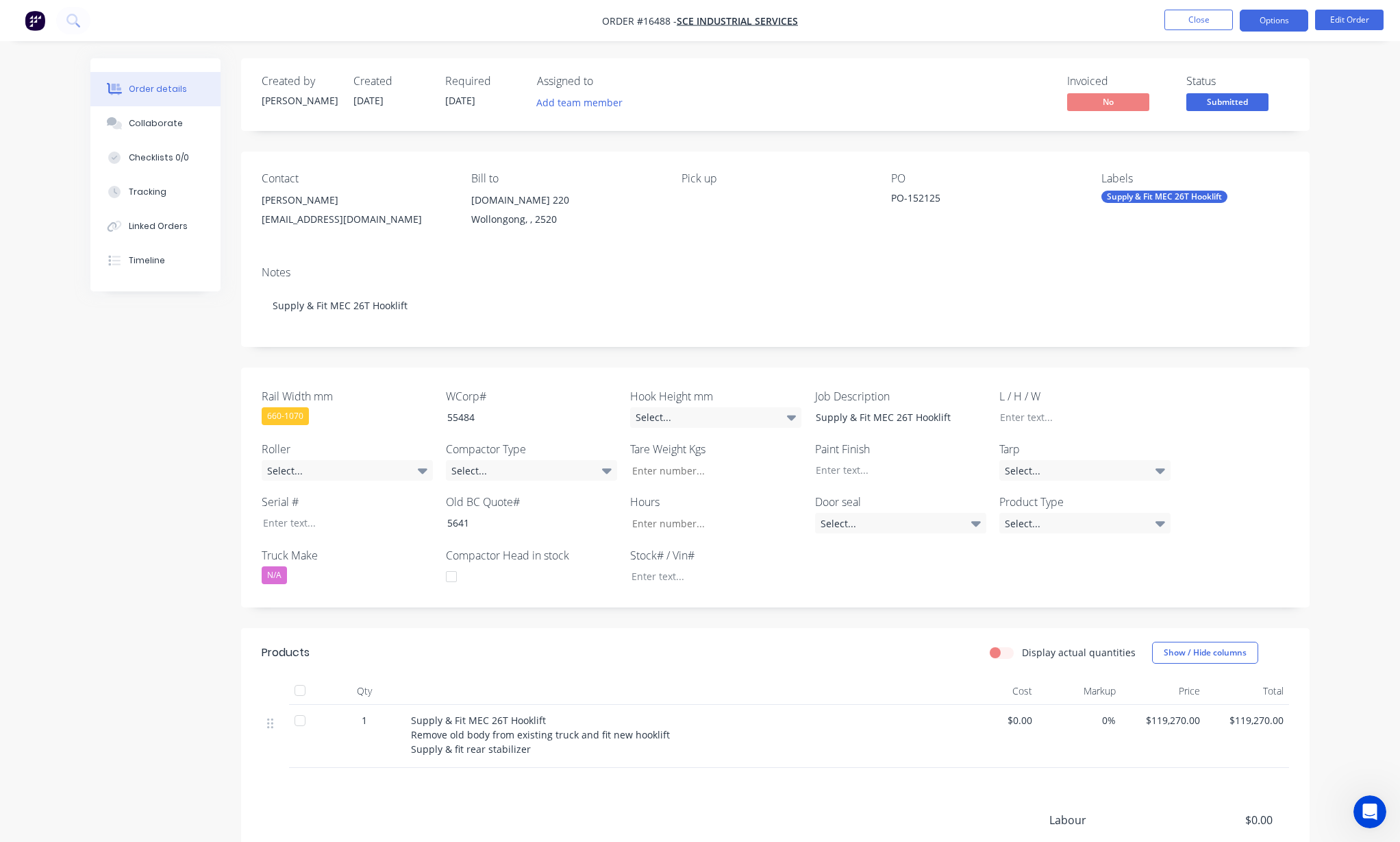
click at [1270, 12] on button "Options" at bounding box center [1274, 21] width 69 height 22
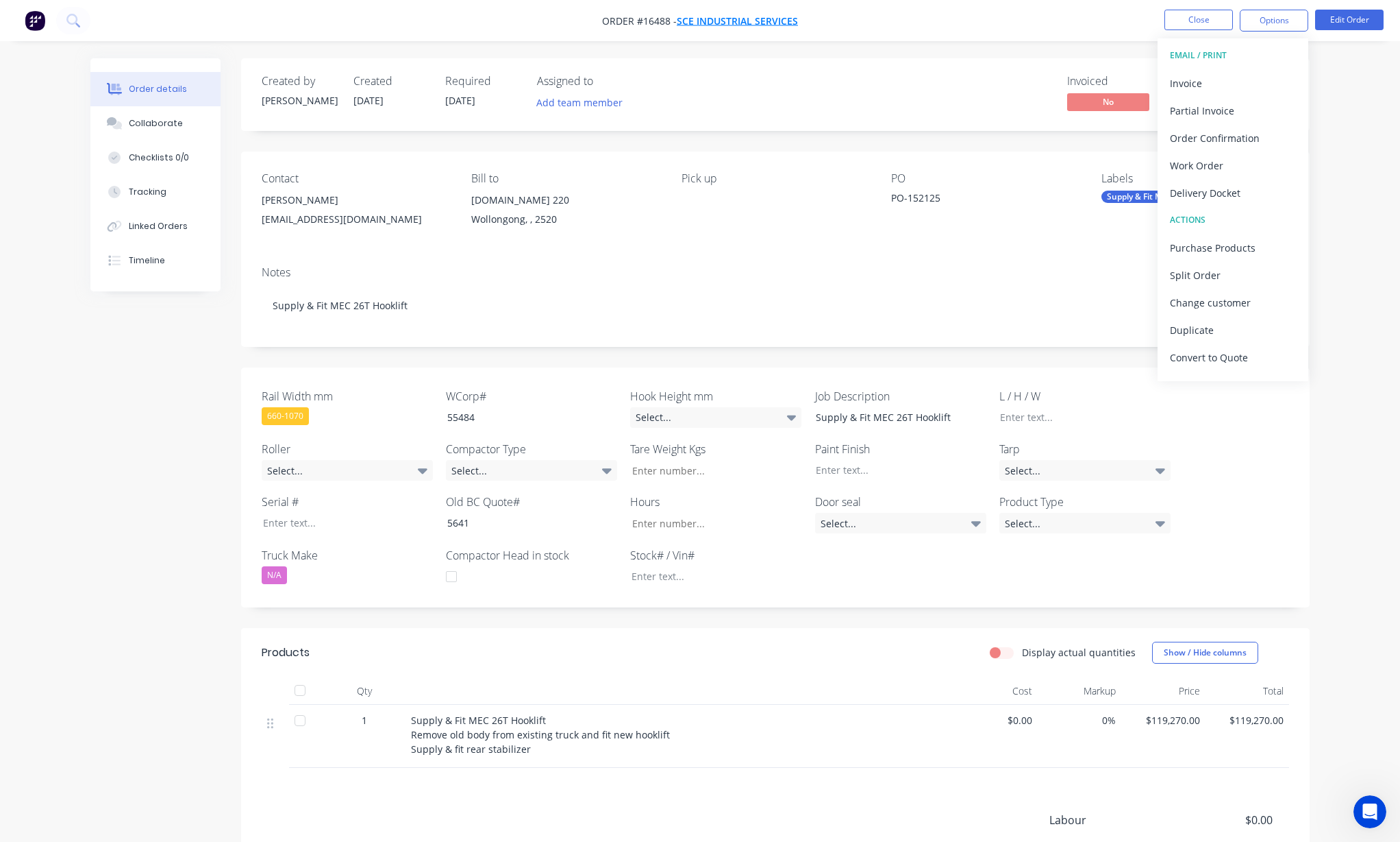
click at [726, 18] on span "SCE Industrial Services" at bounding box center [738, 21] width 122 height 13
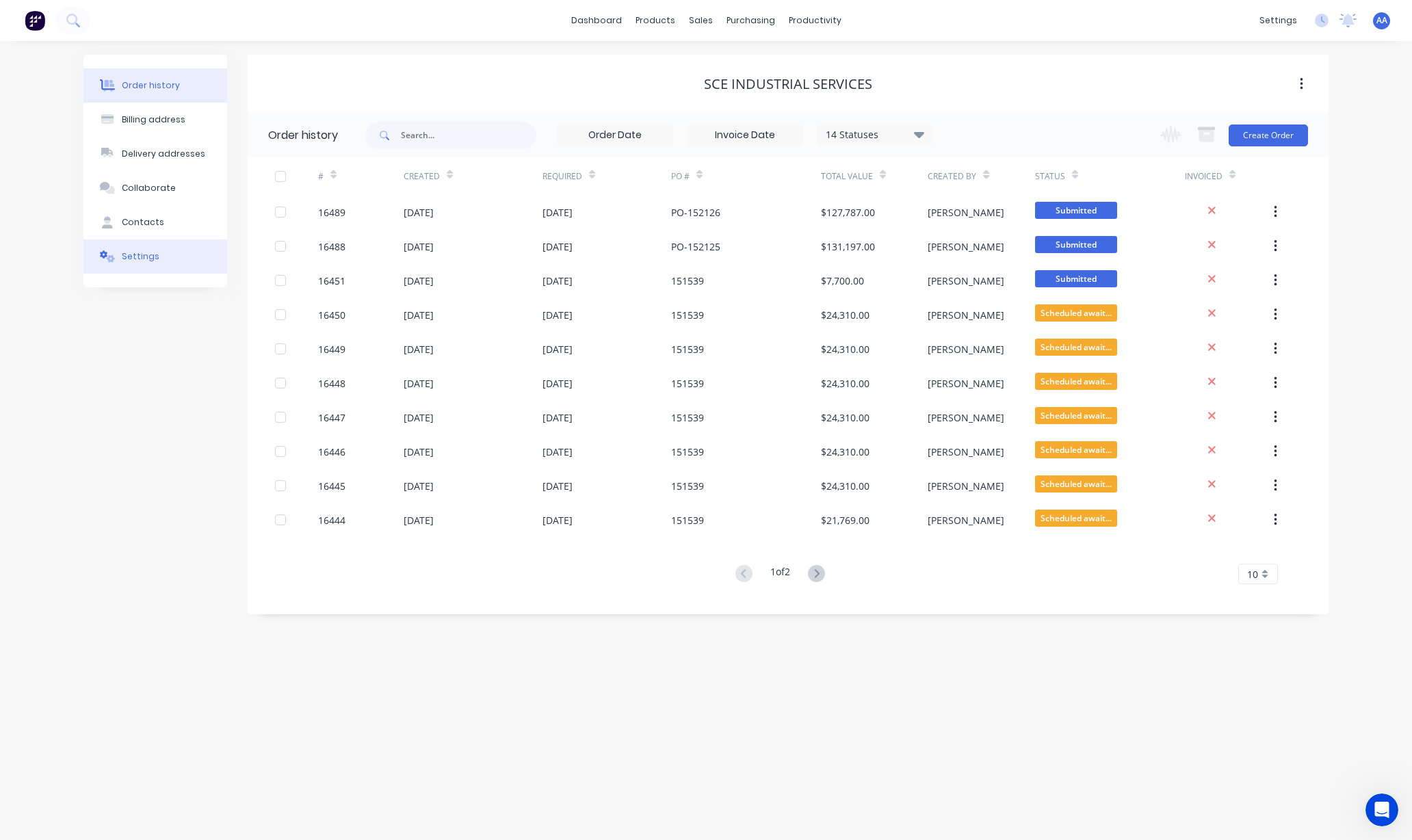
click at [156, 259] on button "Settings" at bounding box center [155, 256] width 144 height 34
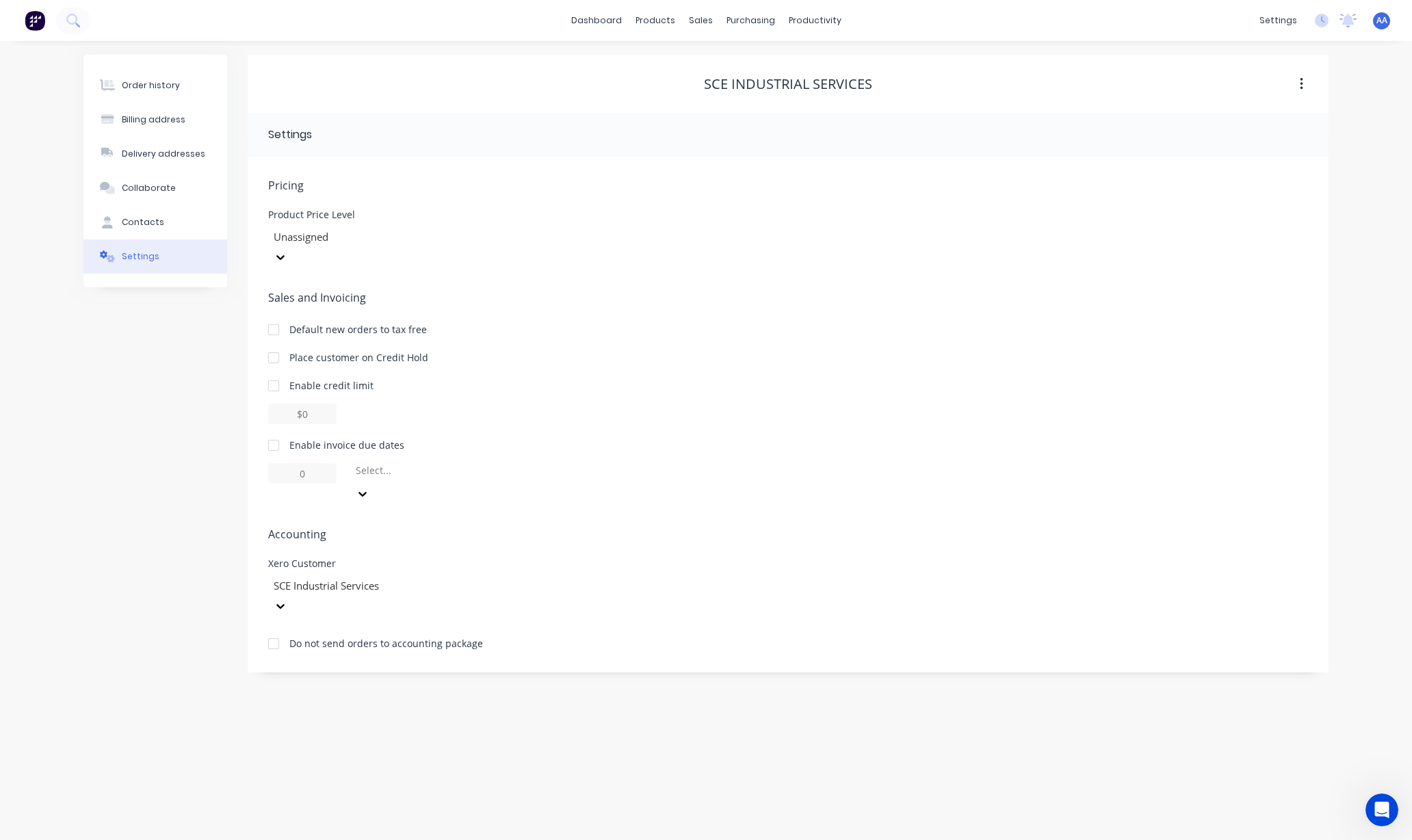
click at [365, 228] on div at bounding box center [370, 236] width 197 height 17
click at [371, 233] on div at bounding box center [370, 236] width 197 height 17
click at [301, 184] on span "Pricing" at bounding box center [789, 185] width 1040 height 16
click at [146, 225] on div "Contacts" at bounding box center [143, 222] width 43 height 12
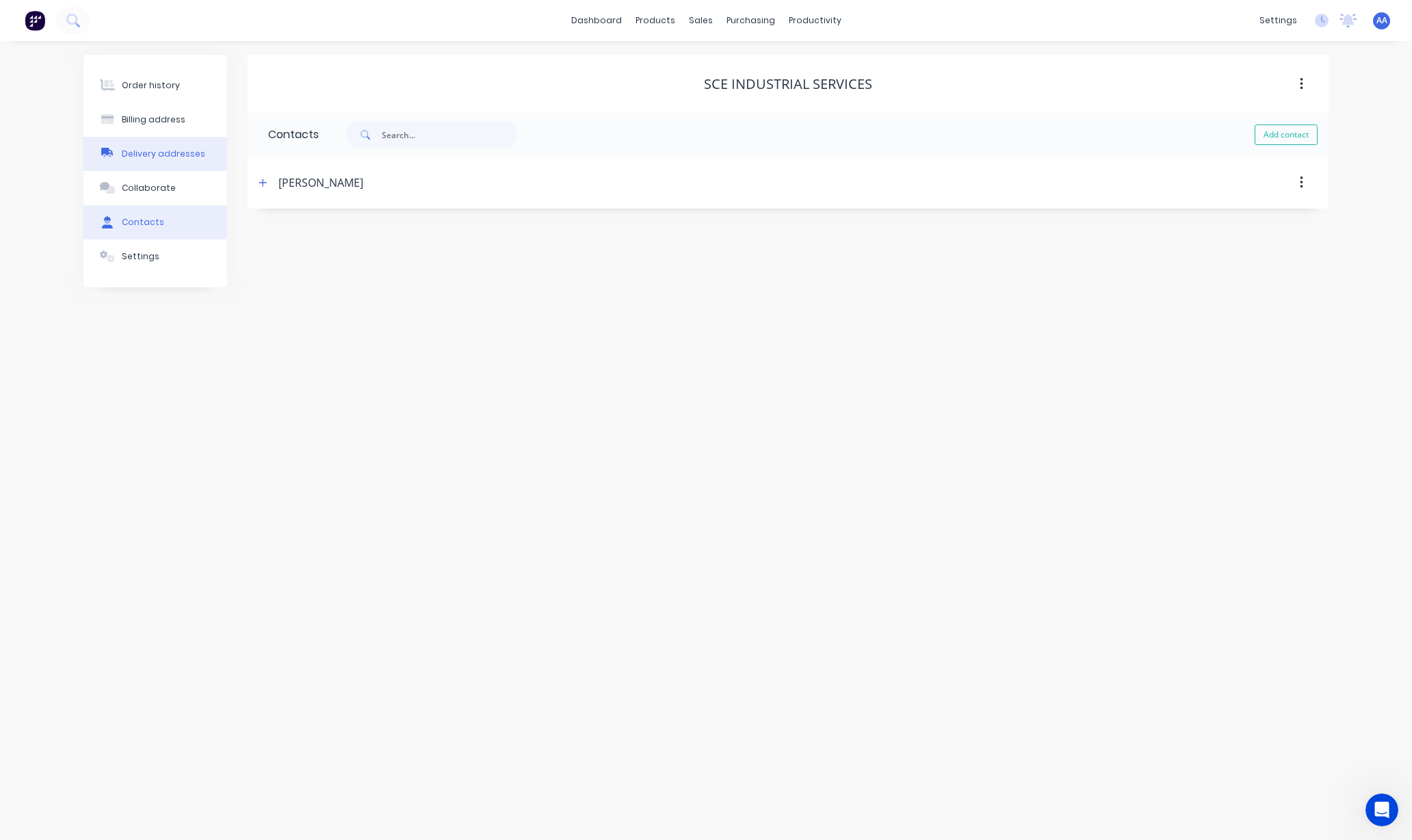
click at [160, 154] on div "Delivery addresses" at bounding box center [163, 154] width 84 height 12
click at [164, 110] on button "Billing address" at bounding box center [155, 119] width 144 height 34
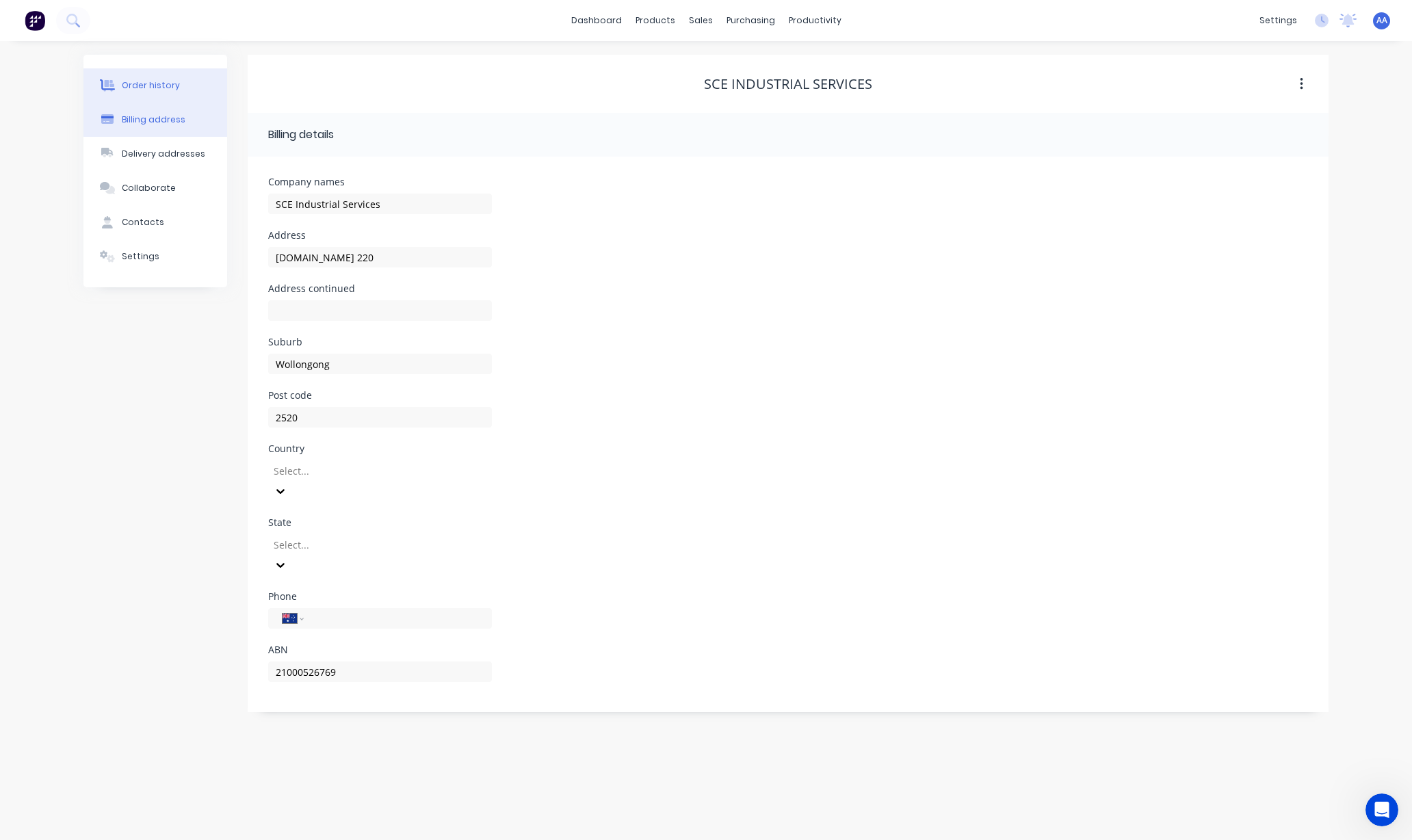
click at [161, 85] on div "Order history" at bounding box center [150, 86] width 58 height 12
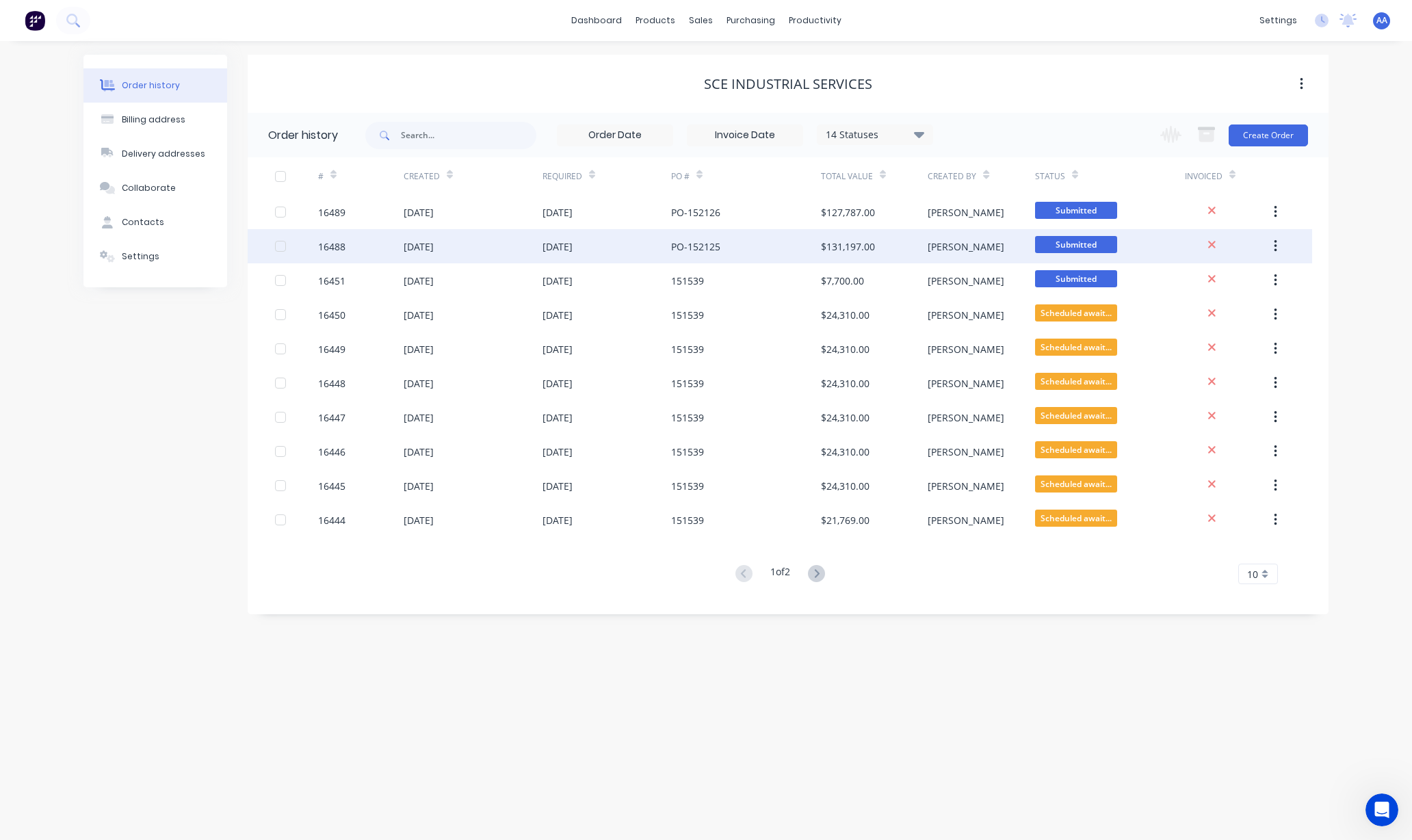
click at [533, 244] on div "[DATE]" at bounding box center [473, 246] width 139 height 34
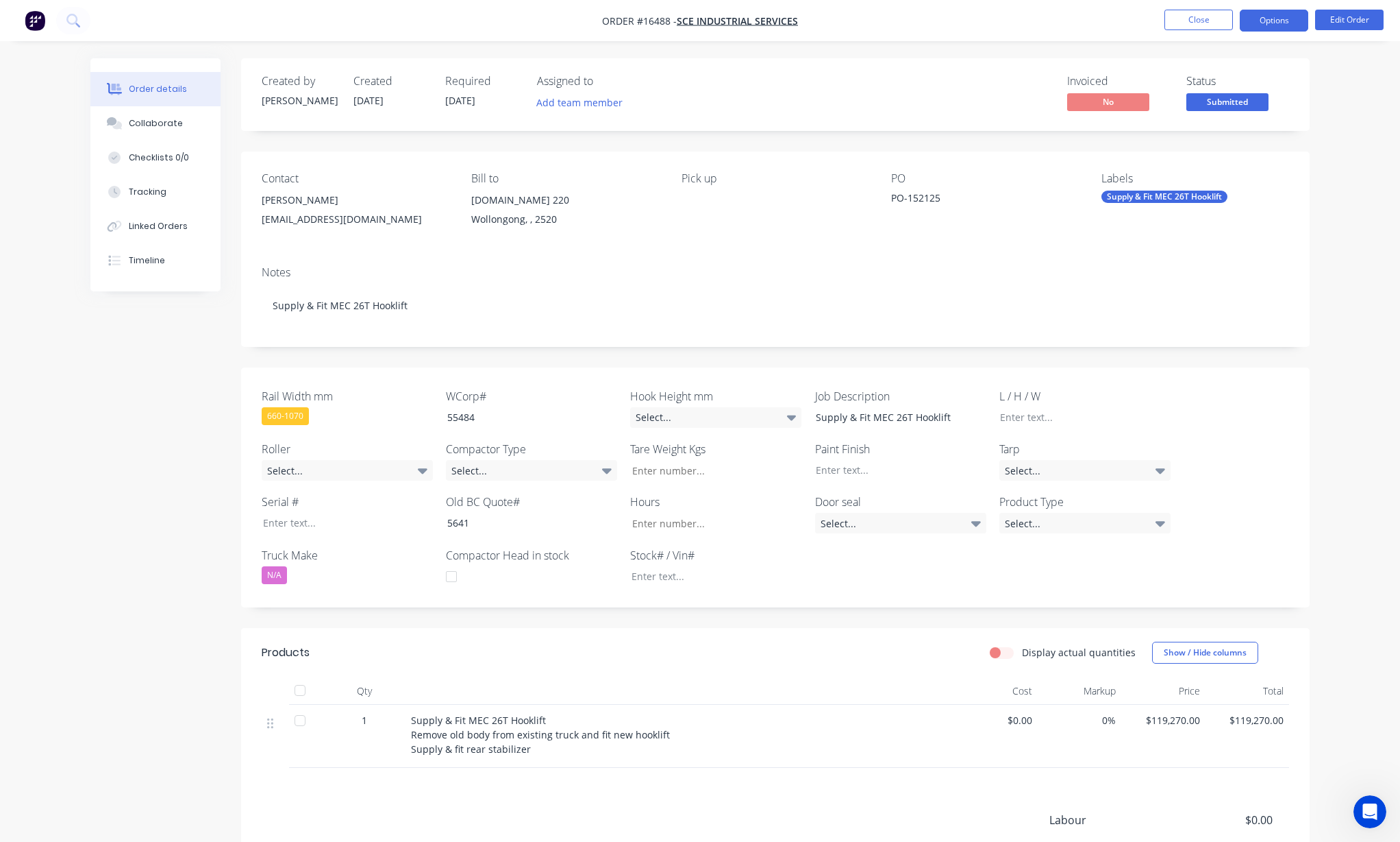
click at [1262, 22] on button "Options" at bounding box center [1274, 21] width 69 height 22
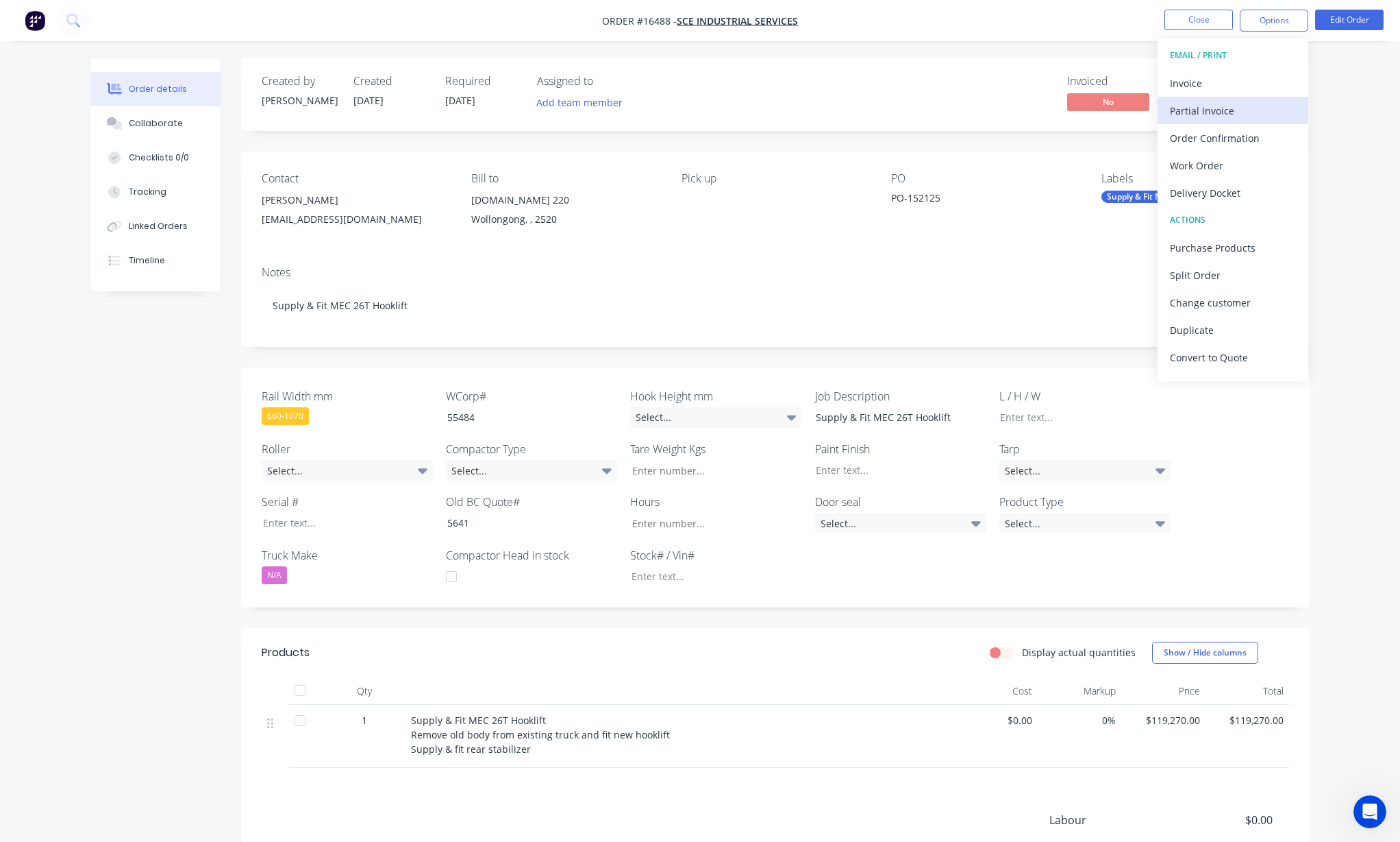
click at [1201, 105] on div "Partial Invoice" at bounding box center [1233, 111] width 126 height 20
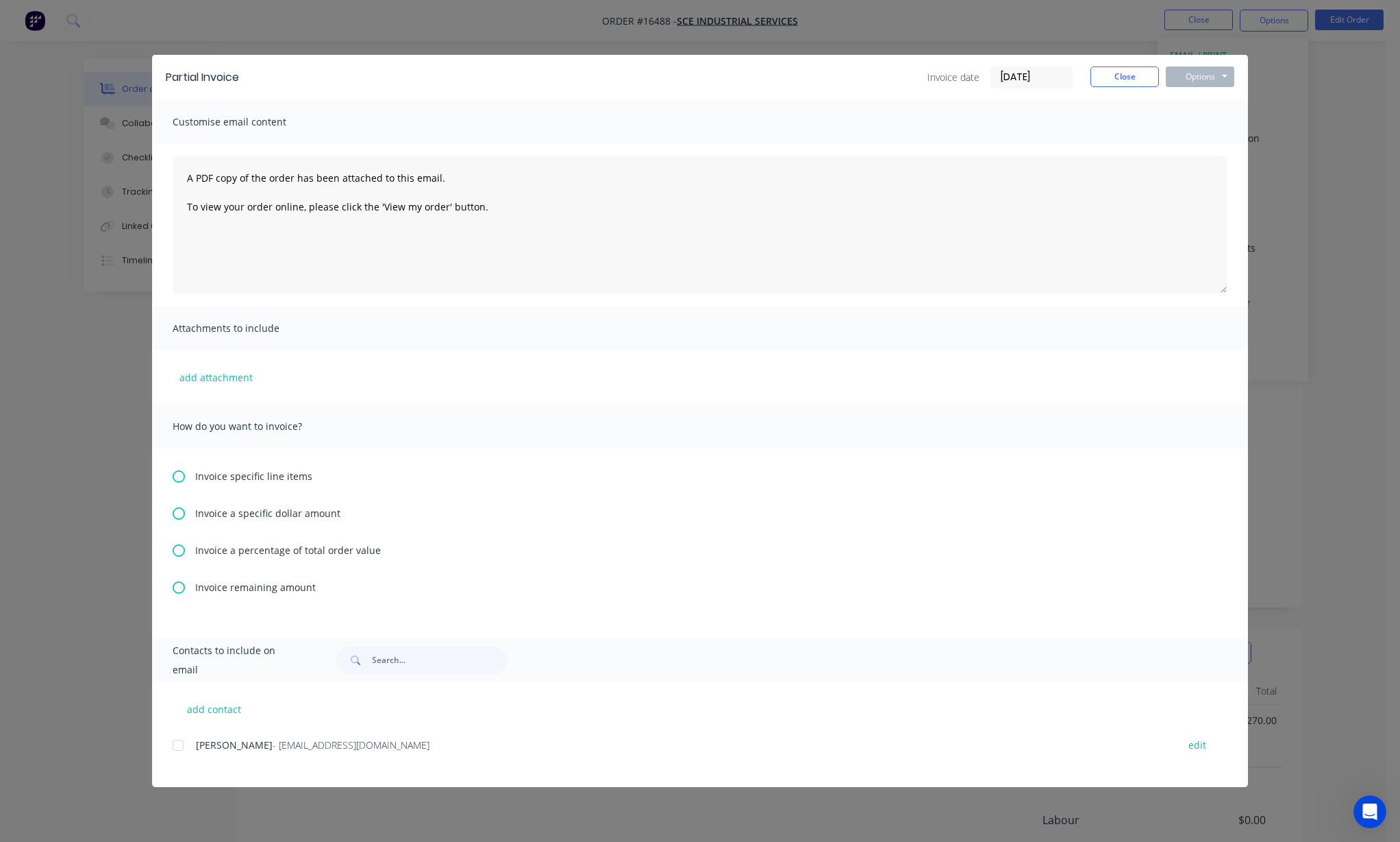
click at [262, 475] on span "Invoice specific line items" at bounding box center [254, 476] width 117 height 14
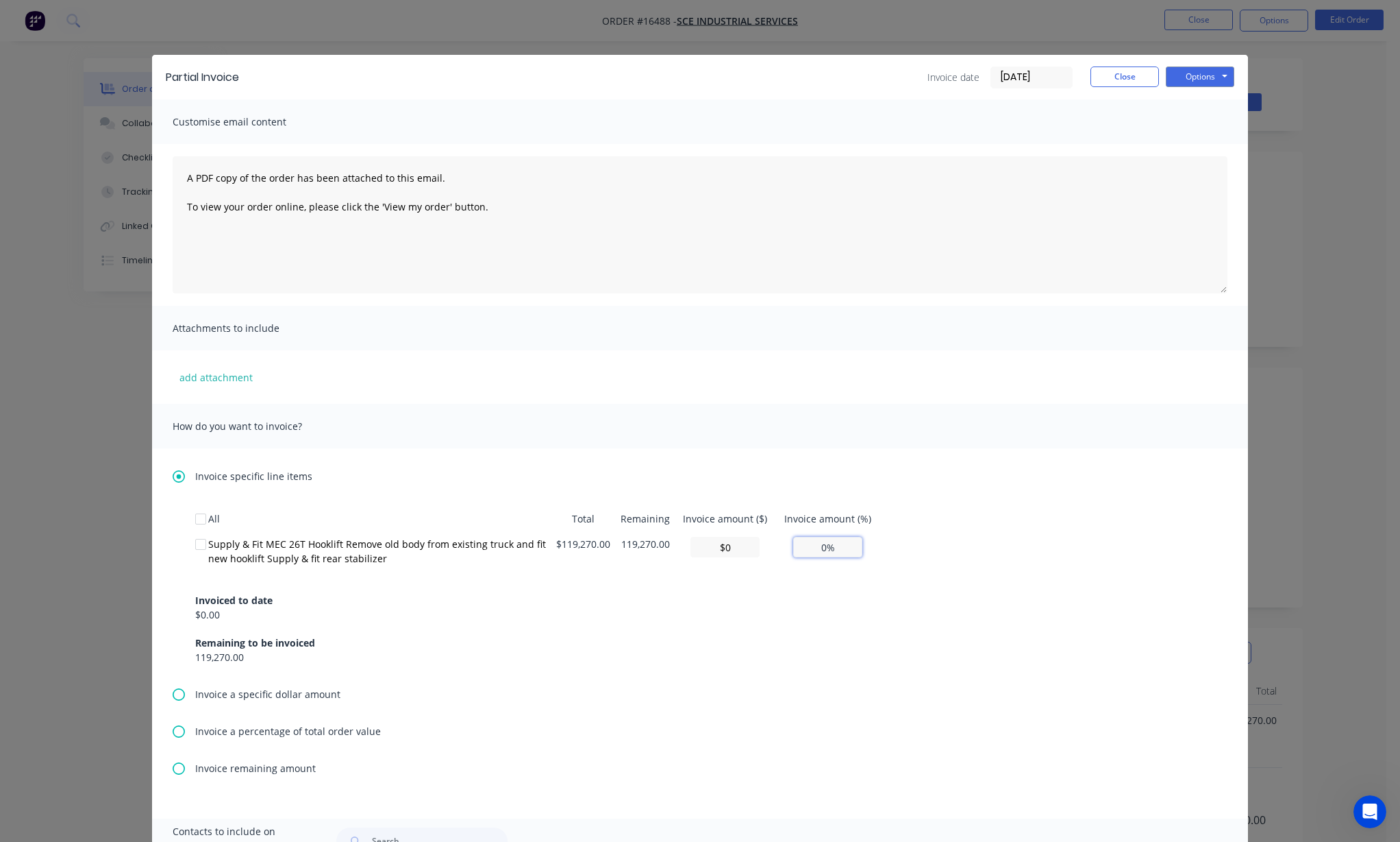
click at [817, 550] on input "0%" at bounding box center [827, 546] width 69 height 21
type input "$23,854.00"
type input "20%"
click at [826, 609] on div "Invoiced to date $0.00 Remaining to be invoiced 119,270.00" at bounding box center [700, 620] width 1010 height 88
click at [1207, 72] on button "Options" at bounding box center [1200, 76] width 69 height 21
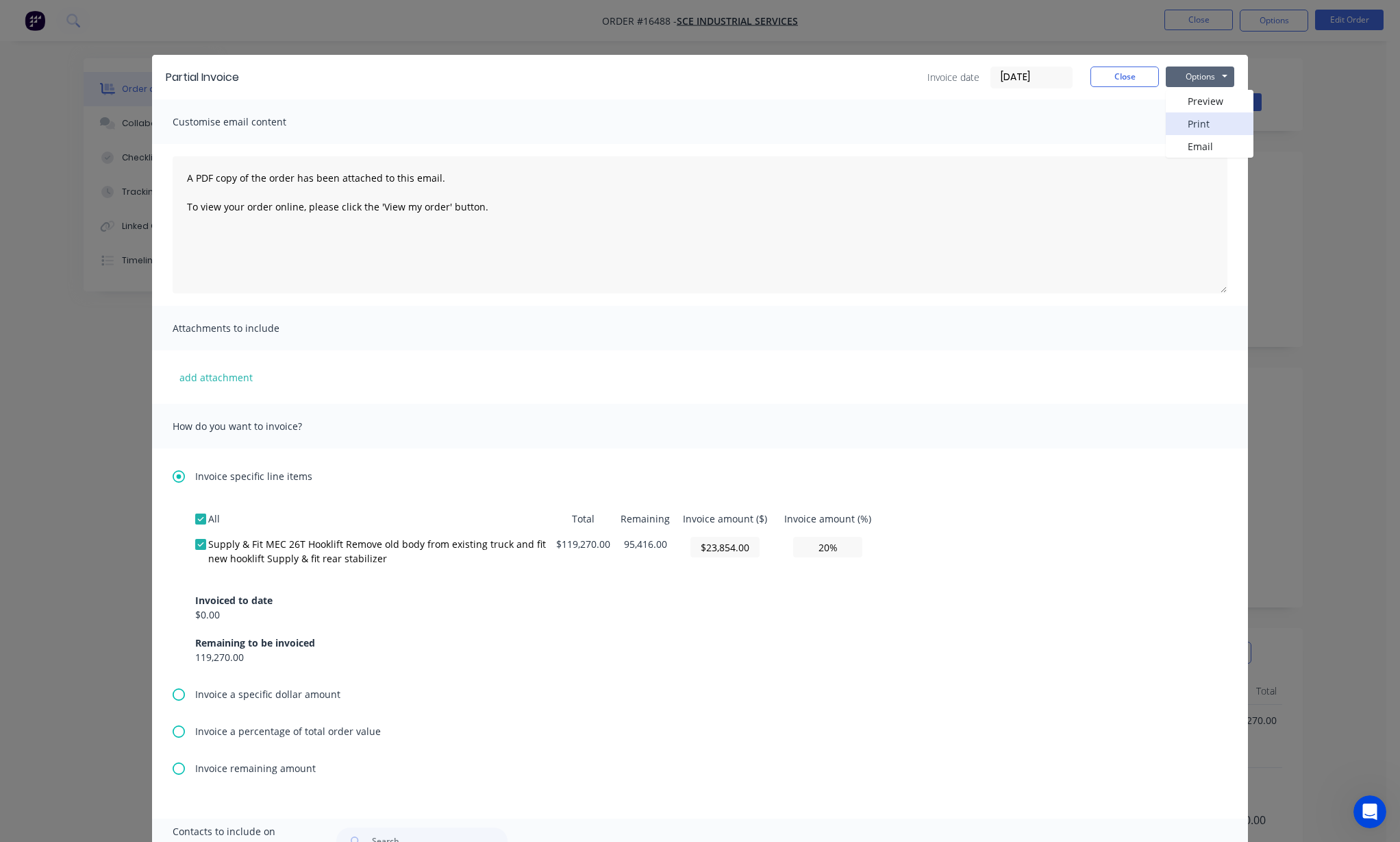
click at [1190, 128] on button "Print" at bounding box center [1210, 123] width 88 height 22
click at [1121, 77] on button "Close" at bounding box center [1125, 76] width 69 height 21
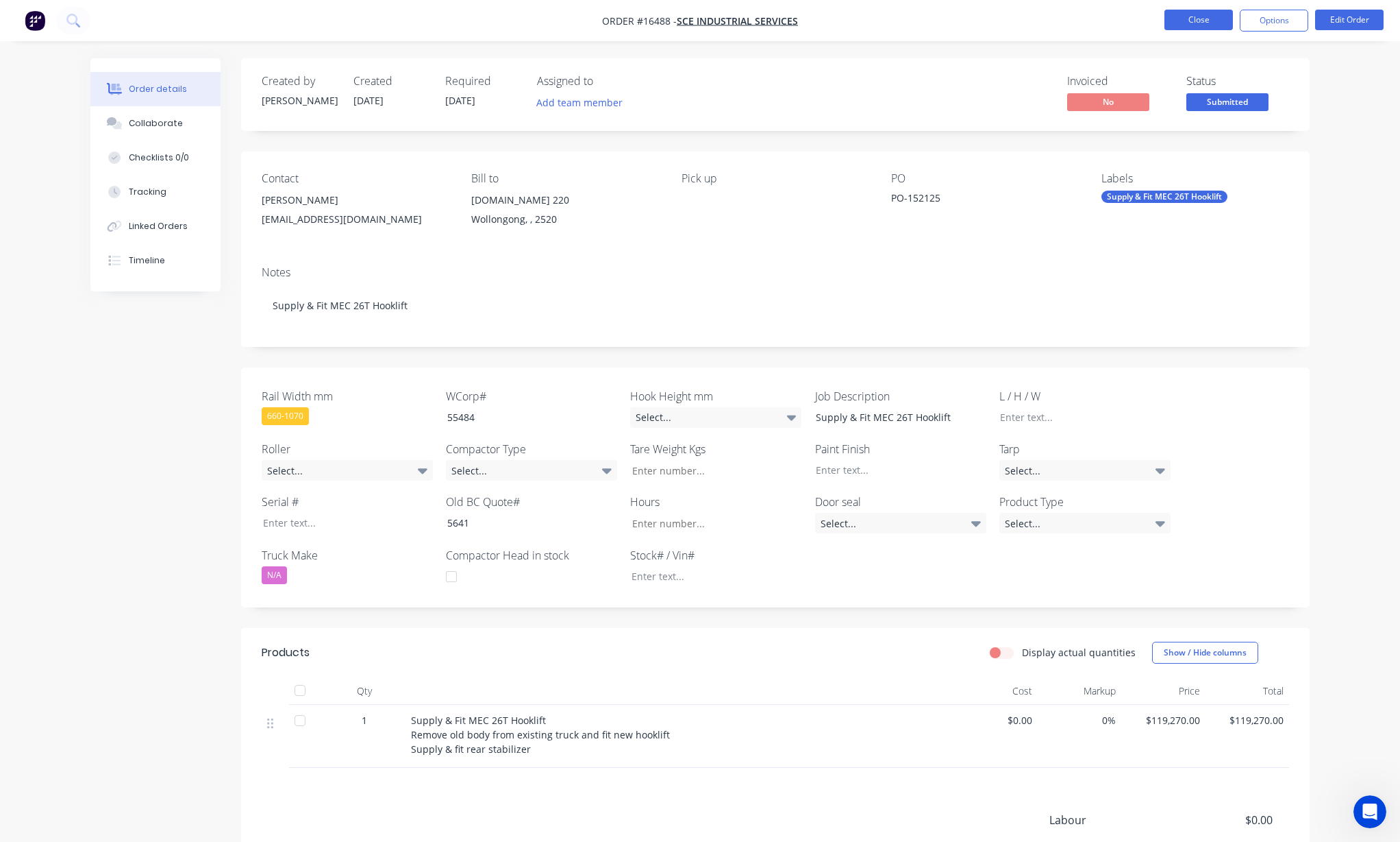
click at [1201, 25] on button "Close" at bounding box center [1199, 20] width 69 height 21
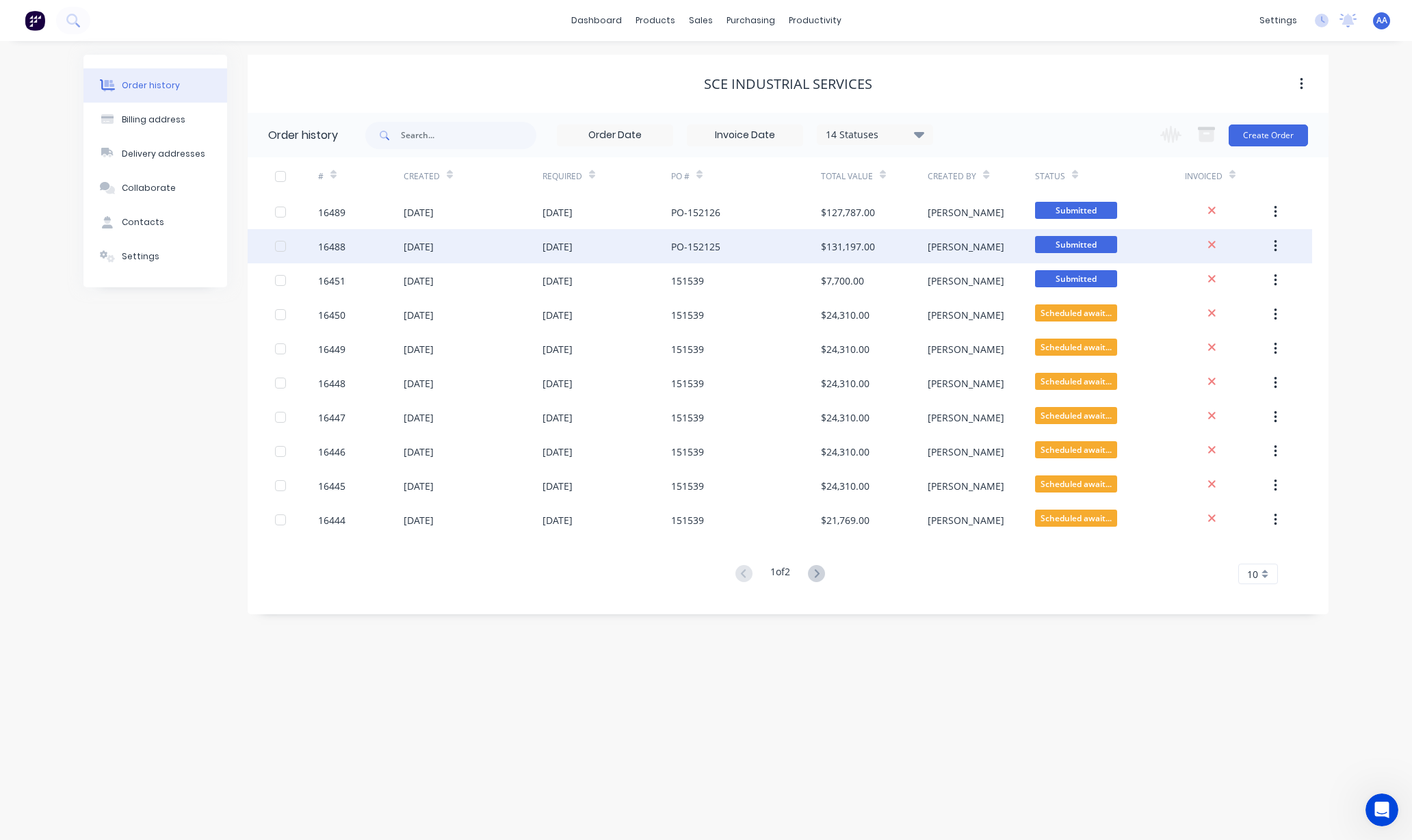
click at [632, 239] on div "[DATE]" at bounding box center [607, 246] width 128 height 34
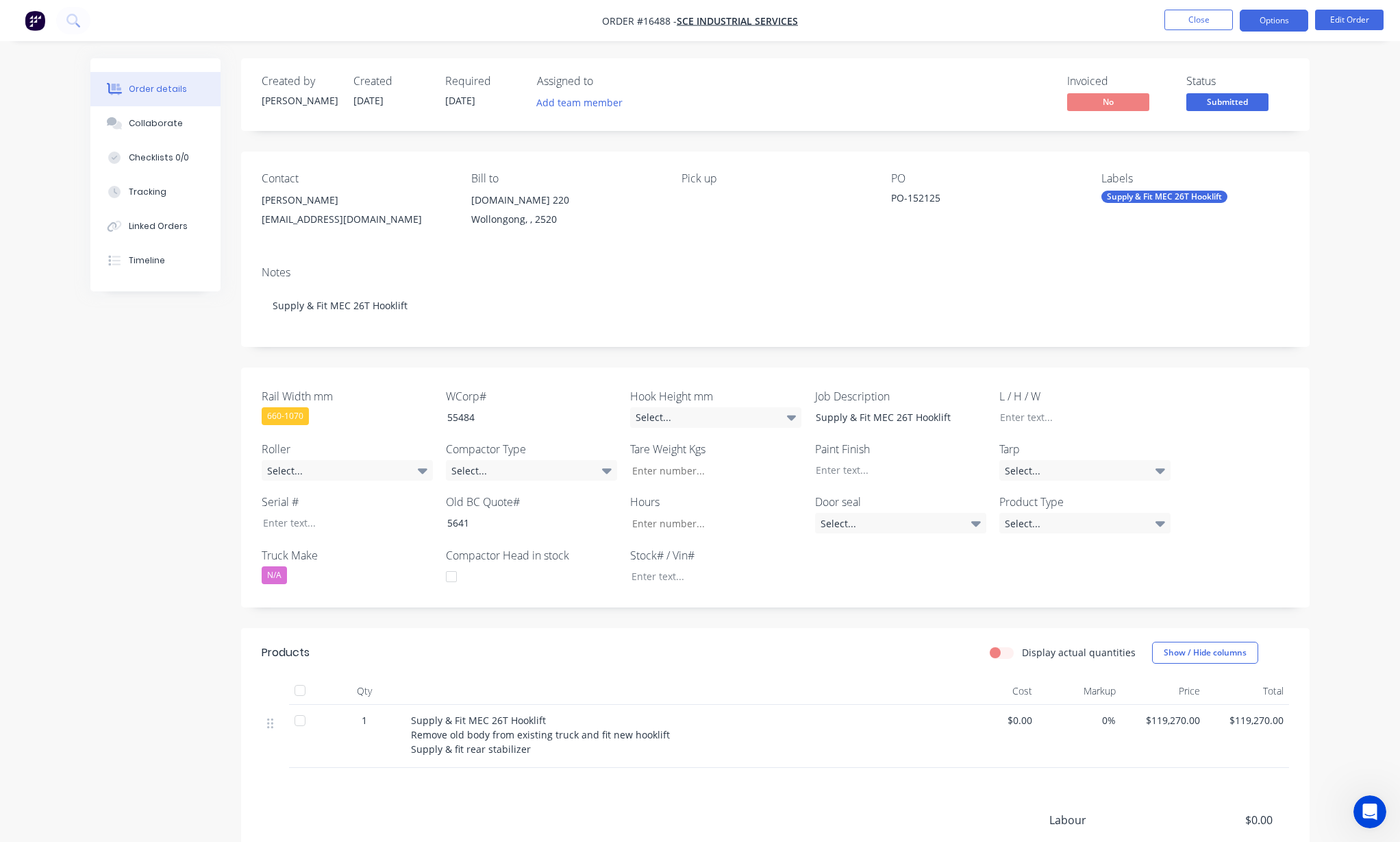
click at [1256, 21] on button "Options" at bounding box center [1274, 21] width 69 height 22
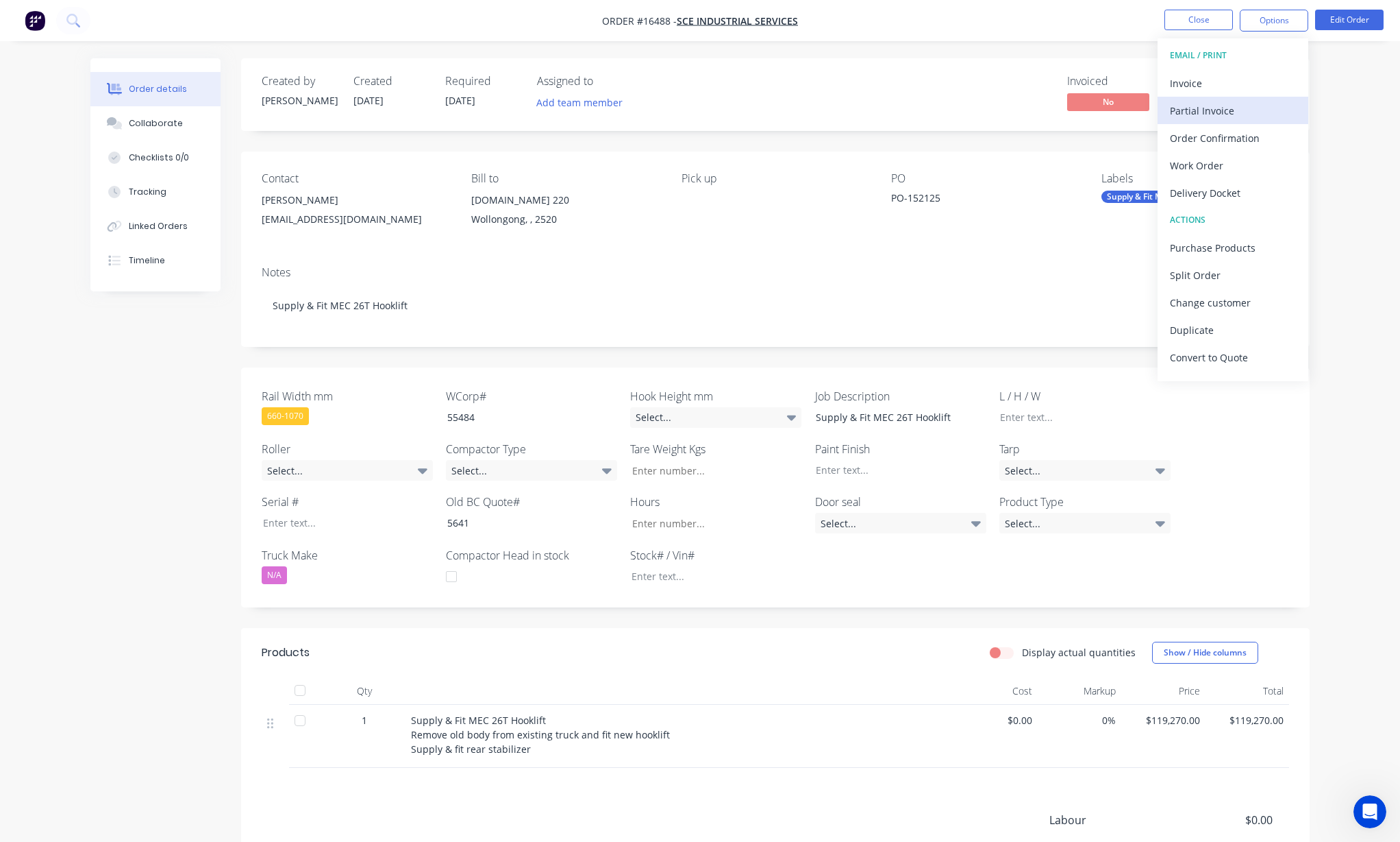
click at [1202, 110] on div "Partial Invoice" at bounding box center [1233, 111] width 126 height 20
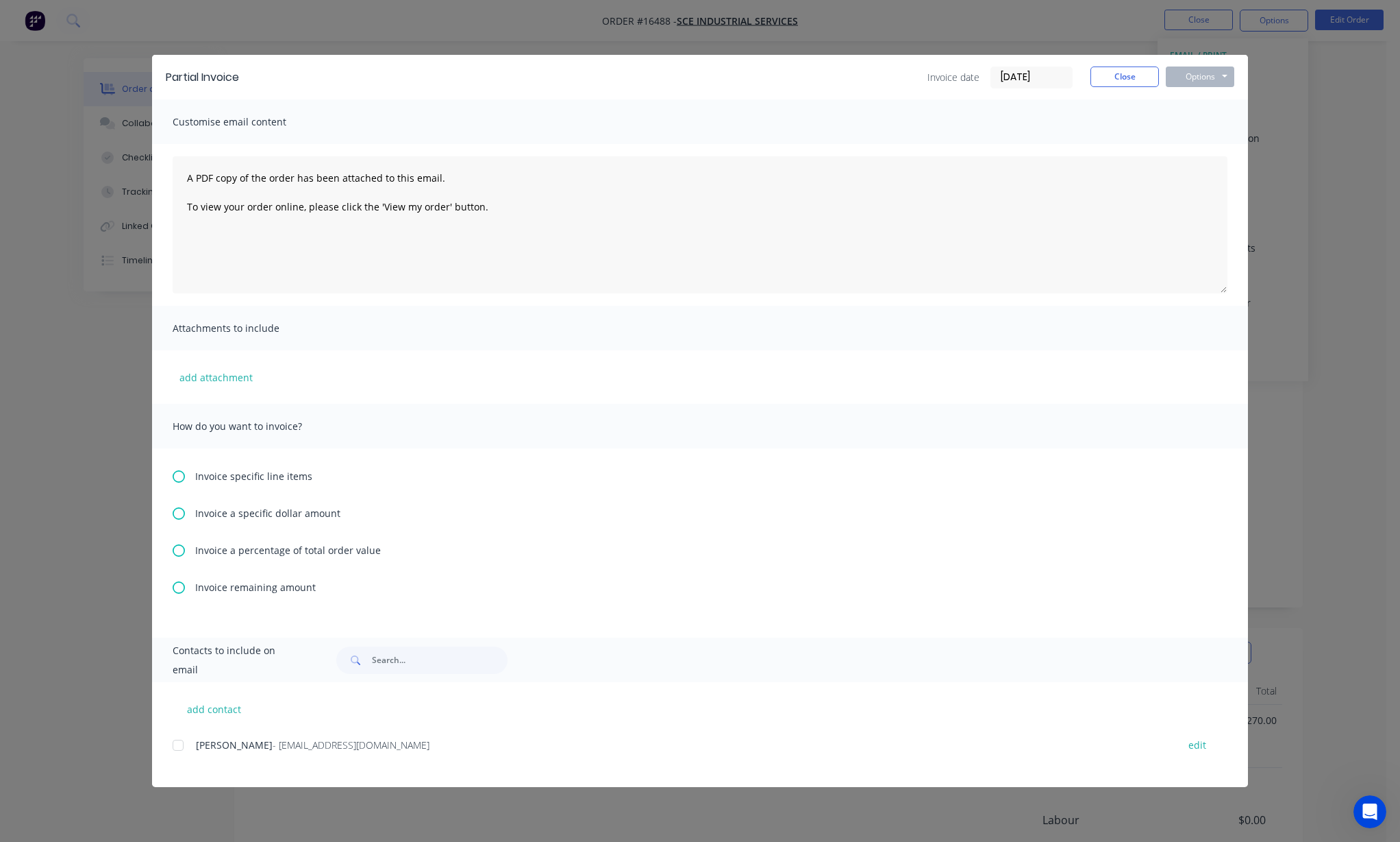
click at [176, 472] on icon at bounding box center [179, 476] width 13 height 13
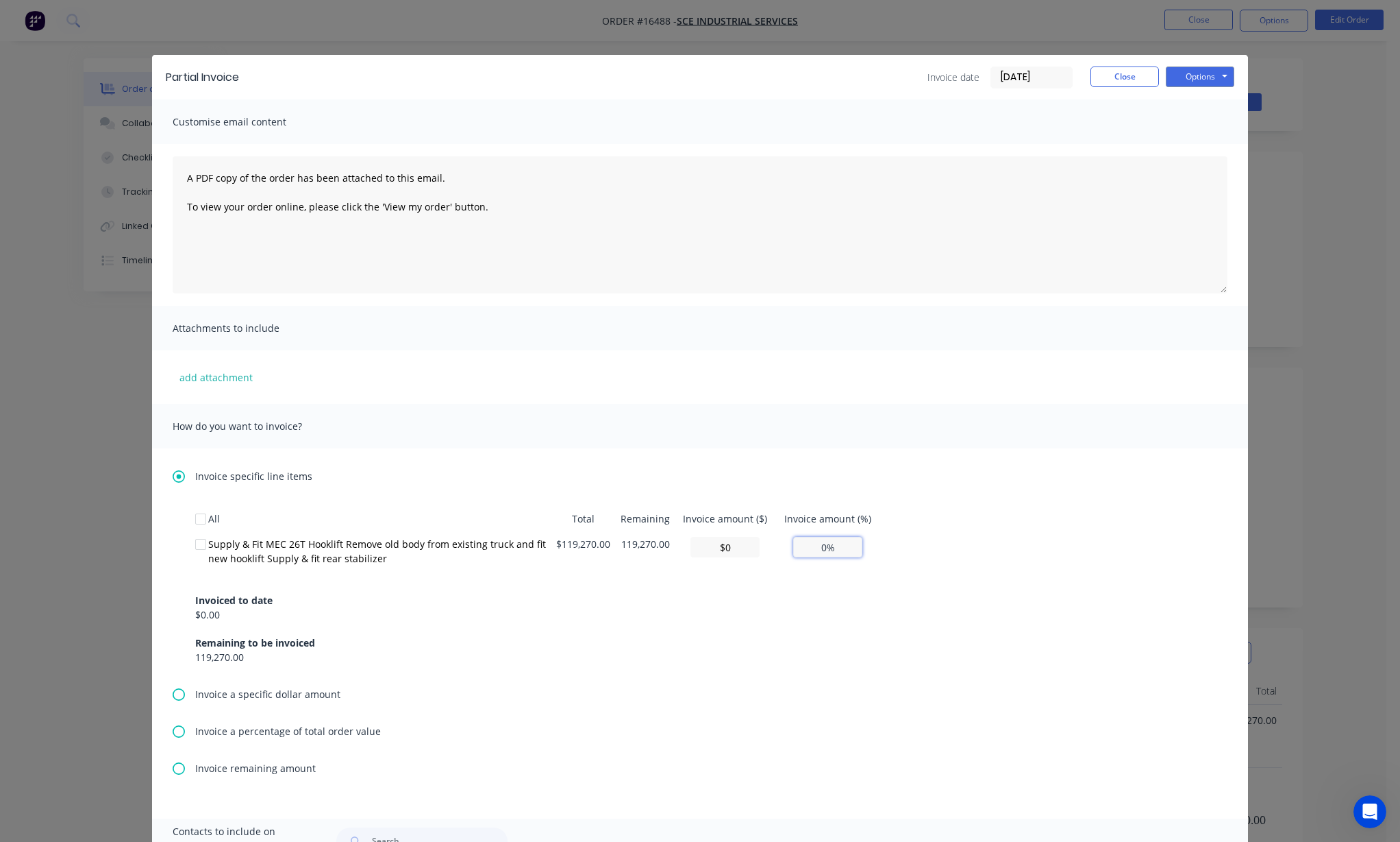
click at [814, 548] on input "0%" at bounding box center [827, 546] width 69 height 21
type input "$23,854.00"
type input "20%"
click at [784, 579] on div "Invoiced to date $0.00 Remaining to be invoiced 119,270.00" at bounding box center [700, 620] width 1010 height 88
click at [1195, 72] on button "Options" at bounding box center [1200, 76] width 69 height 21
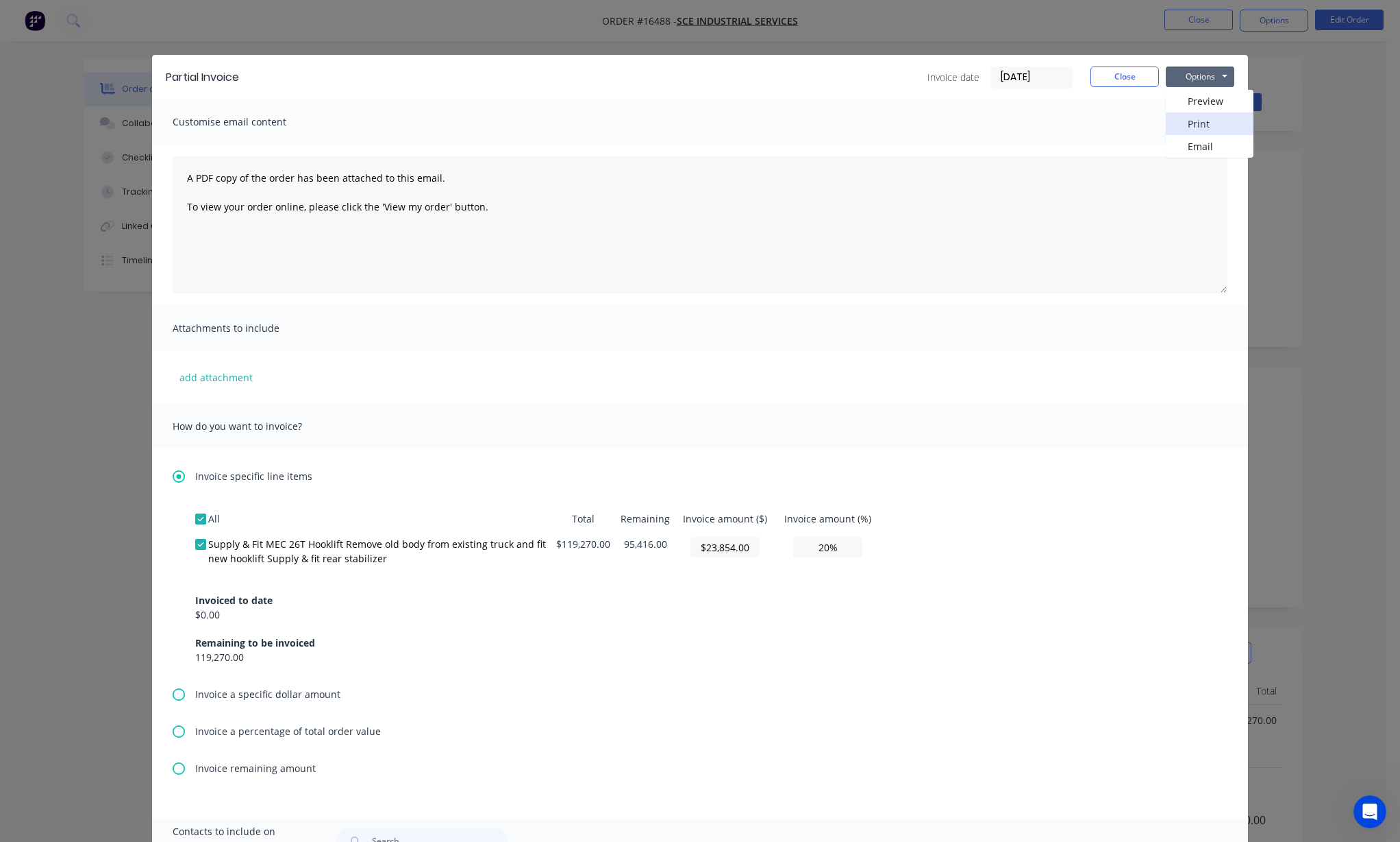
click at [1212, 122] on button "Print" at bounding box center [1210, 123] width 88 height 22
click at [1203, 74] on button "Options" at bounding box center [1200, 76] width 69 height 21
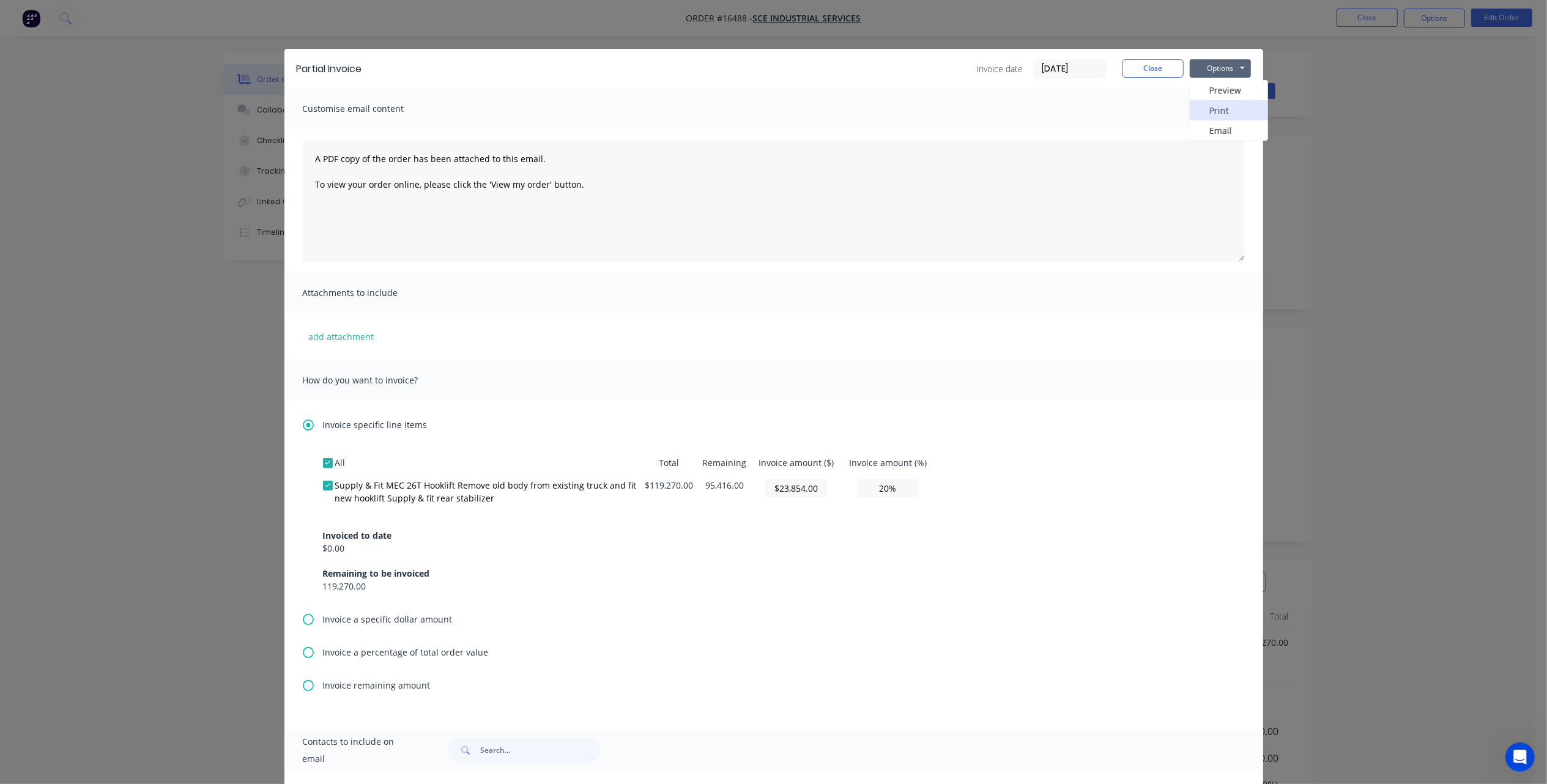
click at [1217, 111] on button "Print" at bounding box center [1229, 110] width 78 height 20
click at [1145, 65] on button "Close" at bounding box center [1153, 68] width 61 height 18
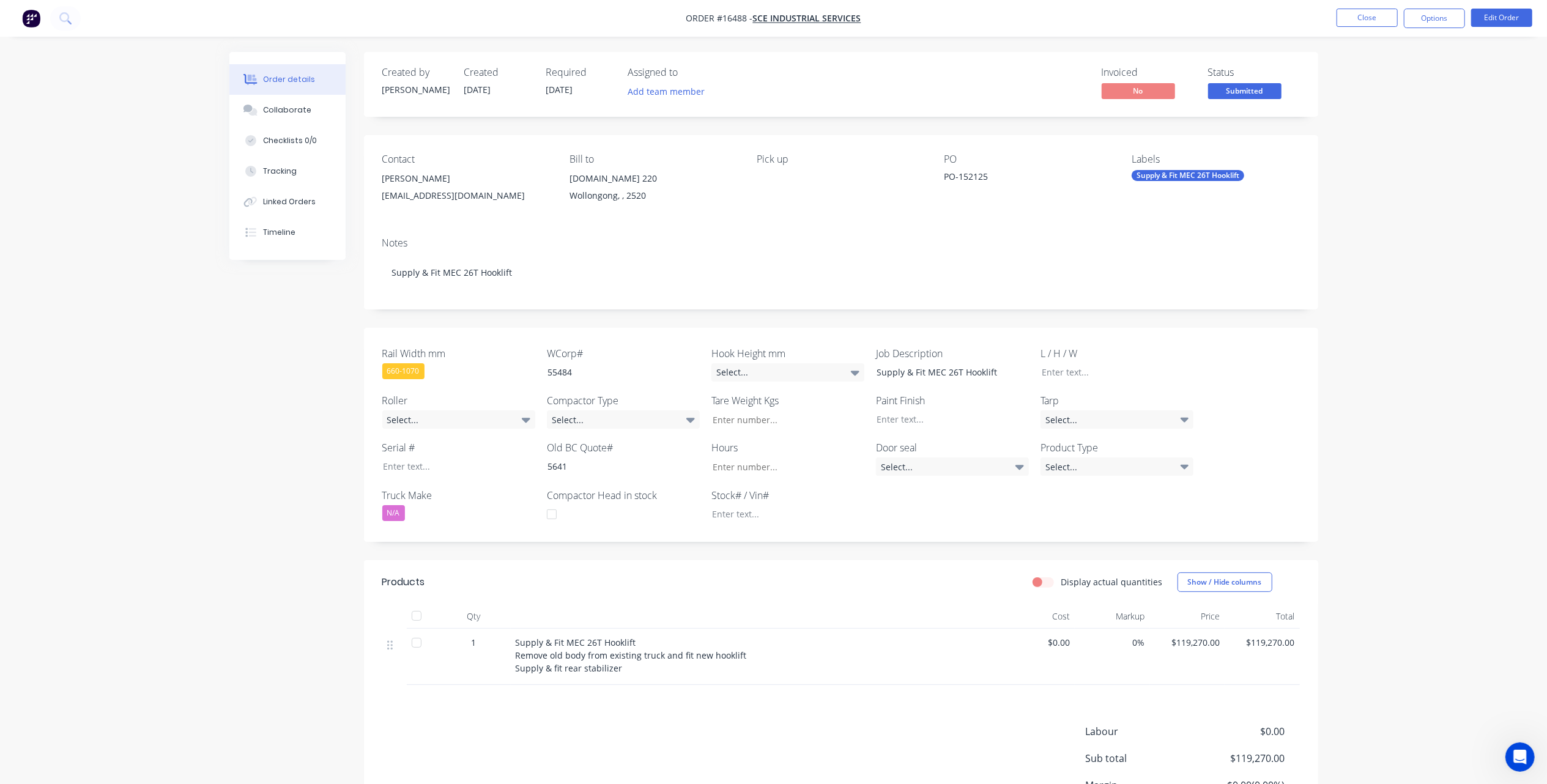
click at [527, 649] on span "Supply & Fit MEC 26T Hooklift Remove old body from existing truck and fit new h…" at bounding box center [631, 655] width 231 height 37
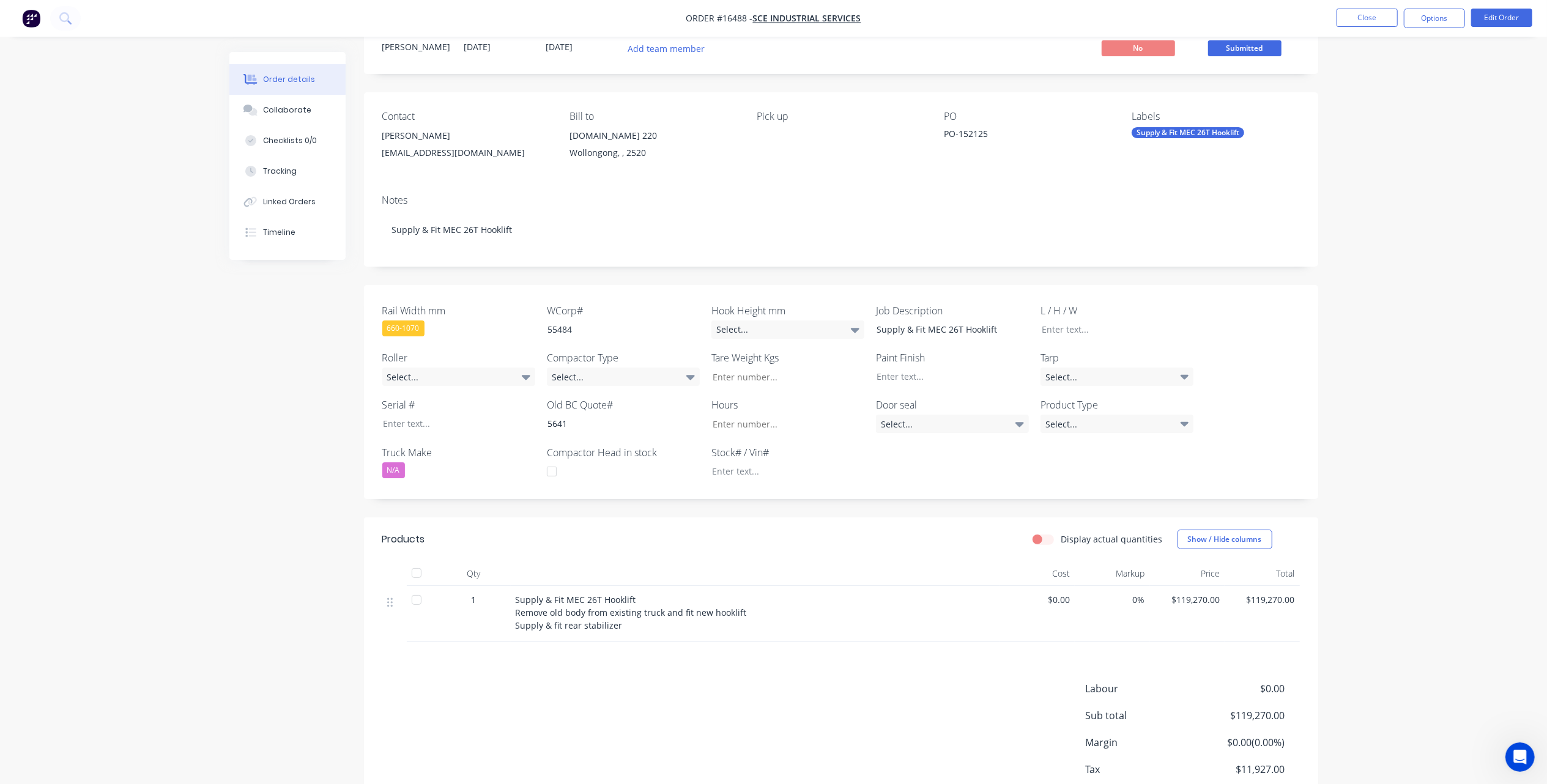
scroll to position [81, 0]
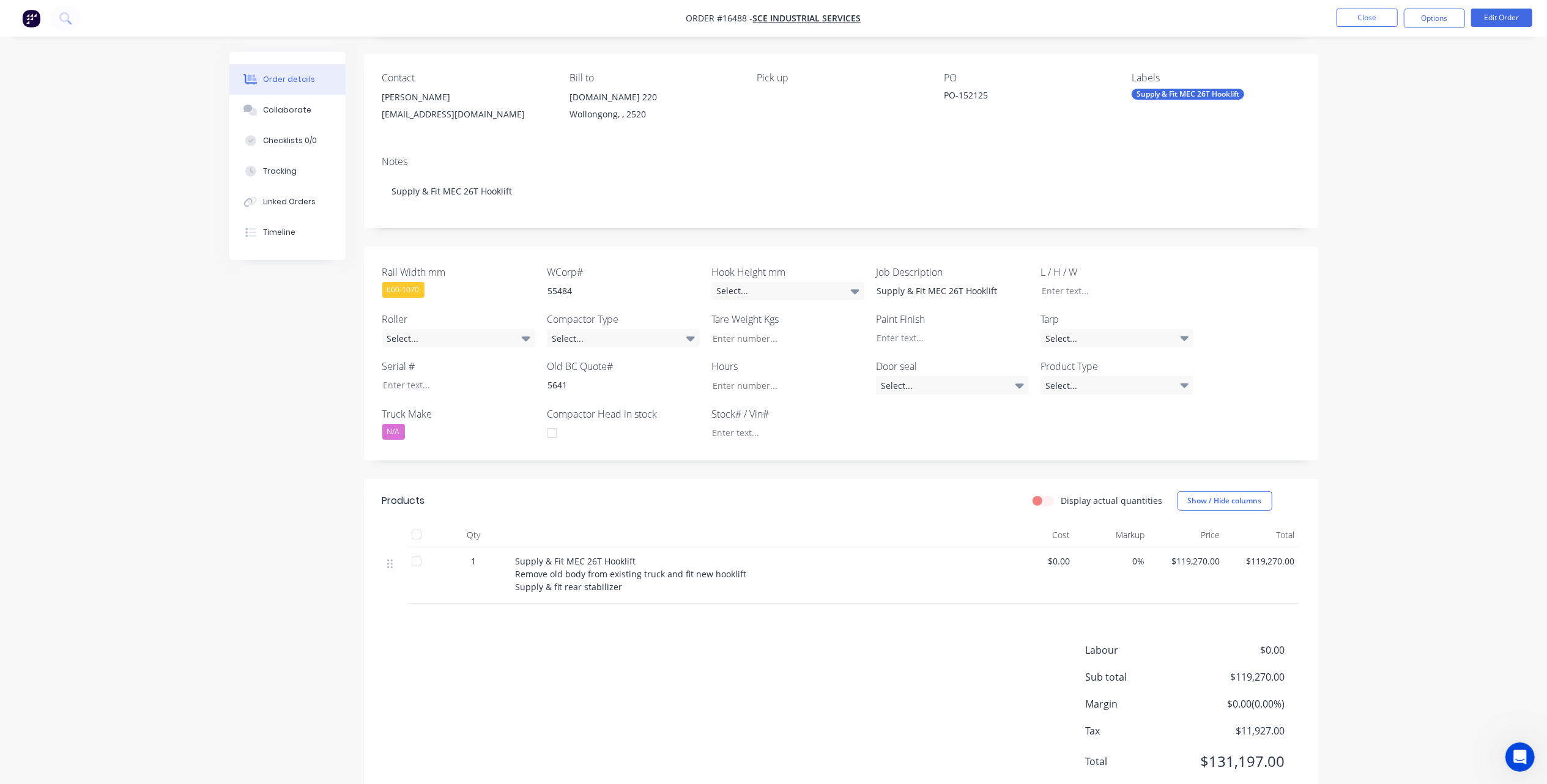
click at [620, 588] on div "Supply & Fit MEC 26T Hooklift Remove old body from existing truck and fit new h…" at bounding box center [755, 573] width 479 height 38
drag, startPoint x: 626, startPoint y: 588, endPoint x: 505, endPoint y: 557, distance: 124.9
click at [505, 557] on div "1 Supply & Fit MEC 26T Hooklift Remove old body from existing truck and fit new…" at bounding box center [841, 575] width 918 height 57
drag, startPoint x: 505, startPoint y: 557, endPoint x: 499, endPoint y: 605, distance: 48.4
click at [499, 605] on div "Products Display actual quantities Show / Hide columns Qty Cost Markup Price To…" at bounding box center [841, 640] width 954 height 324
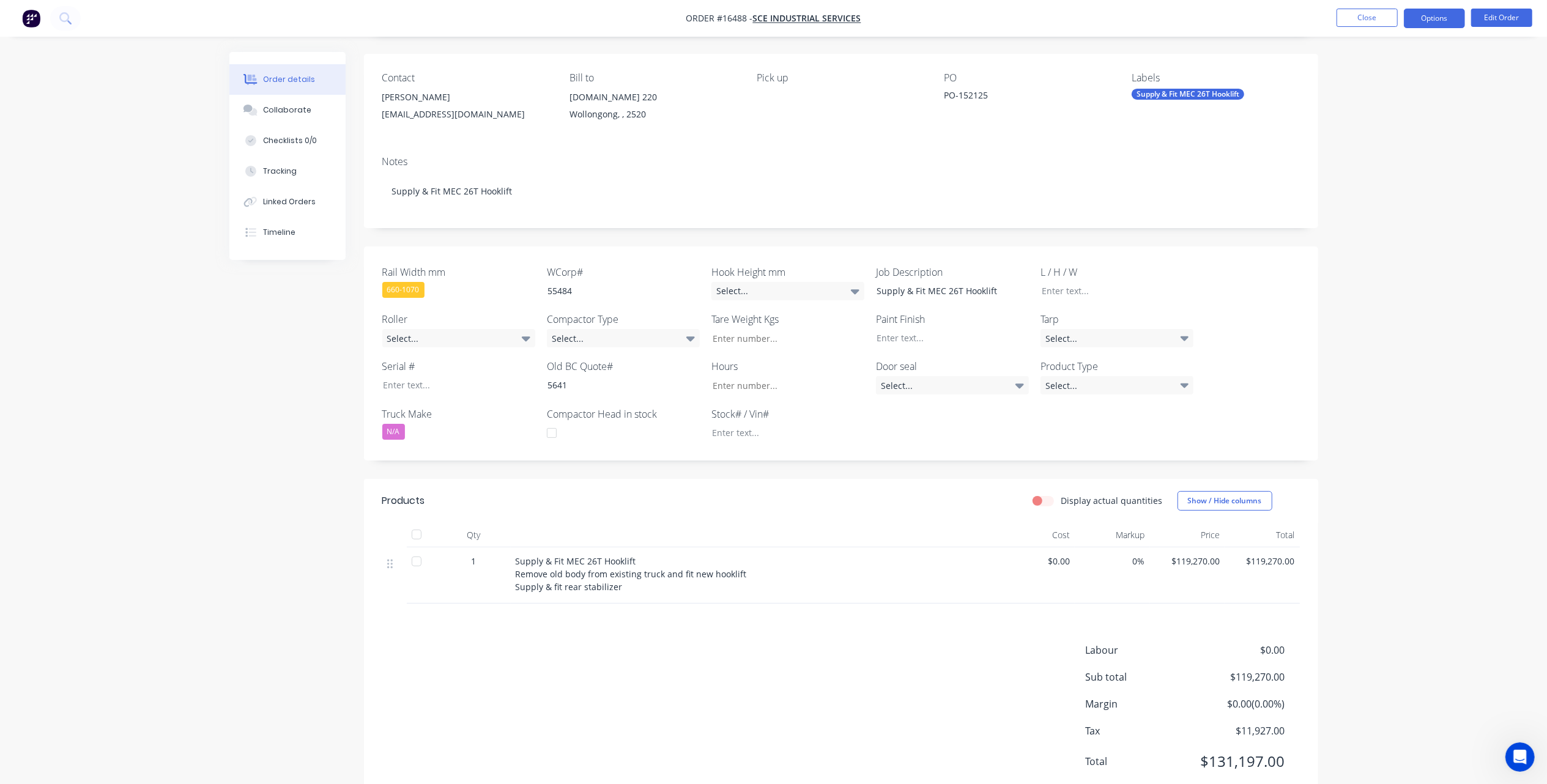
click at [1433, 20] on button "Options" at bounding box center [1435, 18] width 61 height 20
click at [1405, 101] on div "Partial Invoice" at bounding box center [1398, 99] width 112 height 18
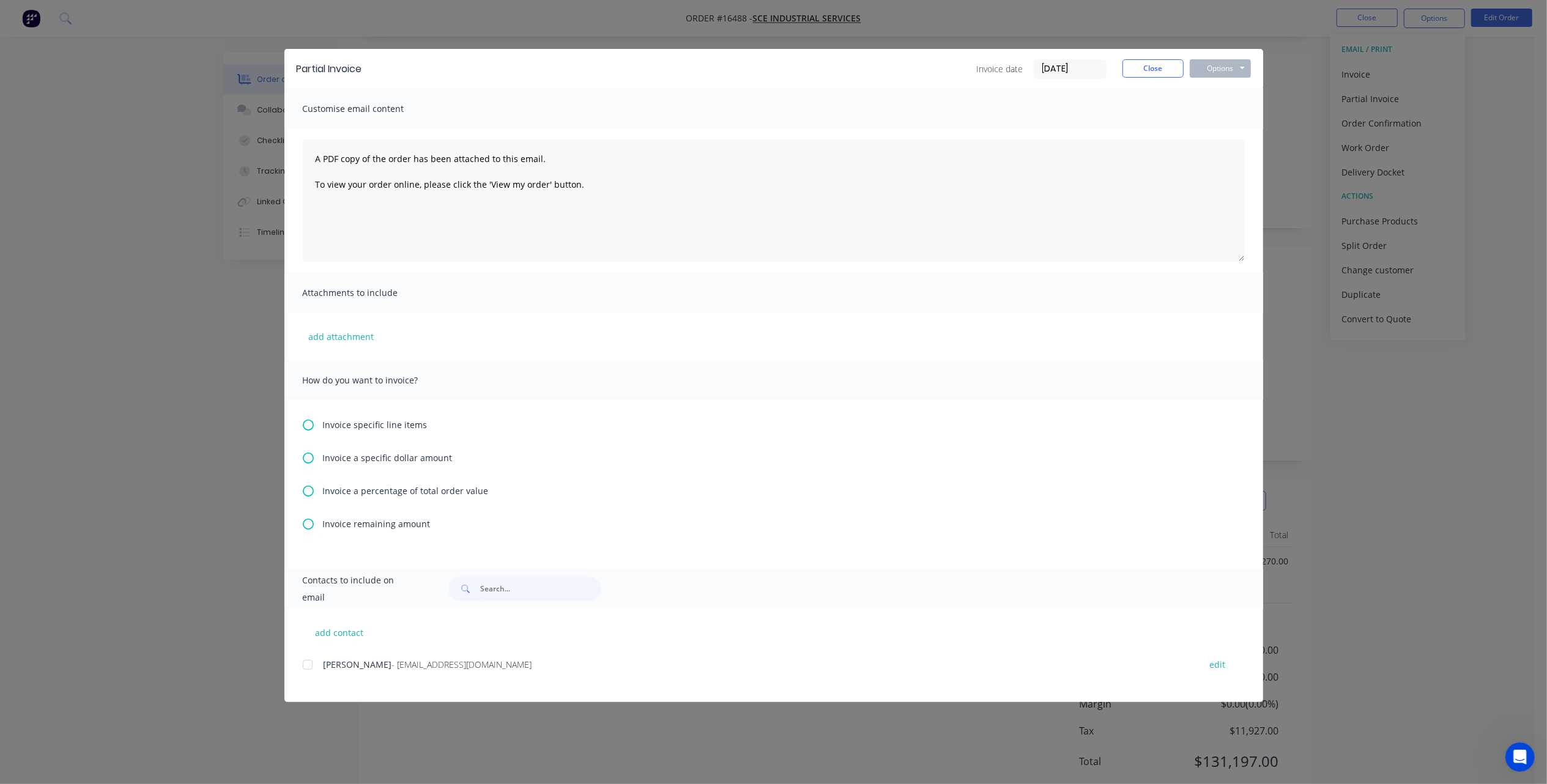
click at [312, 492] on icon at bounding box center [309, 491] width 11 height 11
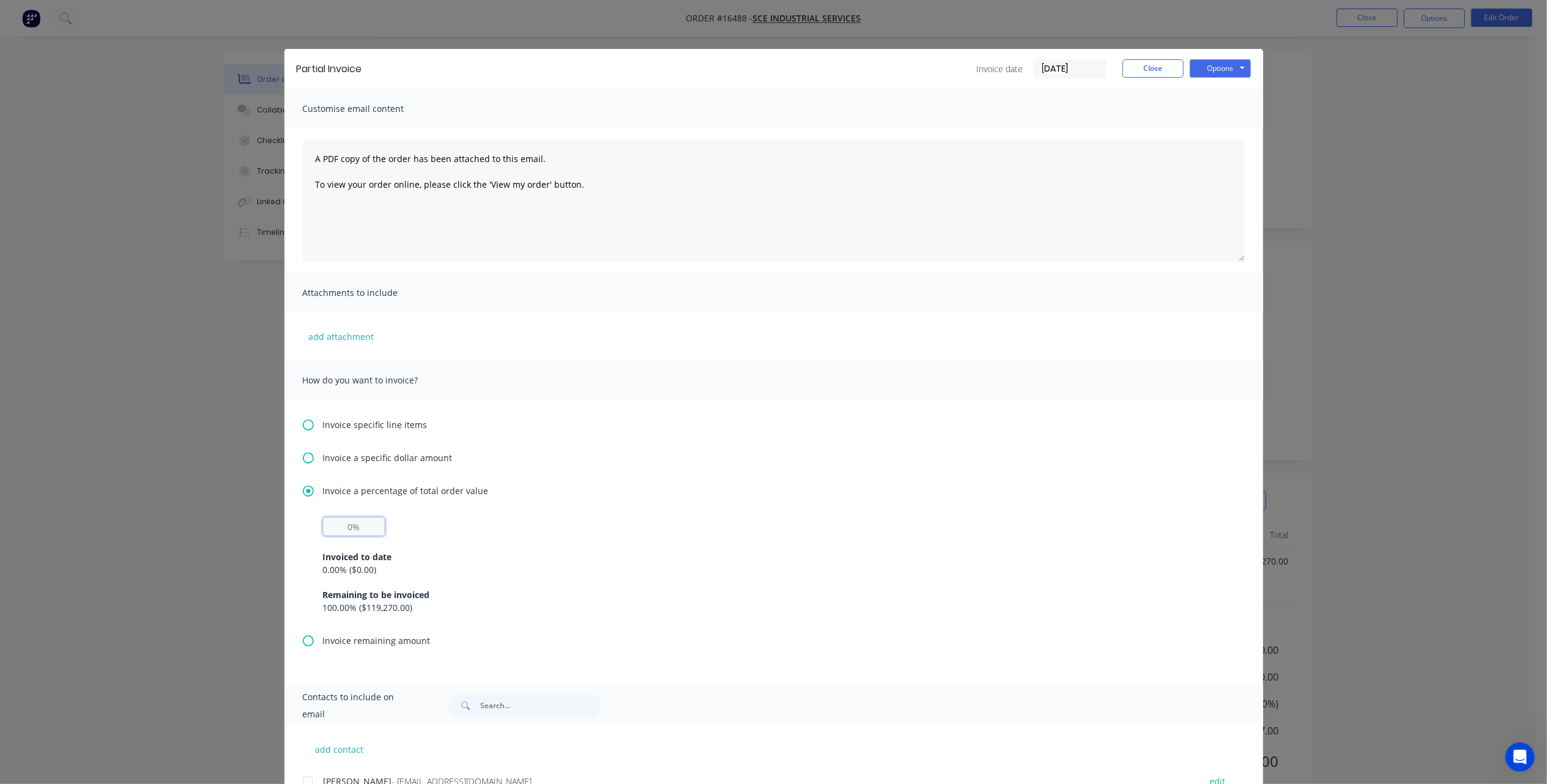
click at [345, 525] on input "text" at bounding box center [353, 526] width 61 height 18
type input "20%"
click at [672, 510] on div "Invoice a percentage of total order value 20% Invoiced to date 0.00 % ( $0.00 )…" at bounding box center [774, 559] width 942 height 150
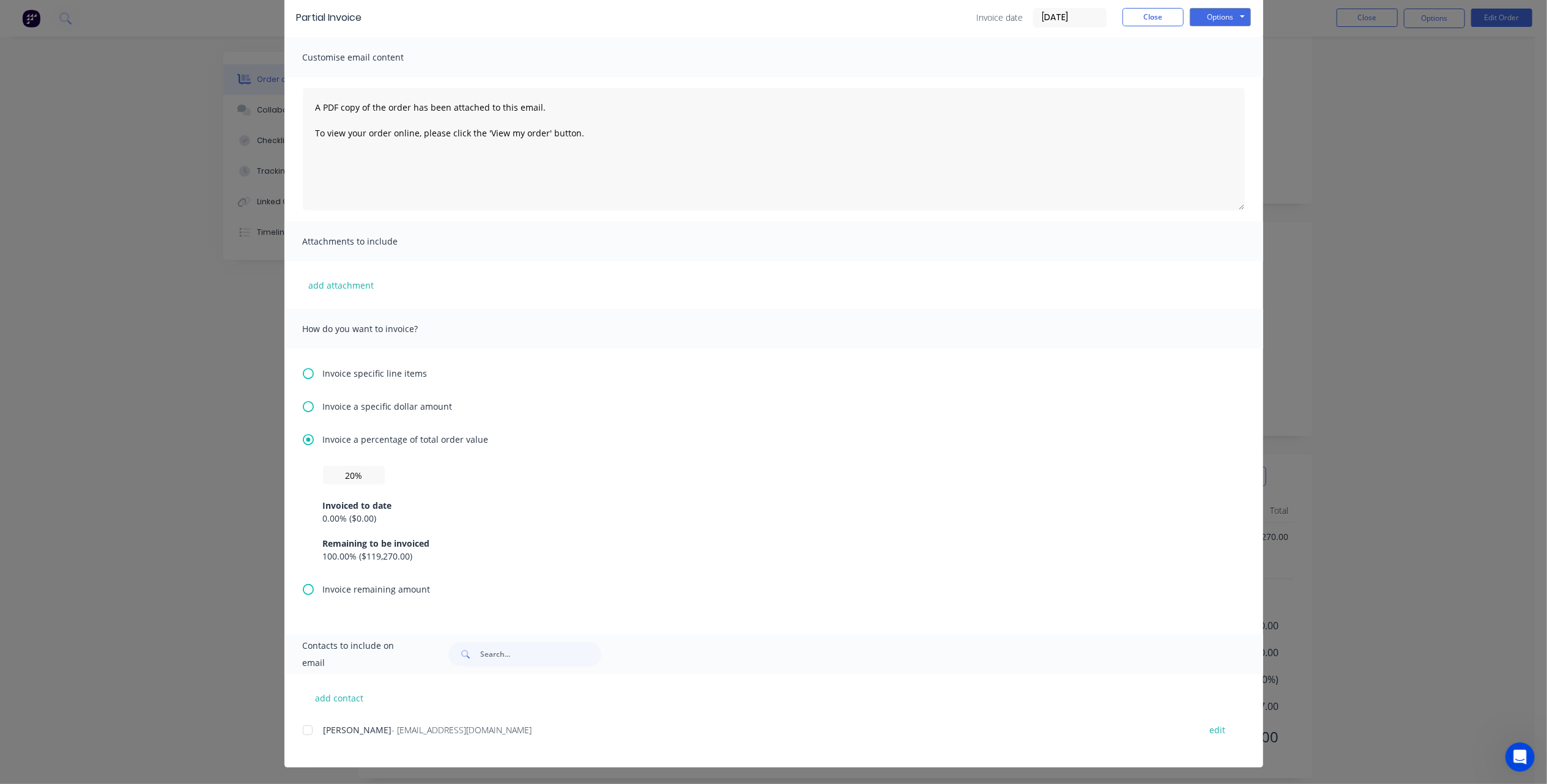
scroll to position [119, 0]
click at [1210, 16] on button "Options" at bounding box center [1220, 17] width 61 height 18
click at [1204, 59] on button "Print" at bounding box center [1229, 58] width 78 height 20
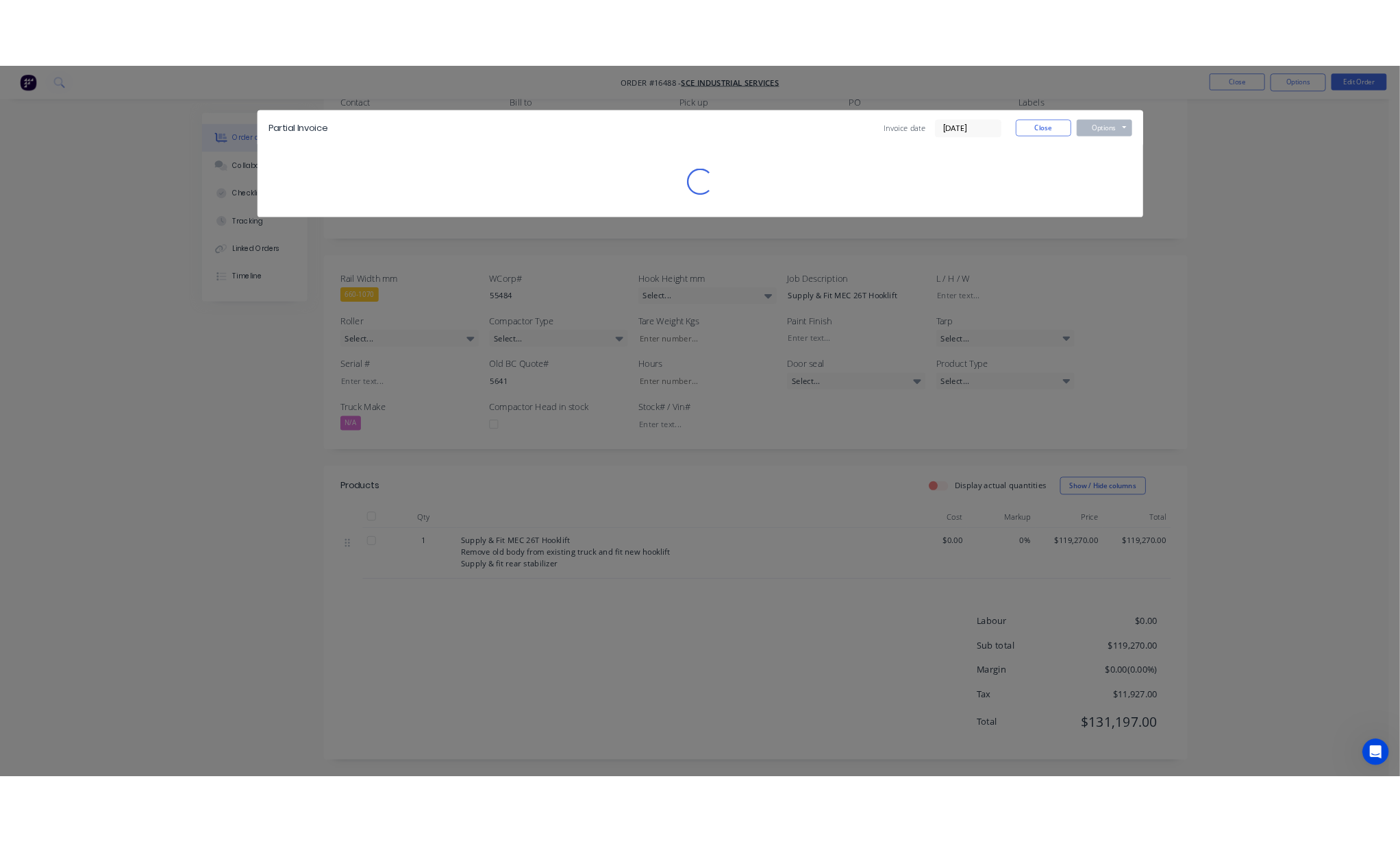
scroll to position [0, 0]
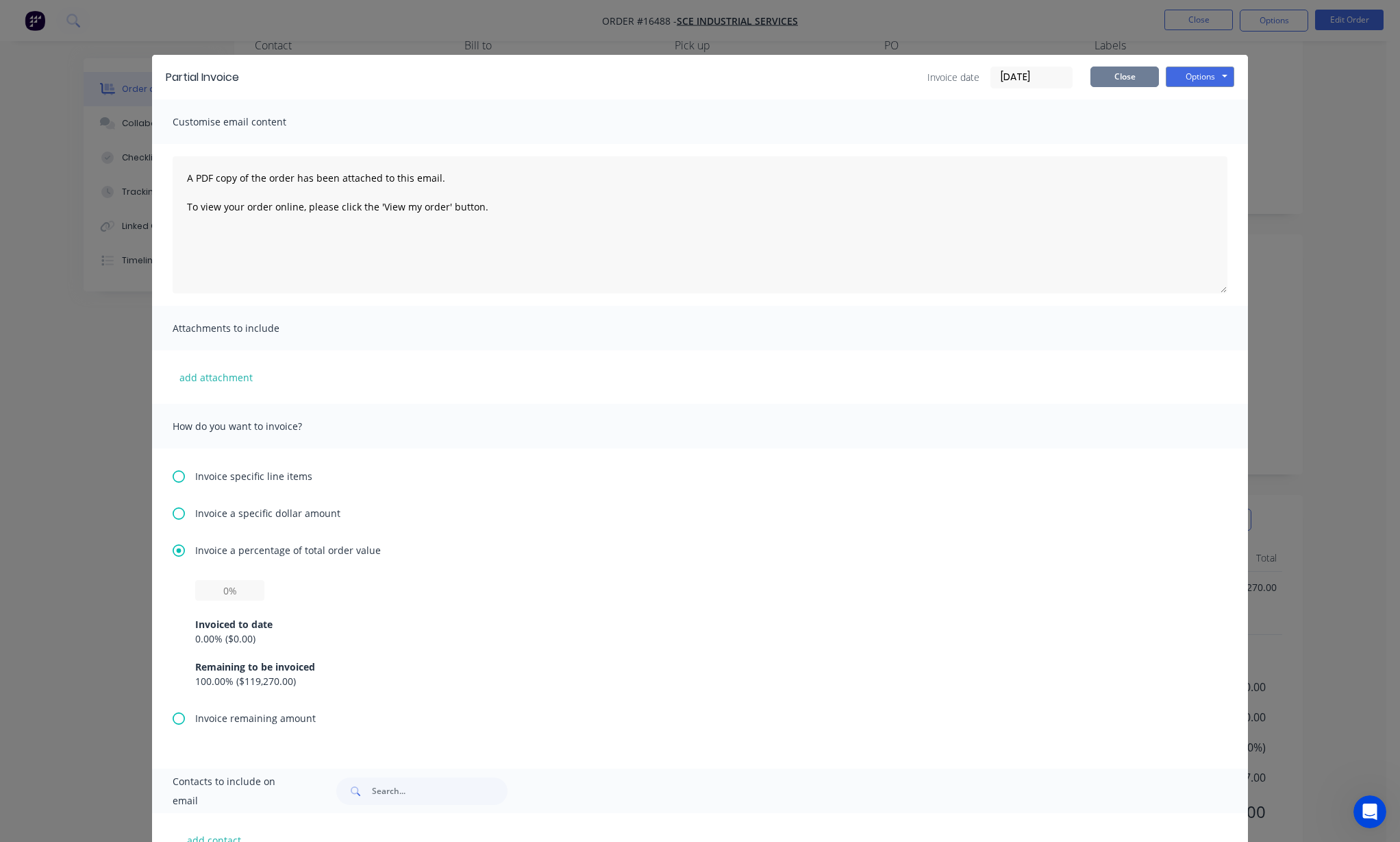
click at [1118, 72] on button "Close" at bounding box center [1125, 76] width 69 height 21
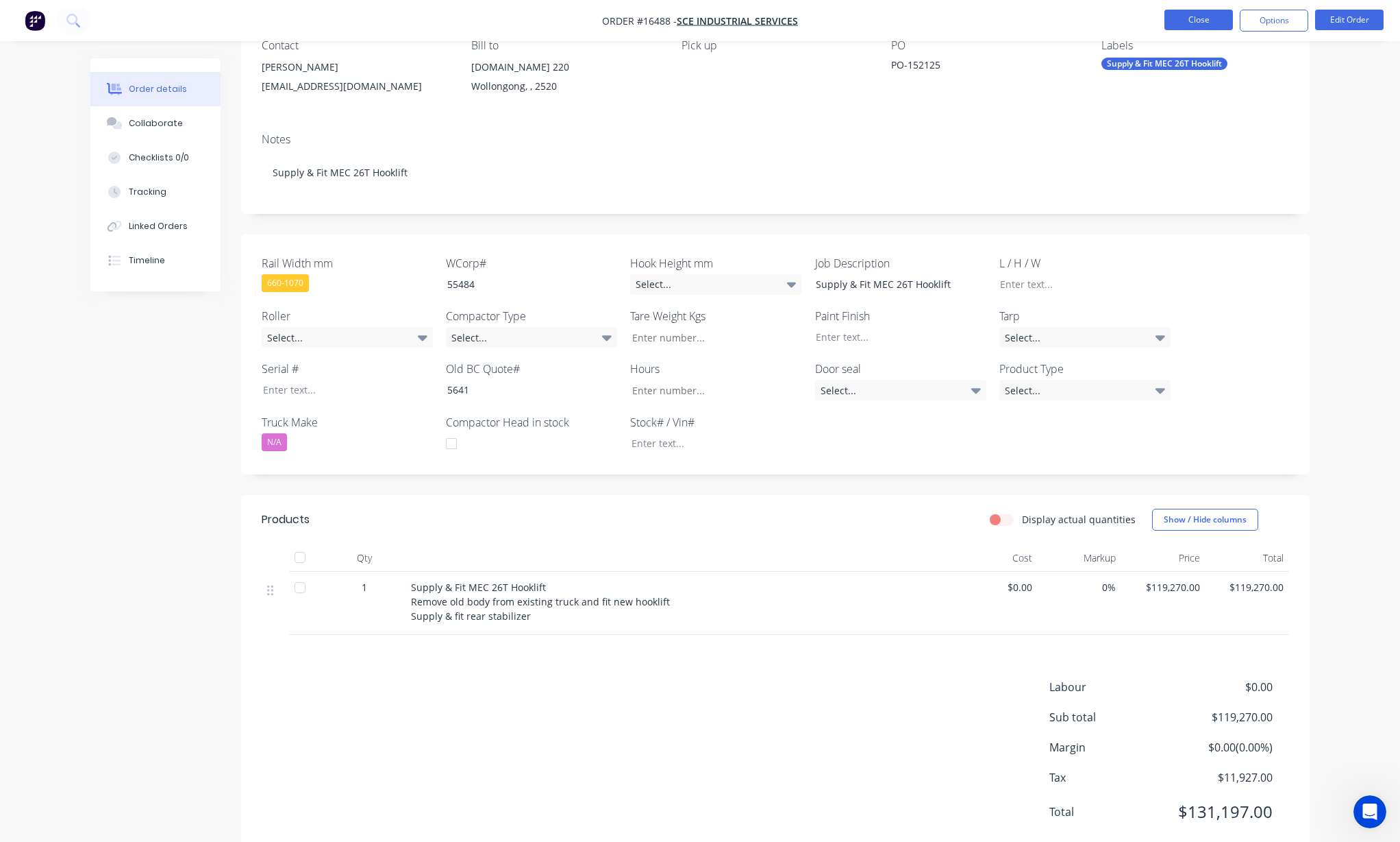
click at [1206, 21] on button "Close" at bounding box center [1199, 20] width 69 height 21
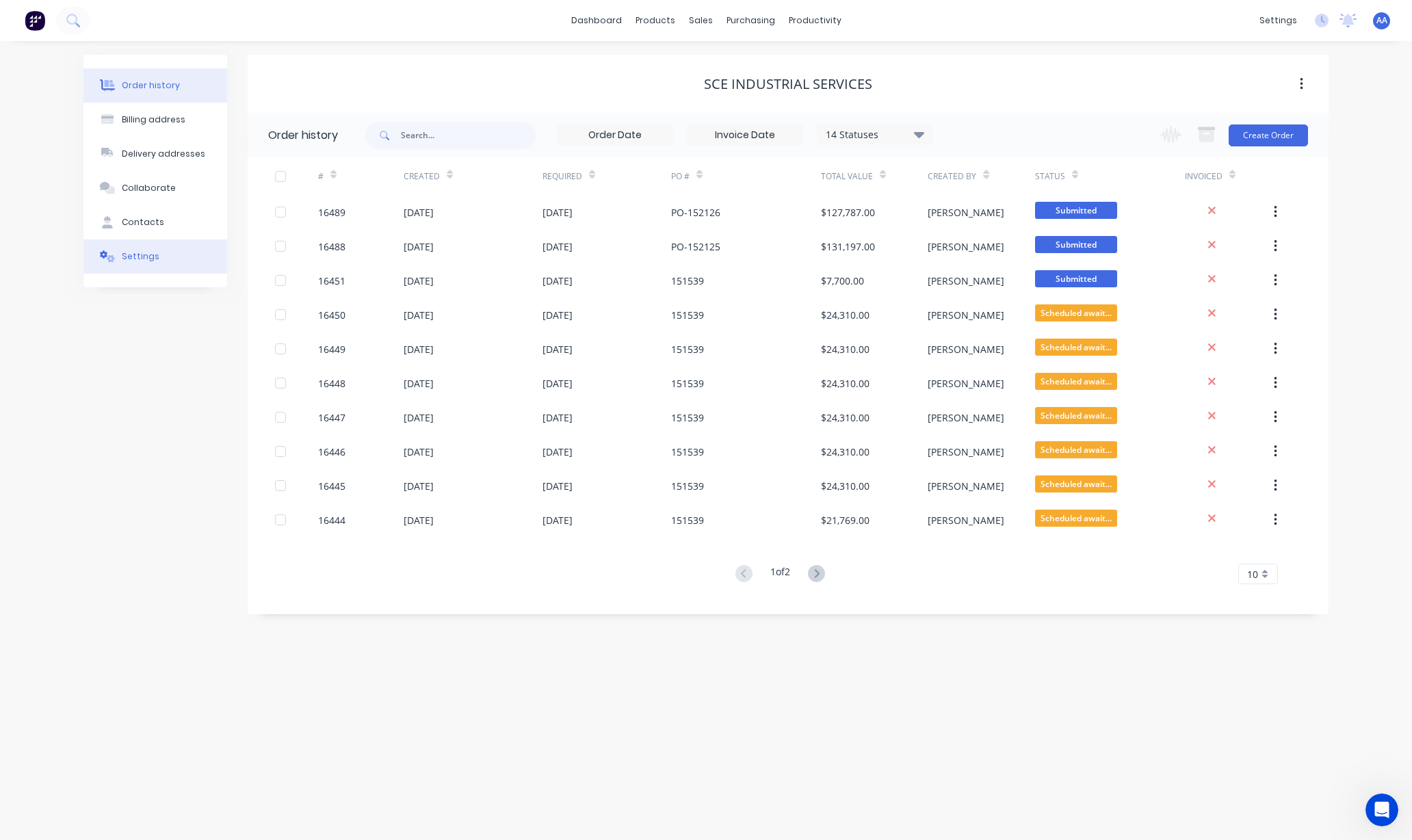
click at [119, 261] on button "Settings" at bounding box center [155, 256] width 144 height 34
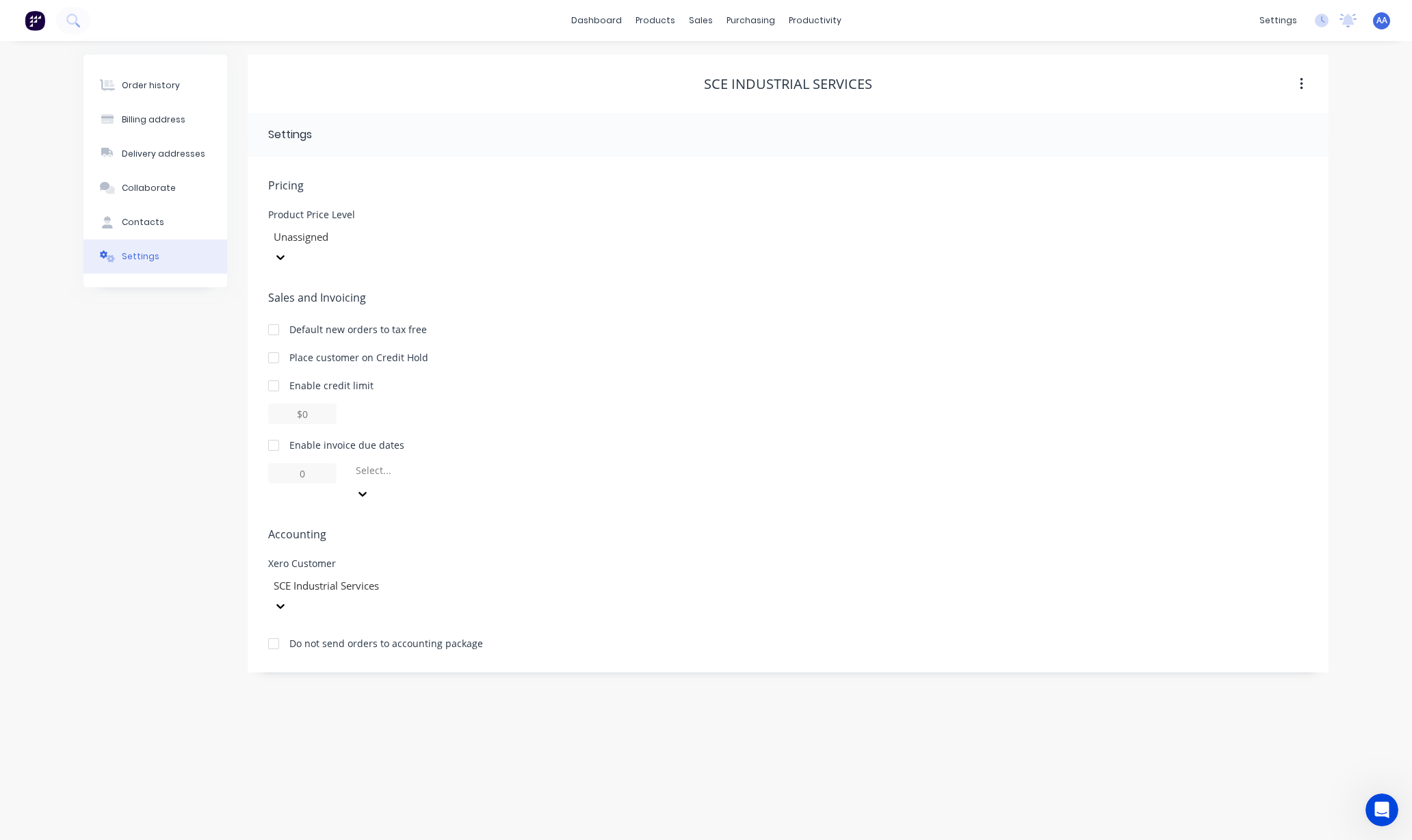
click at [1305, 178] on span "Pricing" at bounding box center [789, 185] width 1040 height 16
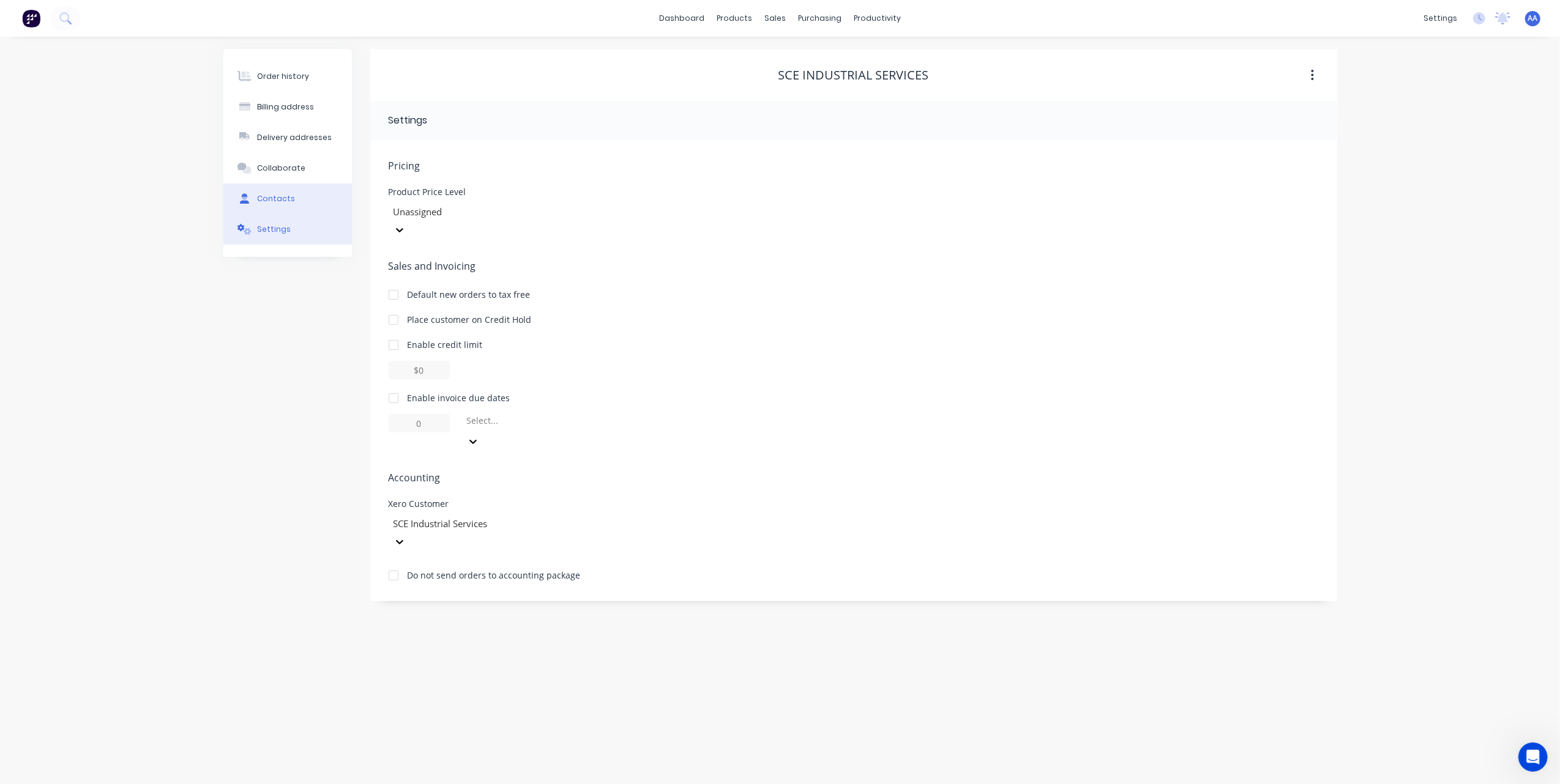
click at [280, 196] on div "Contacts" at bounding box center [276, 199] width 38 height 11
click at [271, 240] on button "Settings" at bounding box center [287, 229] width 128 height 30
click at [264, 62] on button "Order history" at bounding box center [287, 77] width 128 height 30
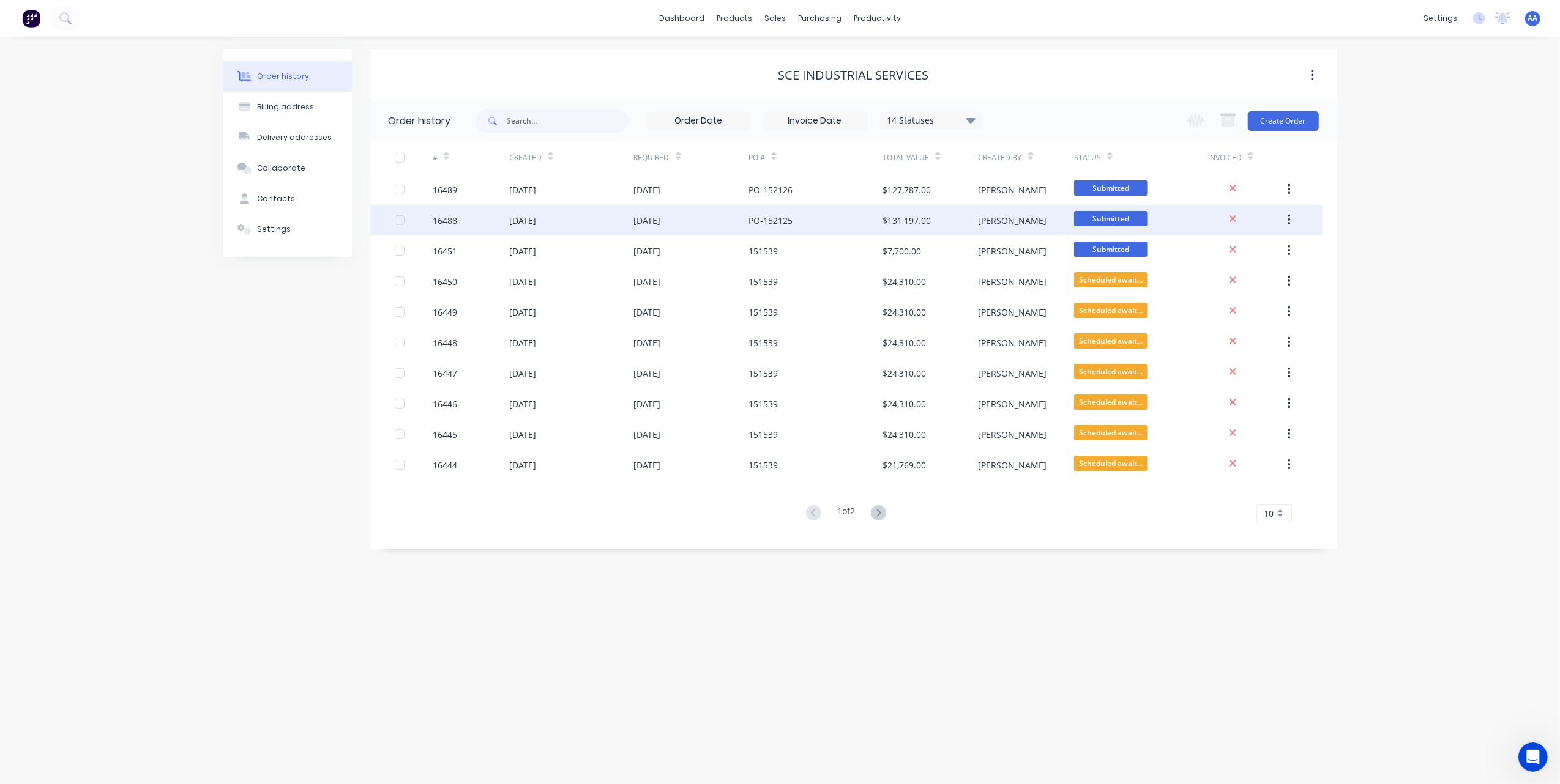
click at [421, 223] on div at bounding box center [414, 220] width 38 height 30
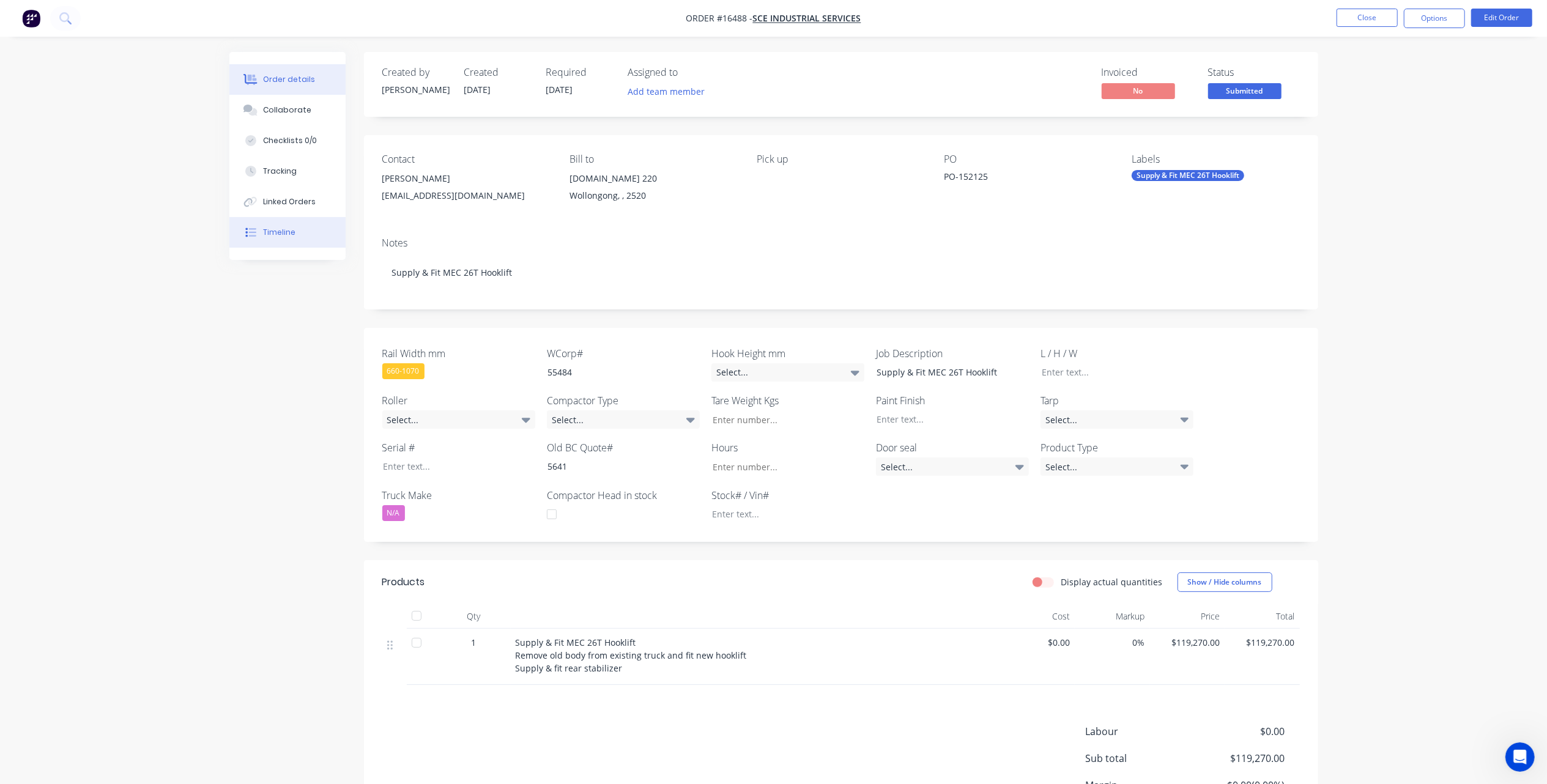
click at [278, 230] on div "Timeline" at bounding box center [279, 232] width 33 height 11
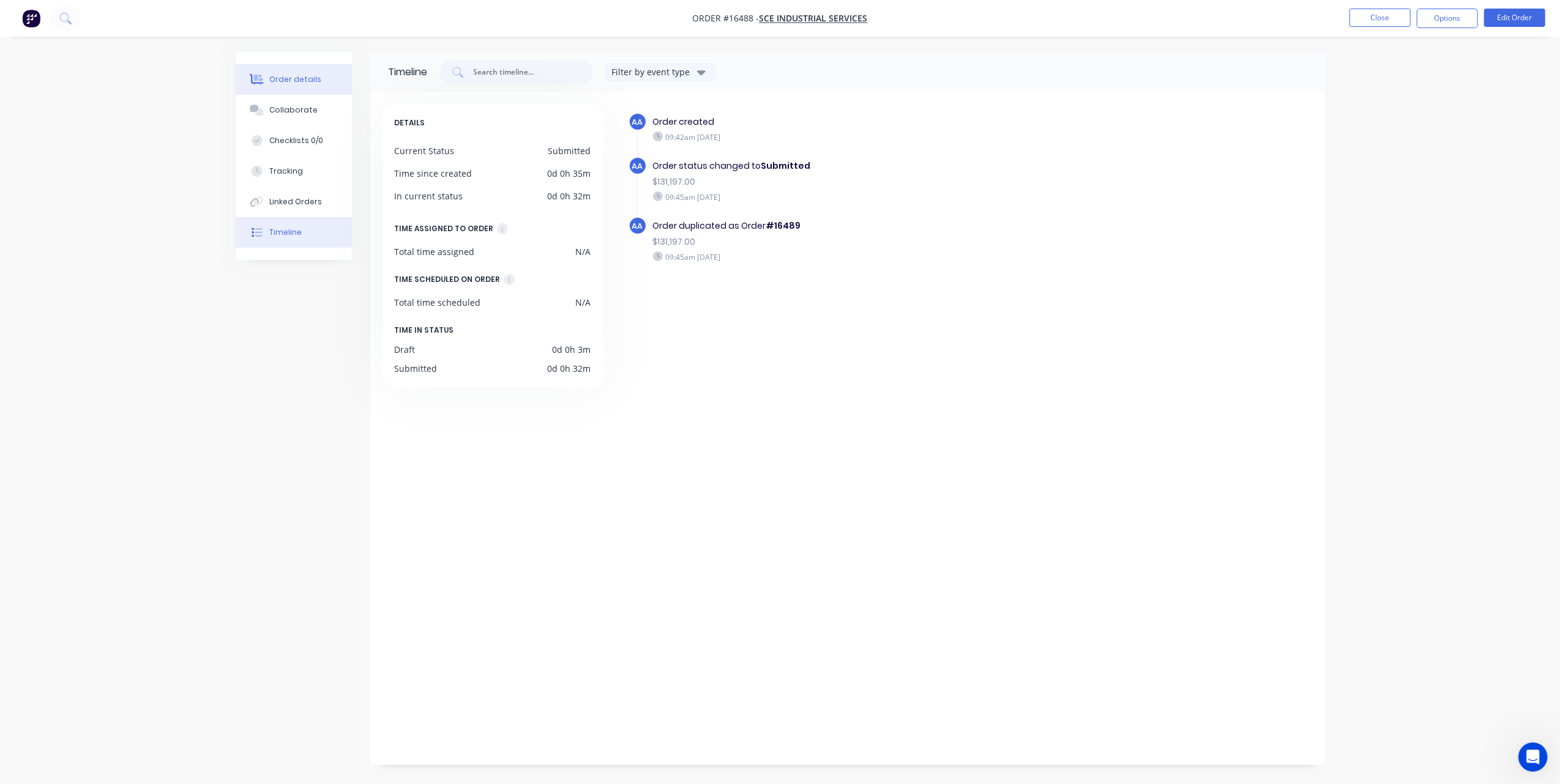
click at [311, 85] on button "Order details" at bounding box center [294, 80] width 117 height 30
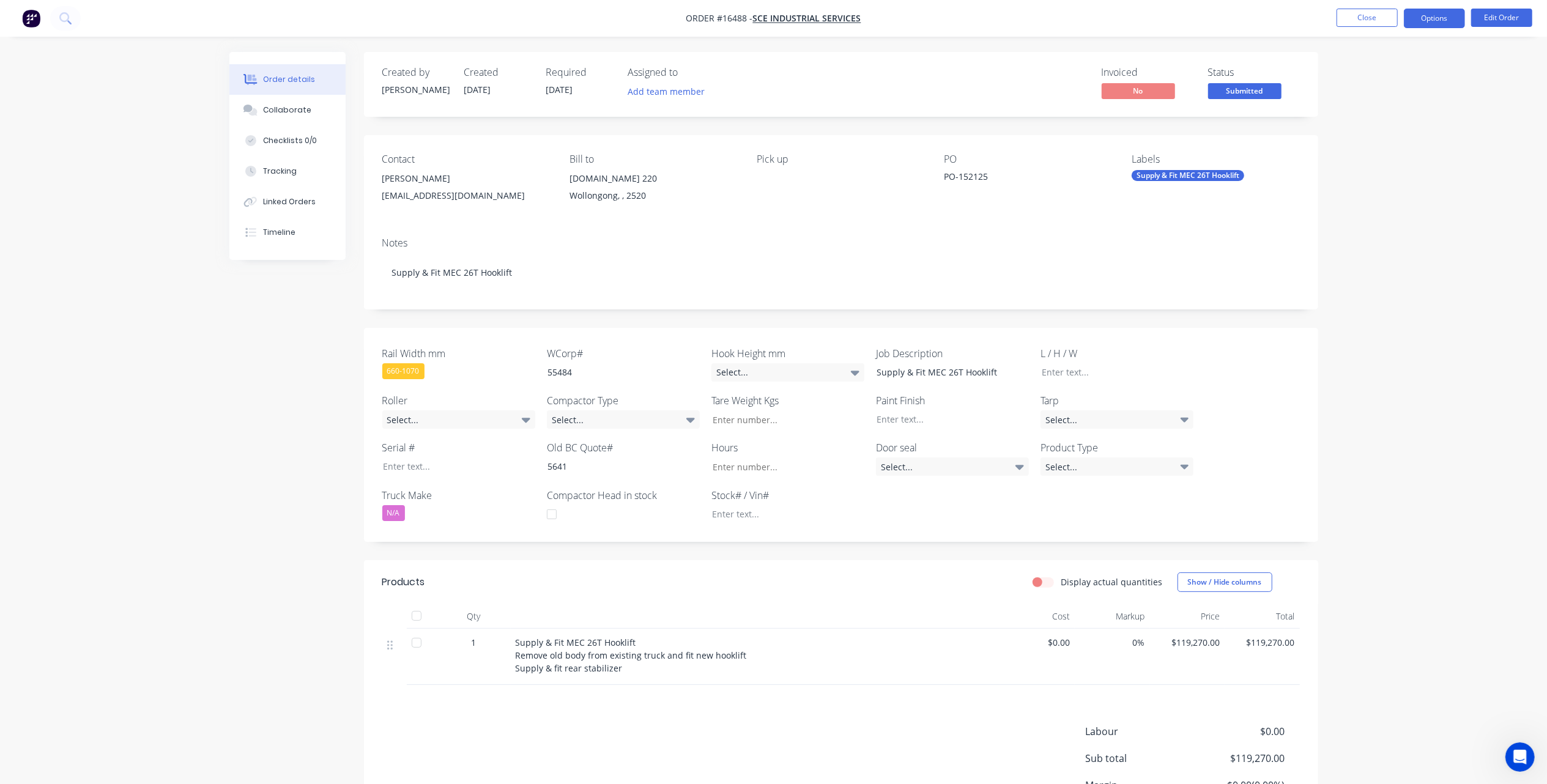
click at [1430, 22] on button "Options" at bounding box center [1435, 18] width 61 height 20
click at [1390, 93] on div "Partial Invoice" at bounding box center [1398, 99] width 112 height 18
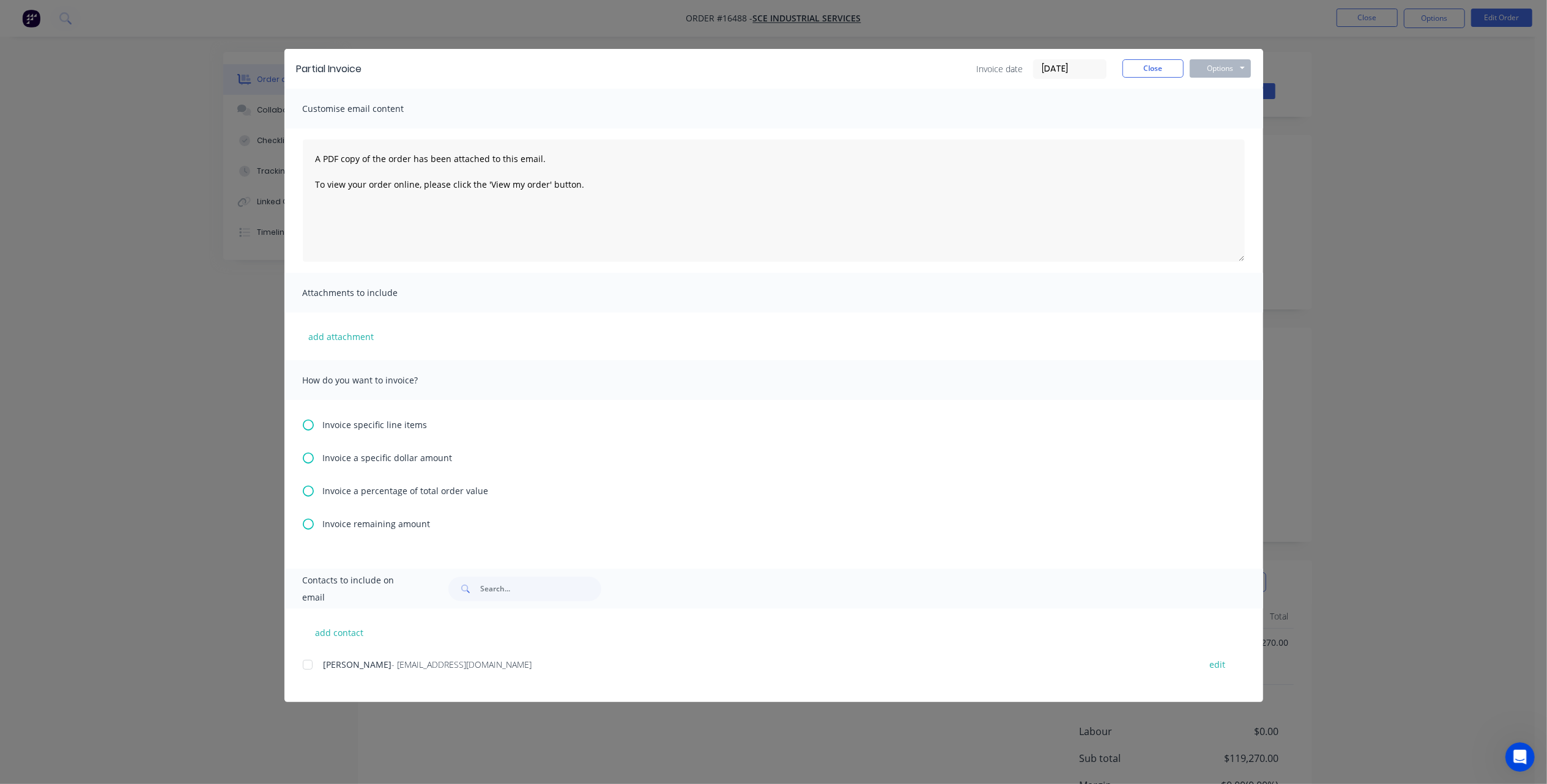
click at [307, 426] on icon at bounding box center [309, 425] width 11 height 11
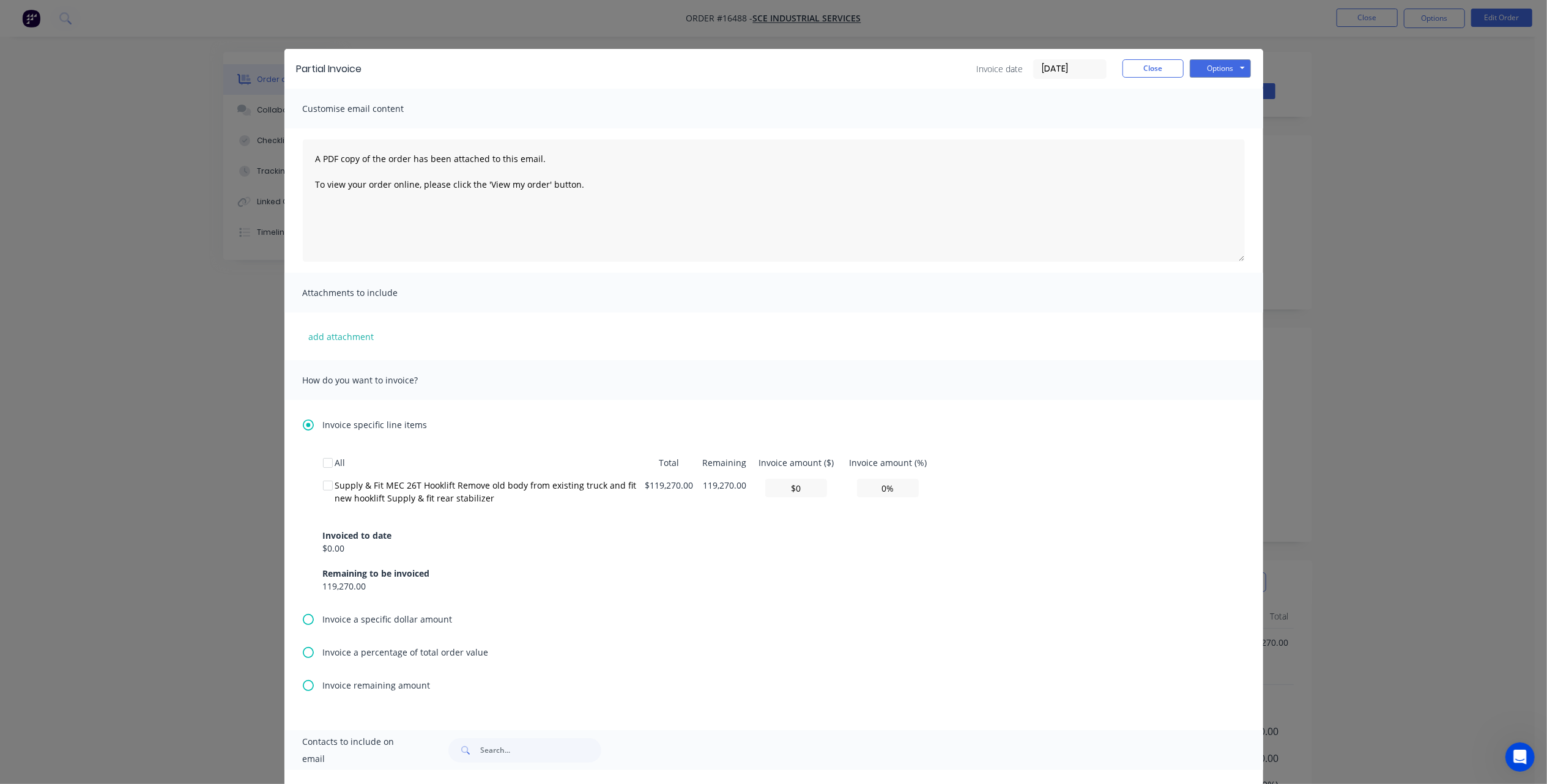
click at [303, 424] on icon at bounding box center [309, 425] width 11 height 11
click at [303, 656] on icon at bounding box center [309, 652] width 11 height 11
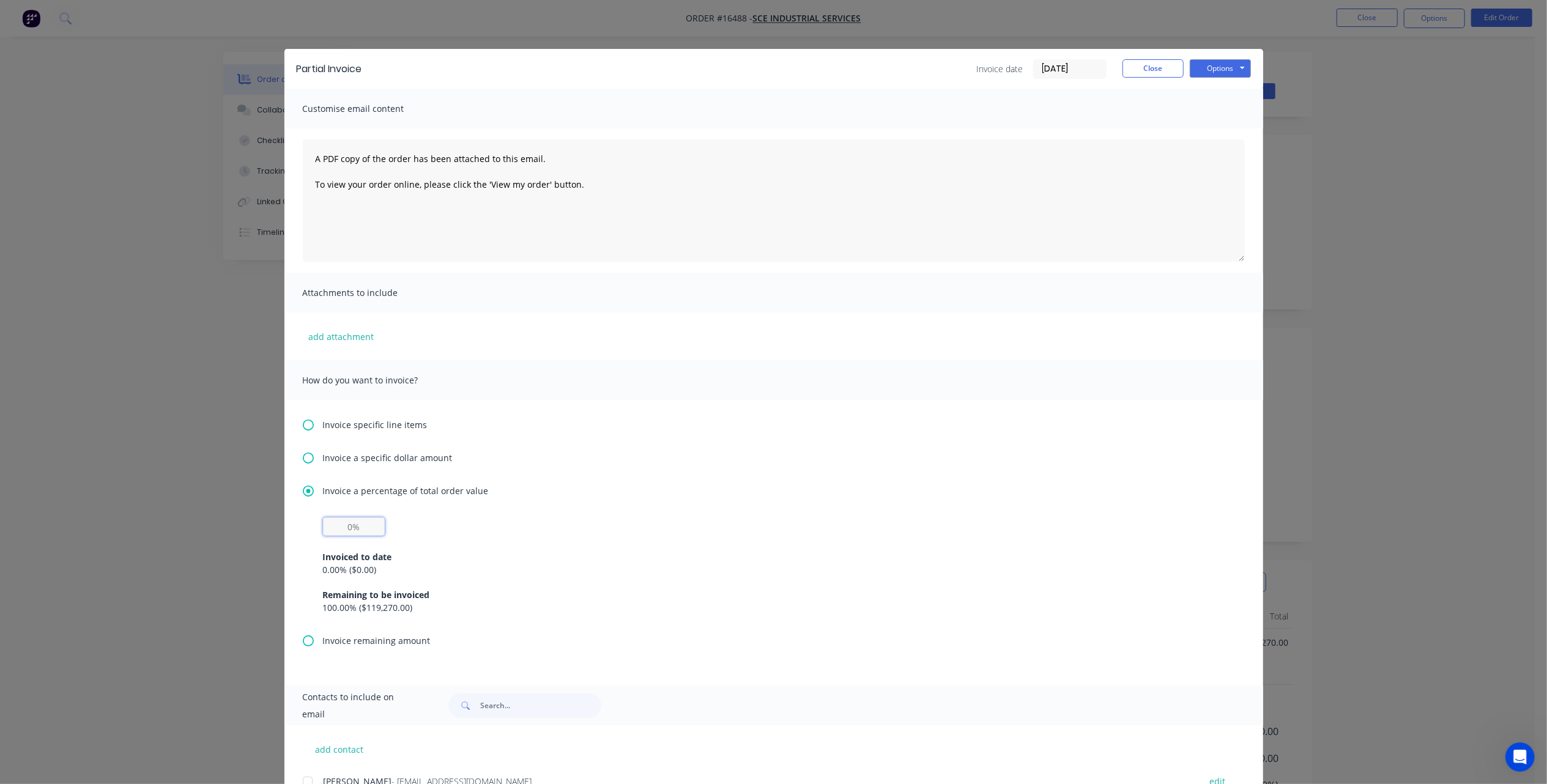
click at [340, 526] on input "text" at bounding box center [353, 526] width 61 height 18
type input "20%"
click at [762, 568] on div "0.00 % ( $0.00 )" at bounding box center [774, 569] width 902 height 13
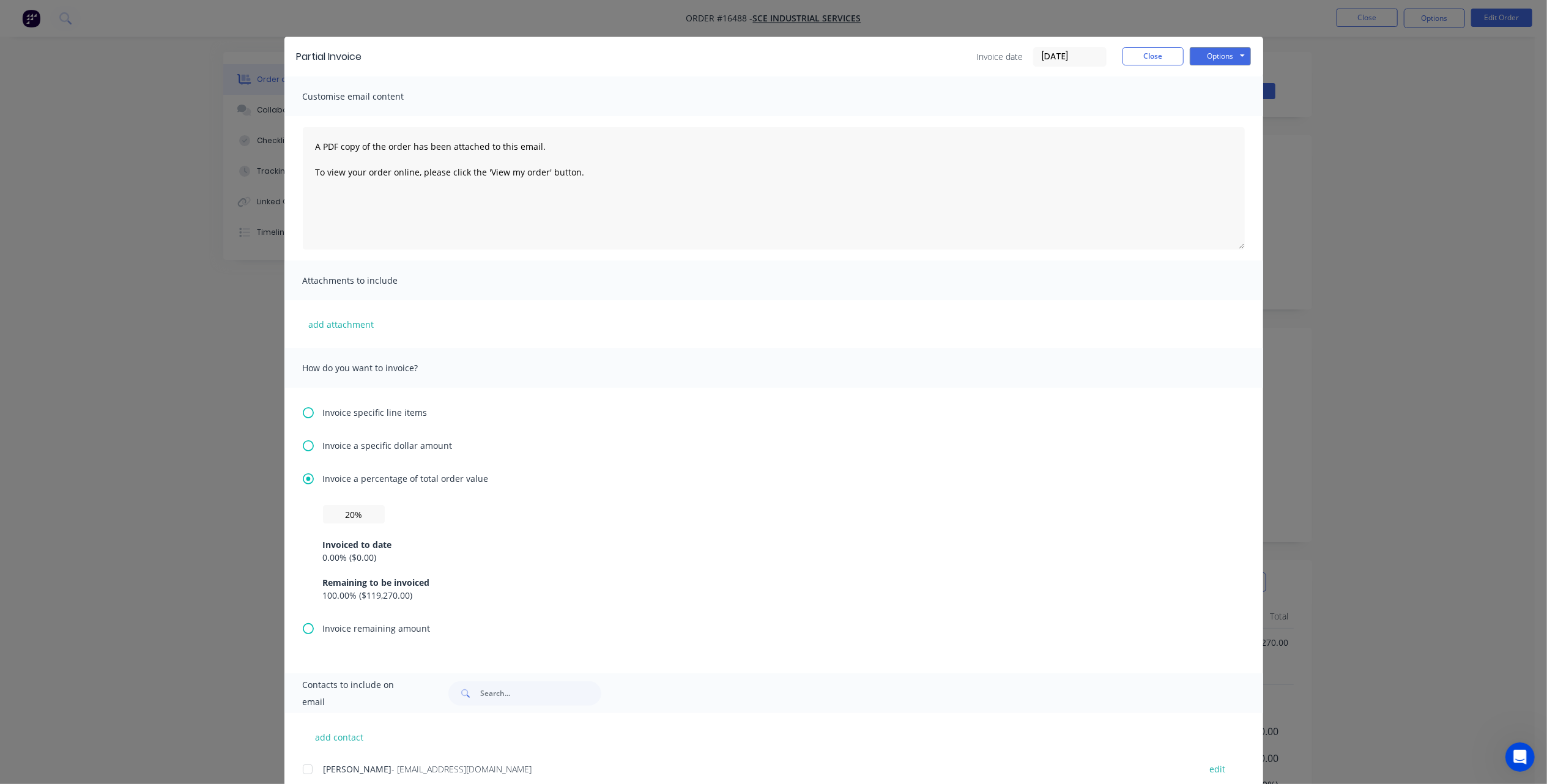
scroll to position [51, 0]
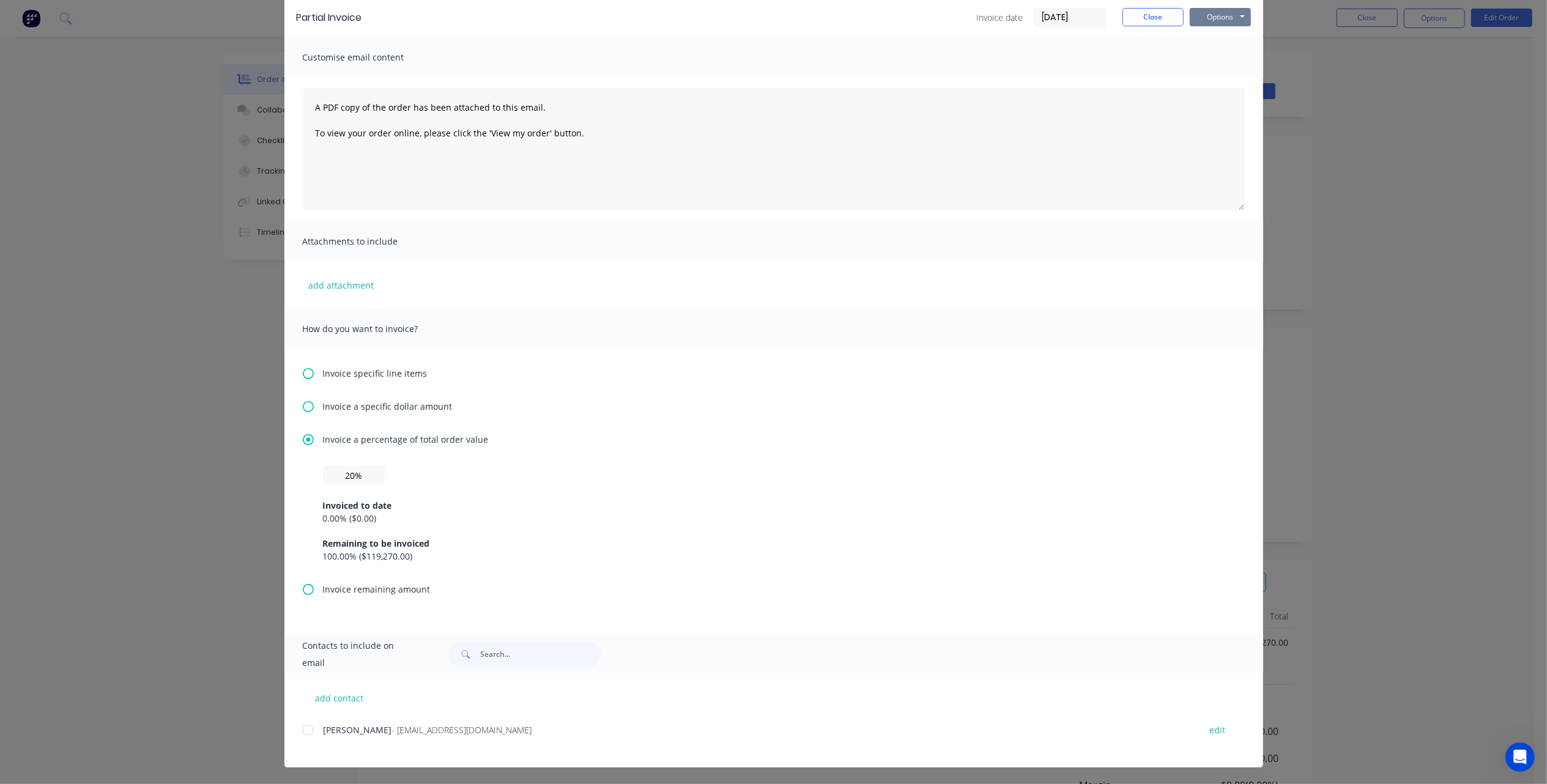
click at [1219, 18] on button "Options" at bounding box center [1220, 17] width 61 height 18
click at [1210, 57] on button "Print" at bounding box center [1229, 58] width 78 height 20
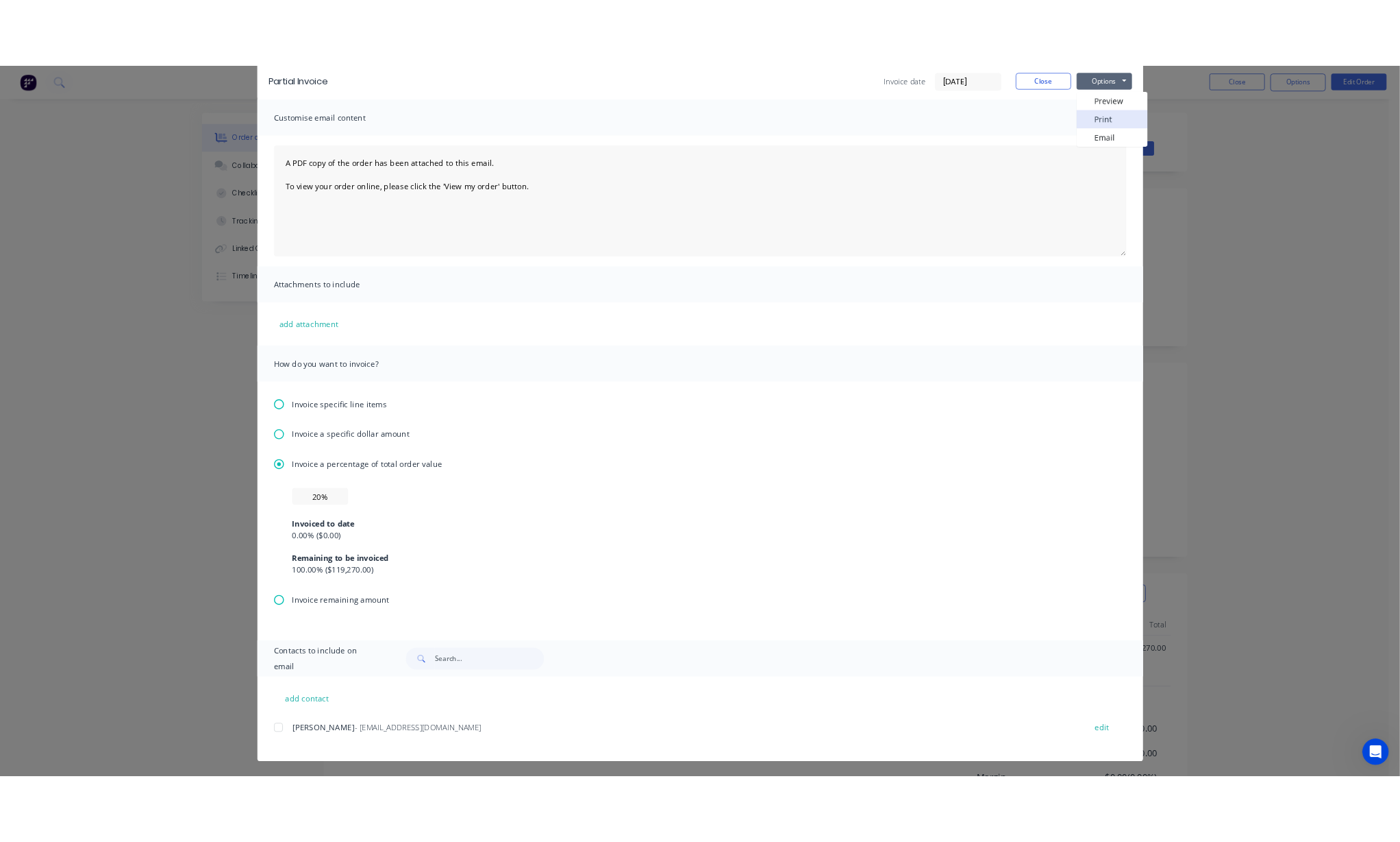
scroll to position [0, 0]
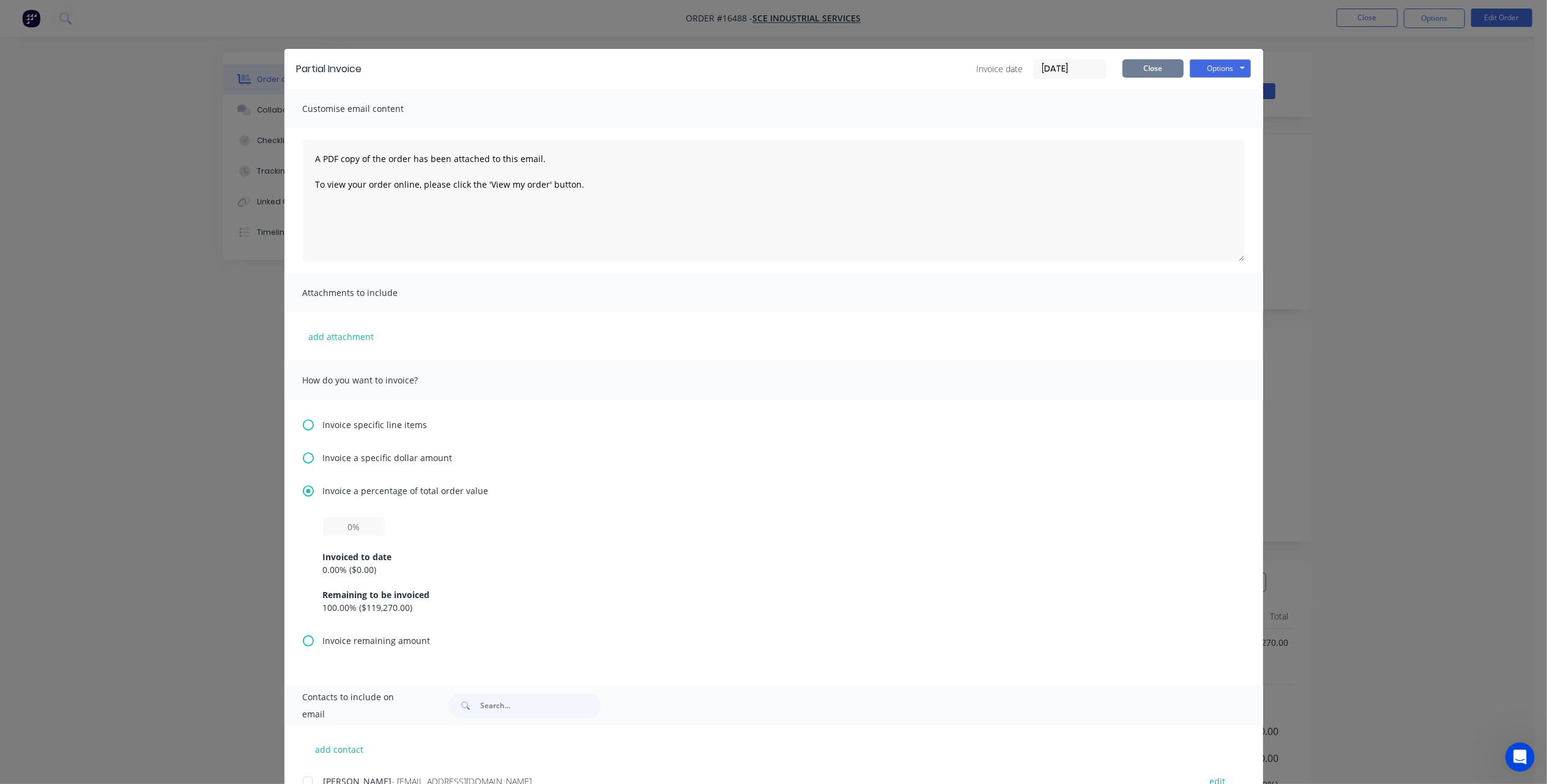
click at [1143, 72] on button "Close" at bounding box center [1153, 68] width 61 height 18
